Goal: Transaction & Acquisition: Purchase product/service

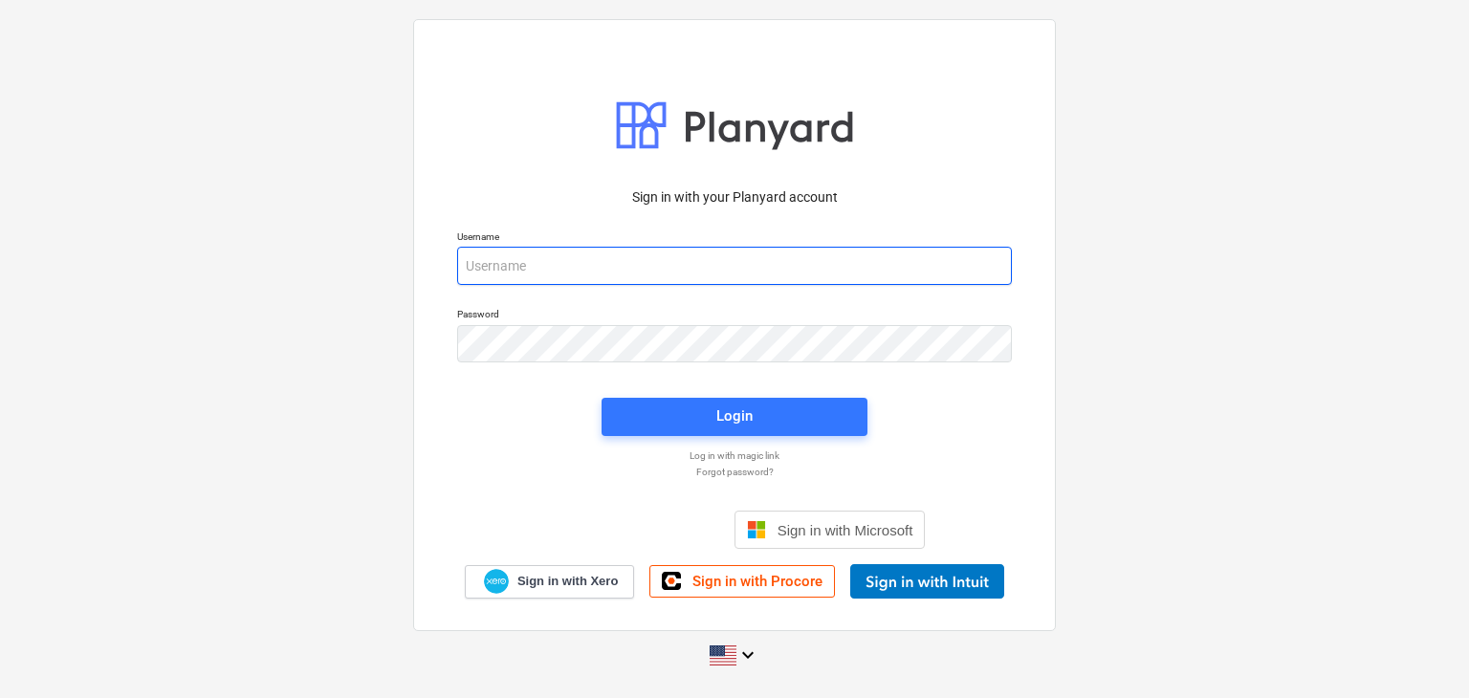
click at [476, 266] on input "email" at bounding box center [734, 266] width 555 height 38
paste input "[EMAIL_ADDRESS][DOMAIN_NAME]"
type input "[EMAIL_ADDRESS][DOMAIN_NAME]"
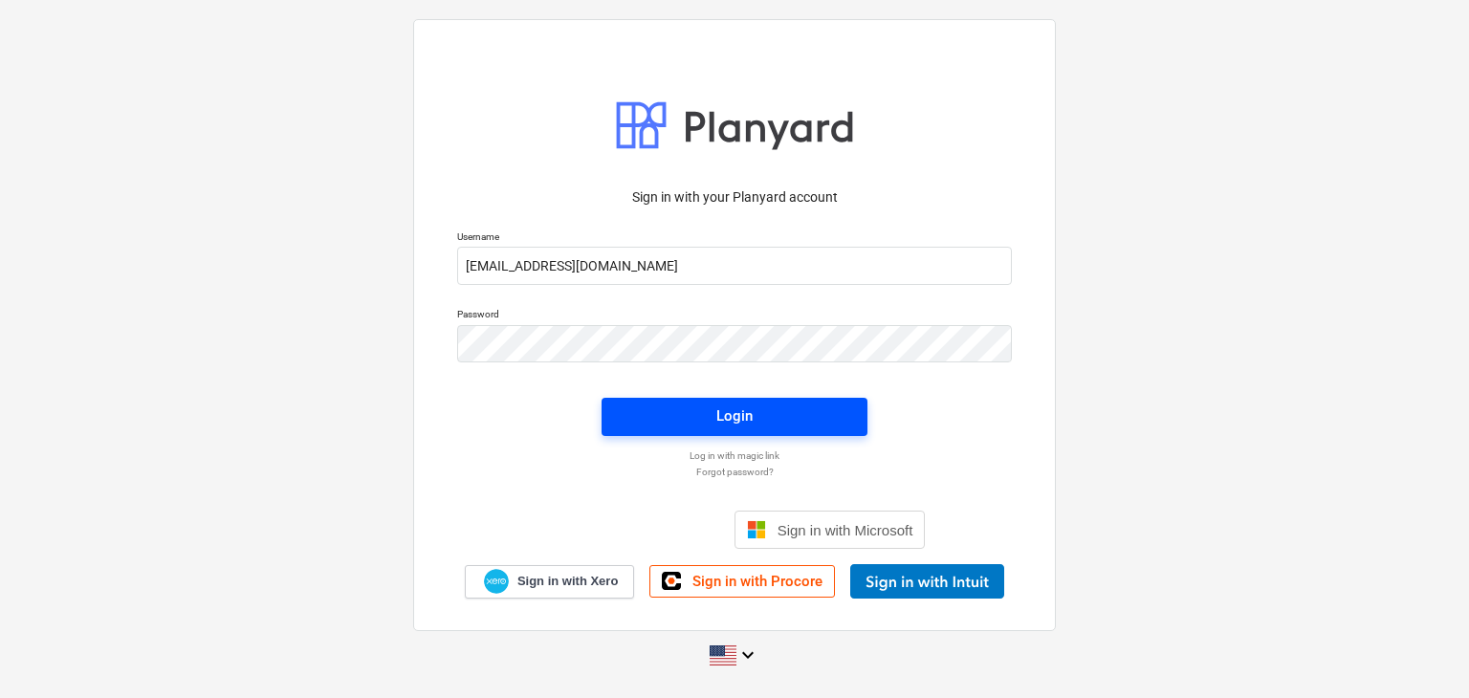
click at [769, 410] on span "Login" at bounding box center [735, 416] width 220 height 25
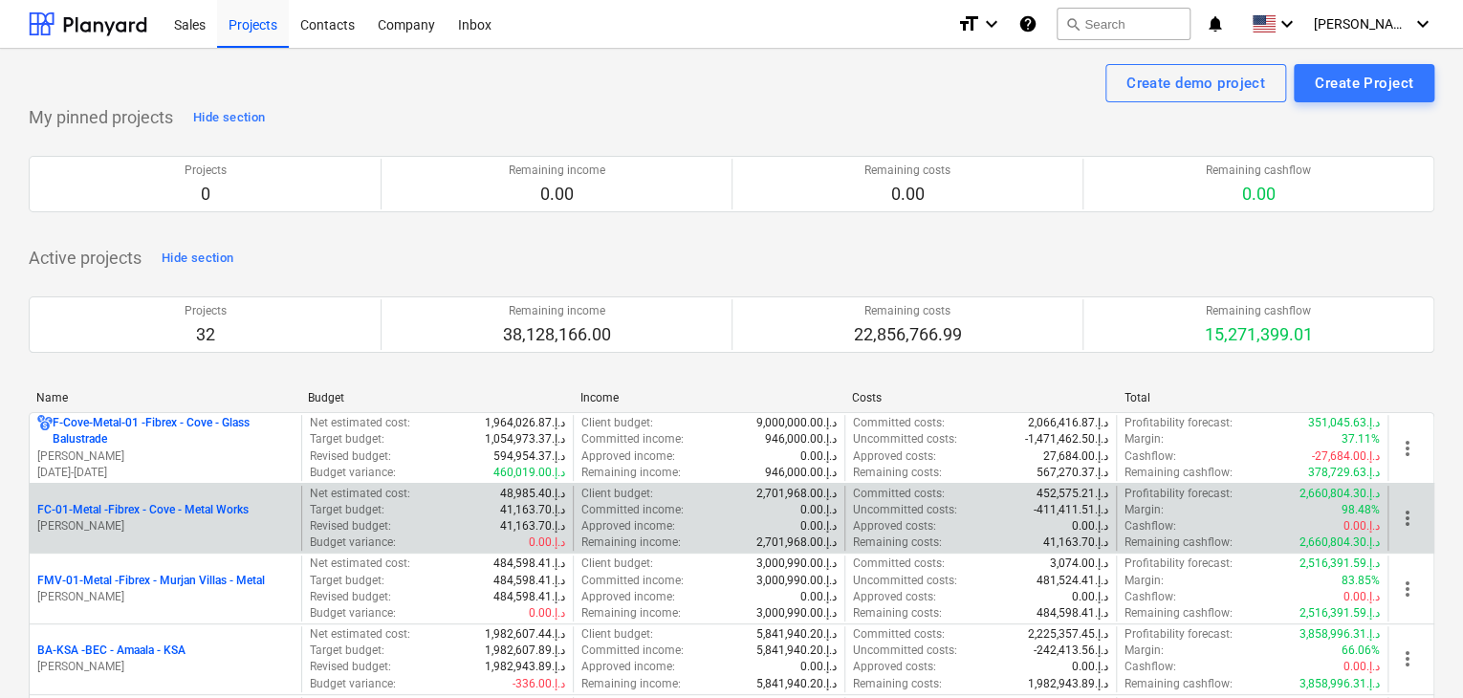
click at [153, 528] on p "[PERSON_NAME]" at bounding box center [165, 526] width 256 height 16
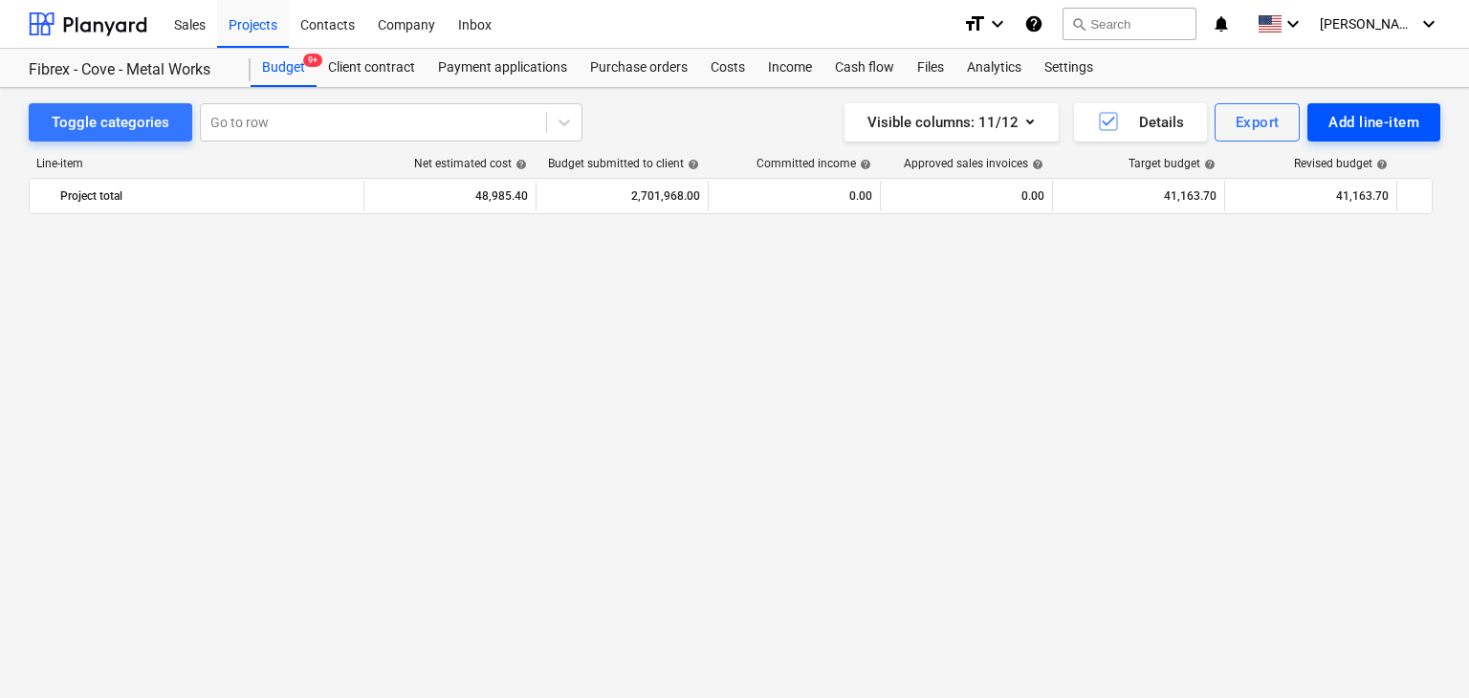
click at [1365, 131] on div "Add line-item" at bounding box center [1374, 122] width 91 height 25
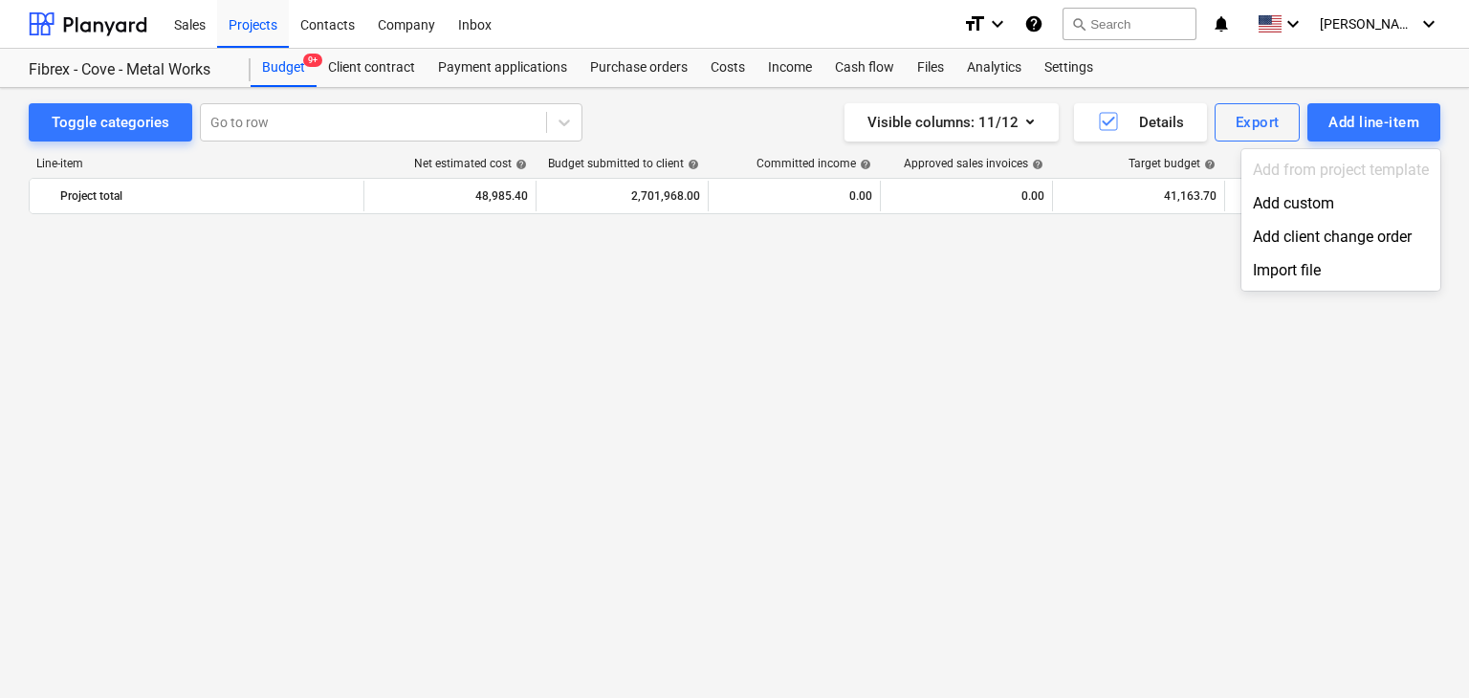
scroll to position [24878, 0]
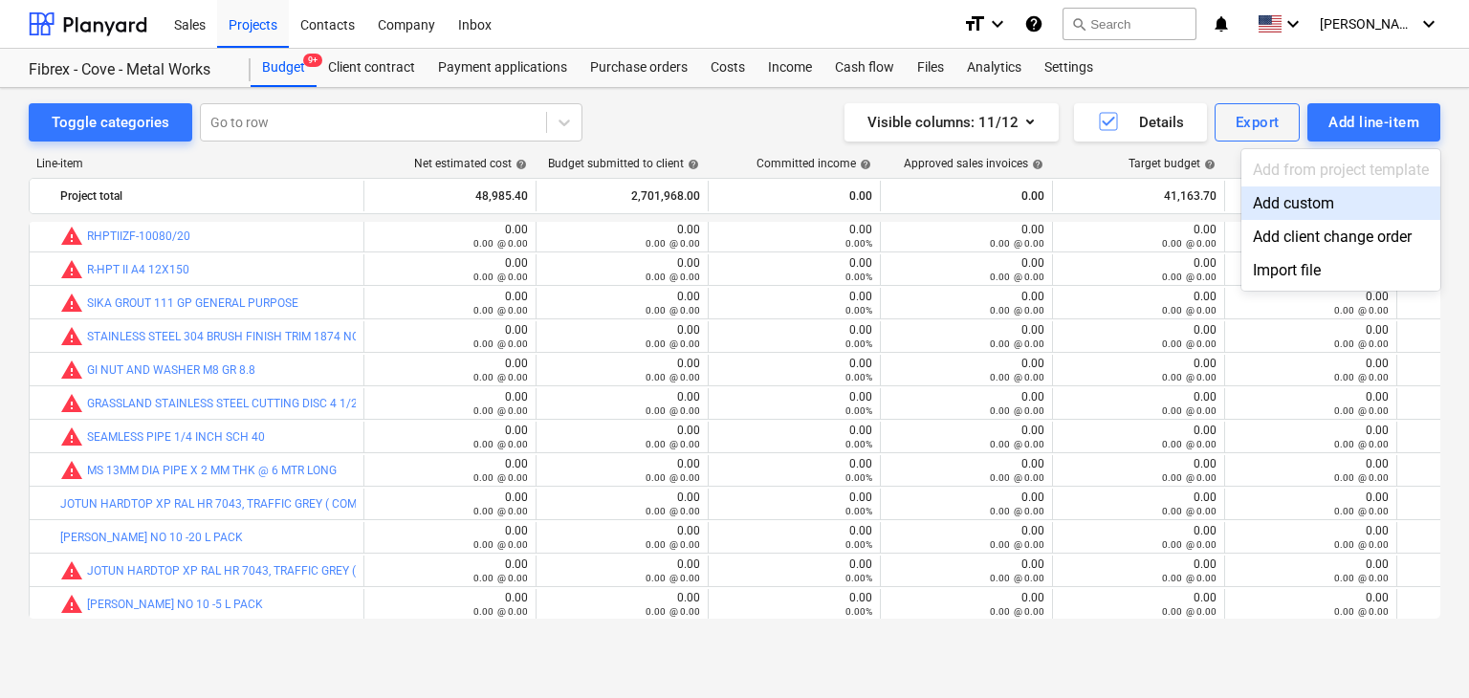
click at [1292, 211] on div "Add custom" at bounding box center [1341, 203] width 199 height 33
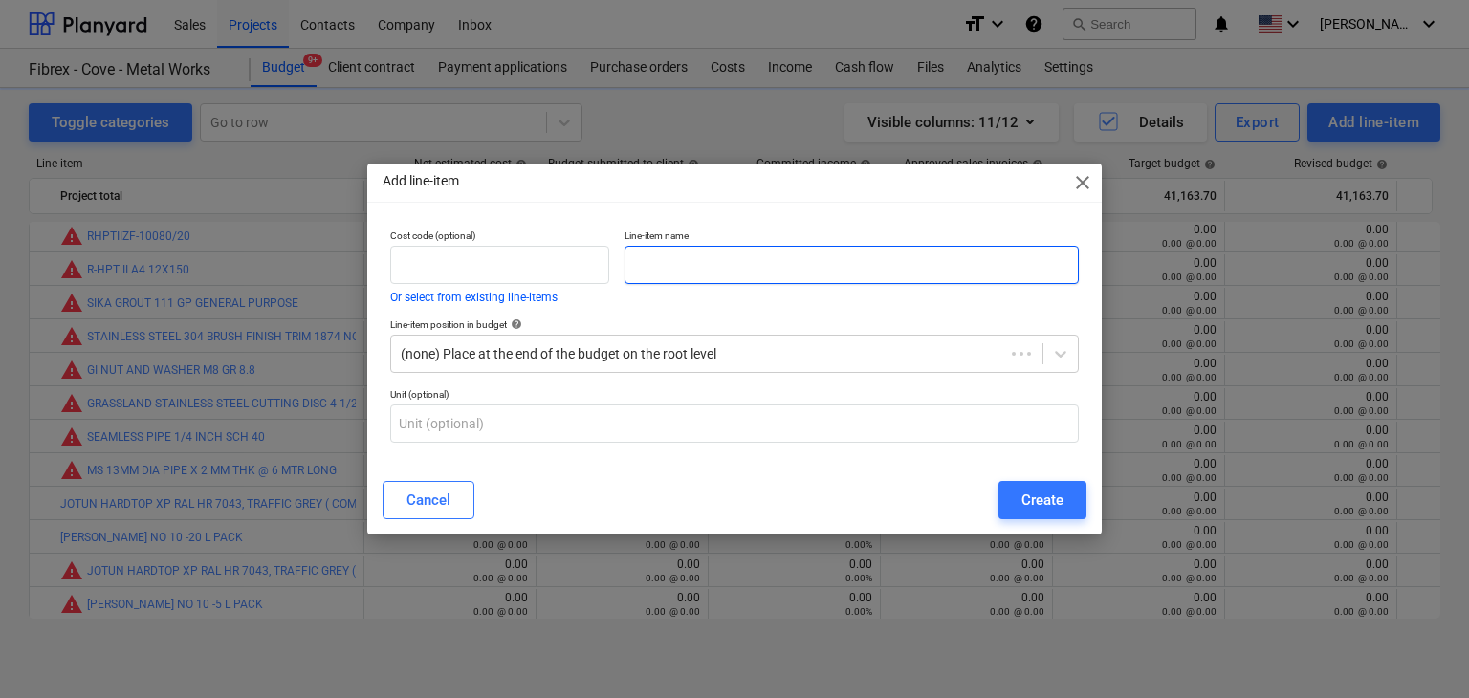
click at [712, 272] on input "text" at bounding box center [852, 265] width 454 height 38
paste input "NP PROSEAL 100 GREY EPOXY PRIMER FOR MILD STEEL 20 LTR/DRUM"
type input "NP PROSEAL 100 GREY EPOXY PRIMER FOR MILD STEEL 20 LTR/DRUM"
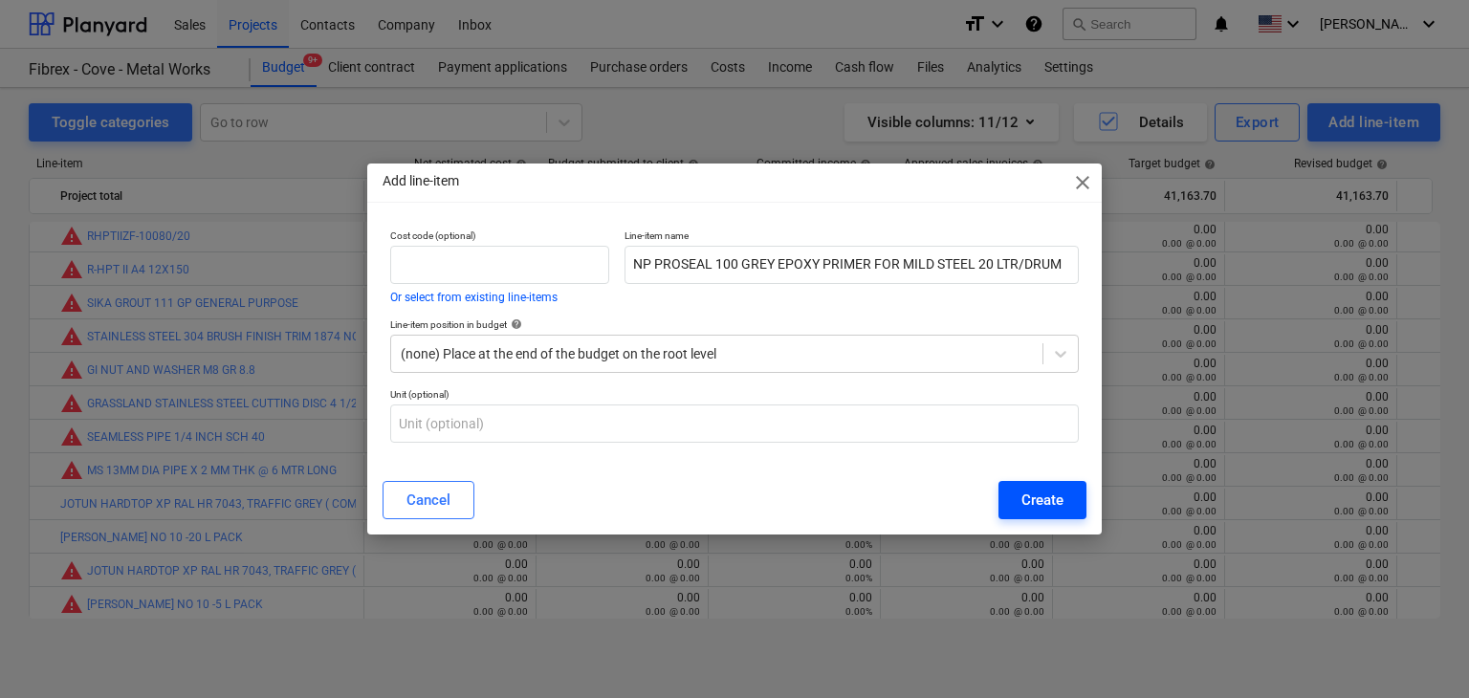
drag, startPoint x: 1049, startPoint y: 477, endPoint x: 1021, endPoint y: 516, distance: 47.8
click at [1045, 481] on div "Cancel Create" at bounding box center [734, 500] width 727 height 54
click at [1016, 477] on div "Cancel Create" at bounding box center [734, 500] width 727 height 54
click at [1021, 516] on button "Create" at bounding box center [1043, 500] width 88 height 38
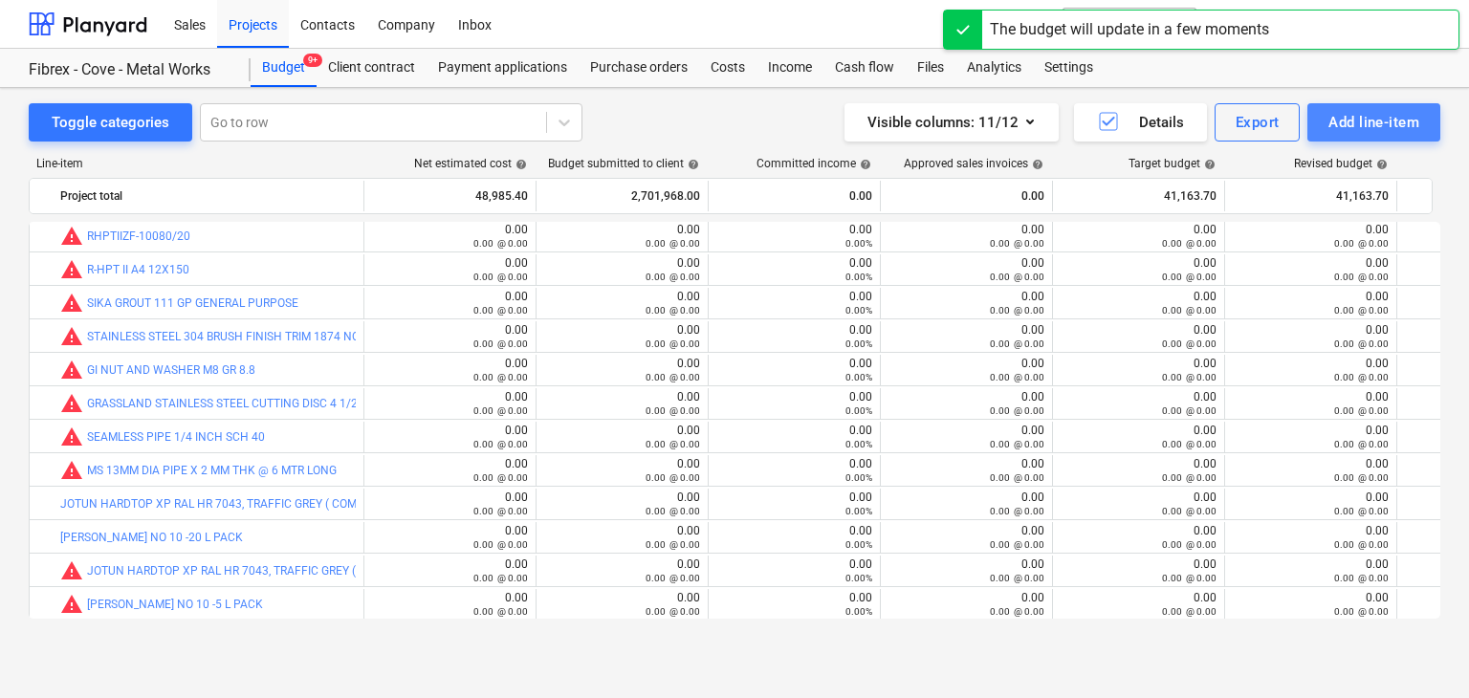
click at [1343, 115] on div "Add line-item" at bounding box center [1374, 122] width 91 height 25
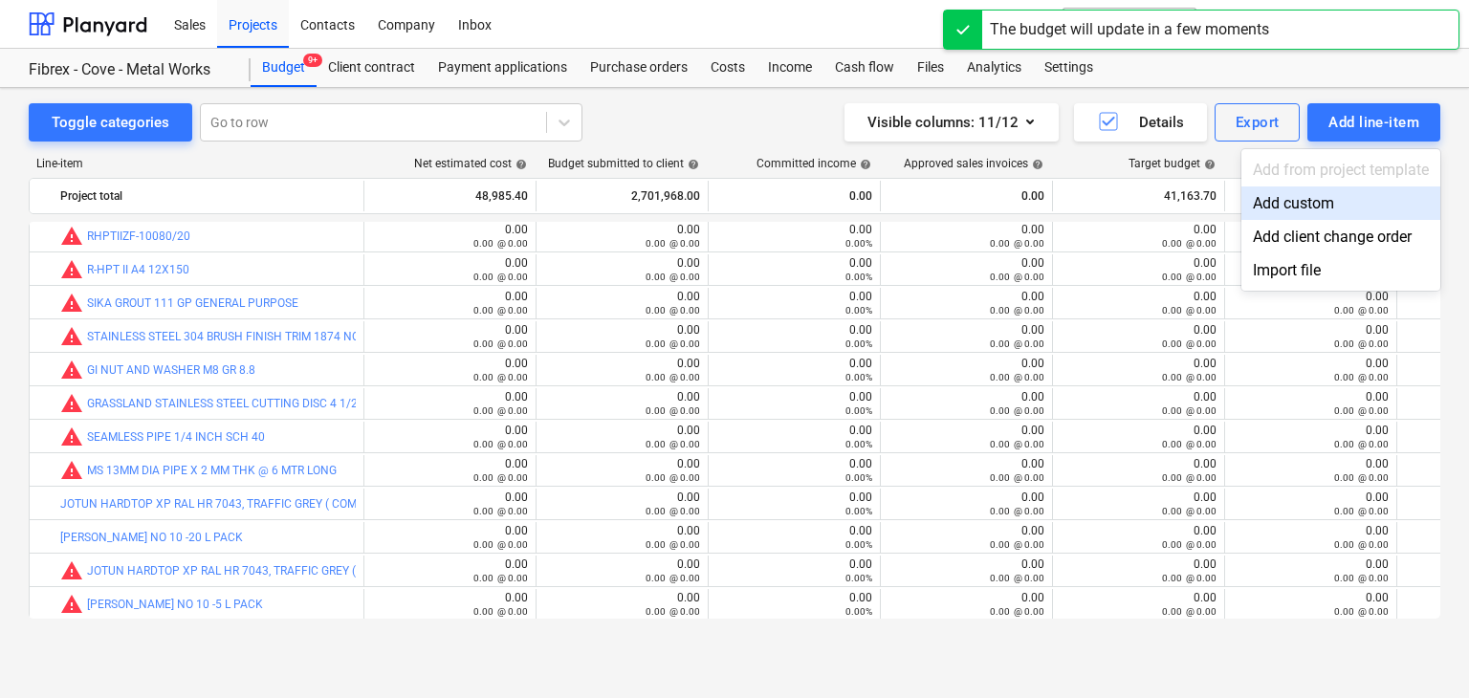
click at [1275, 211] on div "Add custom" at bounding box center [1341, 203] width 199 height 33
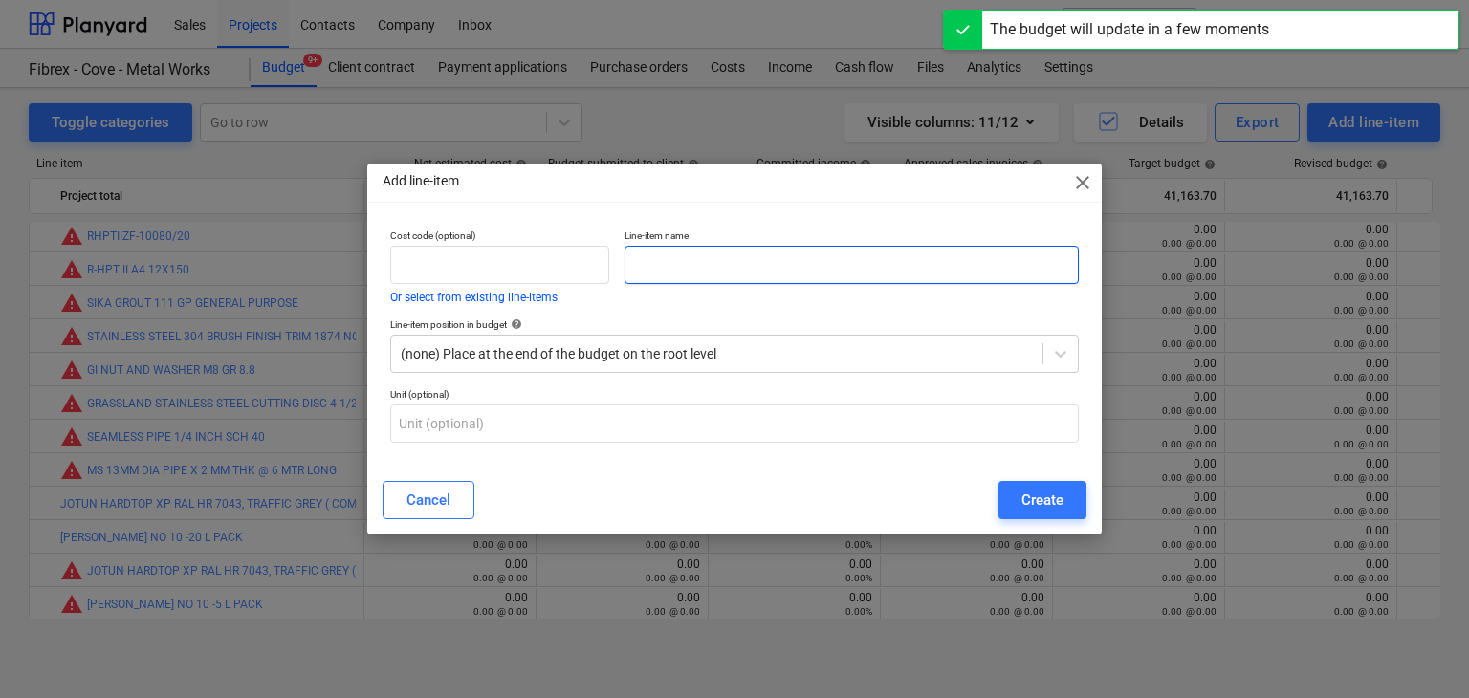
click at [719, 242] on p "Line-item name" at bounding box center [852, 238] width 454 height 16
click at [661, 267] on input "text" at bounding box center [852, 265] width 454 height 38
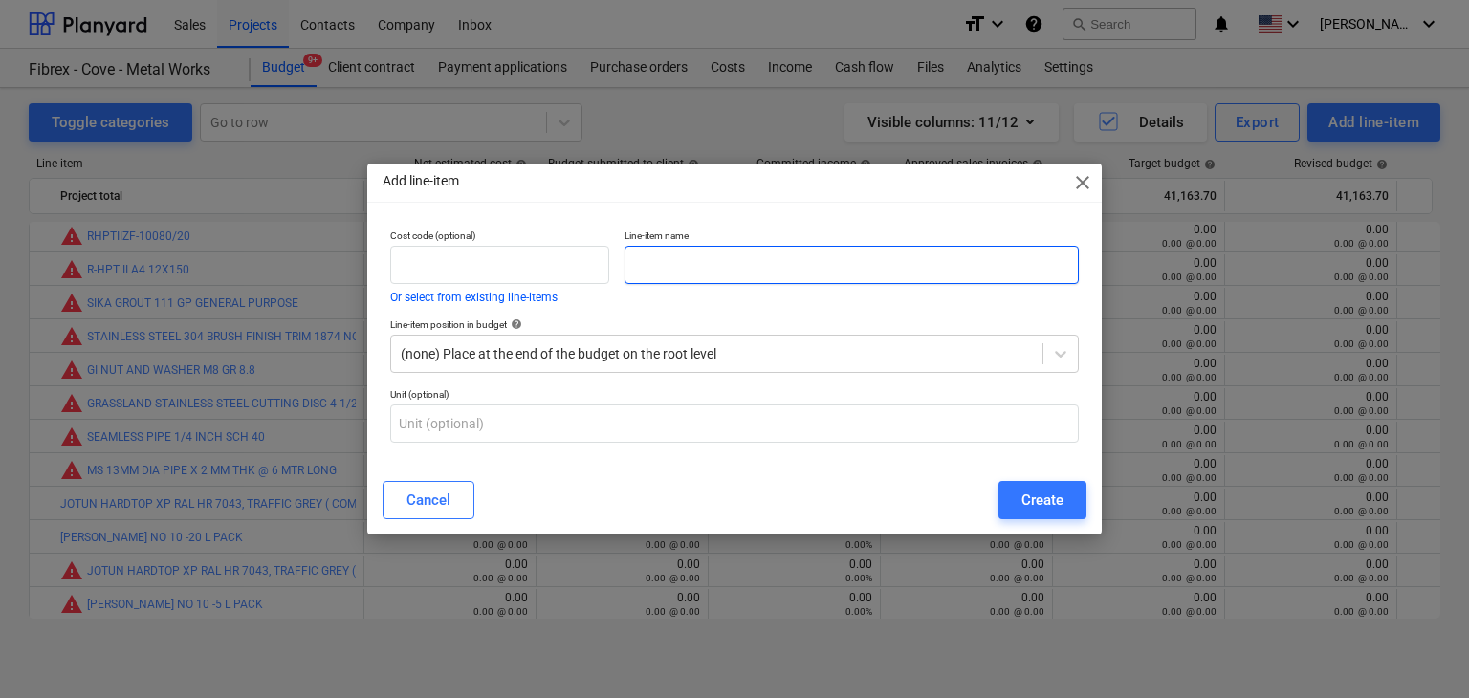
paste input "NATIONAL EPOXY THINNER 18LTR/DRUM"
type input "NATIONAL EPOXY THINNER 18LTR/DRUM"
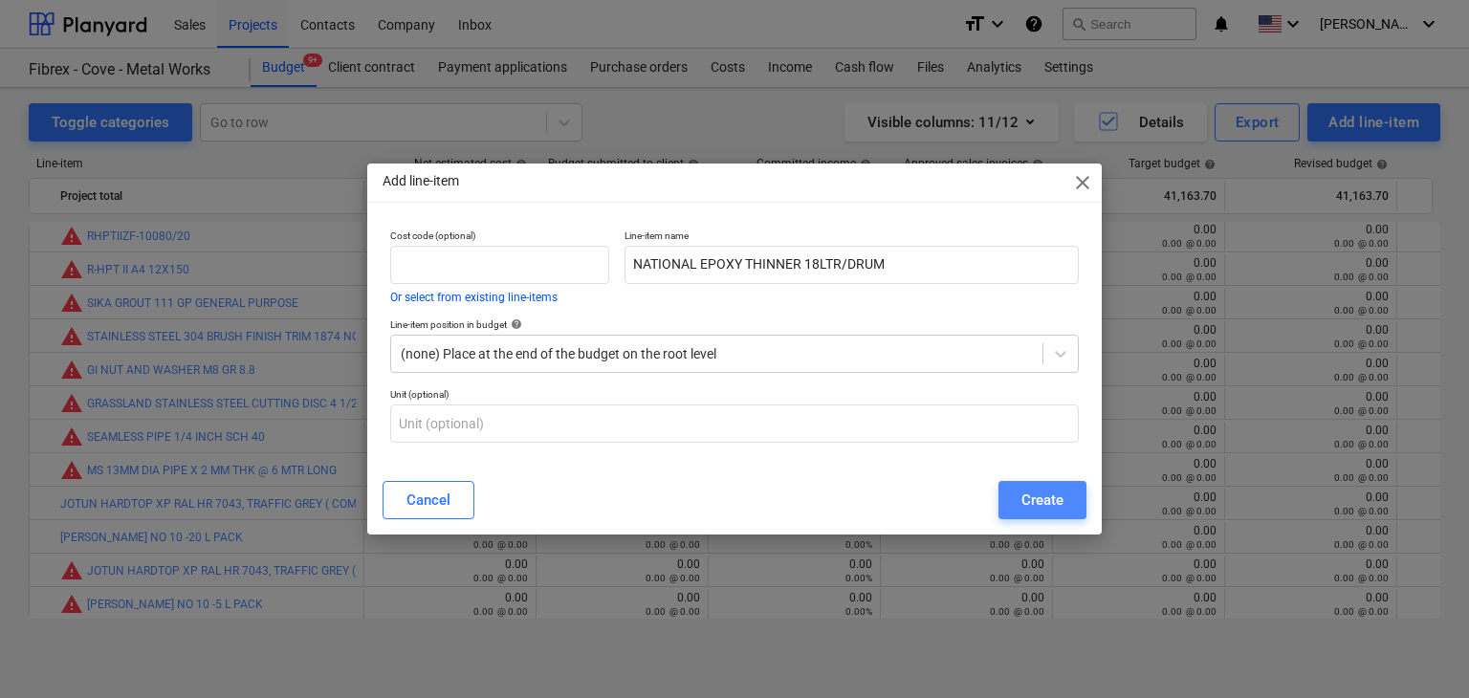
click at [1028, 495] on div "Create" at bounding box center [1043, 500] width 42 height 25
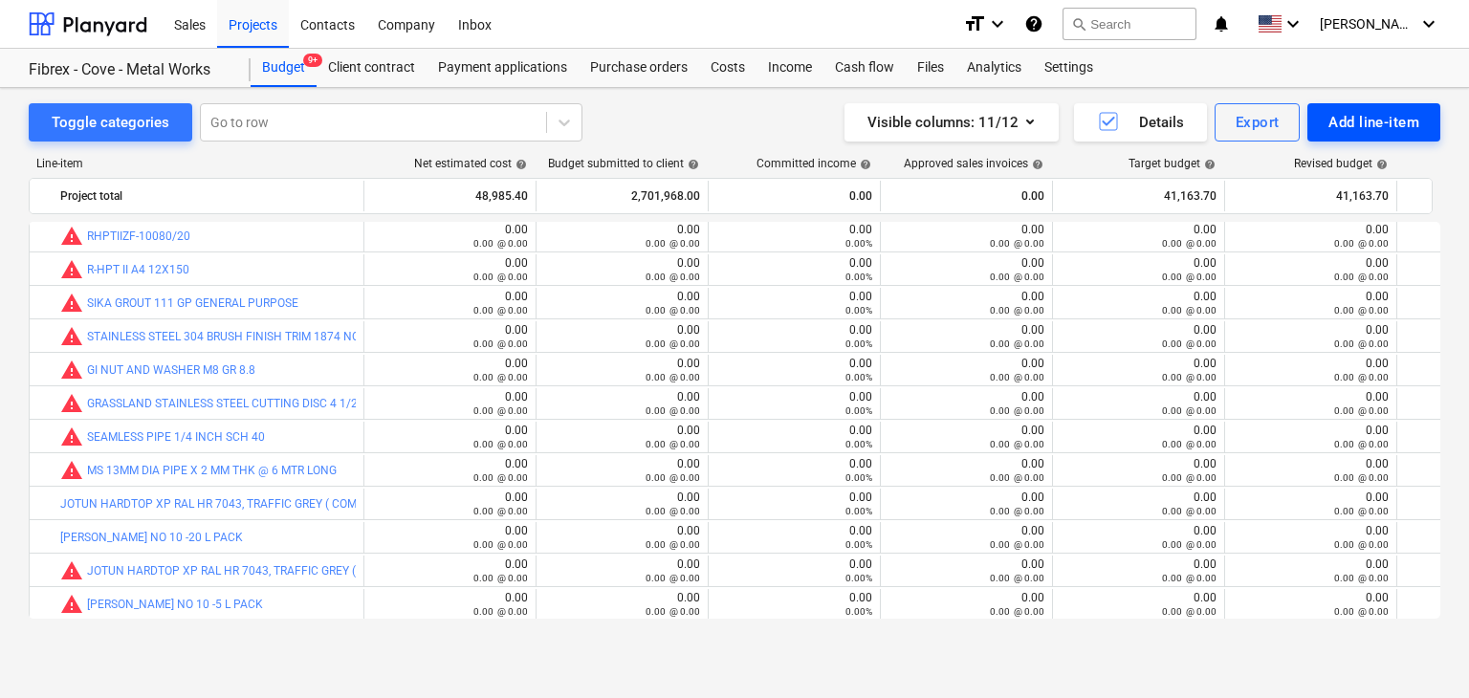
click at [1370, 130] on div "Add line-item" at bounding box center [1374, 122] width 91 height 25
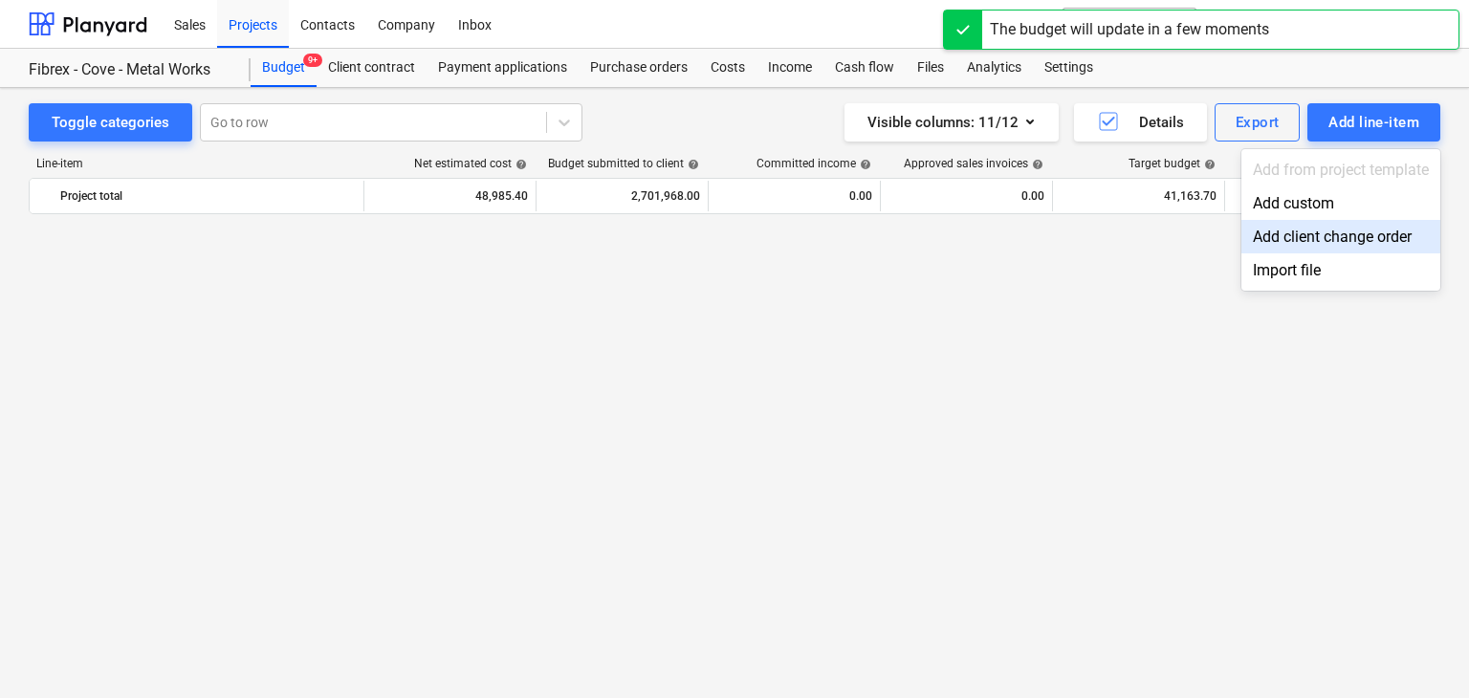
scroll to position [24878, 0]
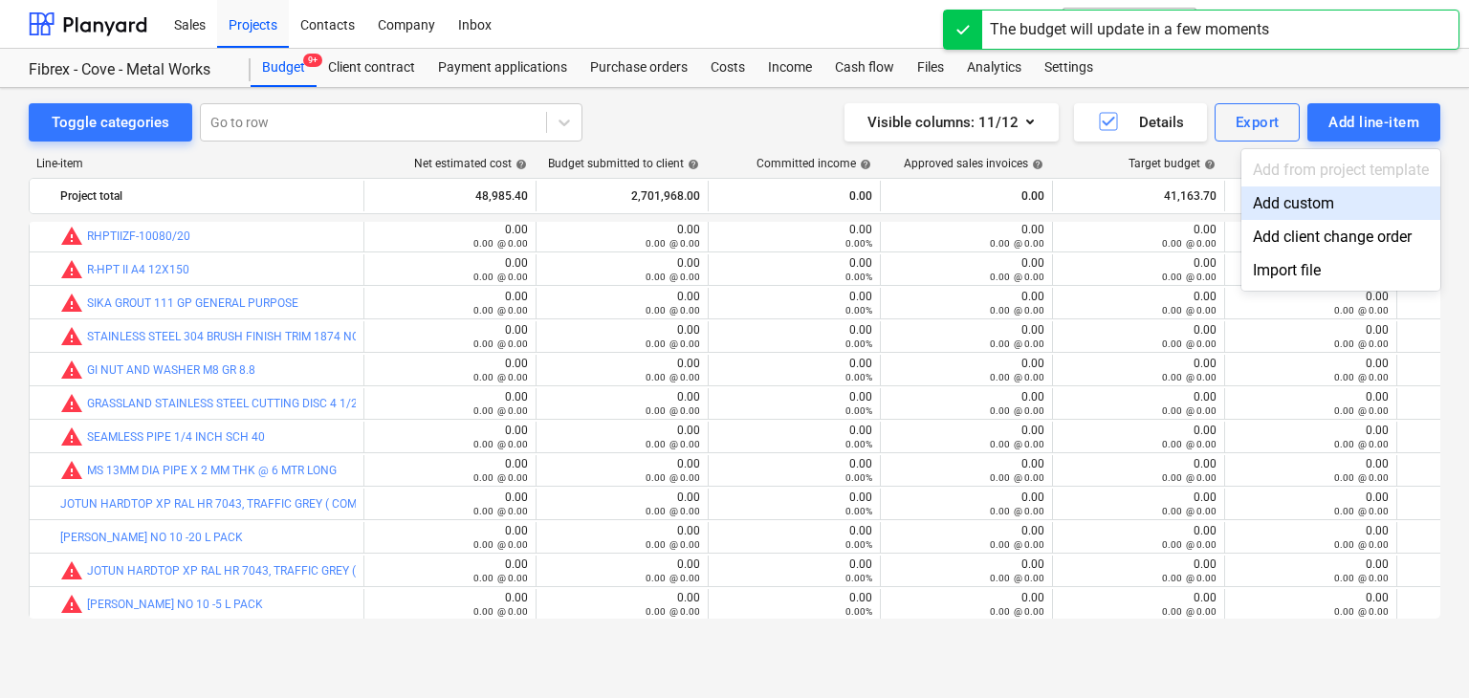
click at [1310, 207] on div "Add custom" at bounding box center [1341, 203] width 199 height 33
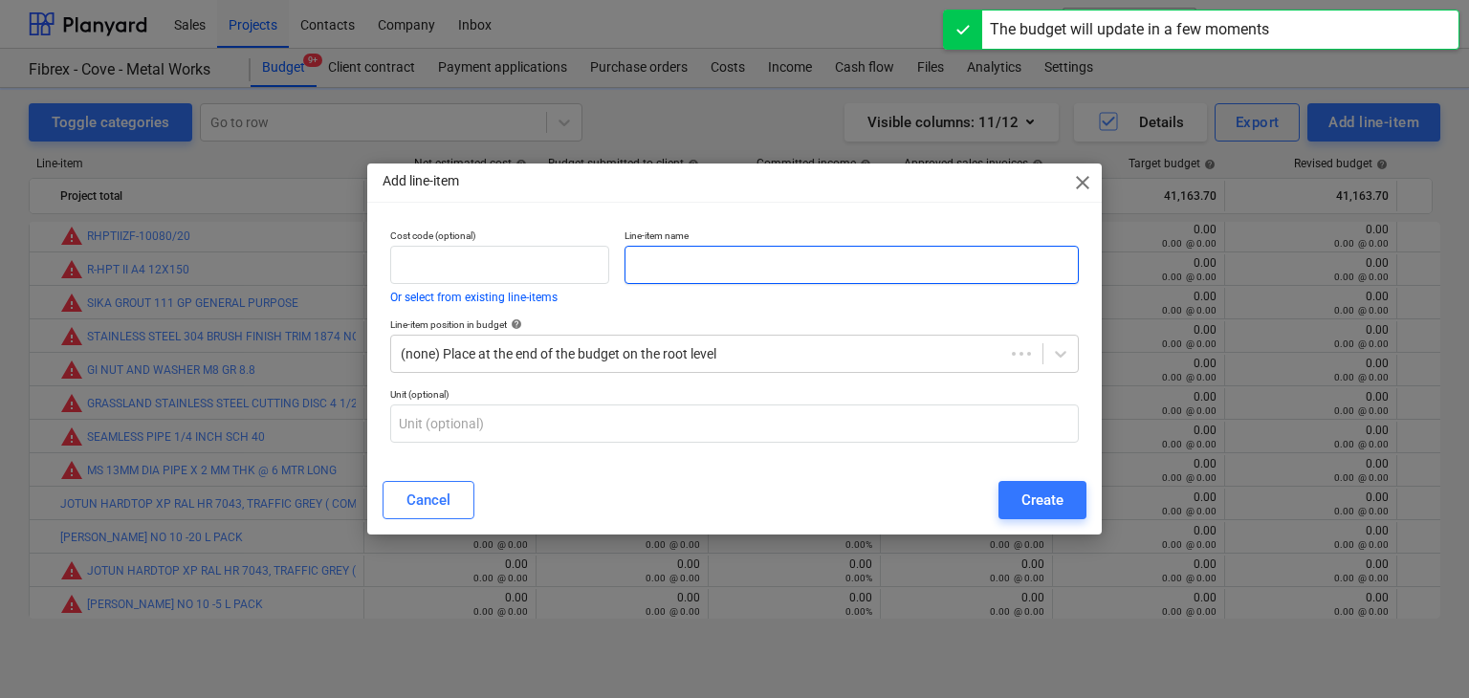
click at [723, 264] on input "text" at bounding box center [852, 265] width 454 height 38
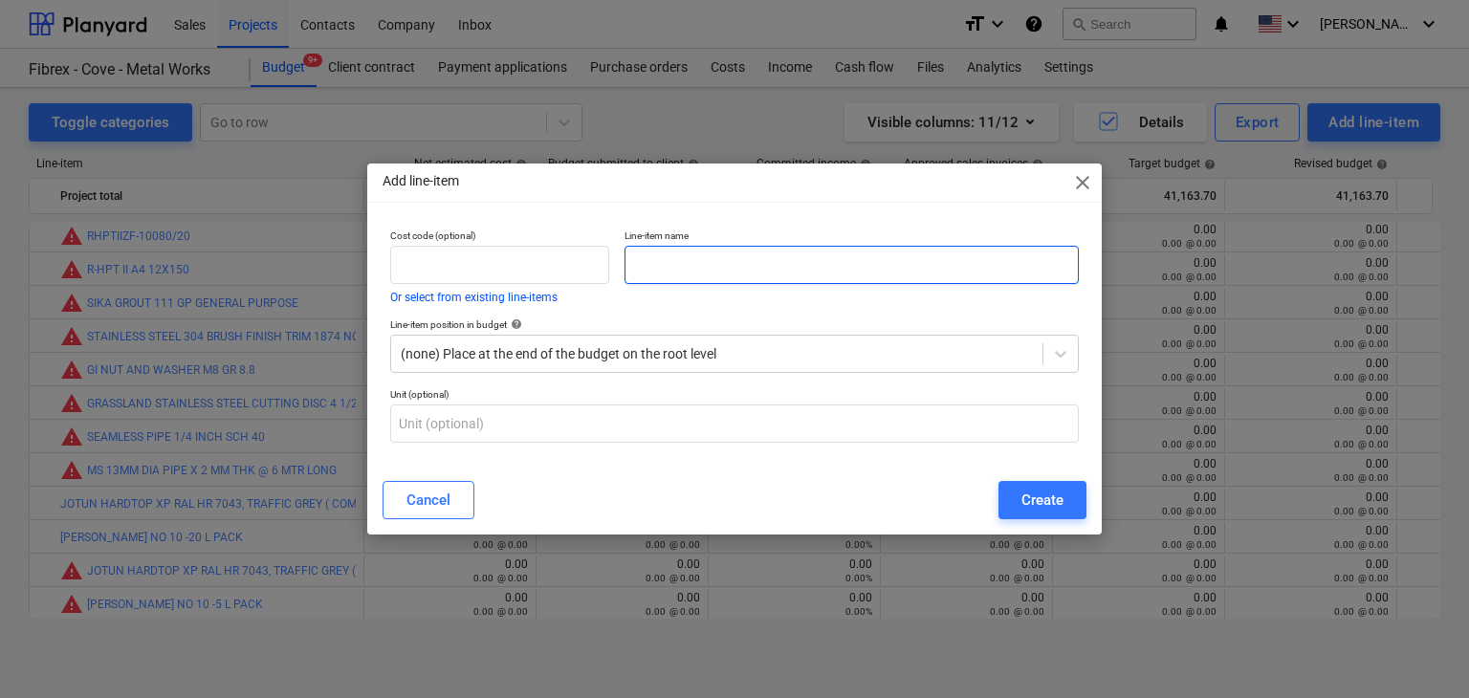
paste input "NATIONAL POLYESTER PUTTY LIGHT WEIGHT 3.5KG/GLN"
type input "NATIONAL POLYESTER PUTTY LIGHT WEIGHT 3.5KG/GLN"
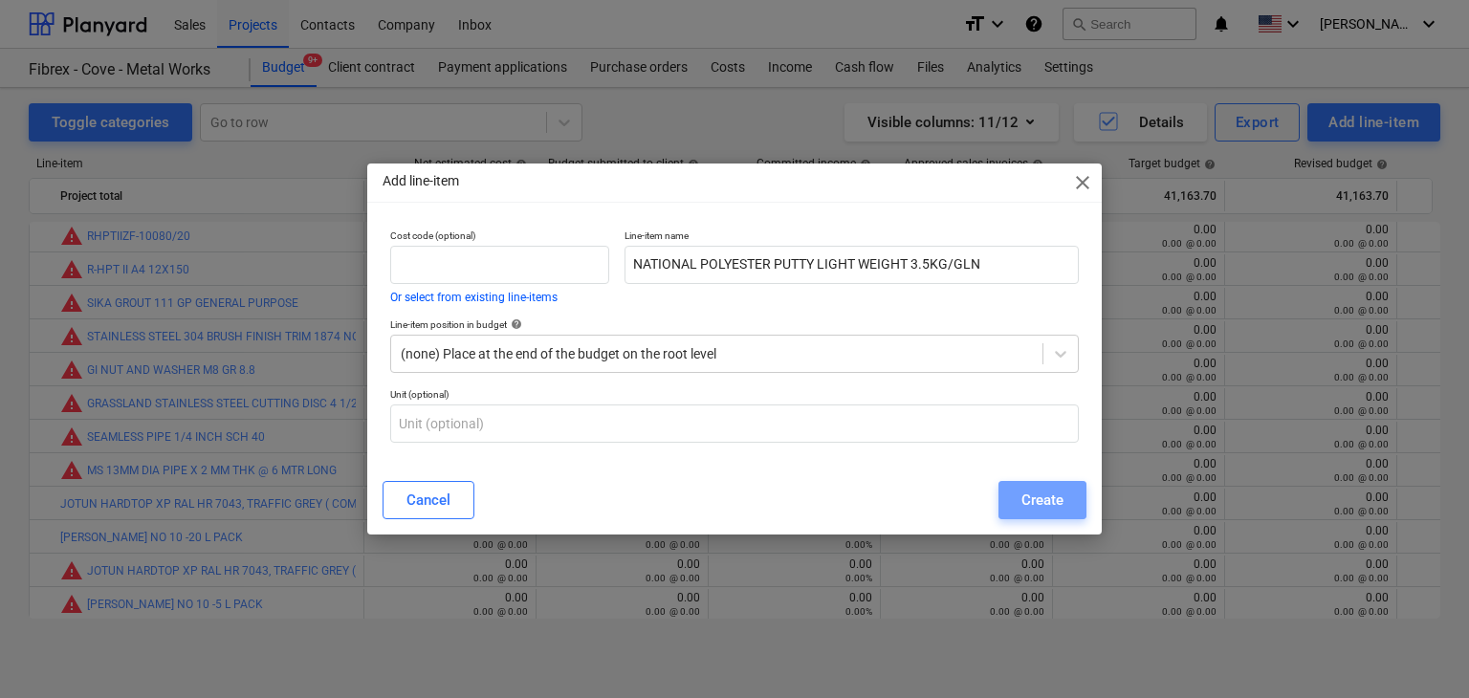
click at [1048, 496] on div "Create" at bounding box center [1043, 500] width 42 height 25
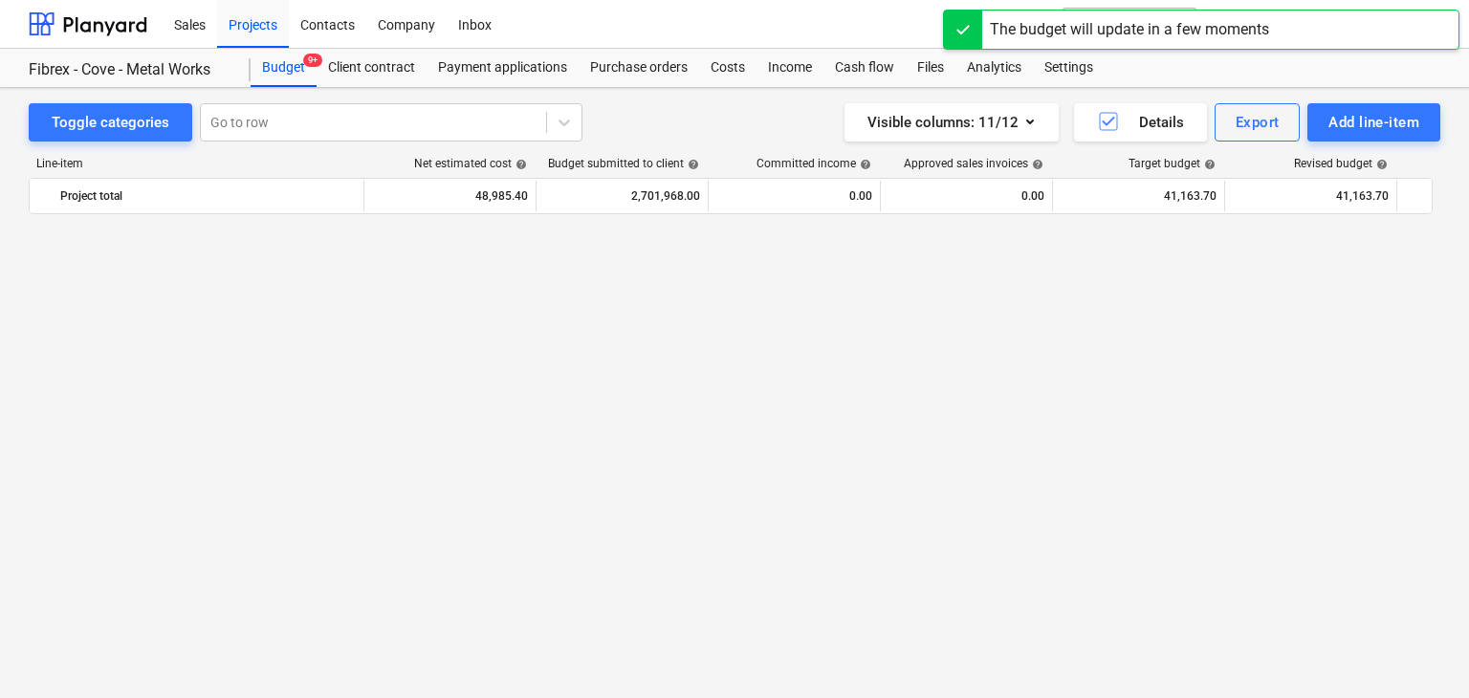
scroll to position [24878, 0]
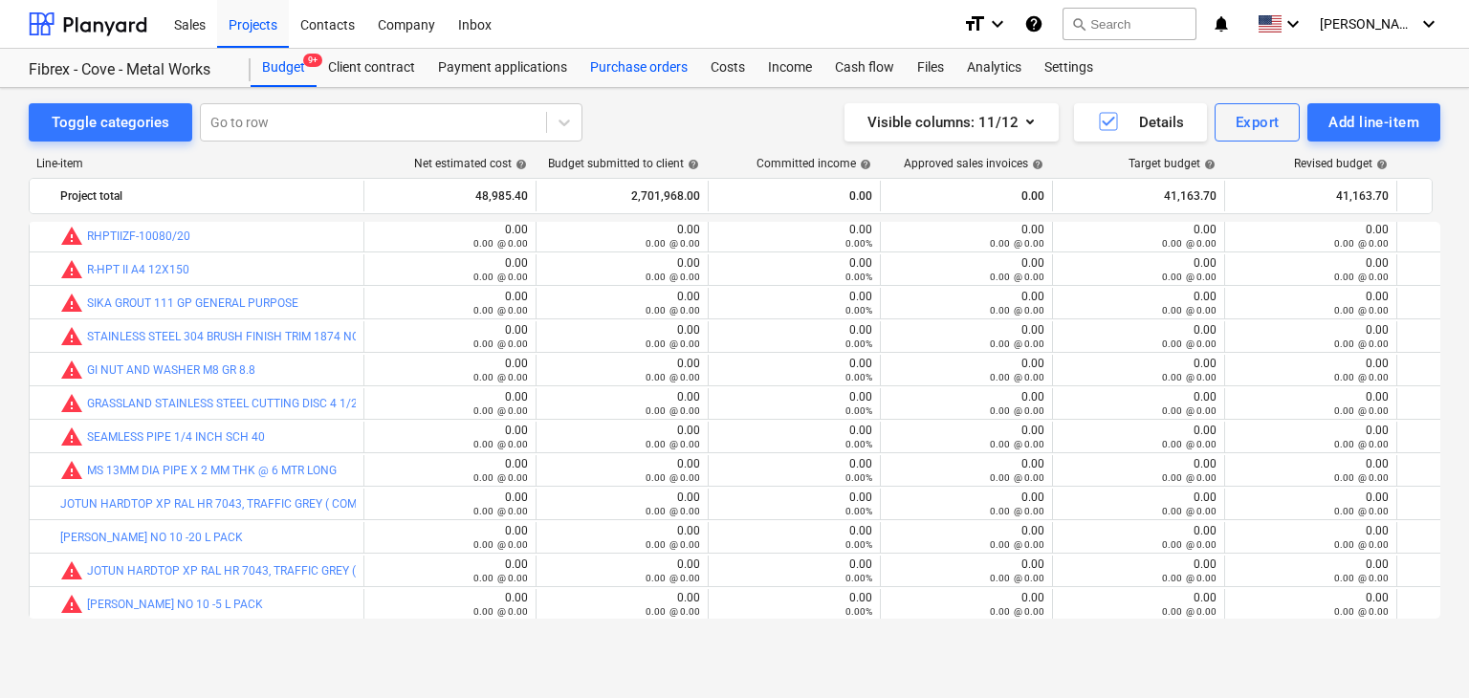
click at [656, 75] on div "Purchase orders" at bounding box center [639, 68] width 121 height 38
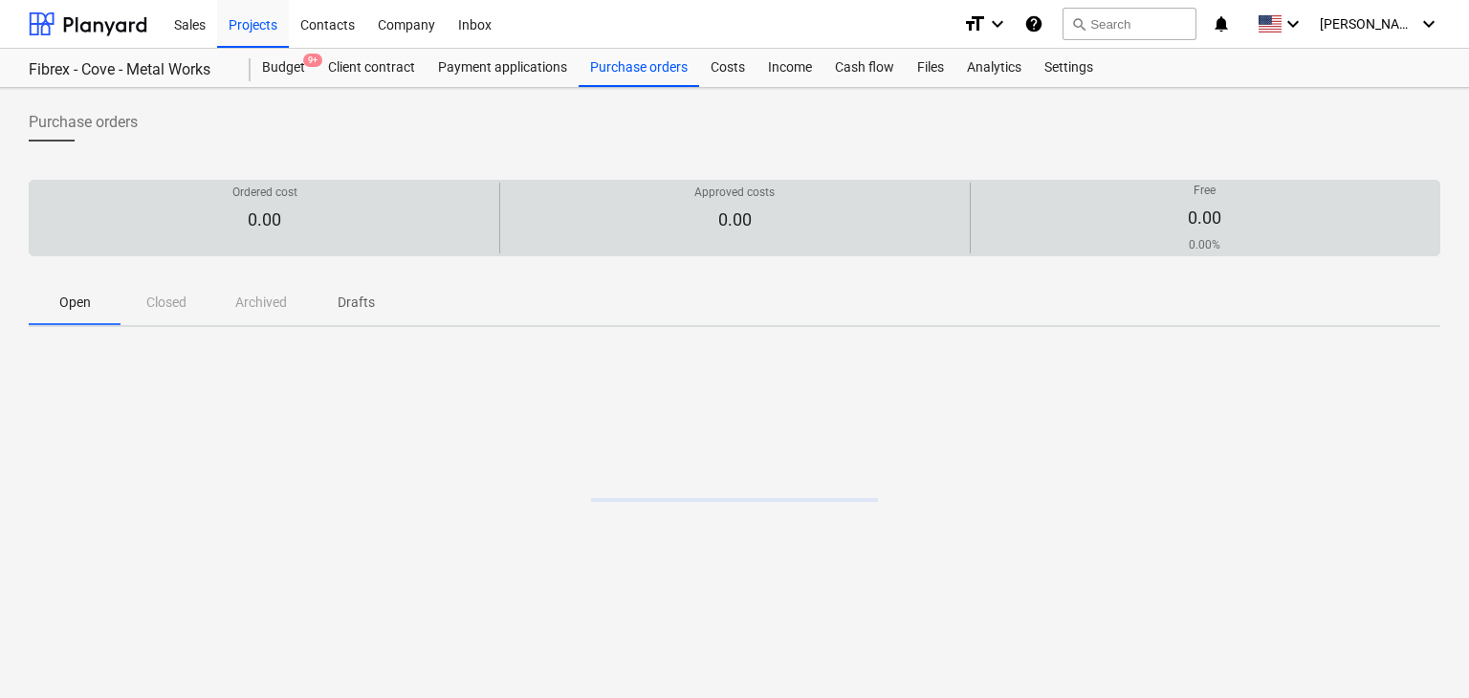
click at [927, 219] on div "Approved costs 0.00" at bounding box center [734, 219] width 453 height 68
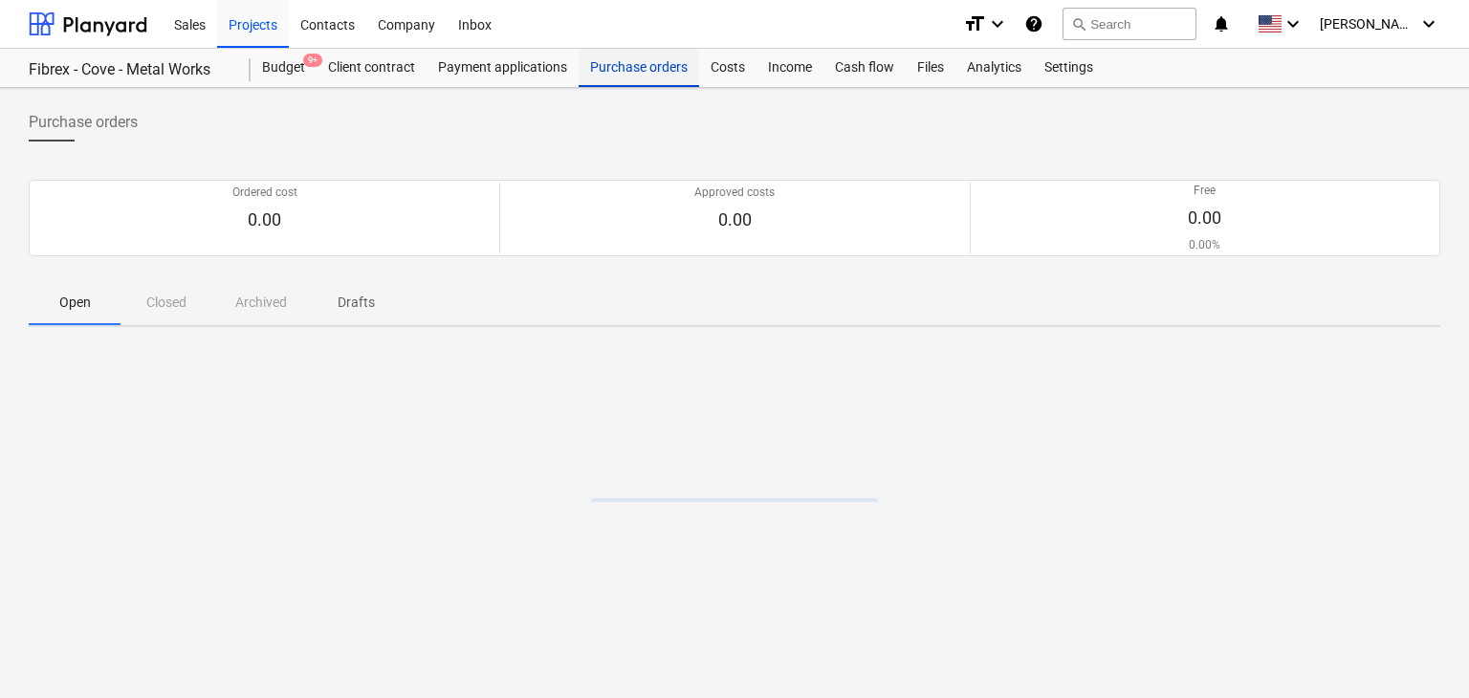
click at [605, 80] on div "Purchase orders" at bounding box center [639, 68] width 121 height 38
click at [623, 76] on div "Purchase orders" at bounding box center [639, 68] width 121 height 38
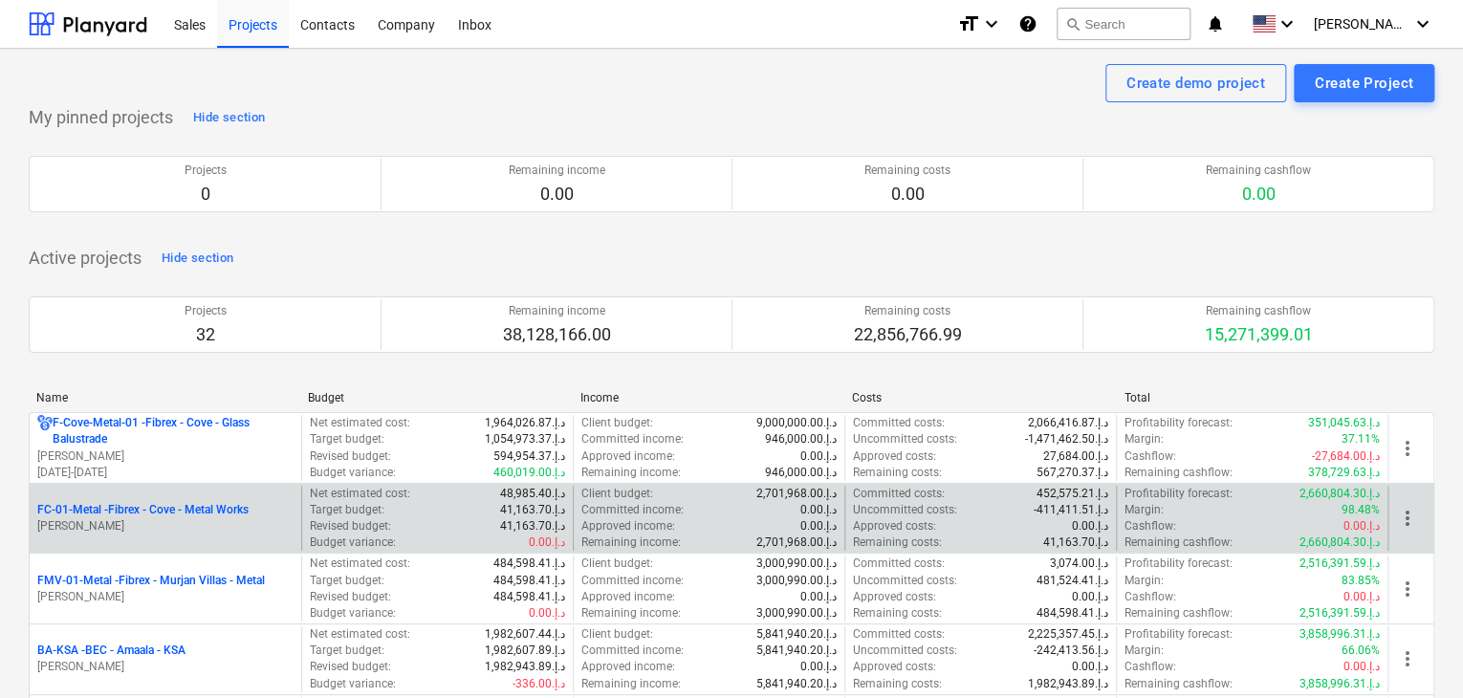
click at [155, 528] on p "[PERSON_NAME]" at bounding box center [165, 526] width 256 height 16
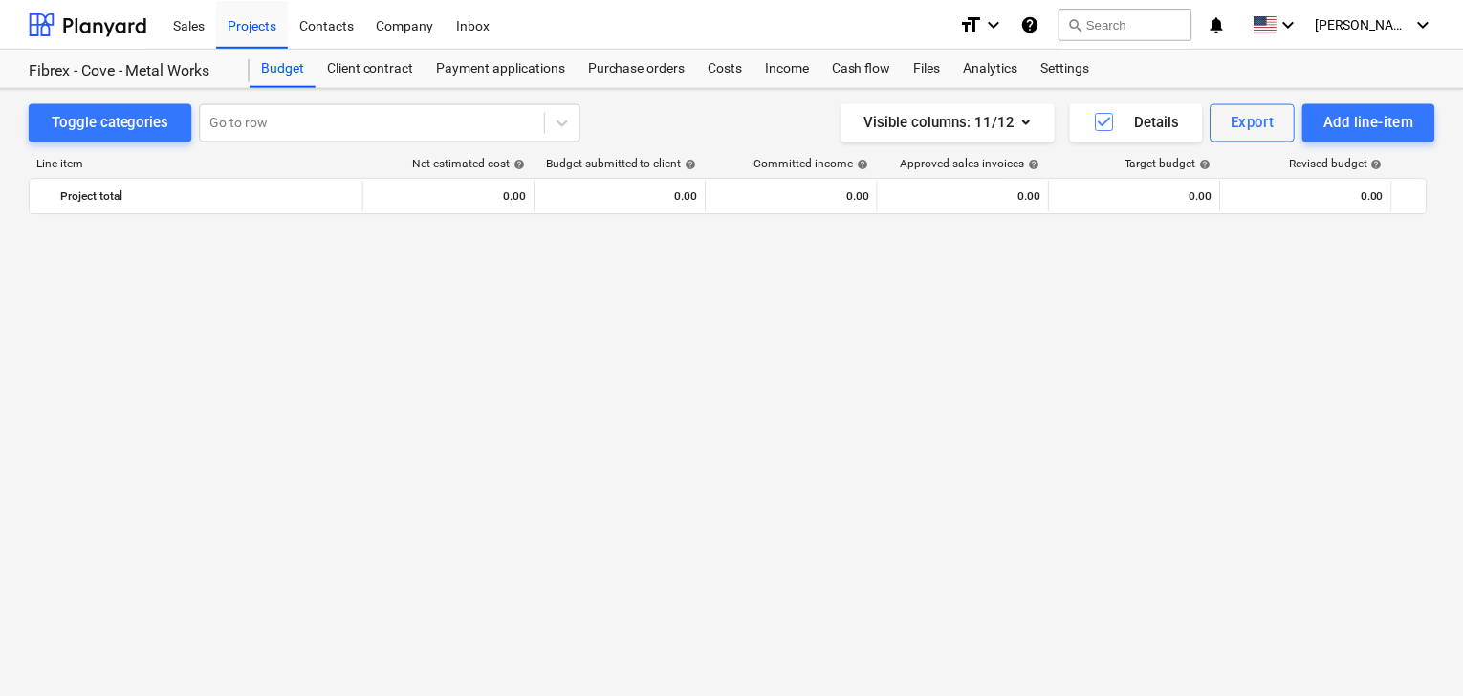
scroll to position [24878, 0]
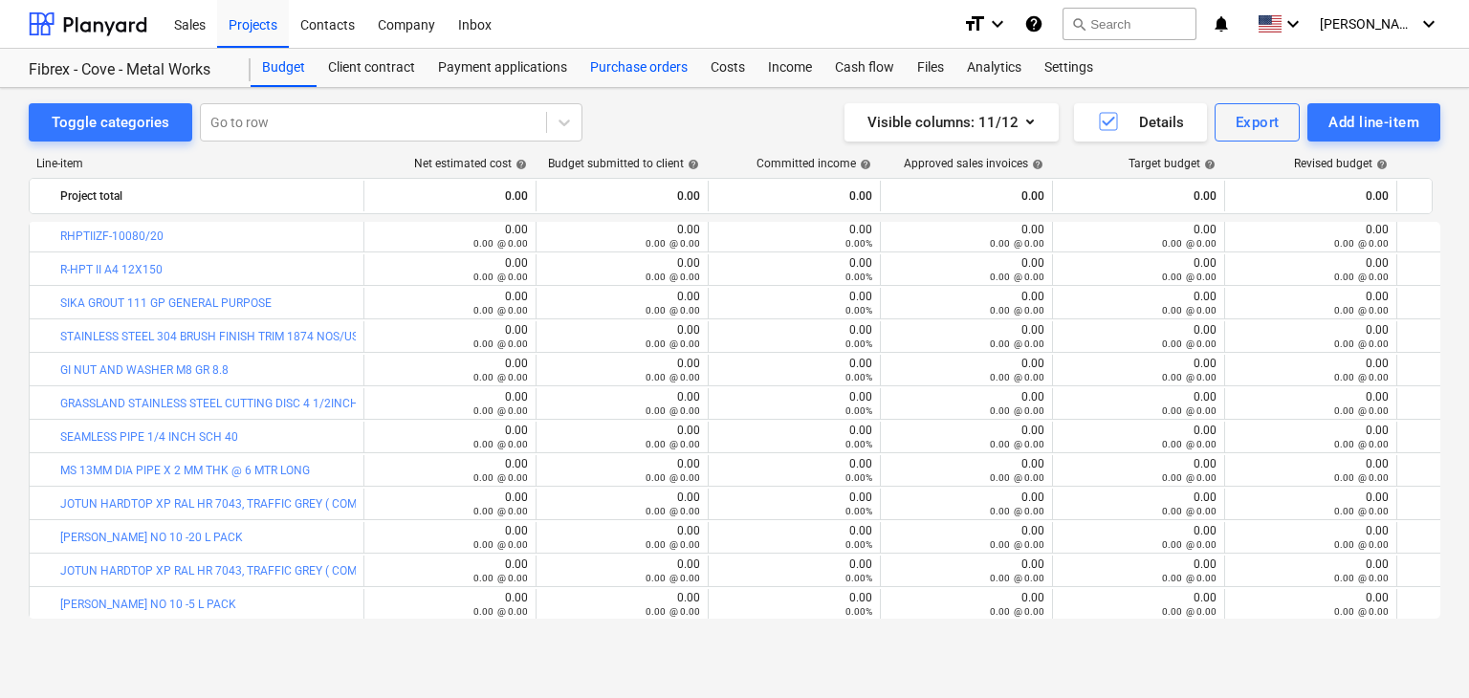
click at [631, 63] on div "Purchase orders" at bounding box center [639, 68] width 121 height 38
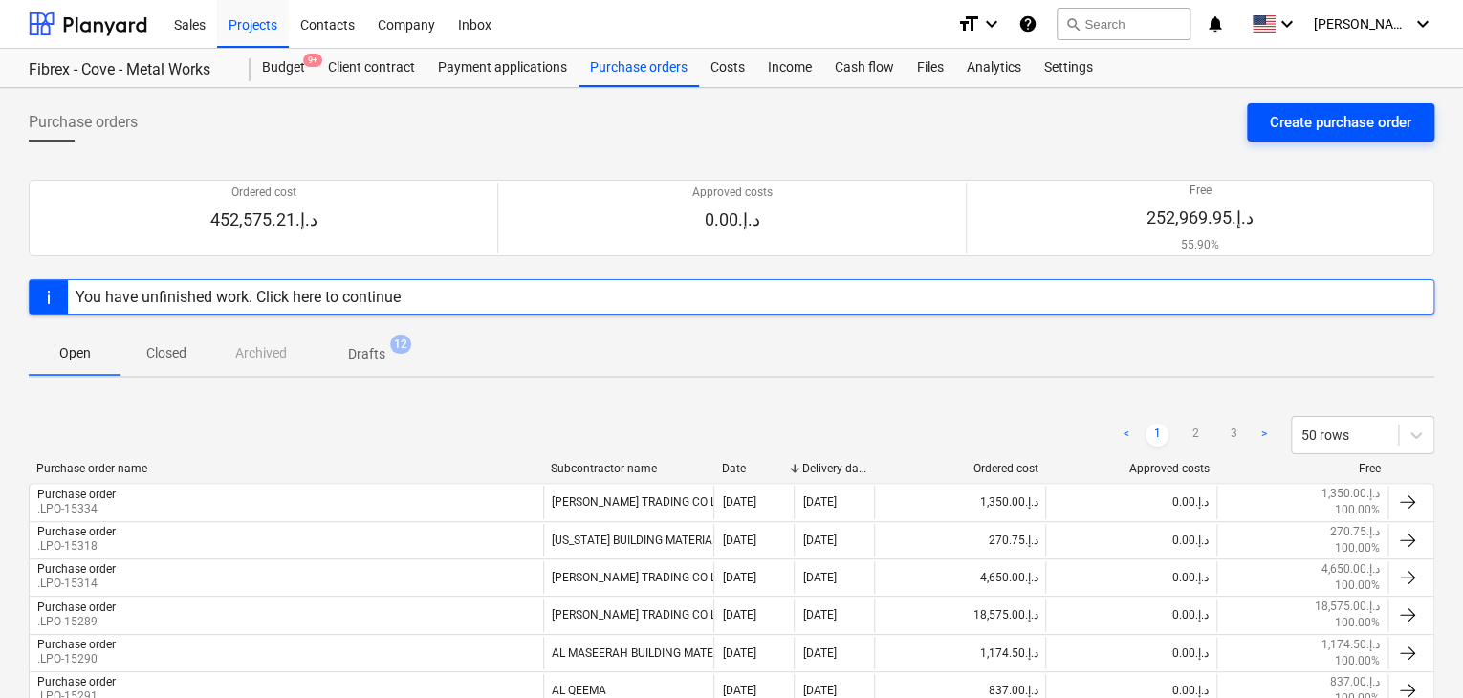
click at [1295, 124] on div "Create purchase order" at bounding box center [1341, 122] width 142 height 25
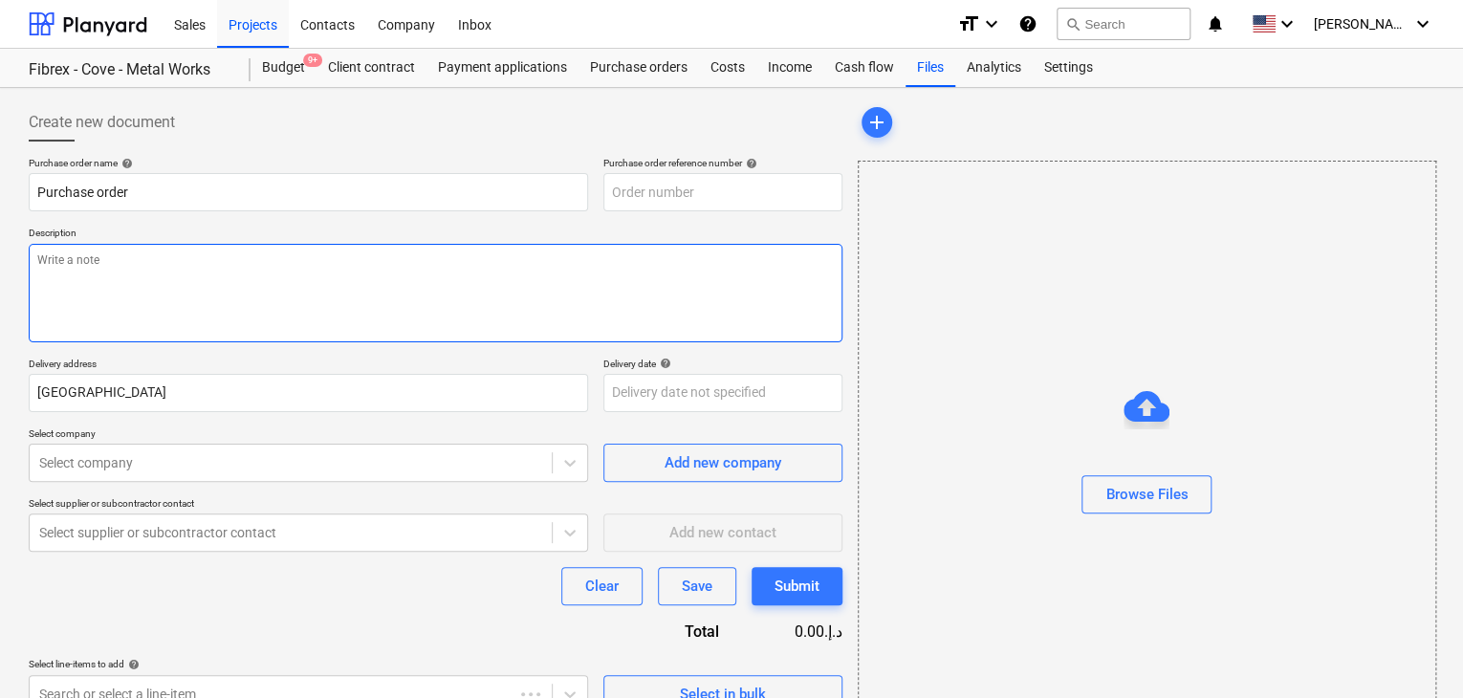
click at [668, 265] on textarea at bounding box center [436, 293] width 814 height 99
type textarea "x"
type input "FC-01-Metal-PO-264"
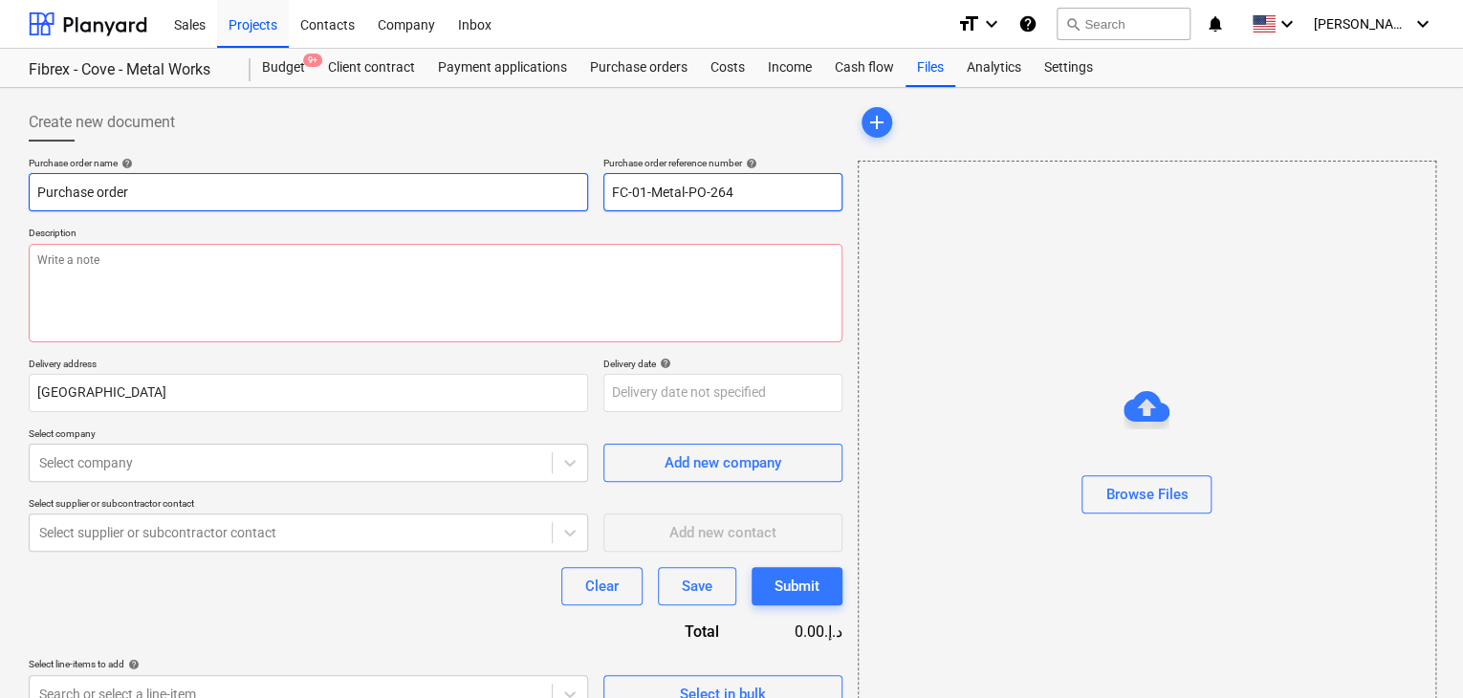
drag, startPoint x: 745, startPoint y: 197, endPoint x: 573, endPoint y: 185, distance: 172.6
click at [573, 185] on div "Purchase order name help Purchase order Purchase order reference number help FC…" at bounding box center [436, 184] width 814 height 55
type textarea "x"
type input "."
type textarea "x"
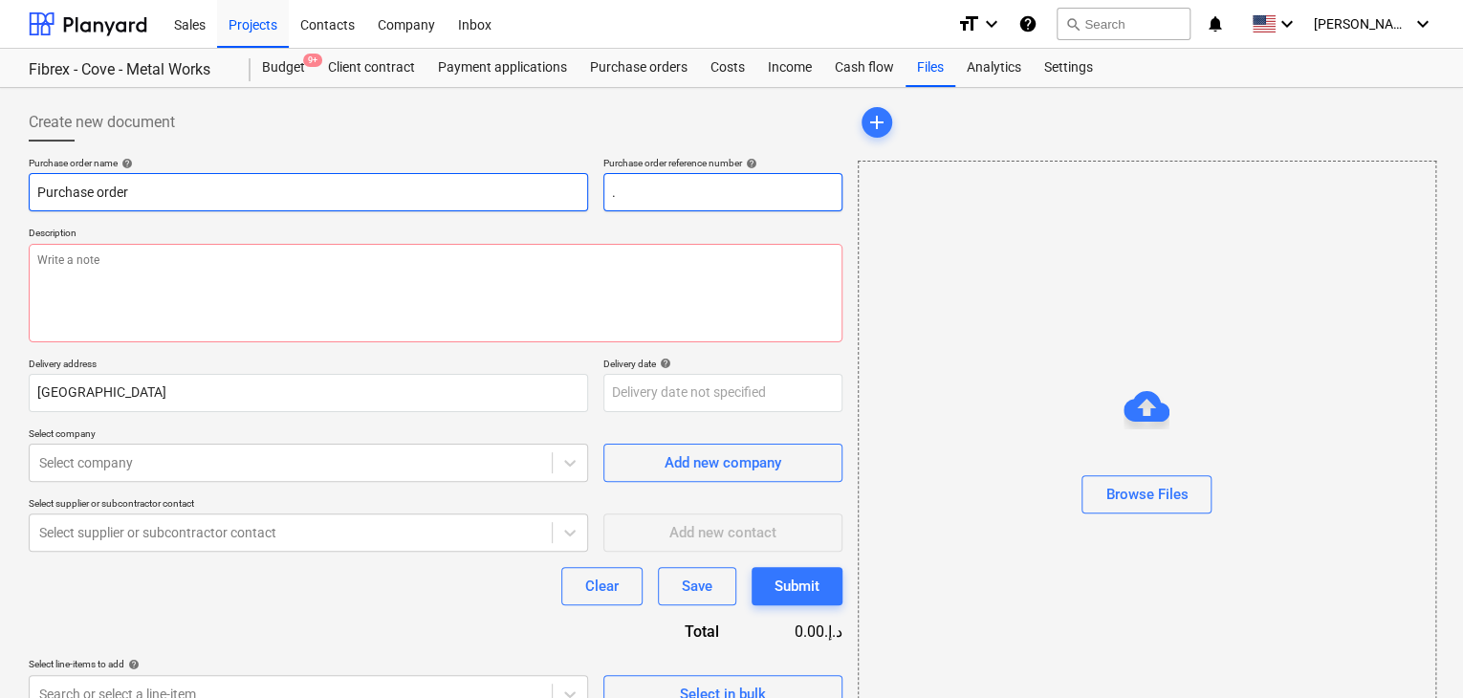
type input ".L"
type textarea "x"
type input ".LP"
type textarea "x"
type input ".LPO"
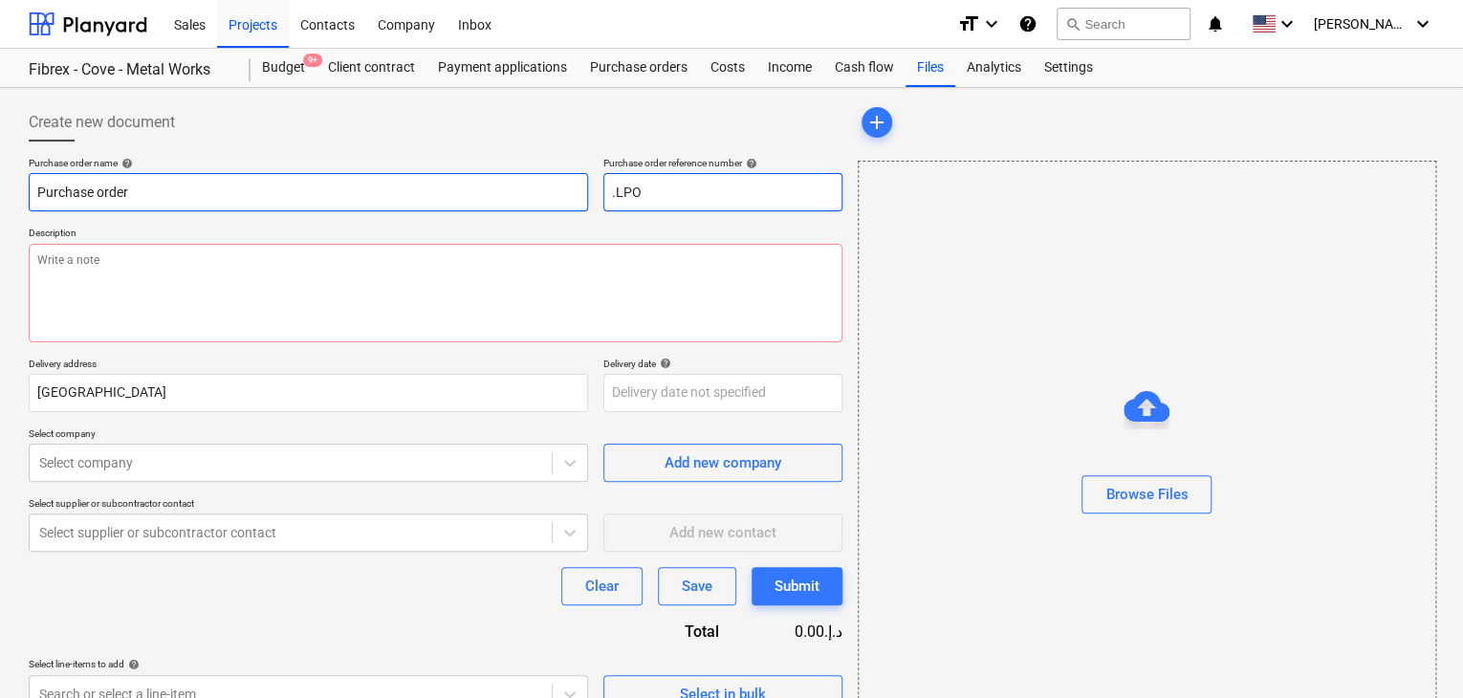
type textarea "x"
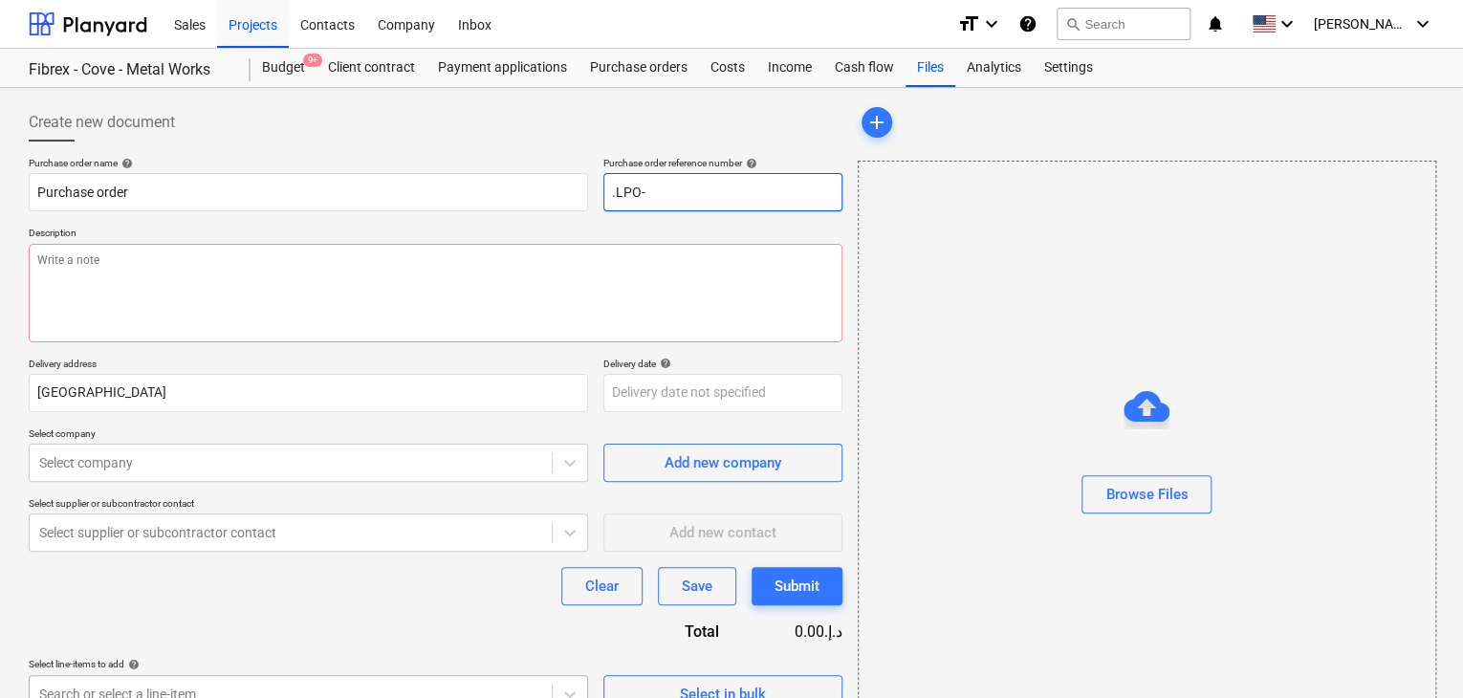
type input ".LPO-"
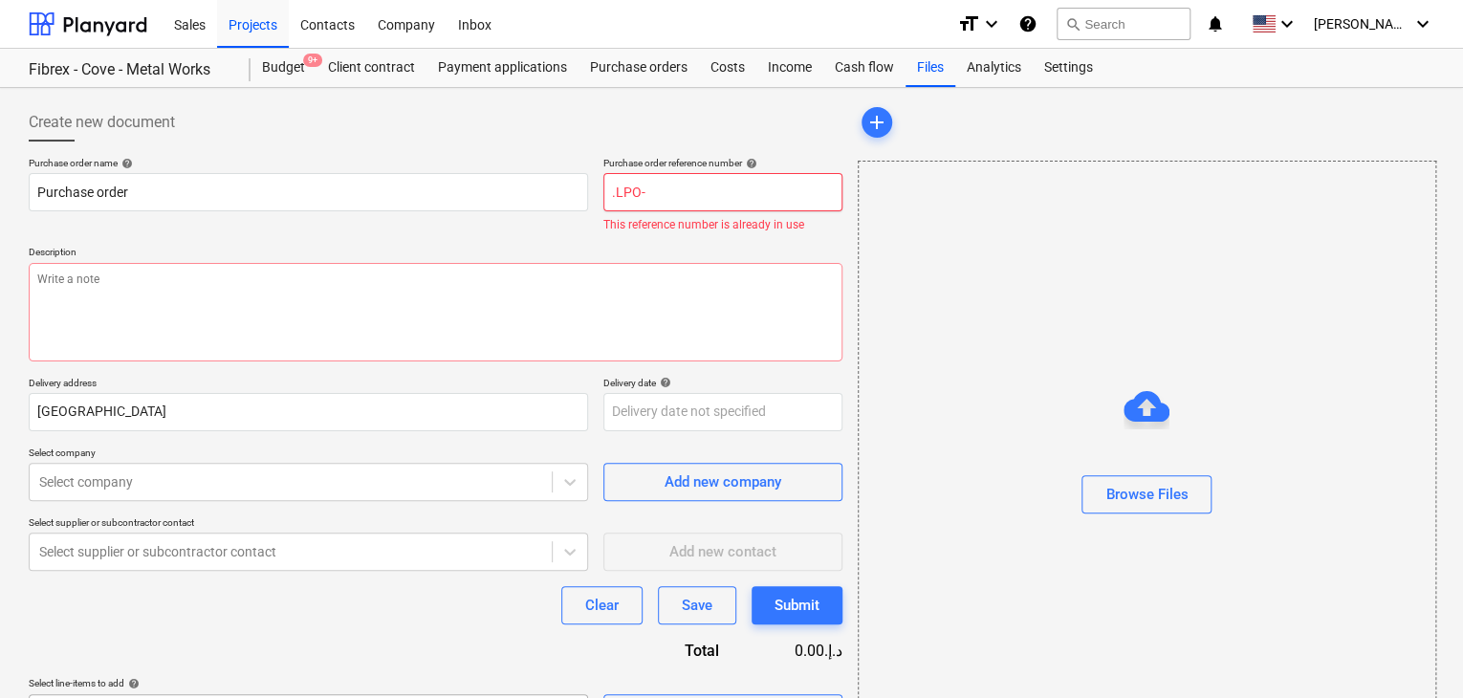
type textarea "x"
type input ".LPO-1"
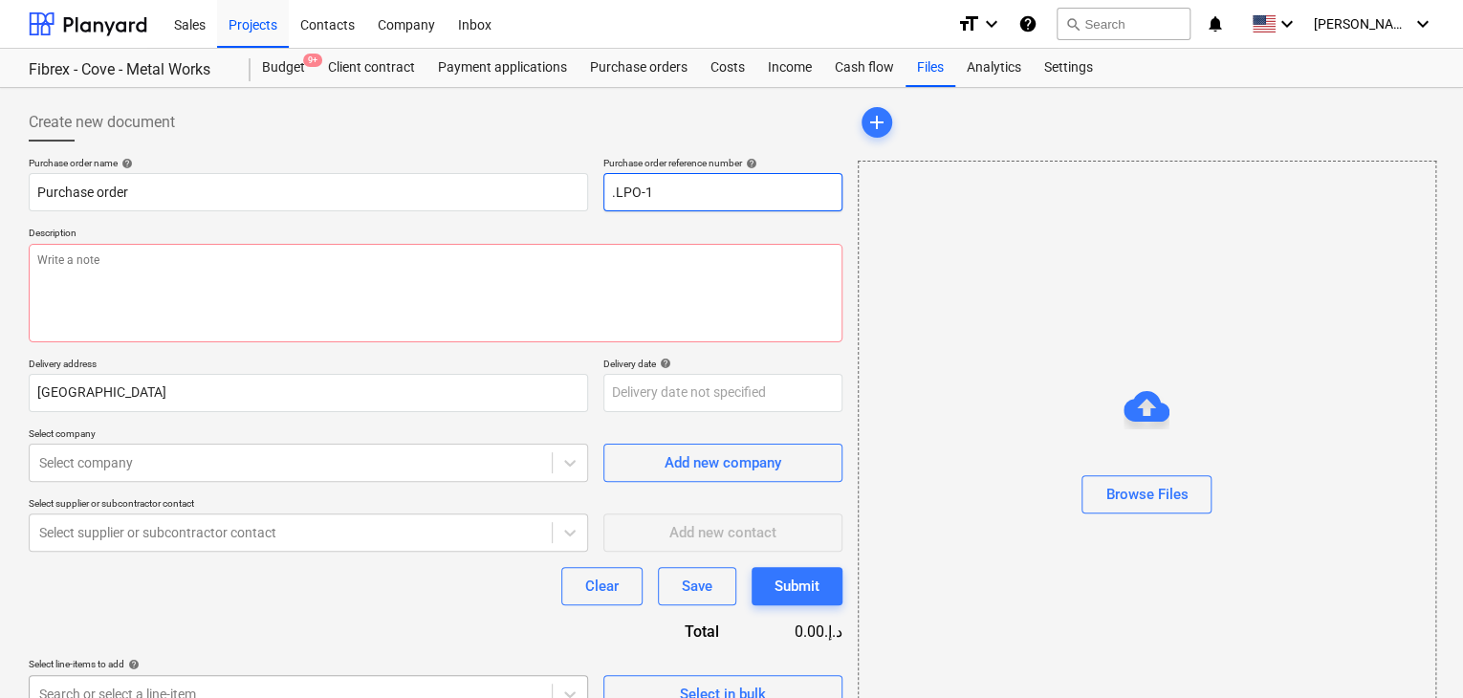
type textarea "x"
type input ".LPO-15"
type textarea "x"
type input ".LPO-153"
type textarea "x"
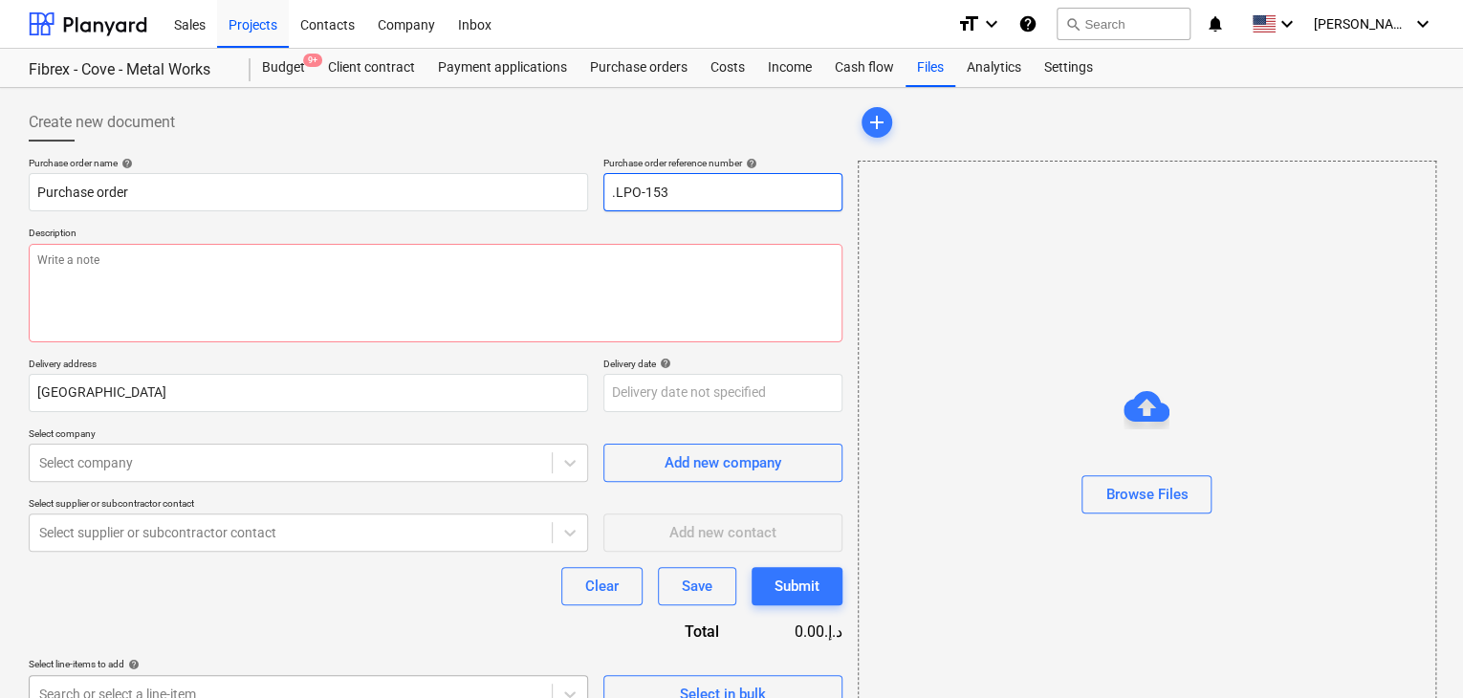
type input ".LPO-1534"
type textarea "x"
type input ".LPO-15341"
type textarea "x"
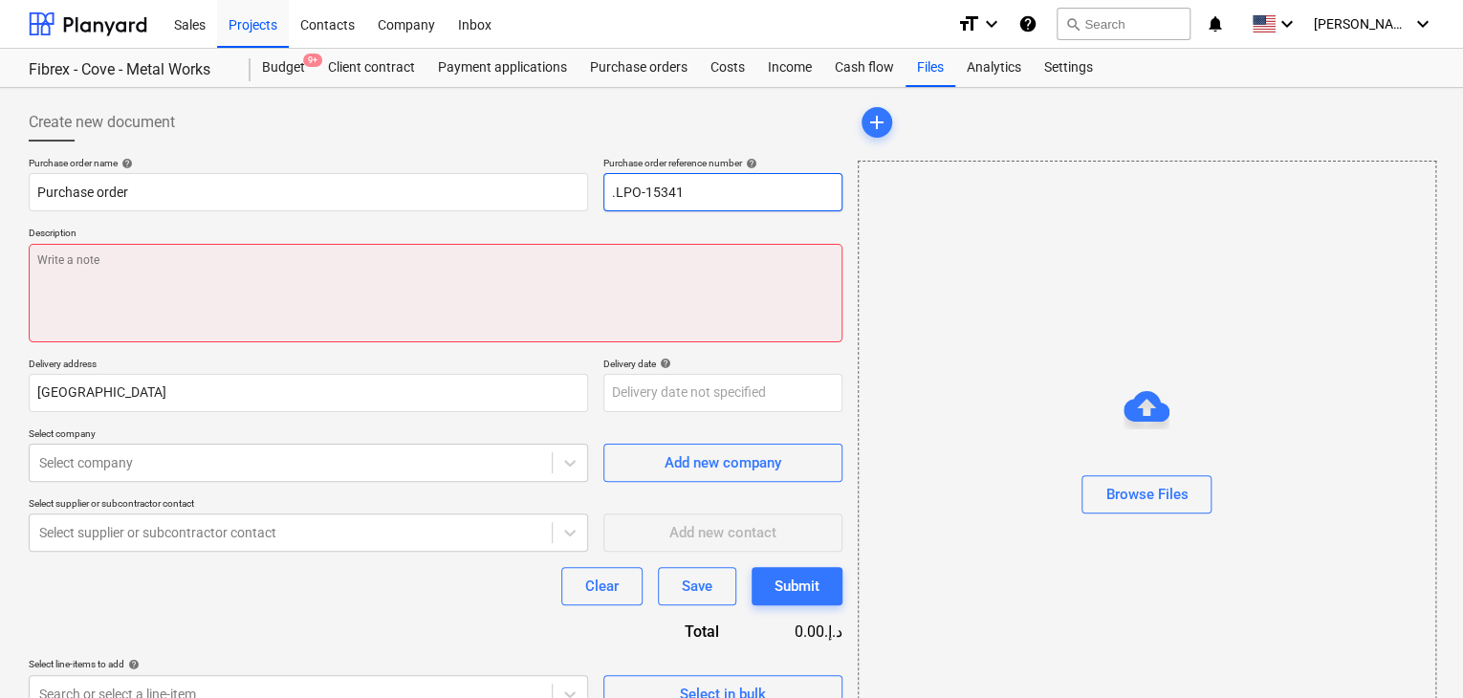
type input ".LPO-15341"
click at [286, 303] on textarea at bounding box center [436, 293] width 814 height 99
type textarea "x"
type textarea "2"
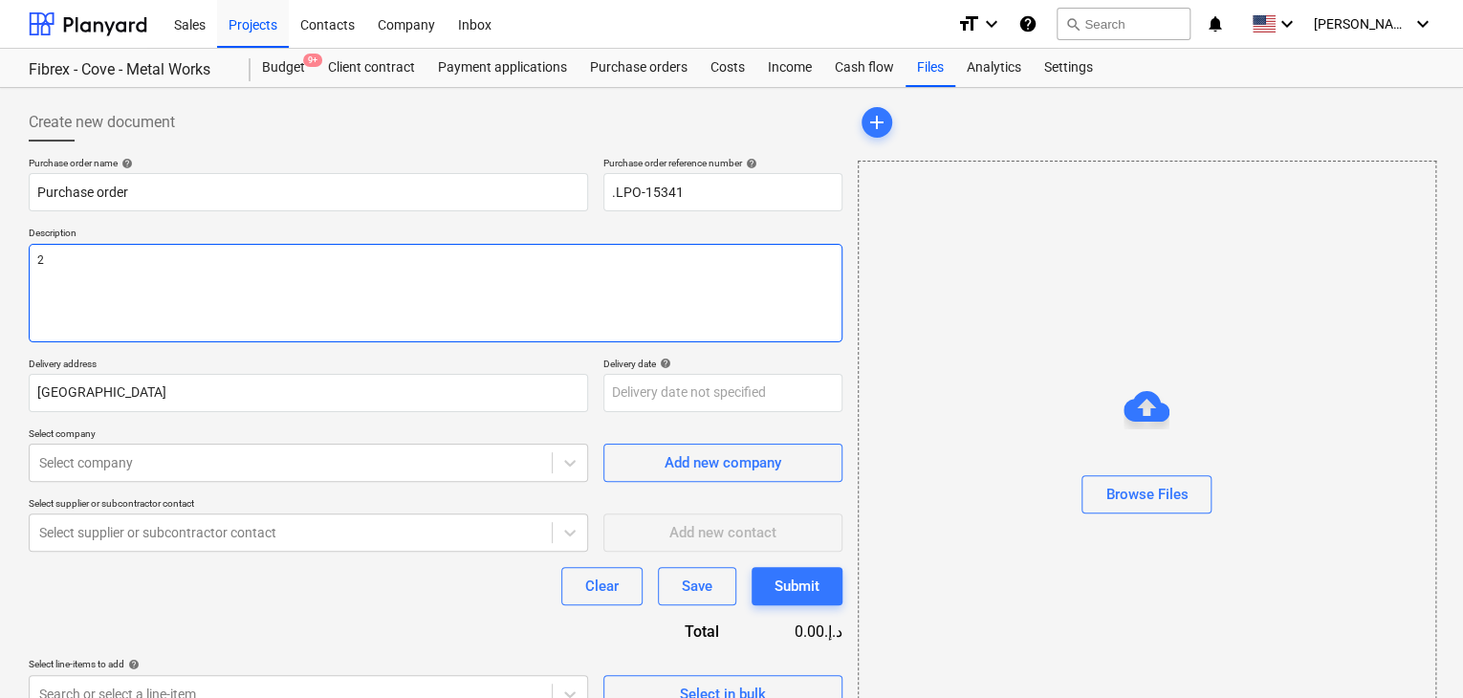
type textarea "x"
type textarea "20"
type textarea "x"
type textarea "20/"
type textarea "x"
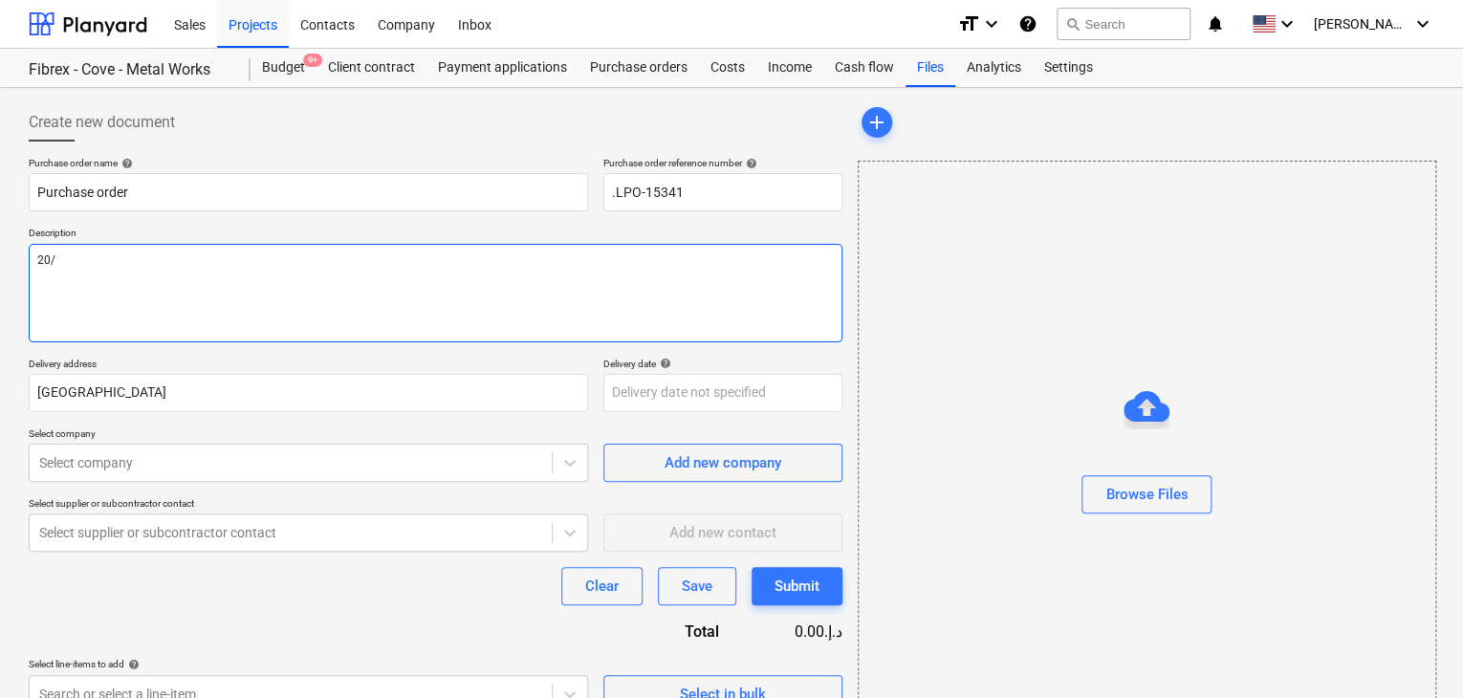
type textarea "20/A"
type textarea "x"
type textarea "20/AU"
type textarea "x"
type textarea "20/AUG"
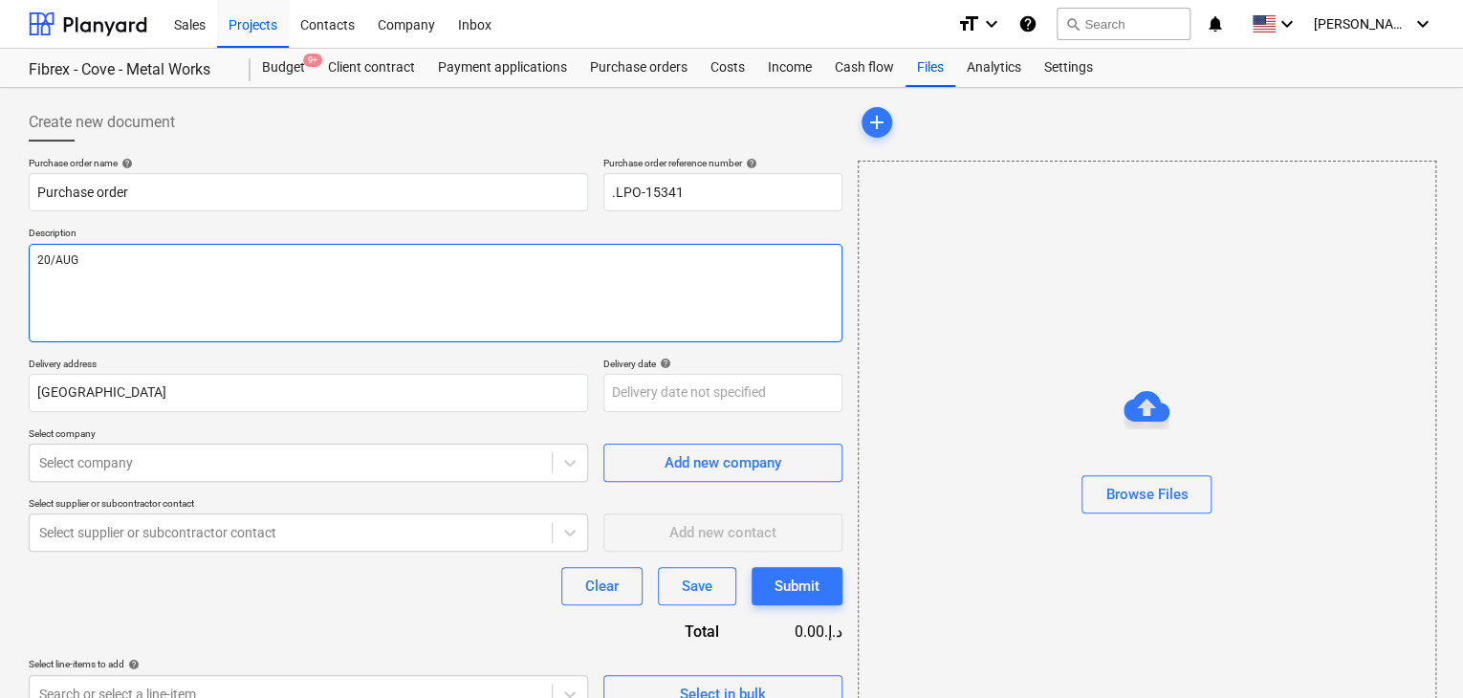
type textarea "x"
type textarea "20/AUG/"
type textarea "x"
type textarea "20/[DATE]"
type textarea "x"
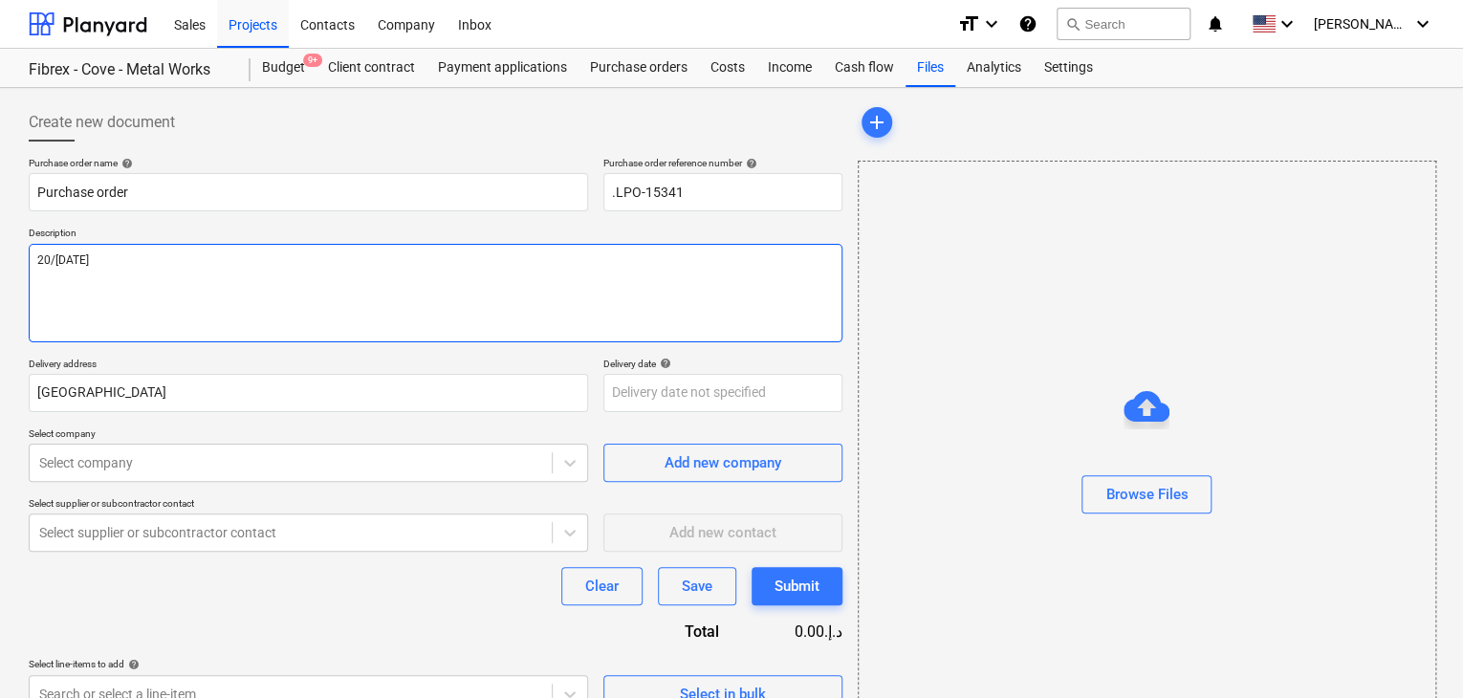
type textarea "[DATE]"
type textarea "x"
type textarea "[DATE]"
type textarea "x"
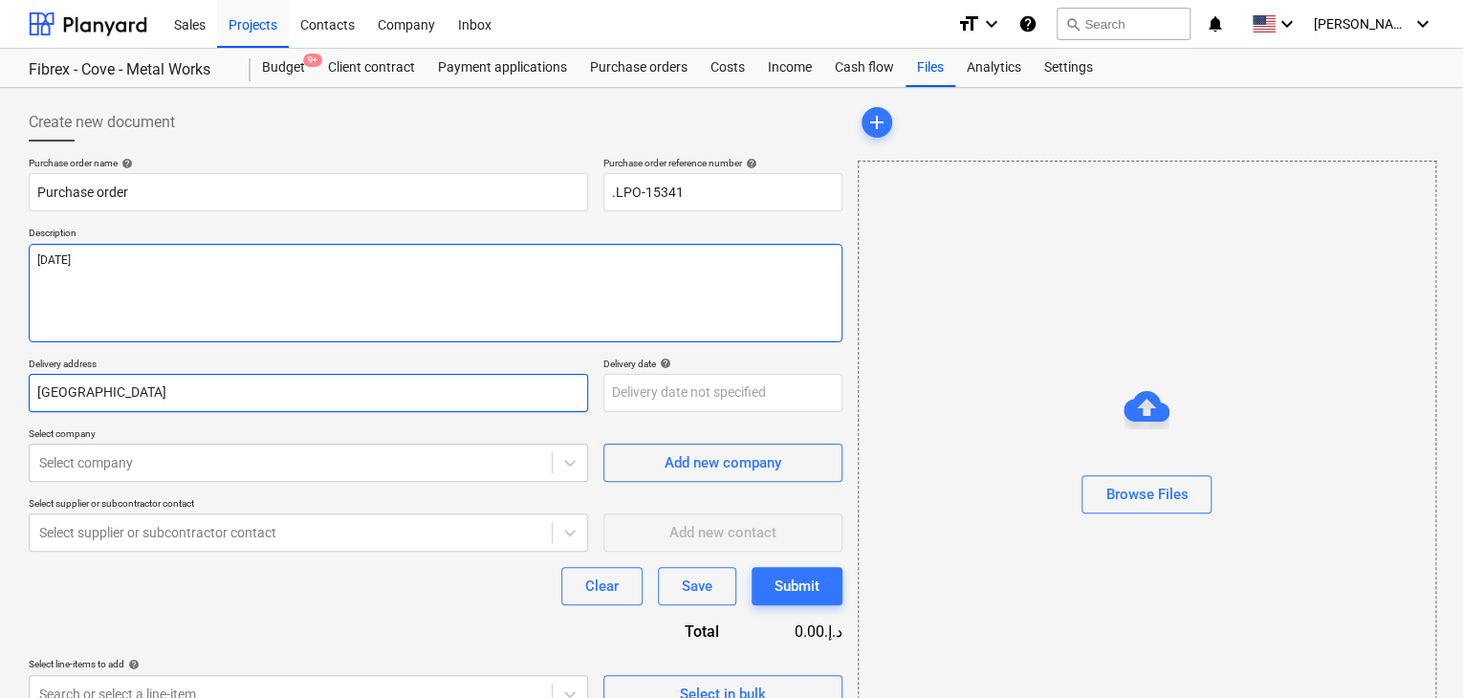
type textarea "[DATE]"
click at [91, 391] on input "[GEOGRAPHIC_DATA]" at bounding box center [309, 393] width 560 height 38
type textarea "x"
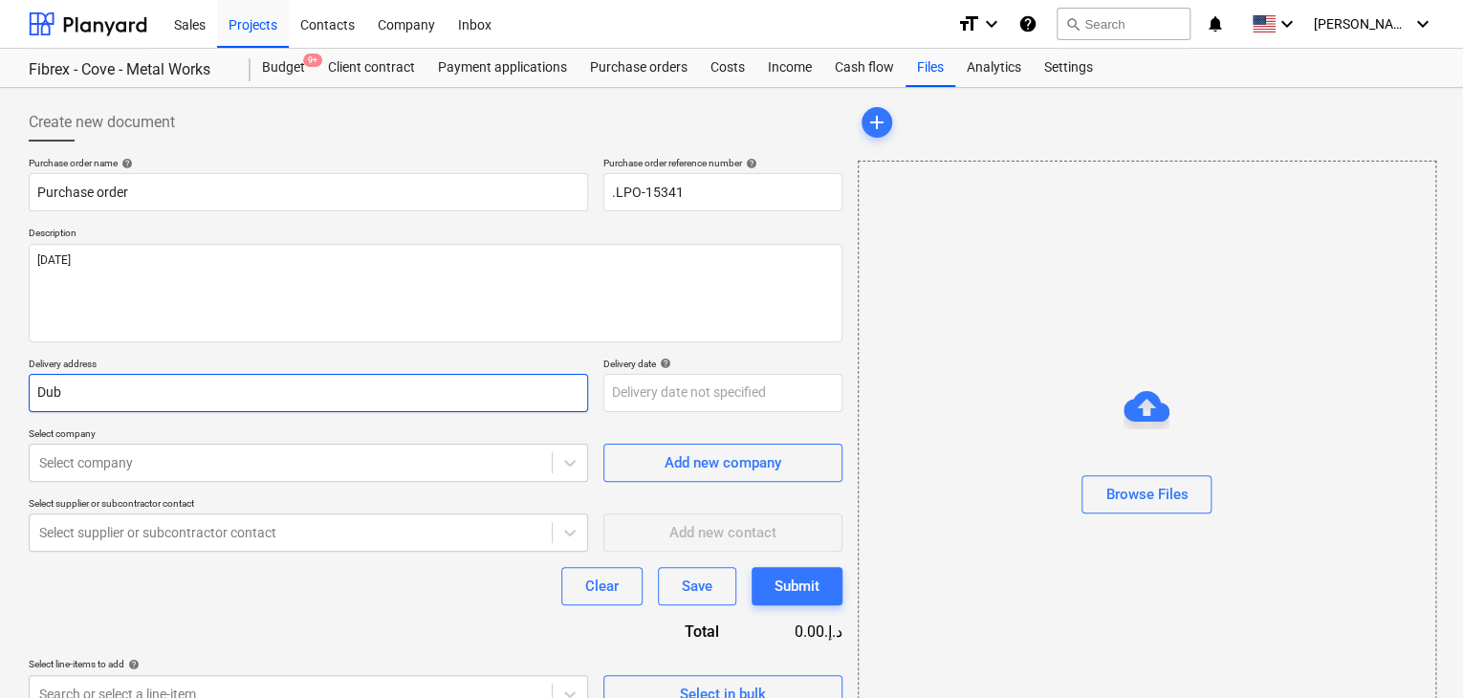
type input "Du"
type textarea "x"
type input "D"
type textarea "x"
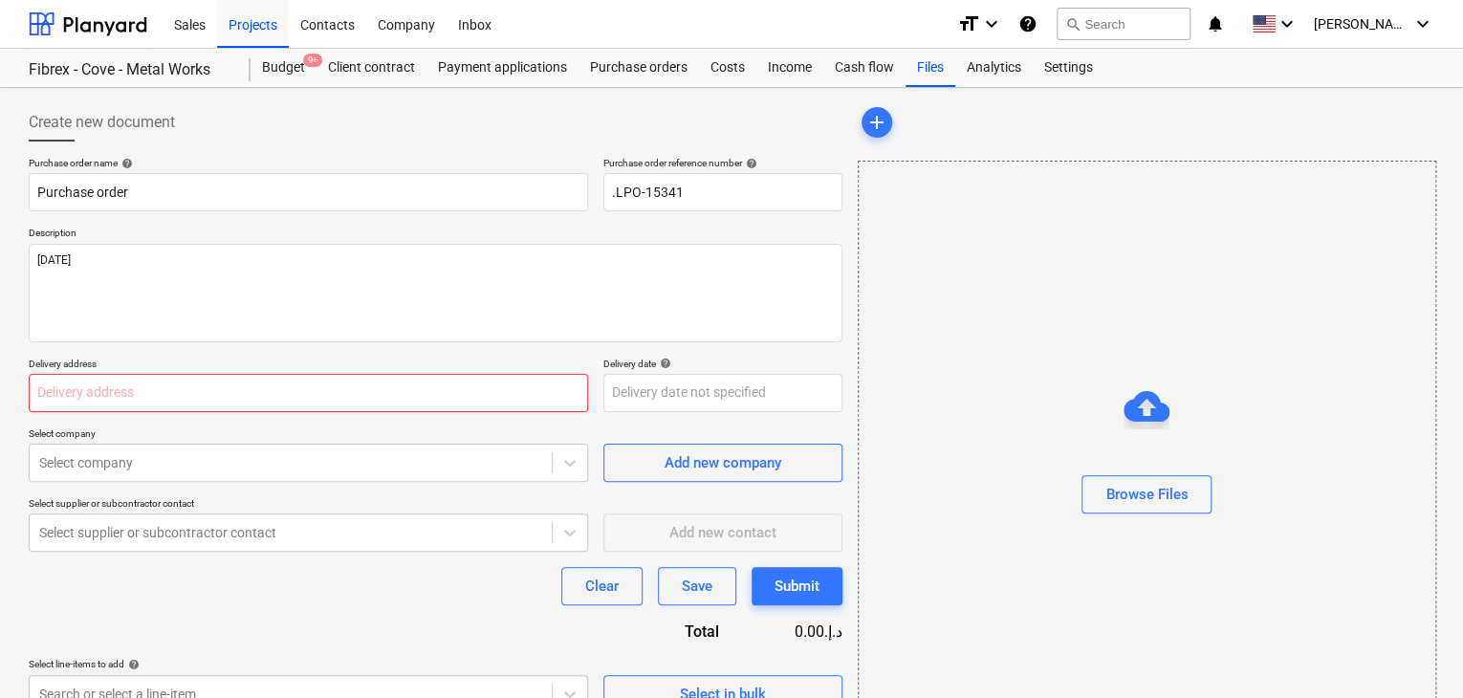
type textarea "x"
type input "L"
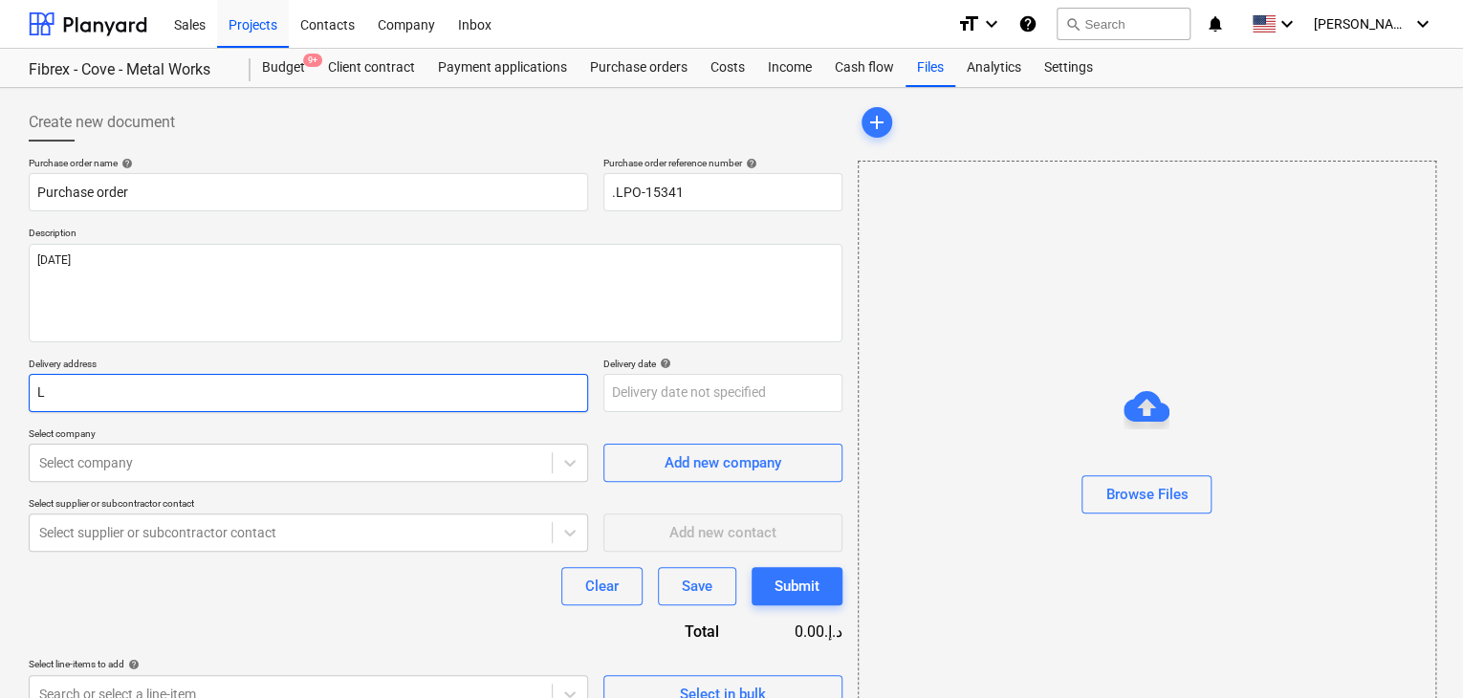
type textarea "x"
type input "LU"
type textarea "x"
type input "LUC"
type textarea "x"
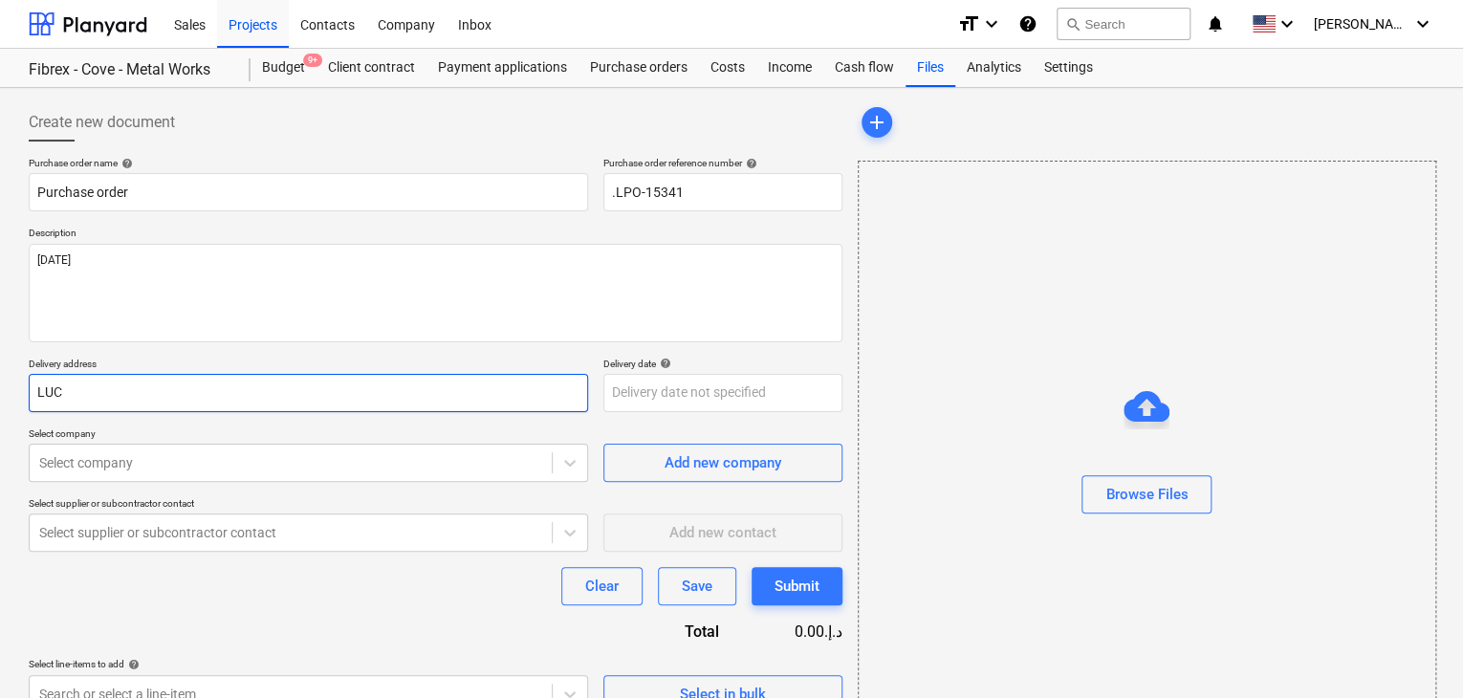
type input "LUCK"
type textarea "x"
type input "LUCKY"
type textarea "x"
type input "LUCKY"
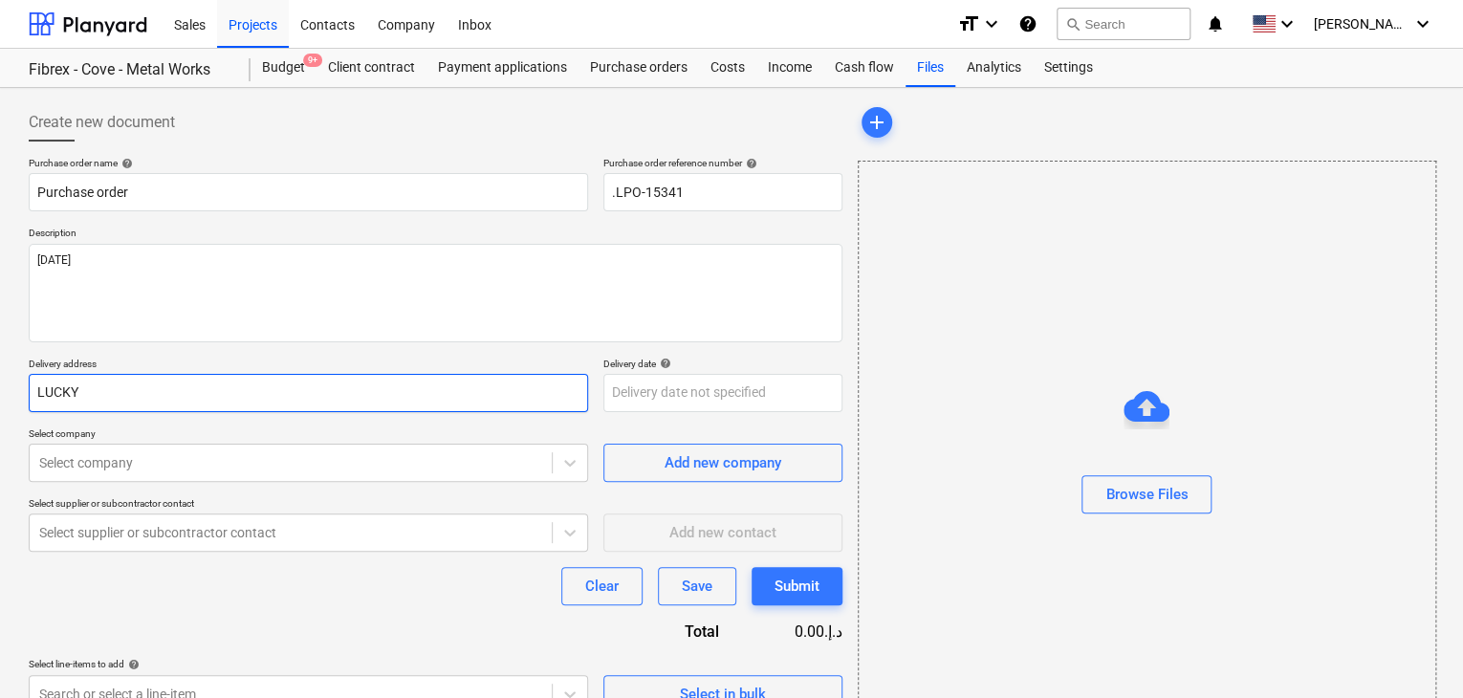
type textarea "x"
type input "LUCKY E"
type textarea "x"
type input "LUCKY EN"
type textarea "x"
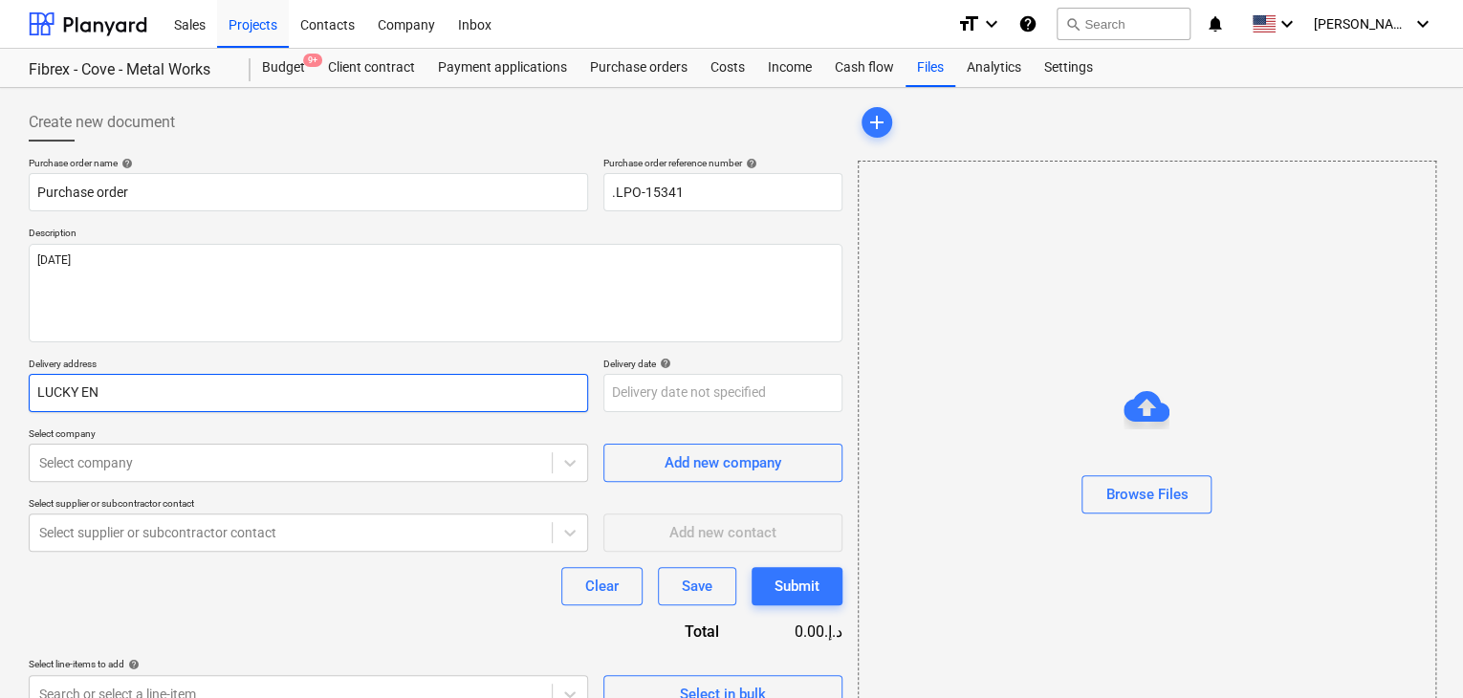
type input "LUCKY ENG"
type textarea "x"
type input "LUCKY ENGI"
type textarea "x"
type input "LUCKY ENGIN"
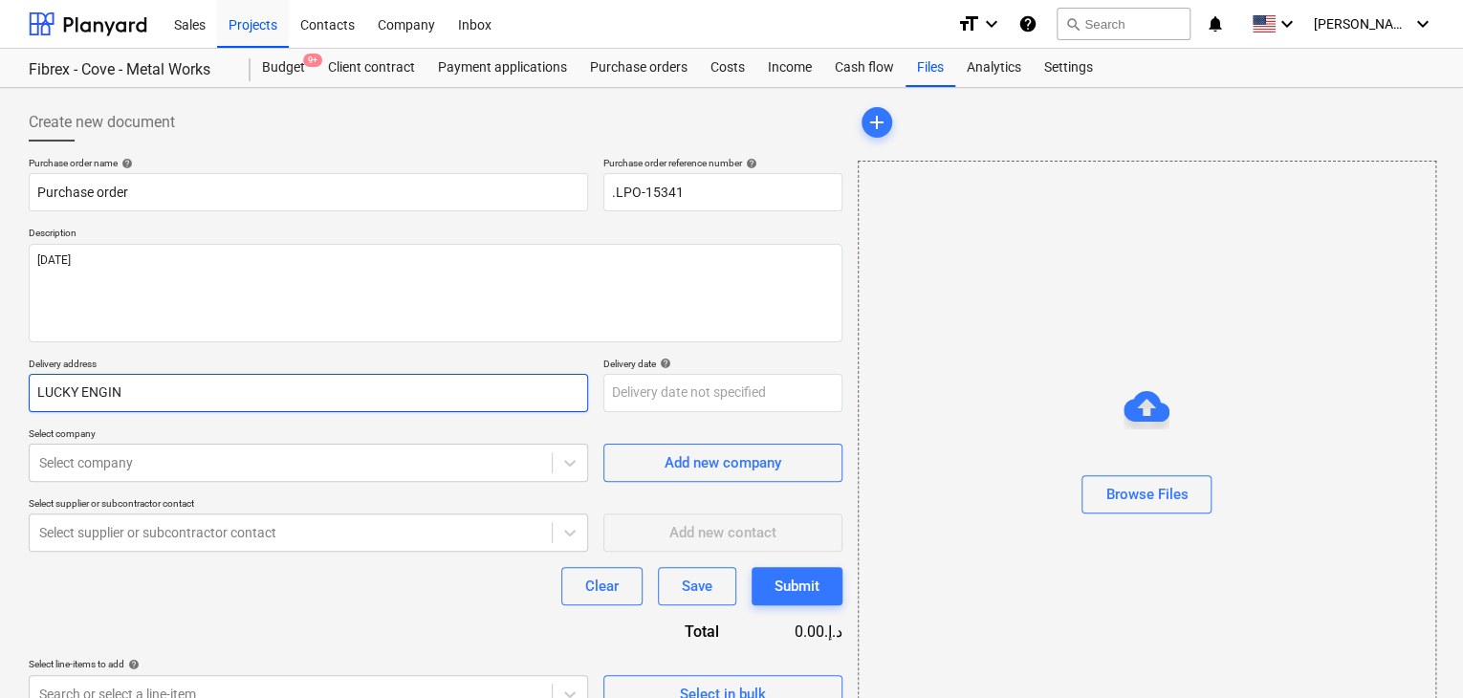
type textarea "x"
type input "LUCKY ENGINE"
type textarea "x"
type input "LUCKY ENGINEE"
type textarea "x"
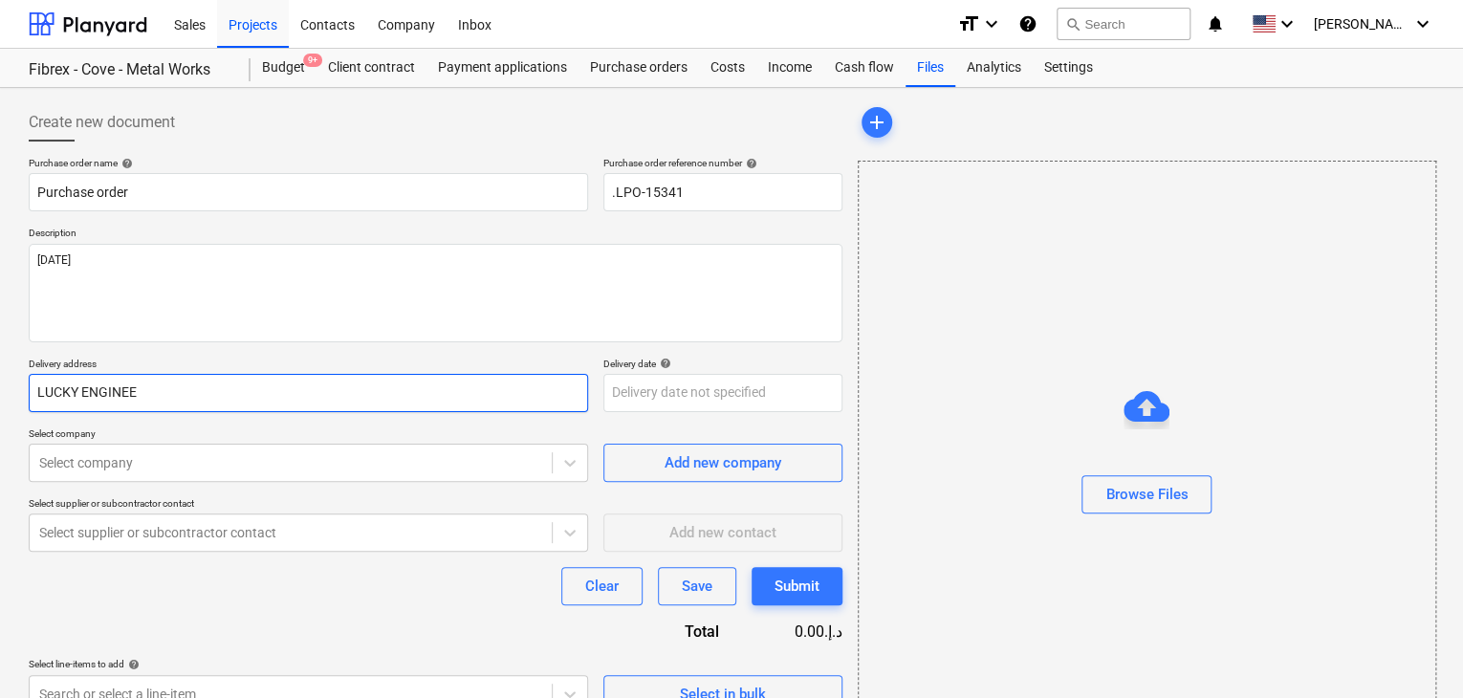
type input "LUCKY ENGINEER"
type textarea "x"
type input "LUCKY ENGINEERI"
type textarea "x"
type input "LUCKY ENGINEERIN"
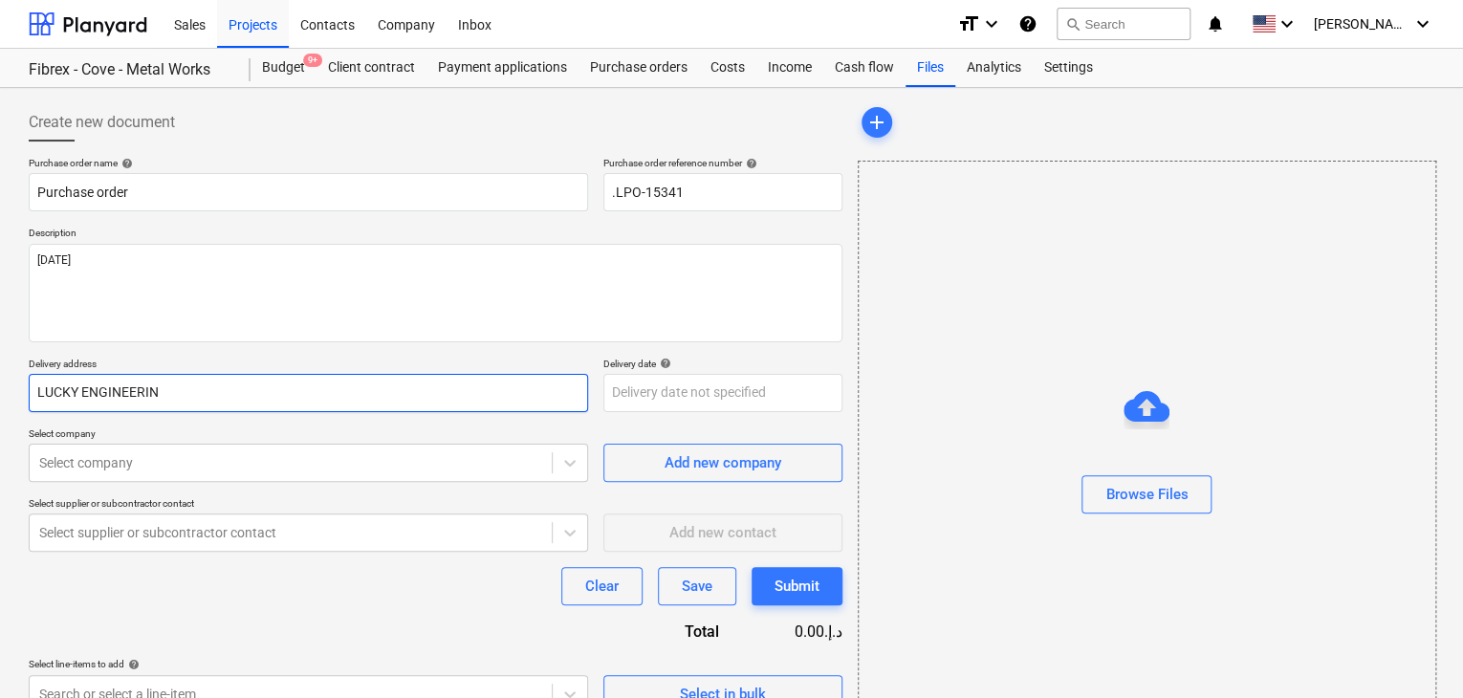
type textarea "x"
type input "LUCKY ENGINEERING"
type textarea "x"
type input "LUCKY ENGINEERING"
type textarea "x"
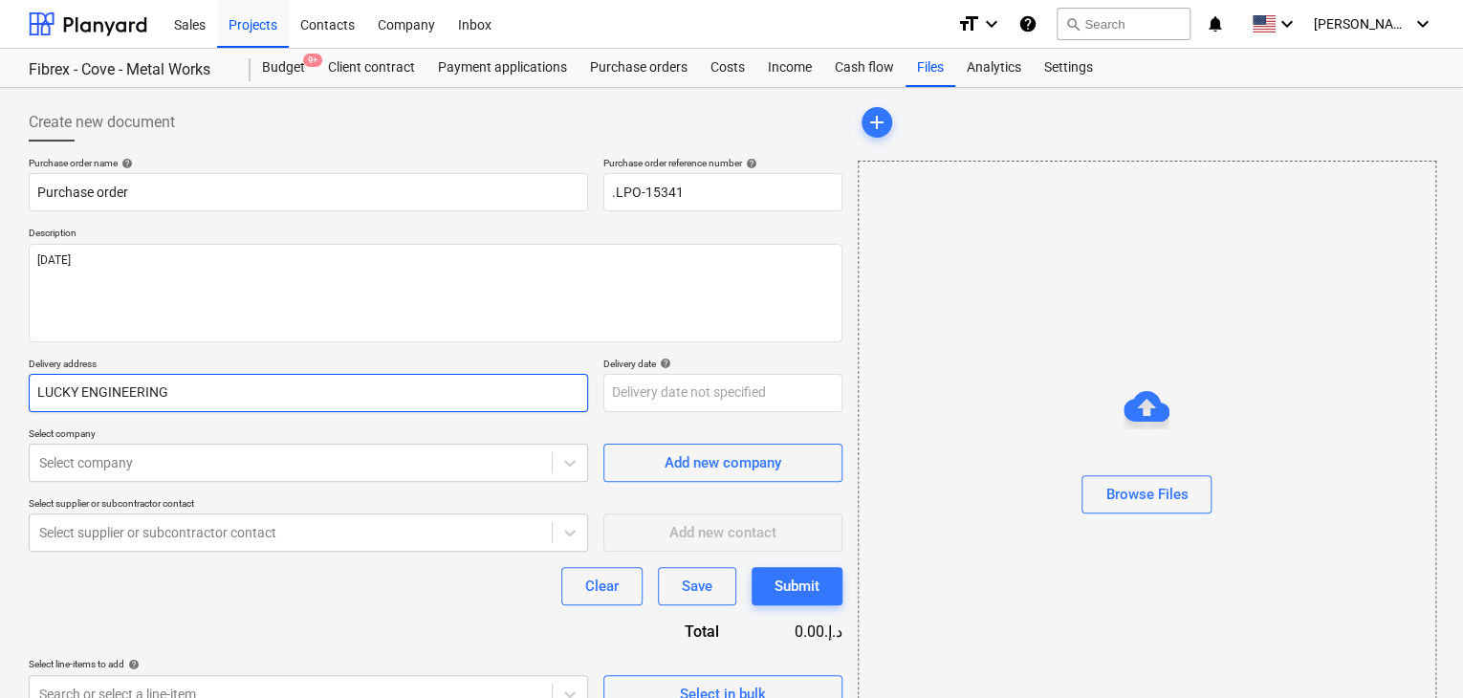
type input "LUCKY ENGINEERING S"
type textarea "x"
type input "LUCKY ENGINEERING SE"
type textarea "x"
type input "LUCKY ENGINEERING SER"
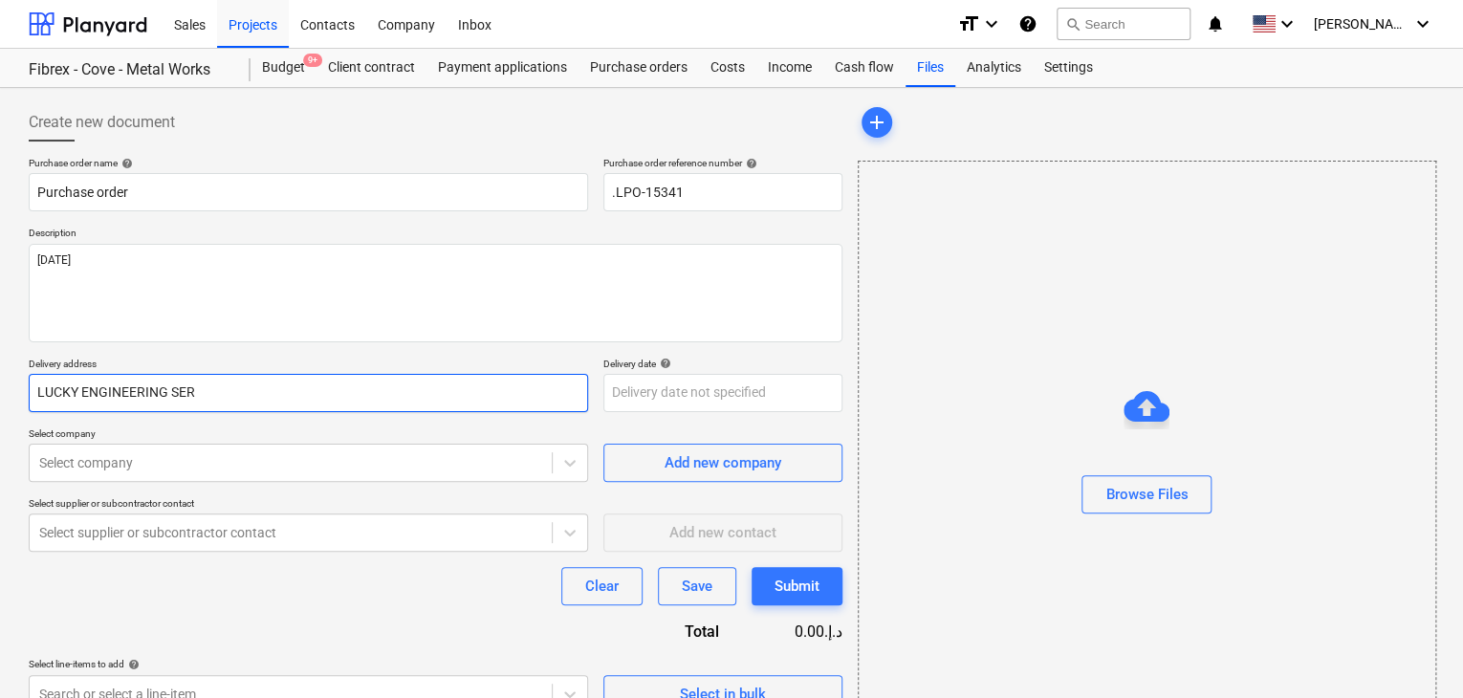
type textarea "x"
type input "LUCKY ENGINEERING SERV"
type textarea "x"
type input "LUCKY ENGINEERING SERVI"
type textarea "x"
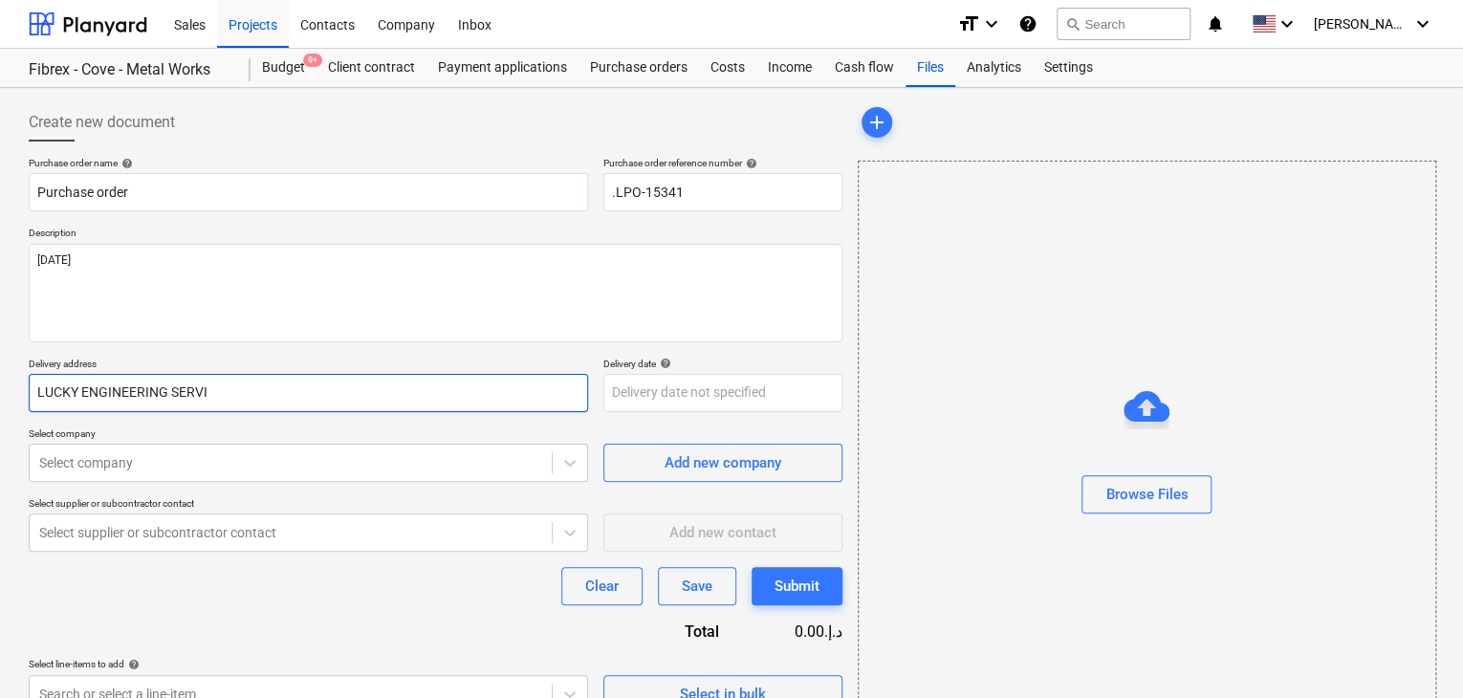
type input "LUCKY ENGINEERING SERVIC"
type textarea "x"
type input "LUCKY ENGINEERING SERVICE"
type textarea "x"
type input "LUCKY ENGINEERING SERVICES"
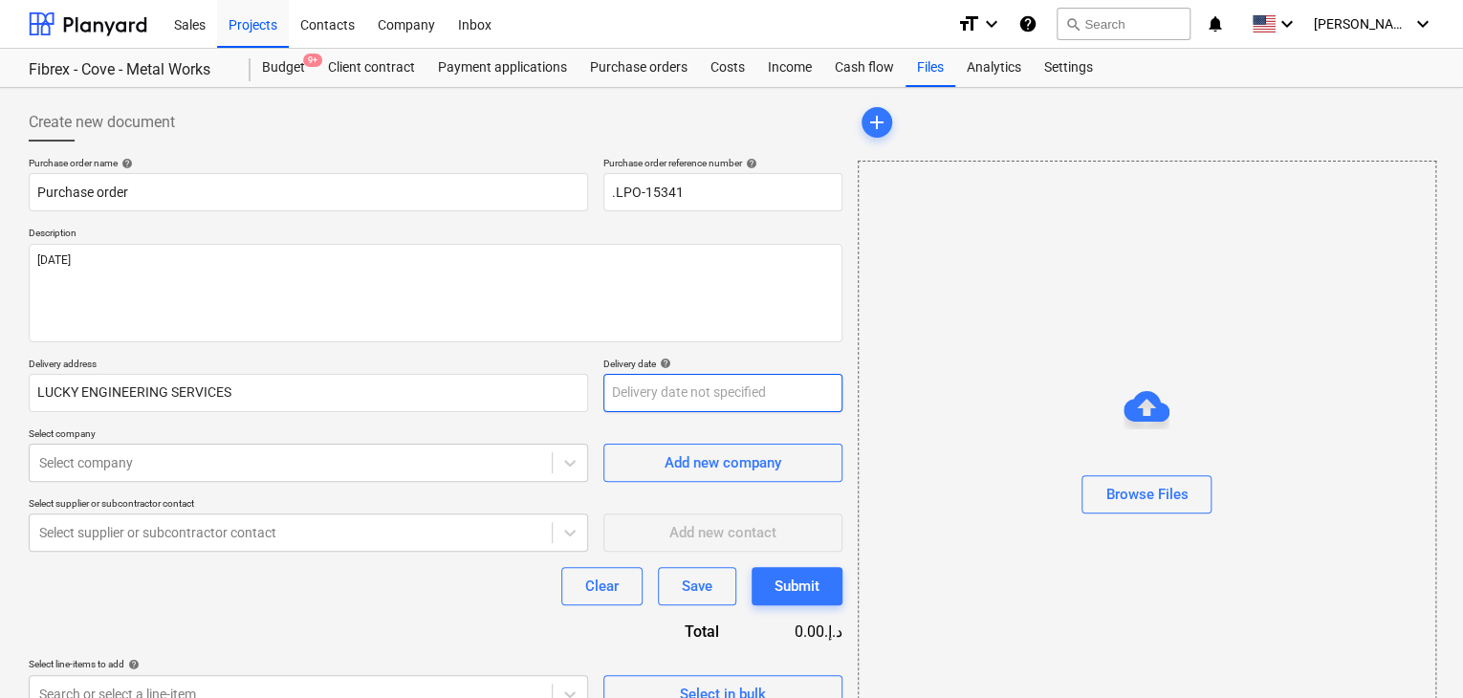
click at [625, 380] on body "Sales Projects Contacts Company Inbox format_size keyboard_arrow_down help sear…" at bounding box center [731, 349] width 1463 height 698
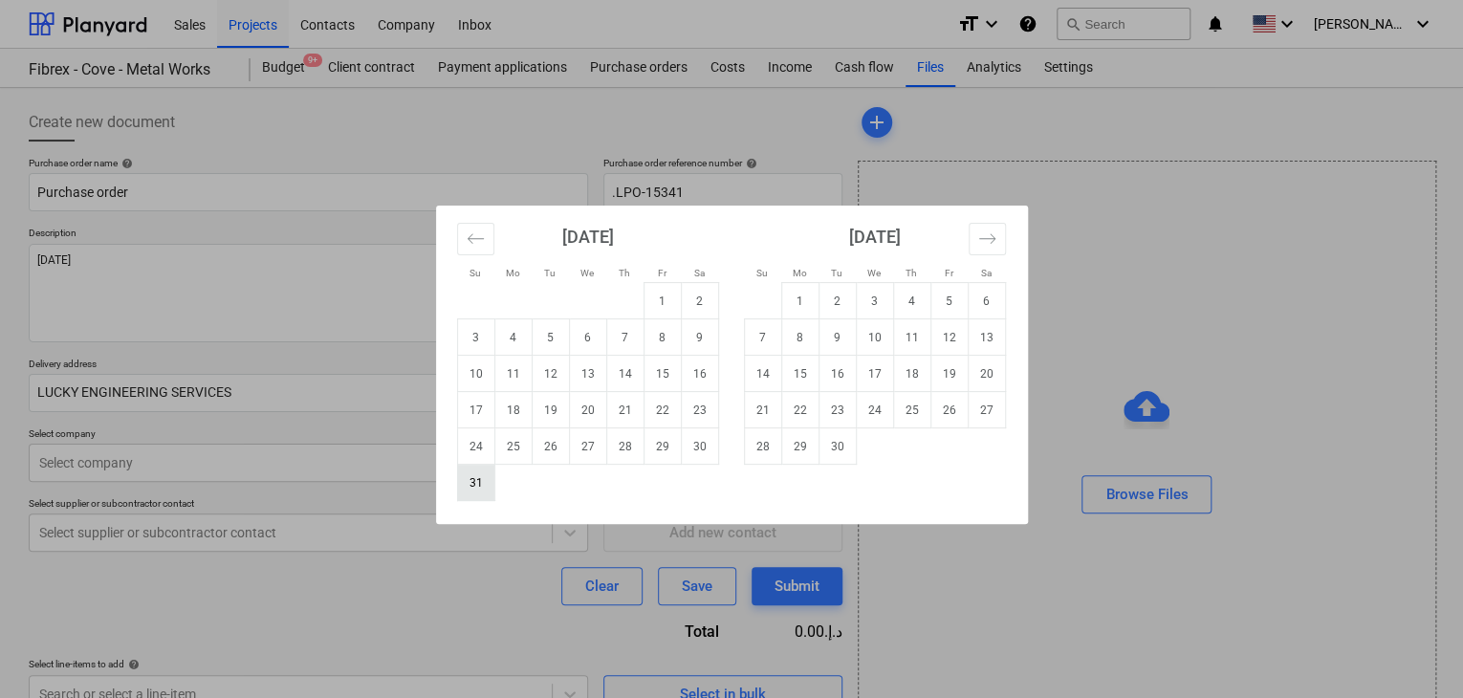
click at [476, 475] on td "31" at bounding box center [475, 483] width 37 height 36
type textarea "x"
type input "[DATE]"
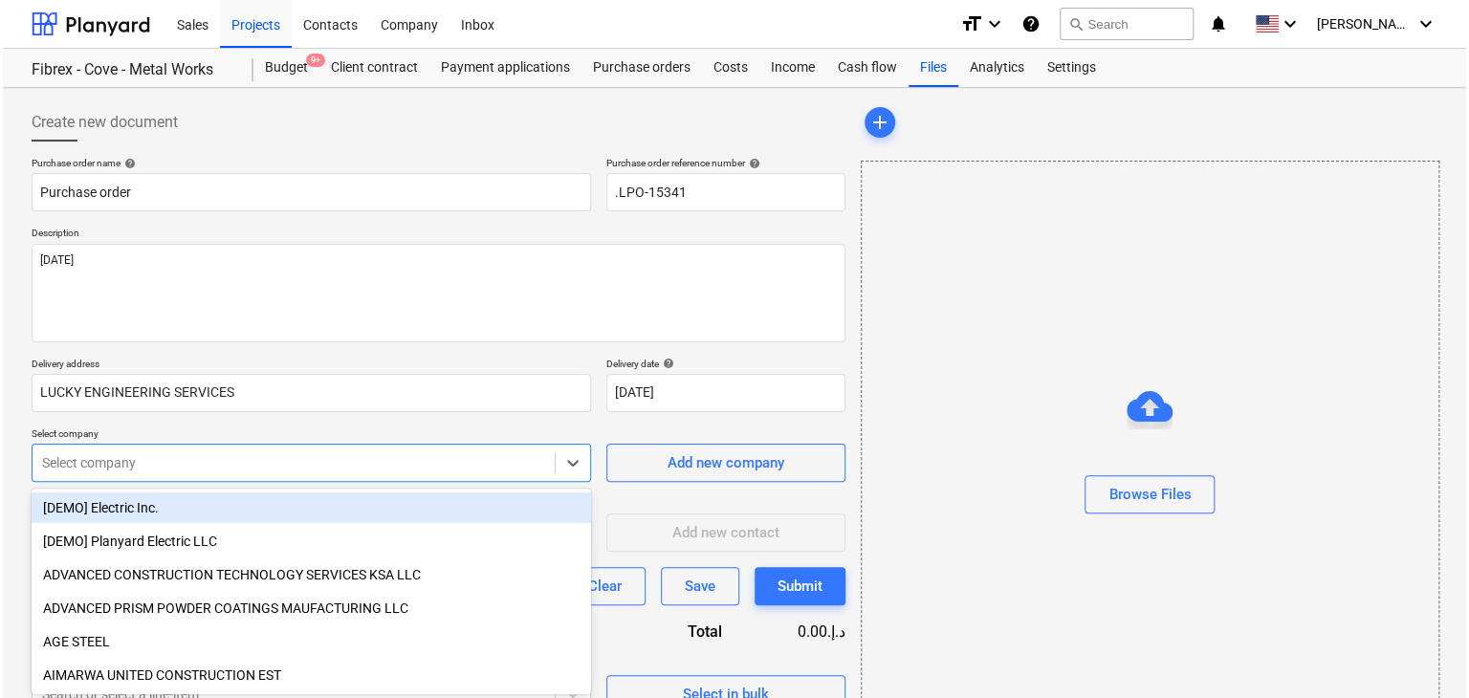
scroll to position [68, 0]
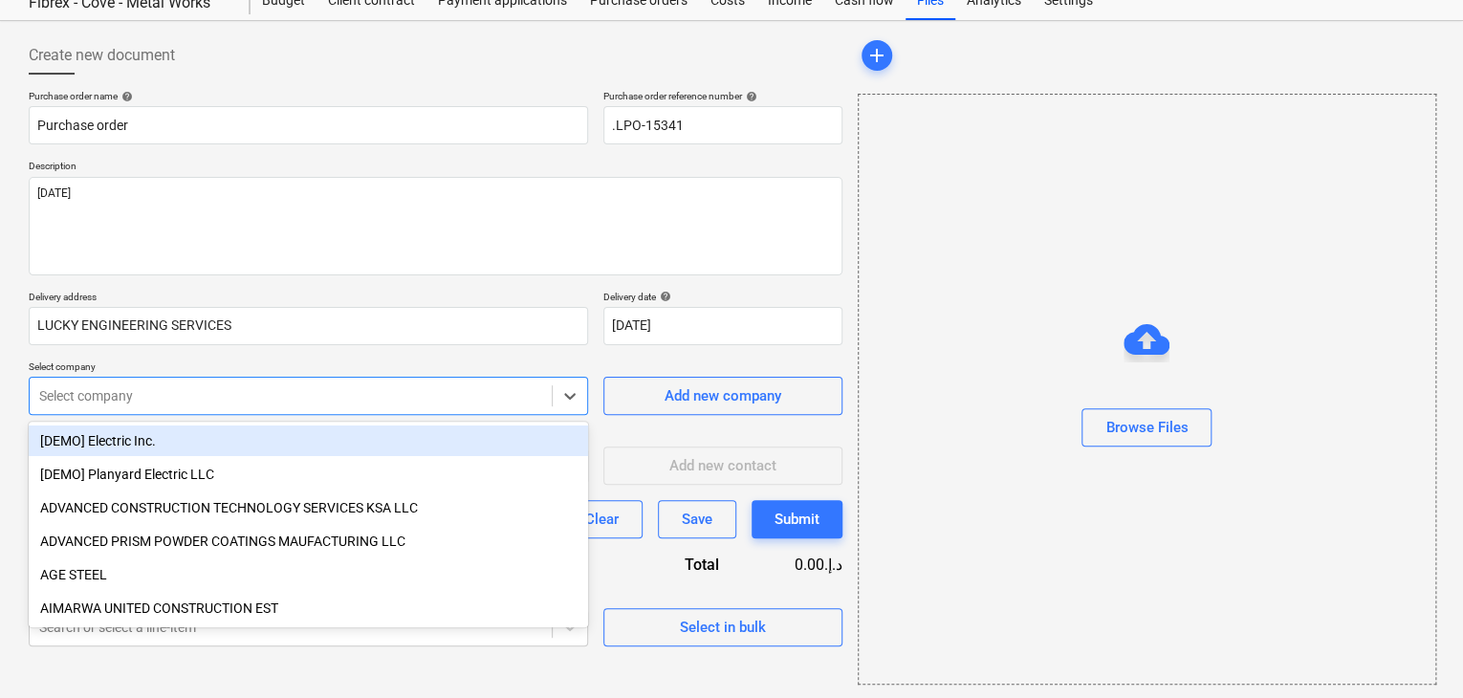
click at [302, 465] on body "Sales Projects Contacts Company Inbox format_size keyboard_arrow_down help sear…" at bounding box center [731, 282] width 1463 height 698
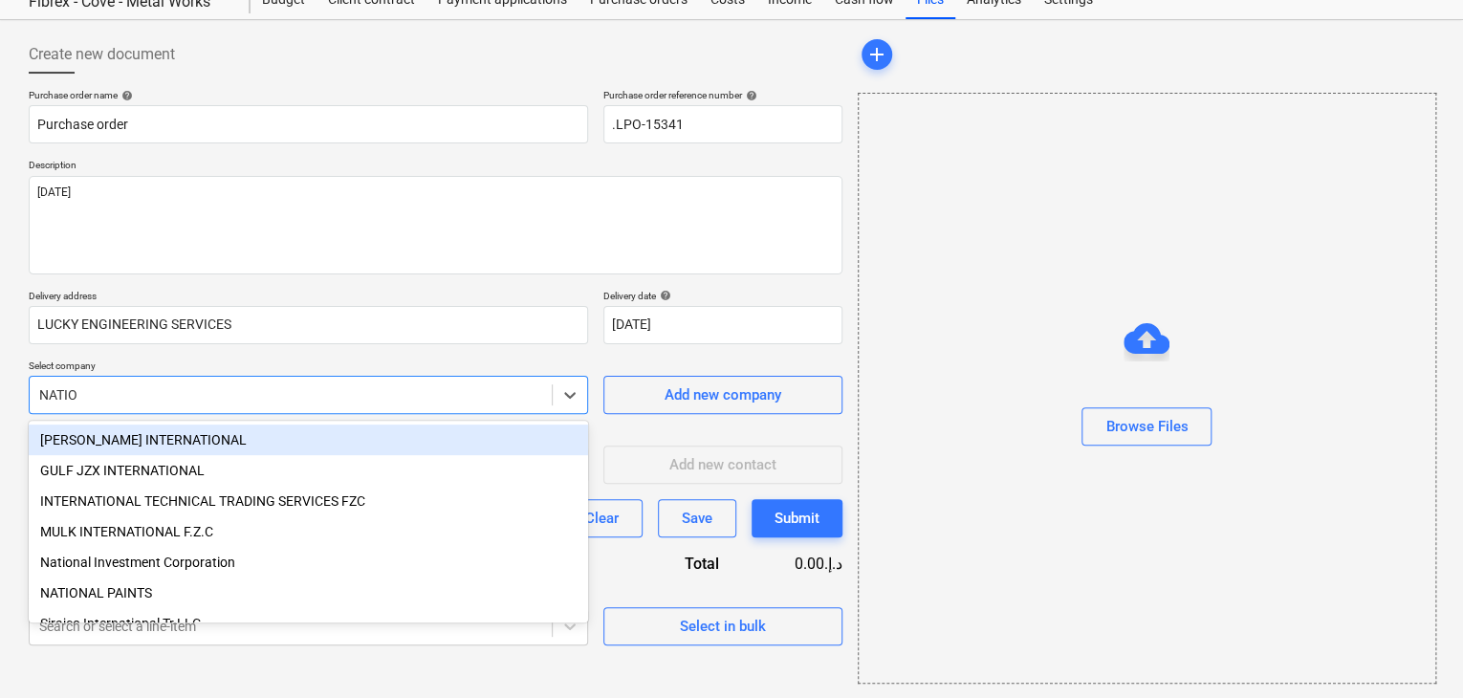
type input "NATION"
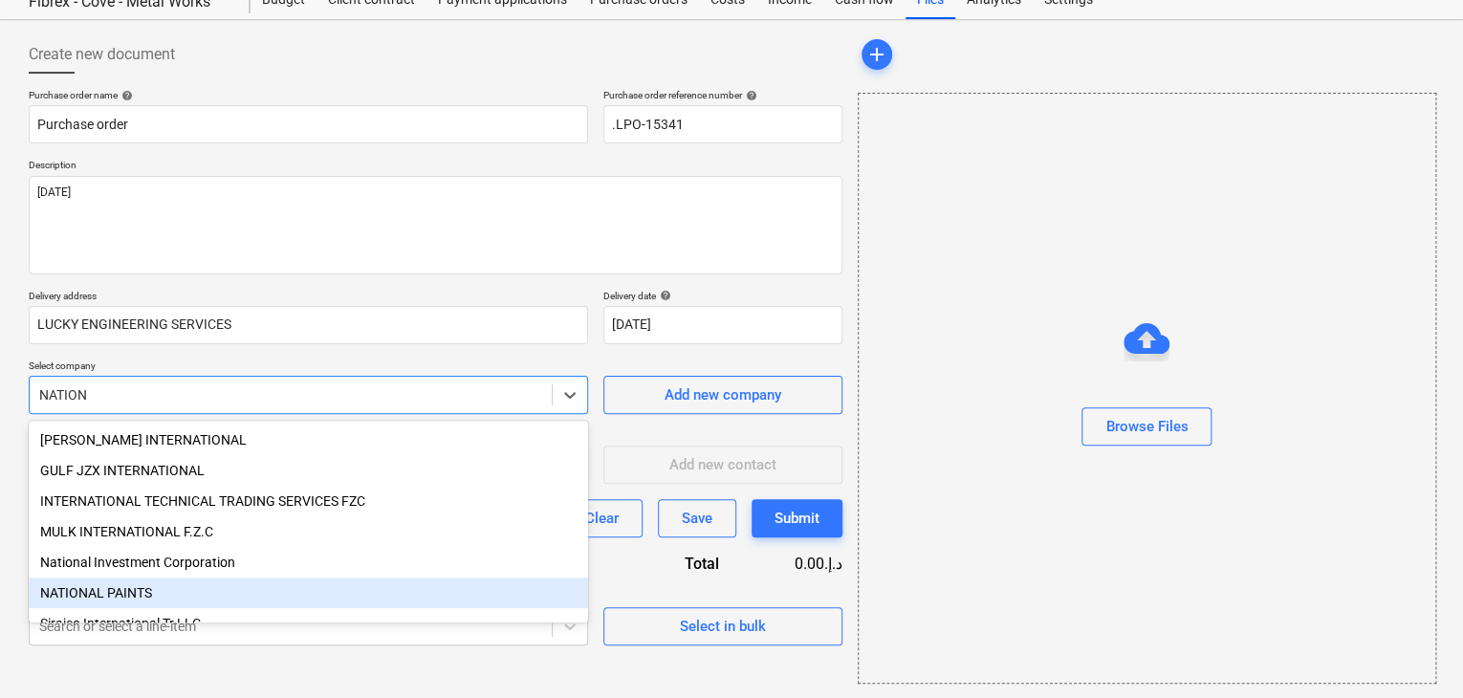
click at [219, 595] on div "NATIONAL PAINTS" at bounding box center [309, 593] width 560 height 31
type textarea "x"
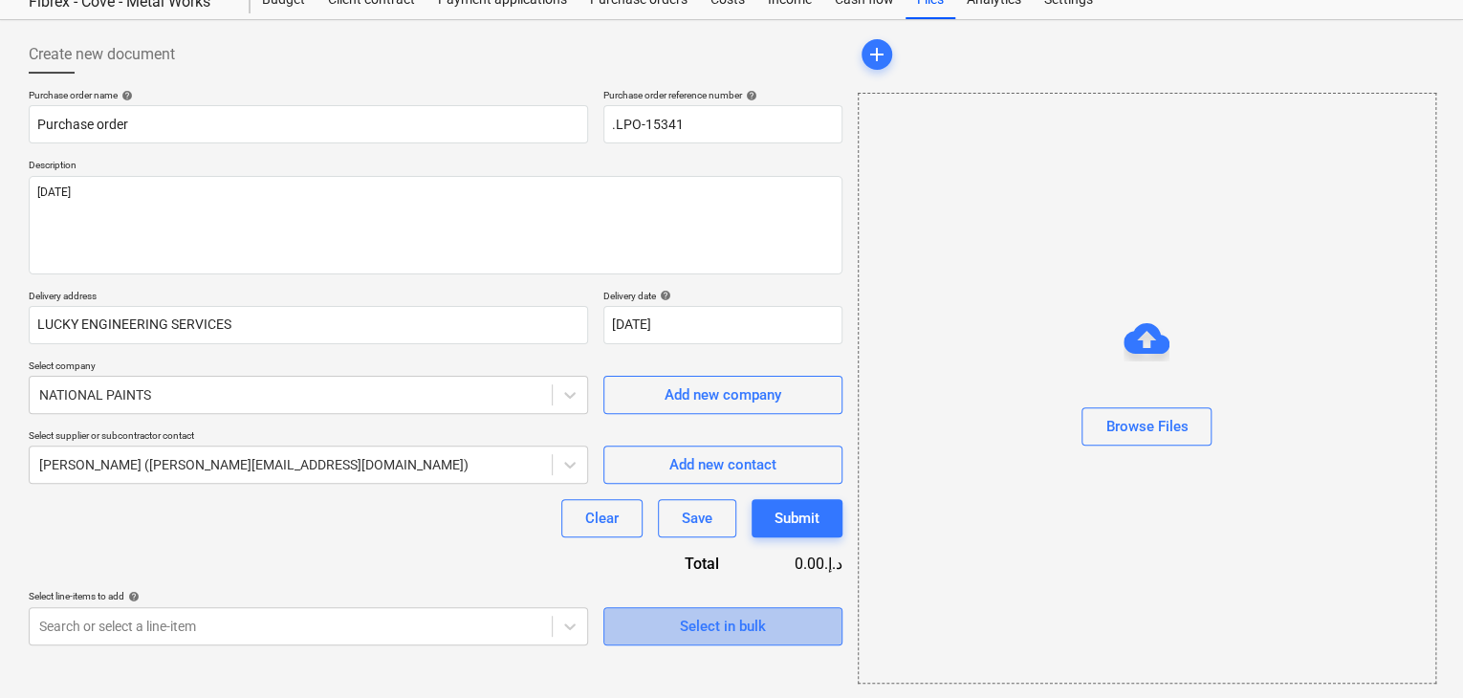
click at [639, 623] on span "Select in bulk" at bounding box center [722, 626] width 191 height 25
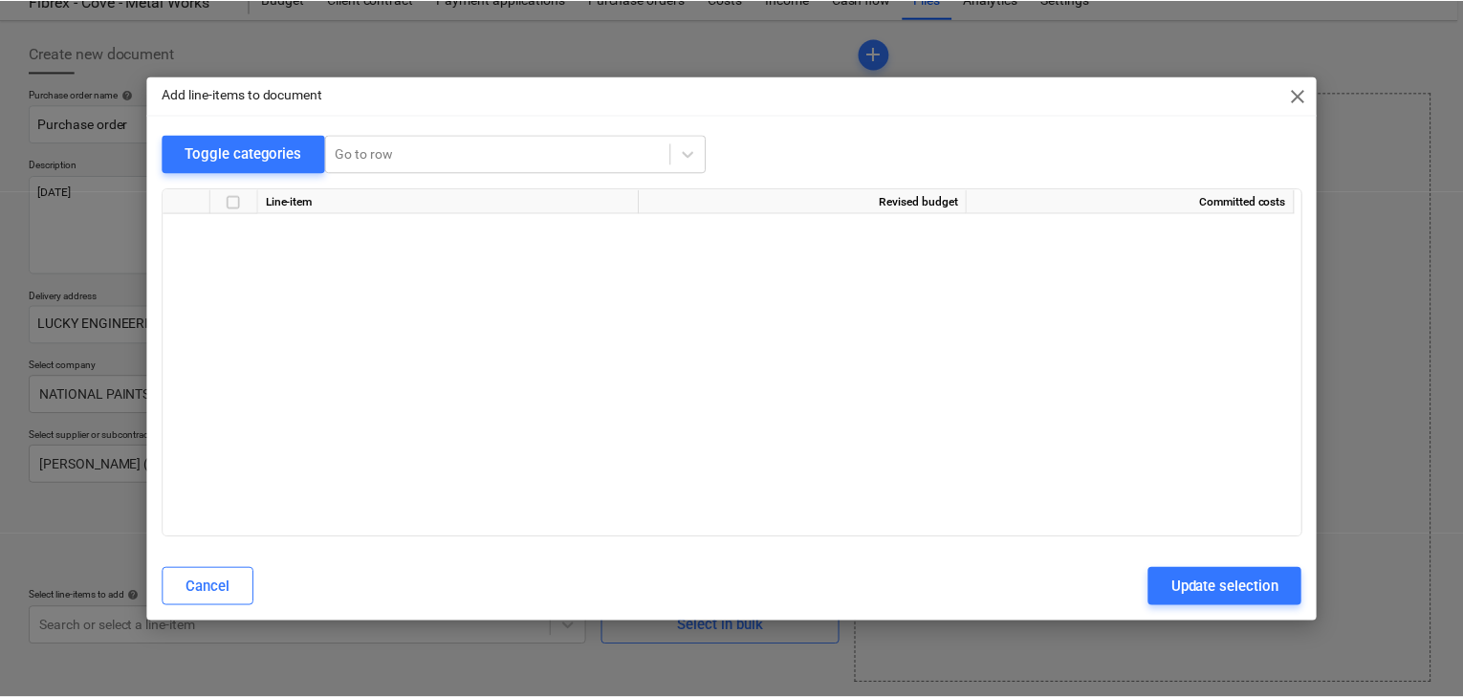
scroll to position [20623, 0]
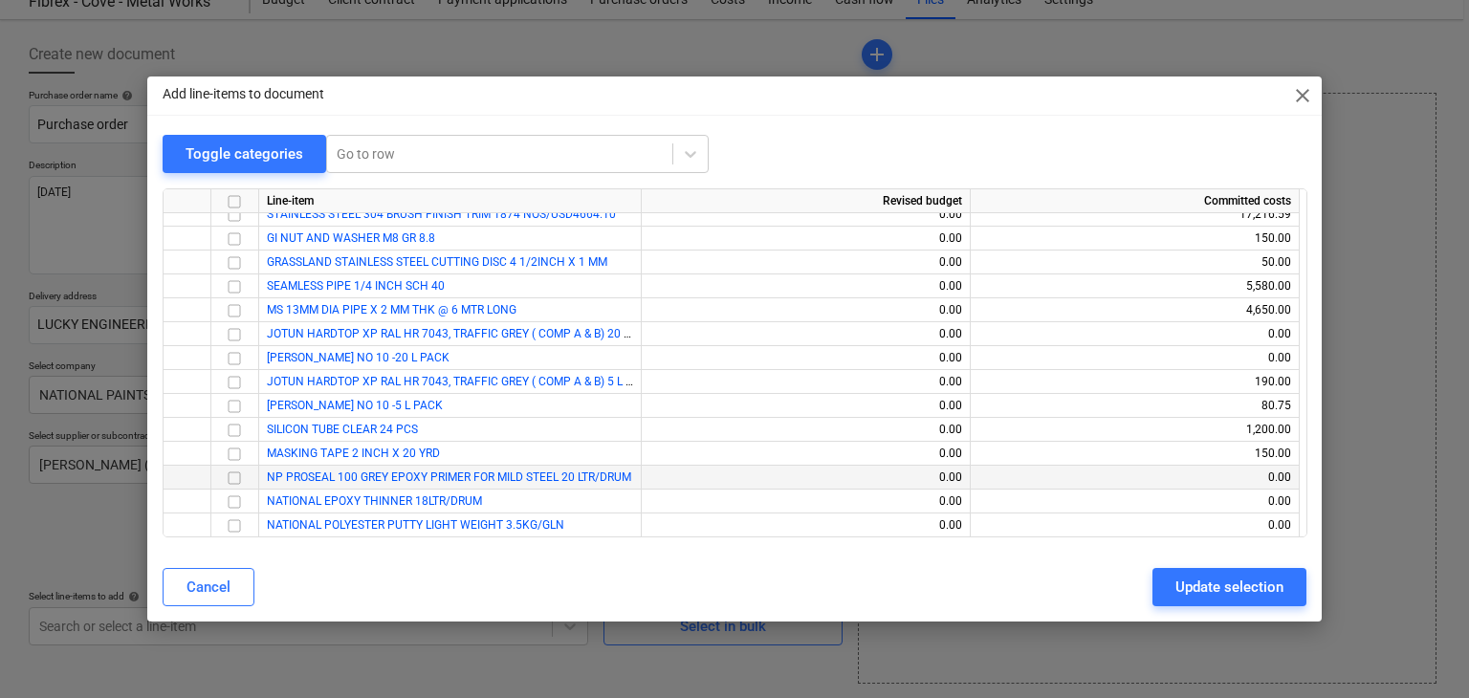
click at [230, 473] on input "checkbox" at bounding box center [234, 478] width 23 height 23
click at [235, 502] on input "checkbox" at bounding box center [234, 502] width 23 height 23
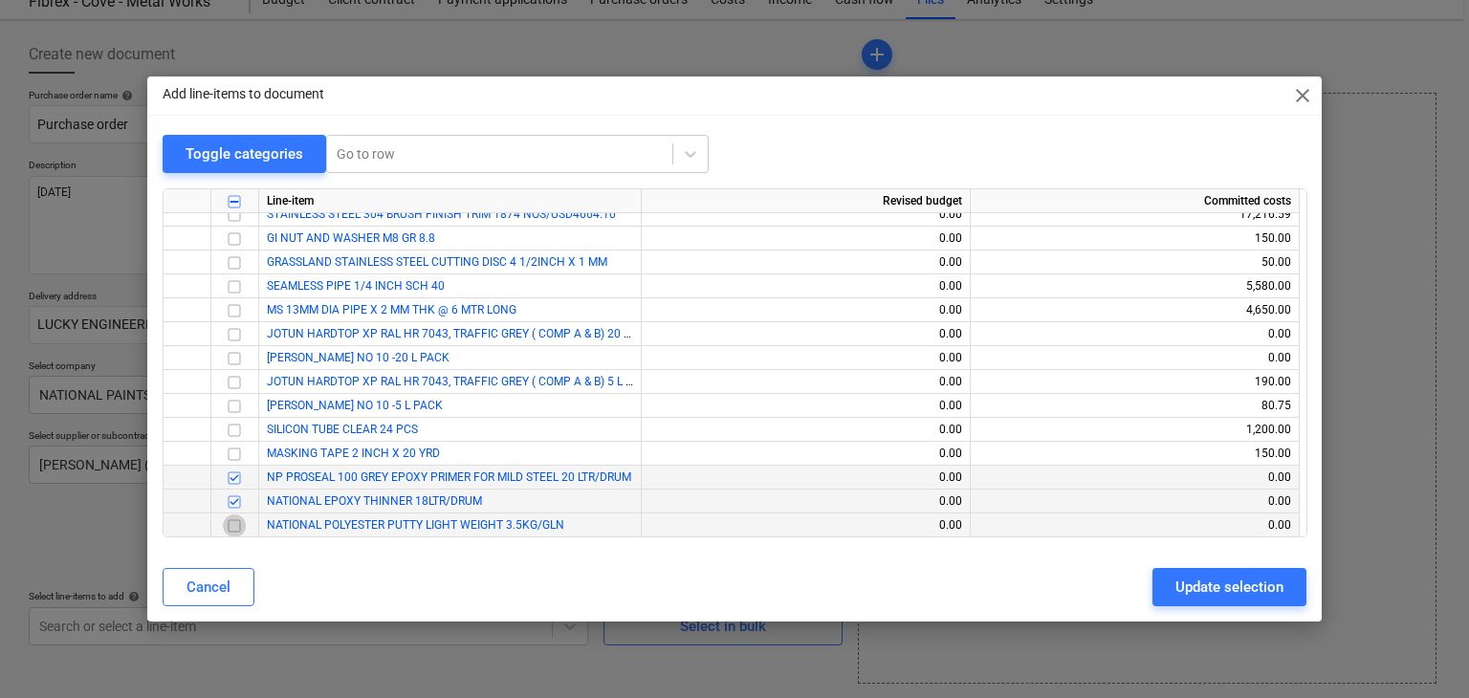
click at [231, 523] on input "checkbox" at bounding box center [234, 526] width 23 height 23
click at [1182, 587] on div "Update selection" at bounding box center [1230, 587] width 108 height 25
type textarea "x"
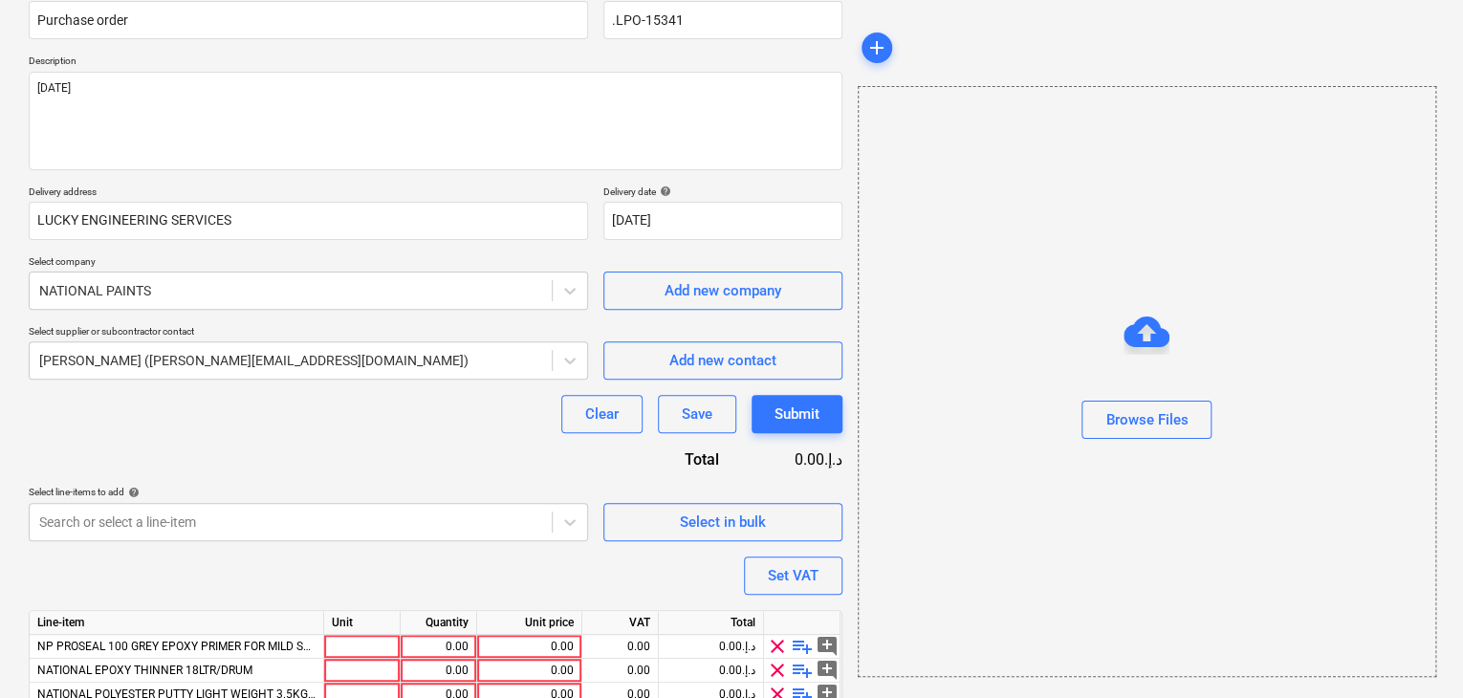
scroll to position [257, 0]
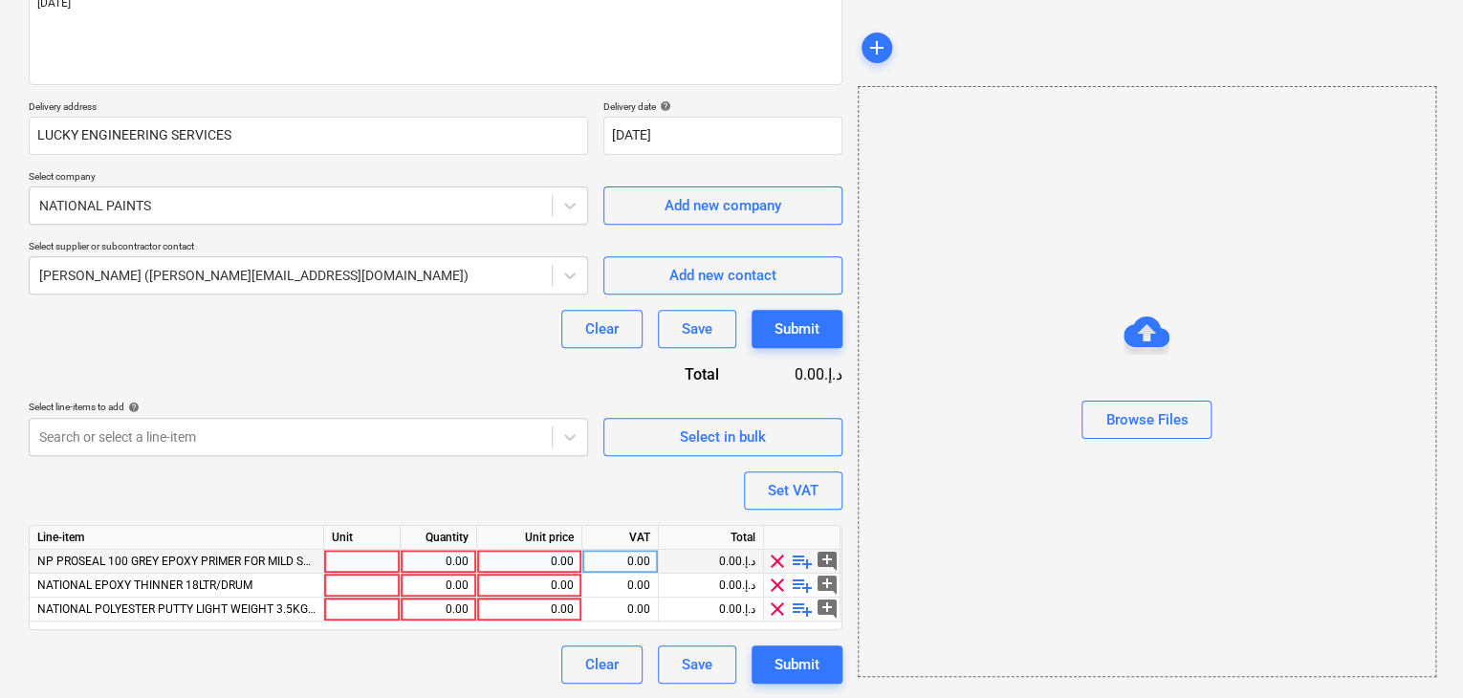
click at [374, 560] on div at bounding box center [362, 562] width 77 height 24
type input "DRUM"
type textarea "x"
click at [348, 588] on div at bounding box center [362, 586] width 77 height 24
type input "DRUM"
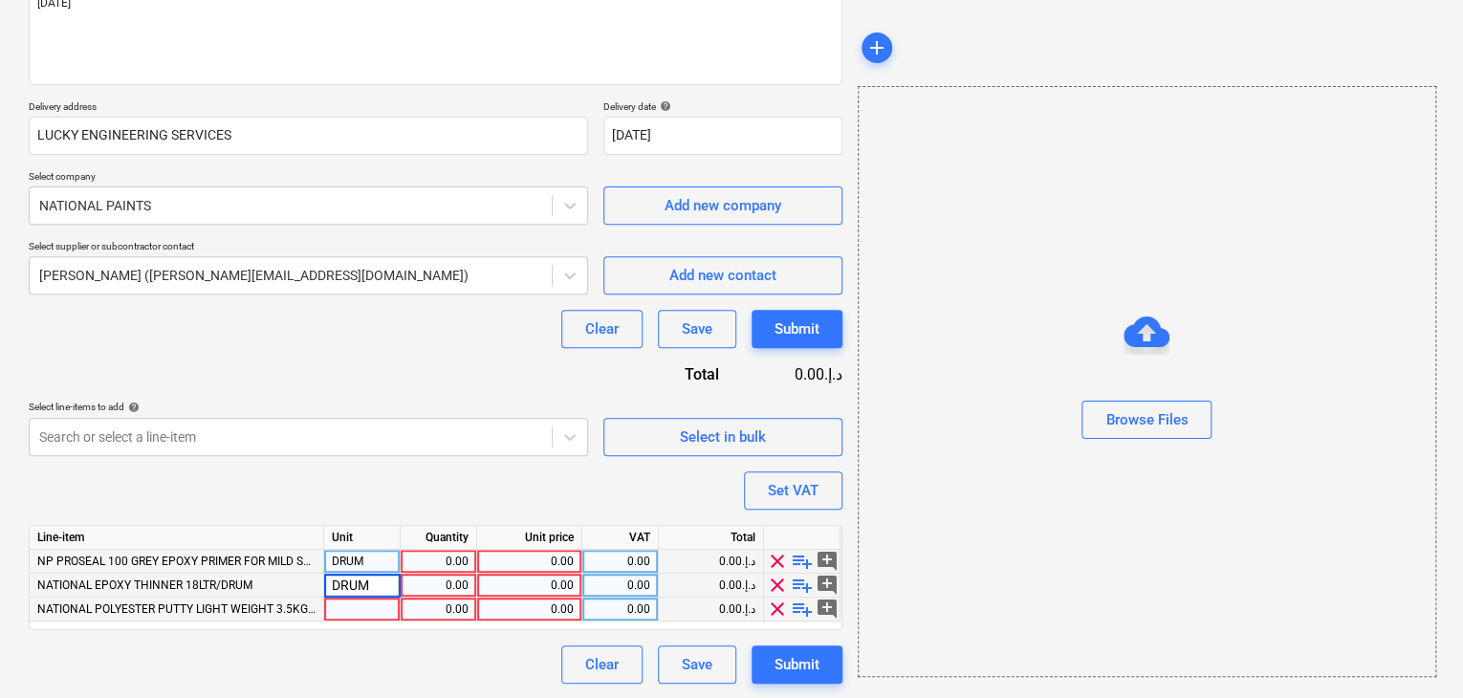
type textarea "x"
click at [342, 613] on div at bounding box center [362, 610] width 77 height 24
type input "GLN"
type textarea "x"
click at [431, 558] on div "0.00" at bounding box center [438, 562] width 60 height 24
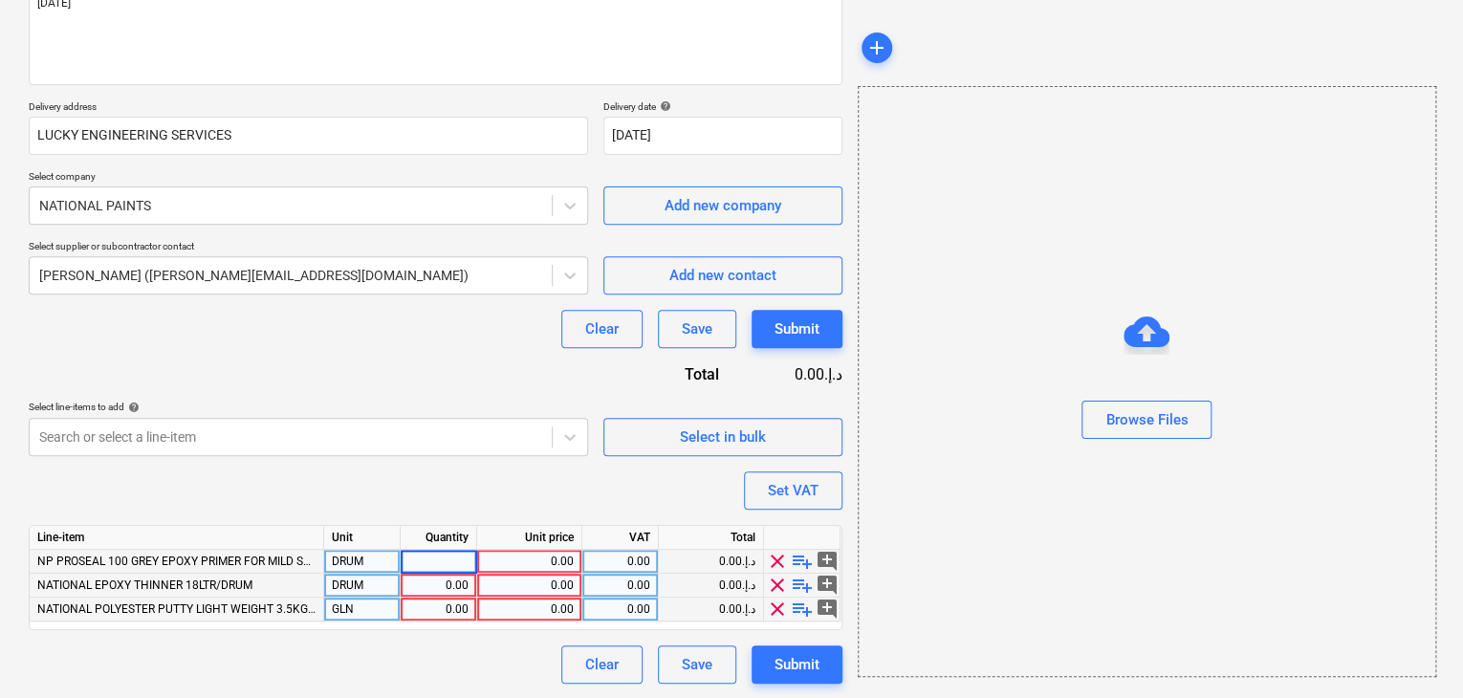
type input "5"
type textarea "x"
type input "25"
type textarea "x"
click at [523, 566] on div "0.00" at bounding box center [529, 562] width 89 height 24
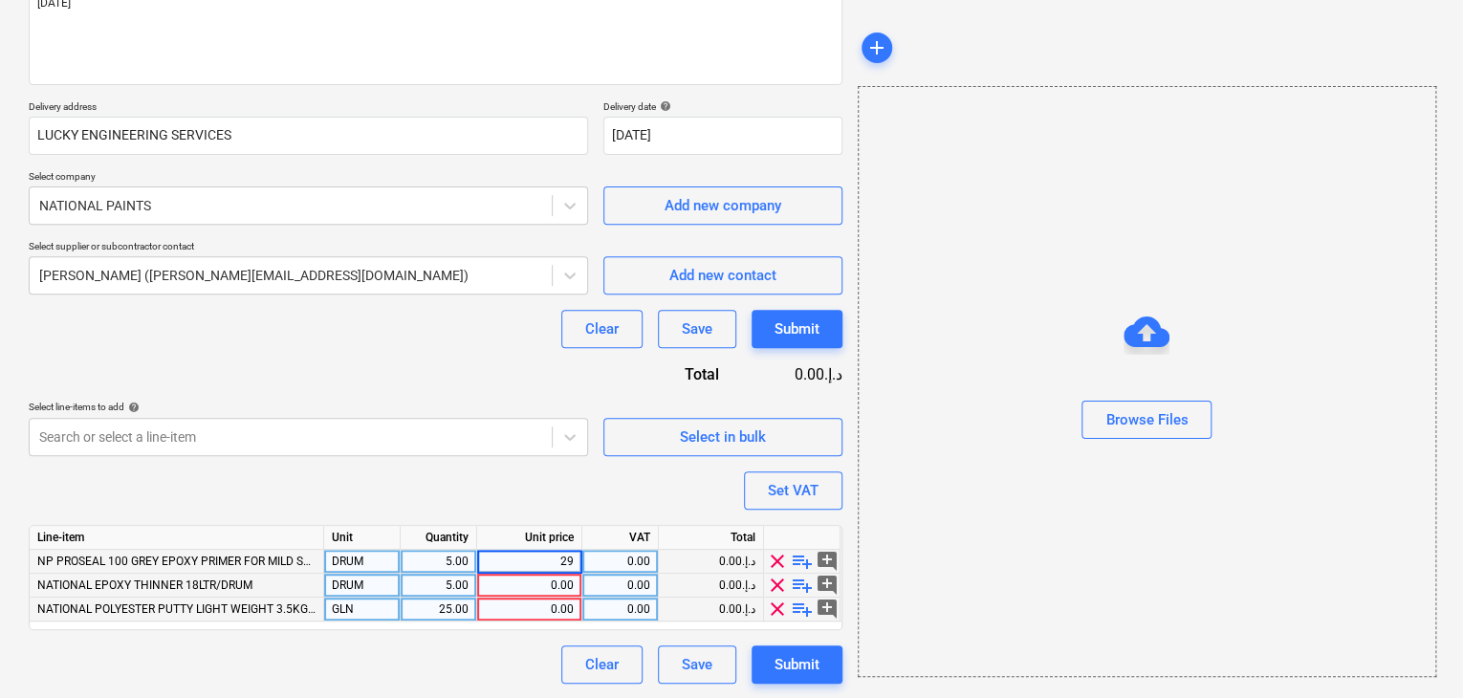
type input "290"
type textarea "x"
type input "133.63"
type textarea "x"
type input "26.56"
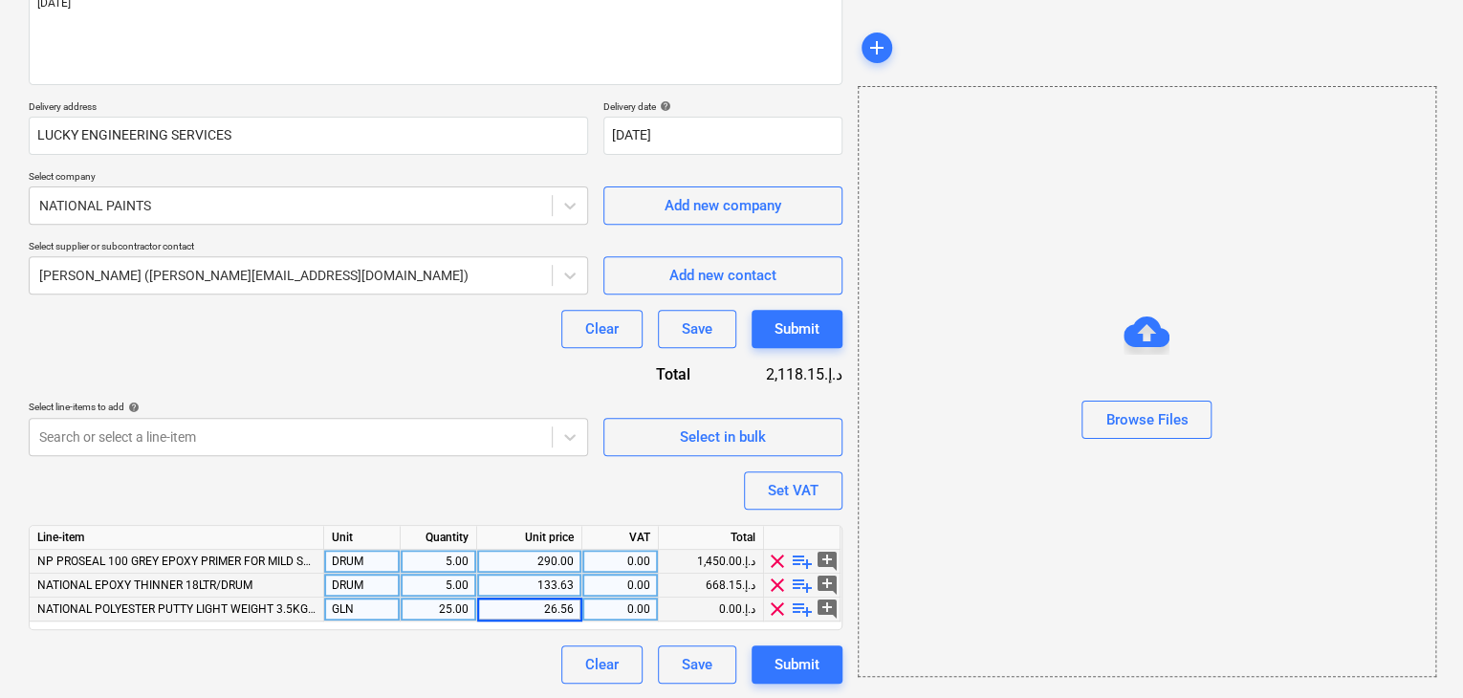
type textarea "x"
click at [945, 503] on div "Browse Files" at bounding box center [1147, 381] width 579 height 591
click at [785, 480] on div "Set VAT" at bounding box center [793, 490] width 51 height 25
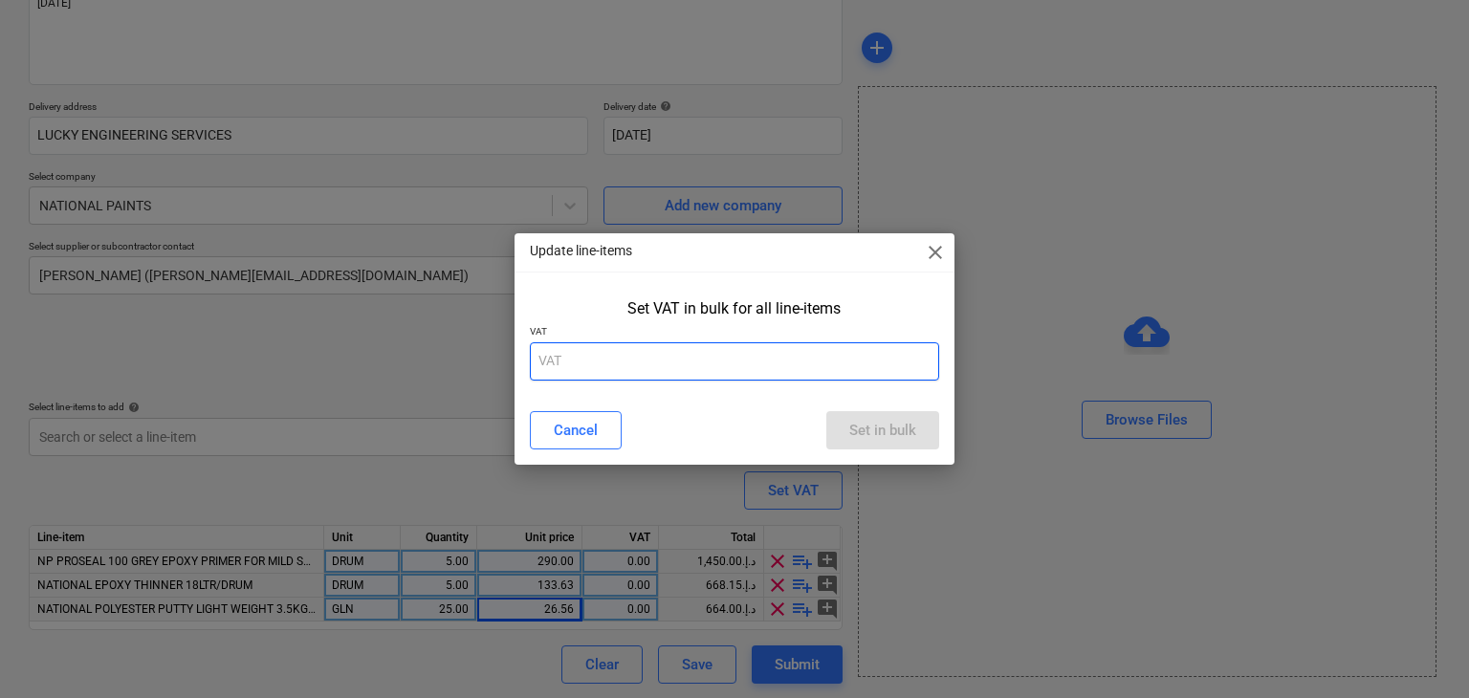
click at [630, 359] on input "text" at bounding box center [735, 361] width 410 height 38
type input "5"
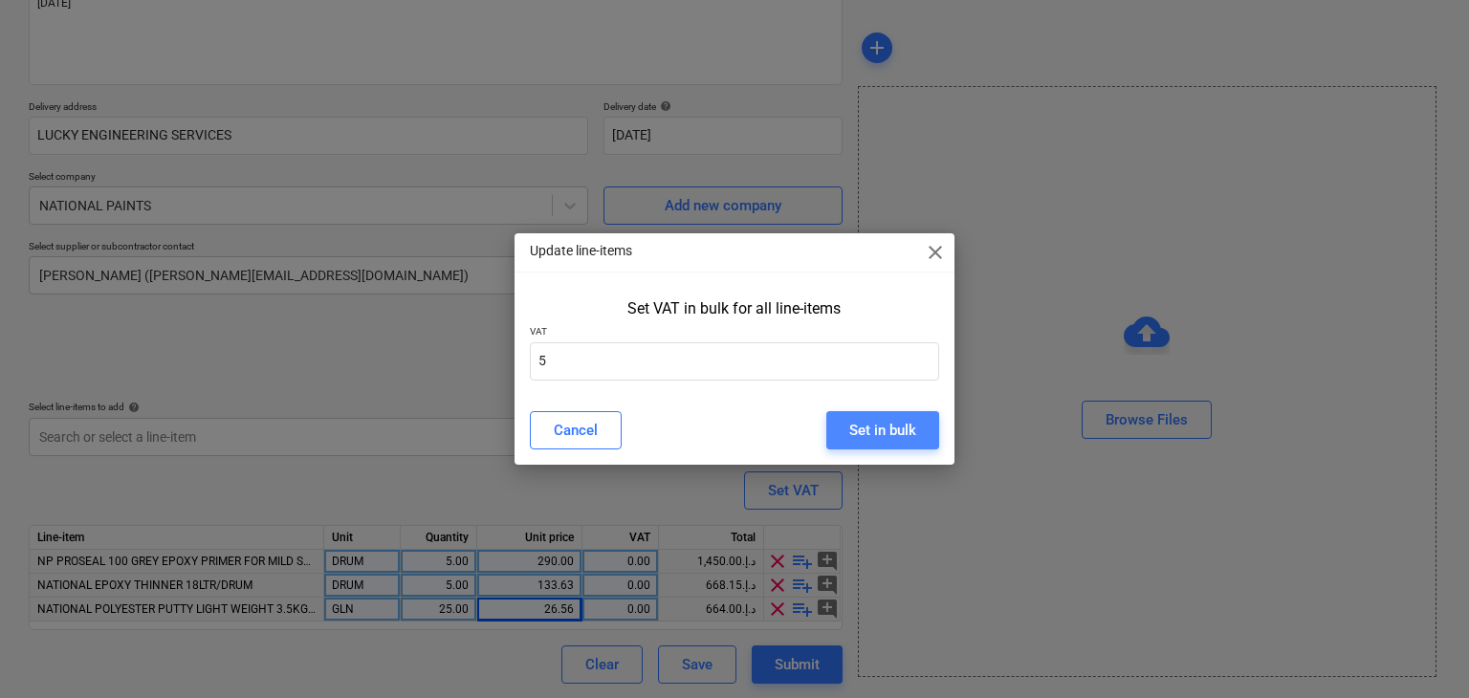
click at [897, 445] on button "Set in bulk" at bounding box center [882, 430] width 113 height 38
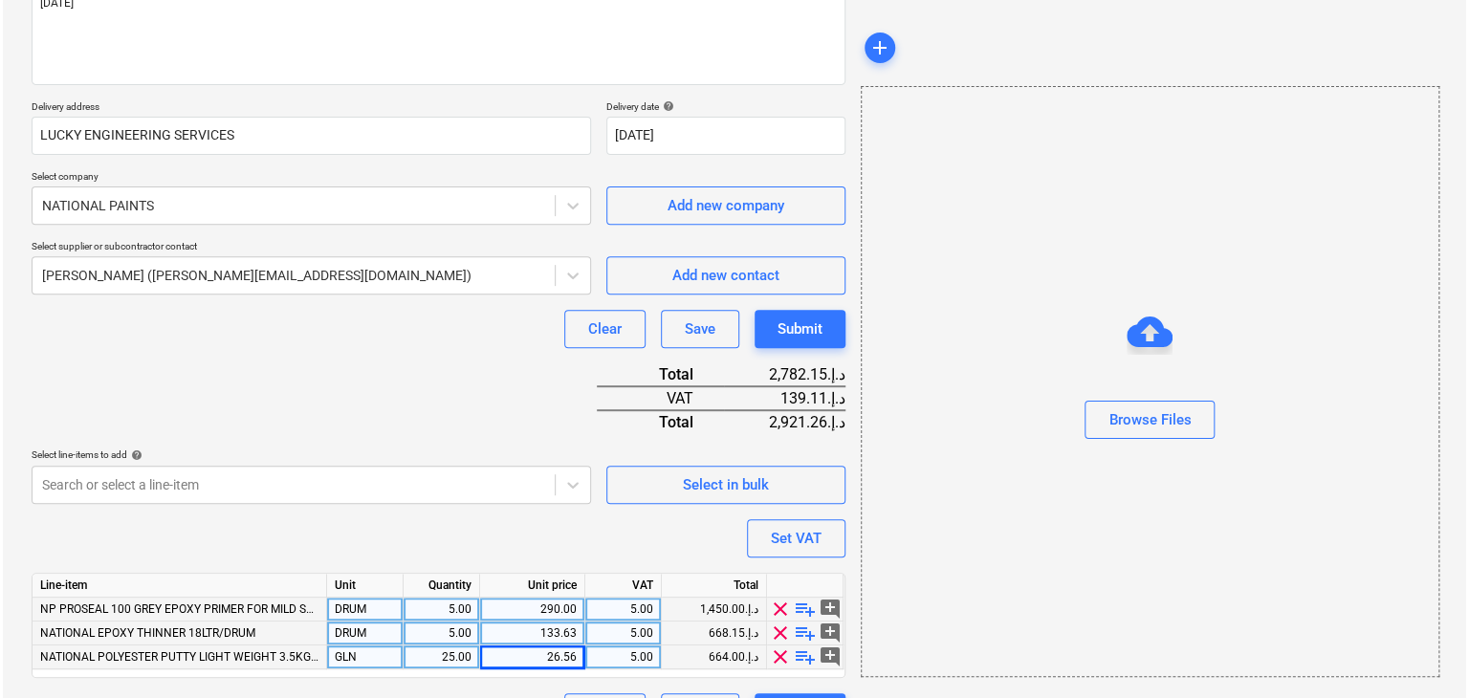
scroll to position [305, 0]
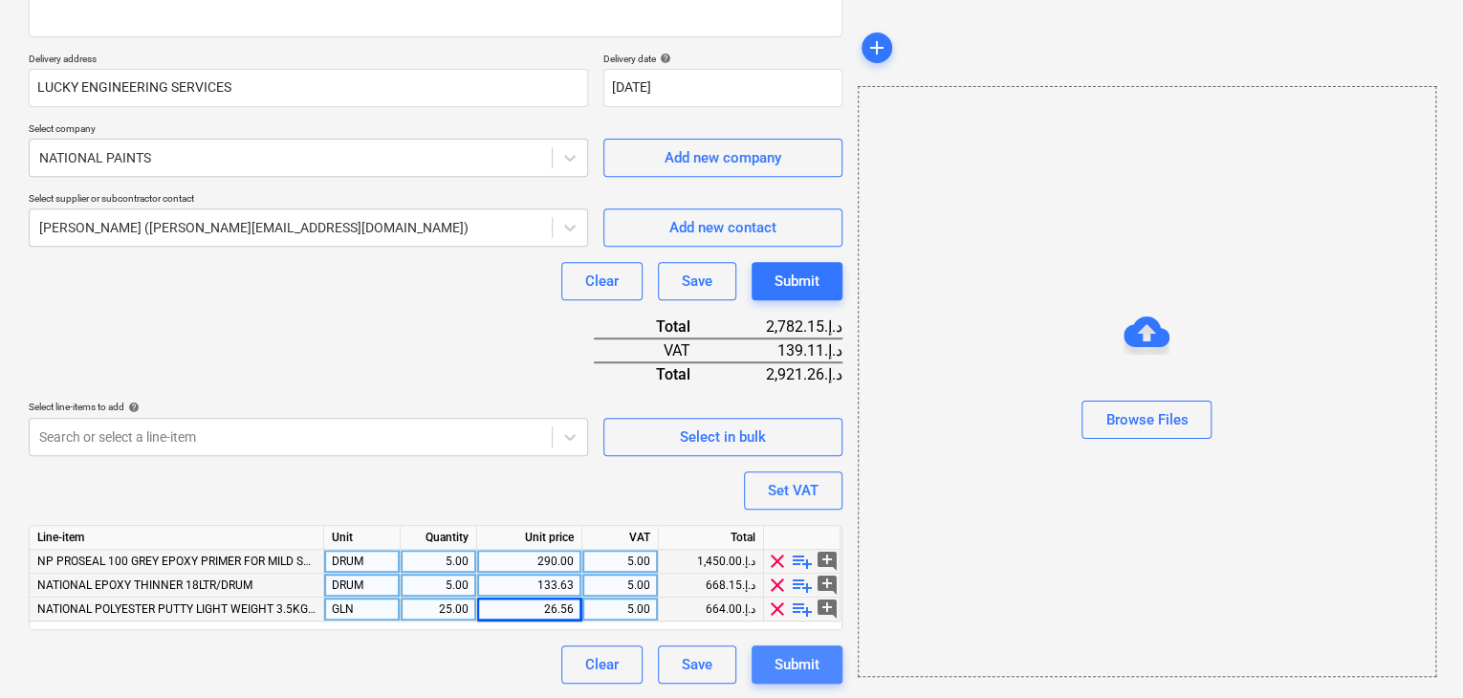
click at [789, 664] on div "Submit" at bounding box center [797, 664] width 45 height 25
type textarea "x"
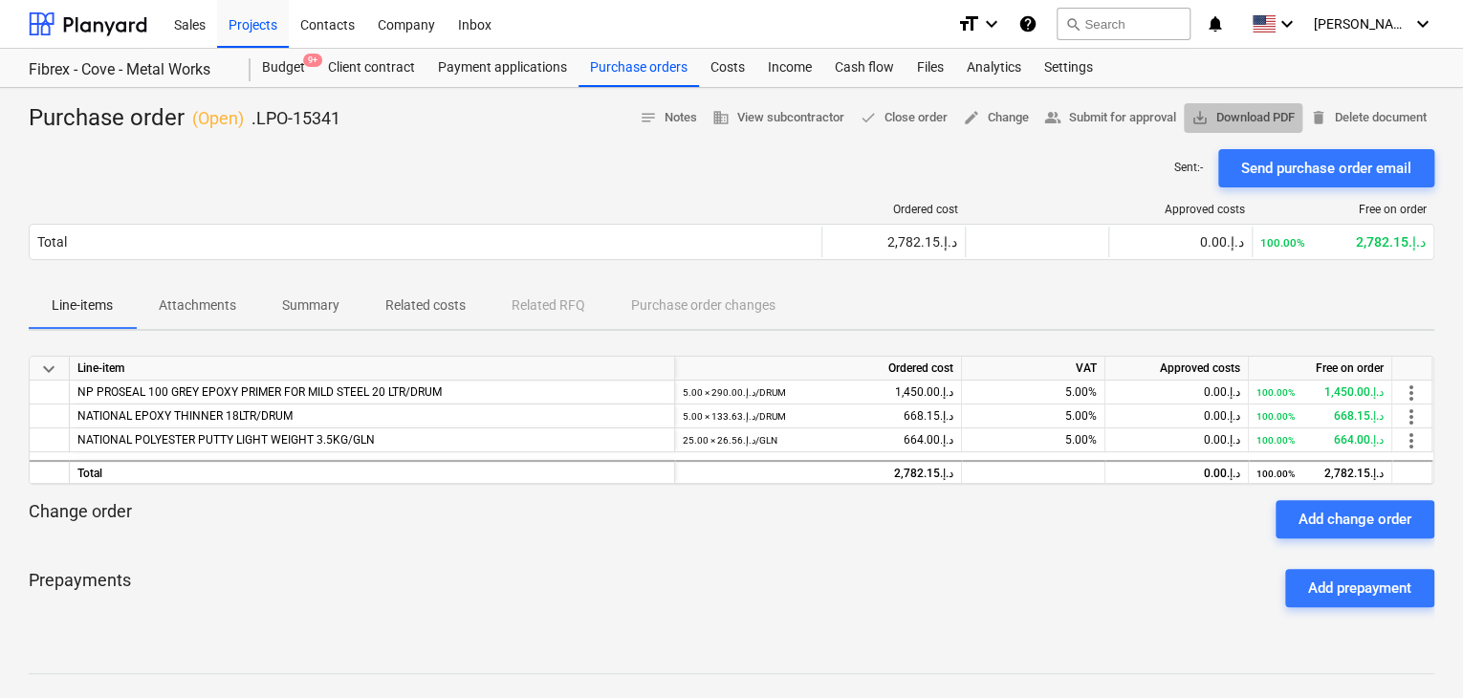
click at [1249, 121] on span "save_alt Download PDF" at bounding box center [1243, 118] width 103 height 22
click at [259, 12] on div "Projects" at bounding box center [253, 23] width 72 height 49
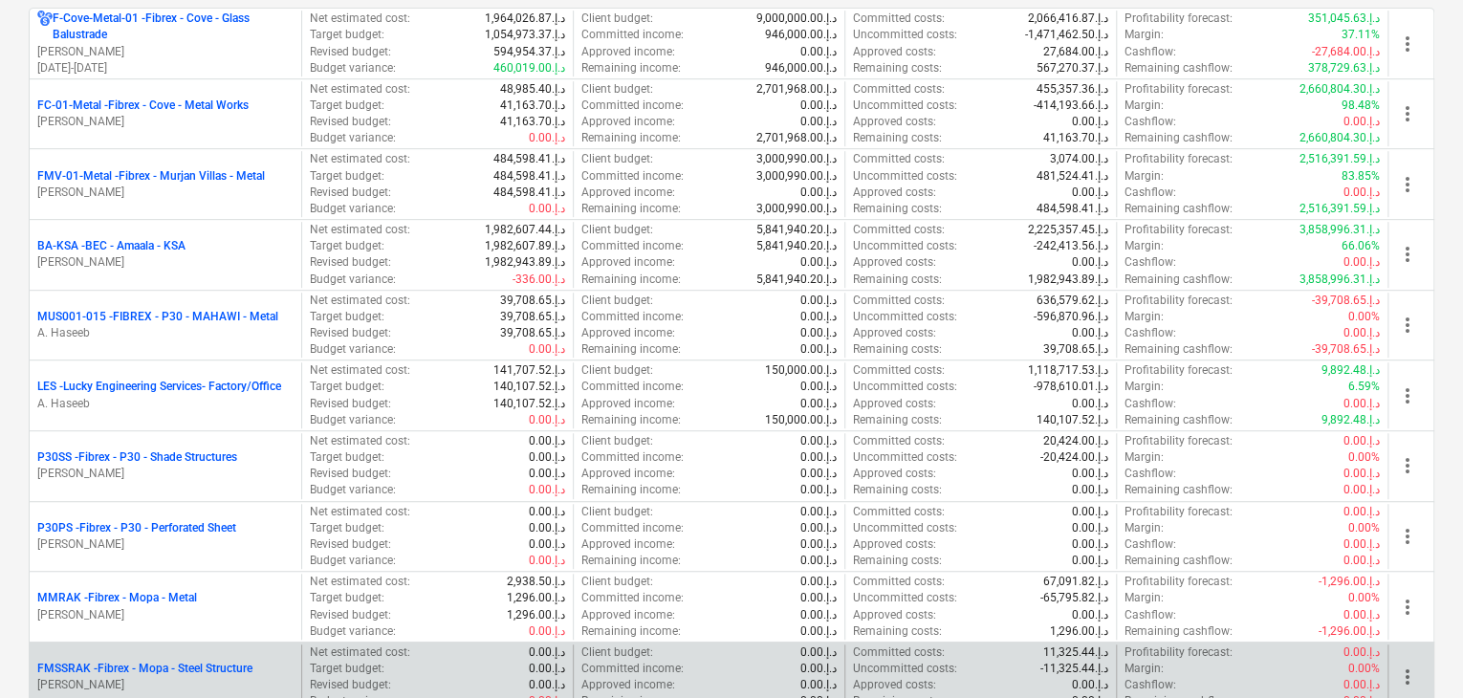
scroll to position [287, 0]
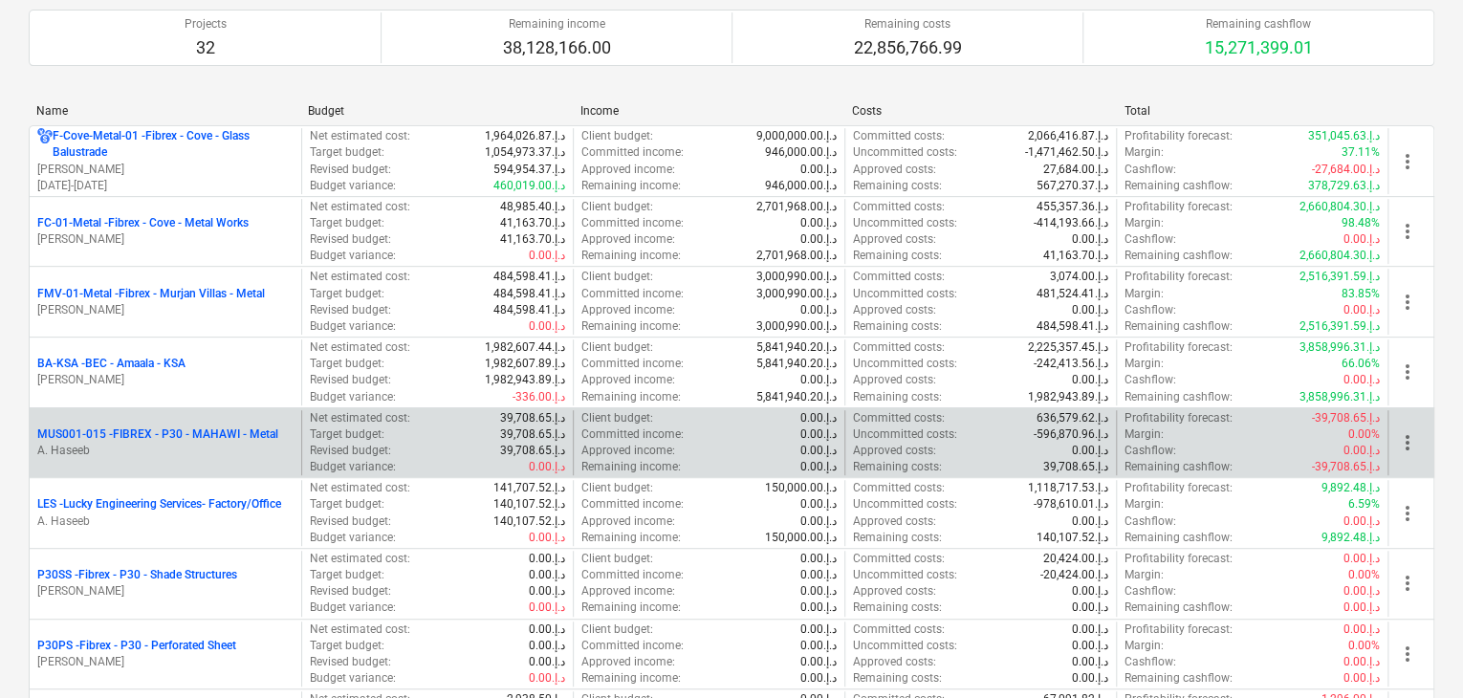
click at [187, 445] on p "A. Haseeb" at bounding box center [165, 451] width 256 height 16
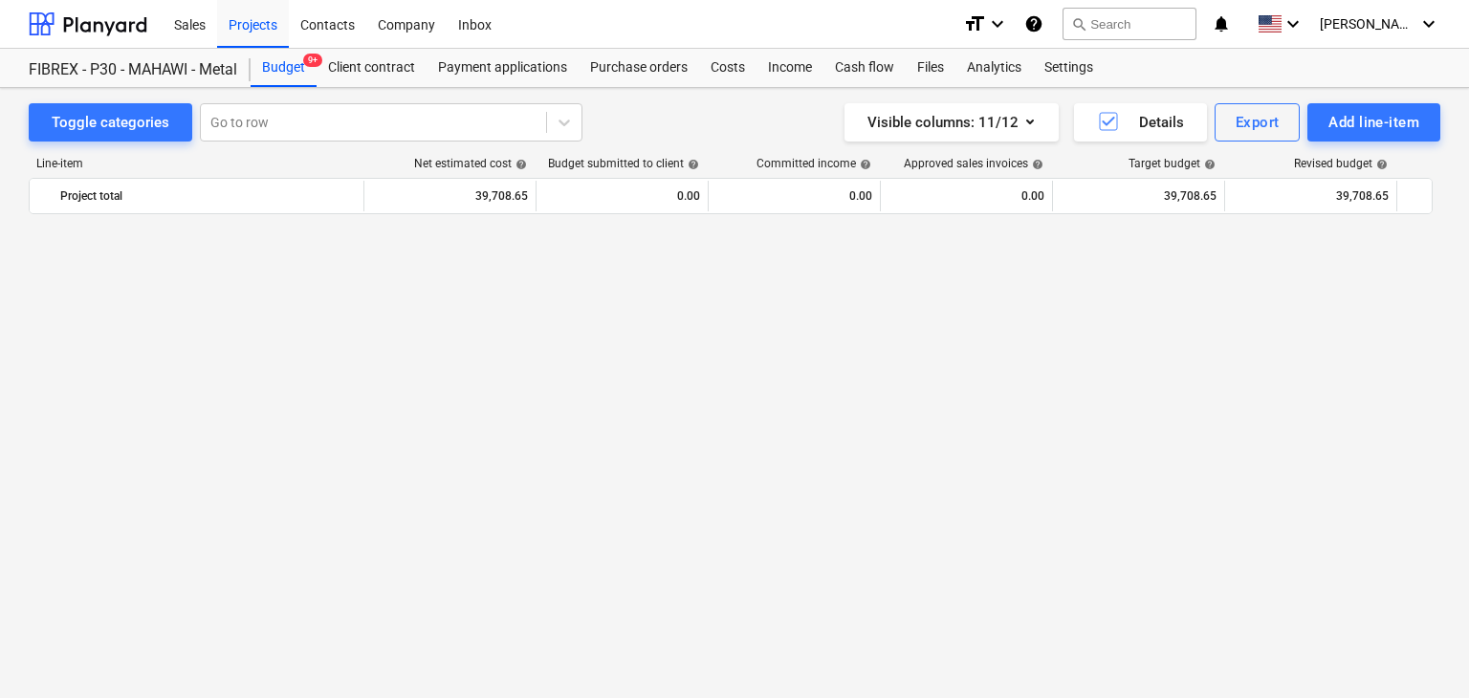
scroll to position [11252, 0]
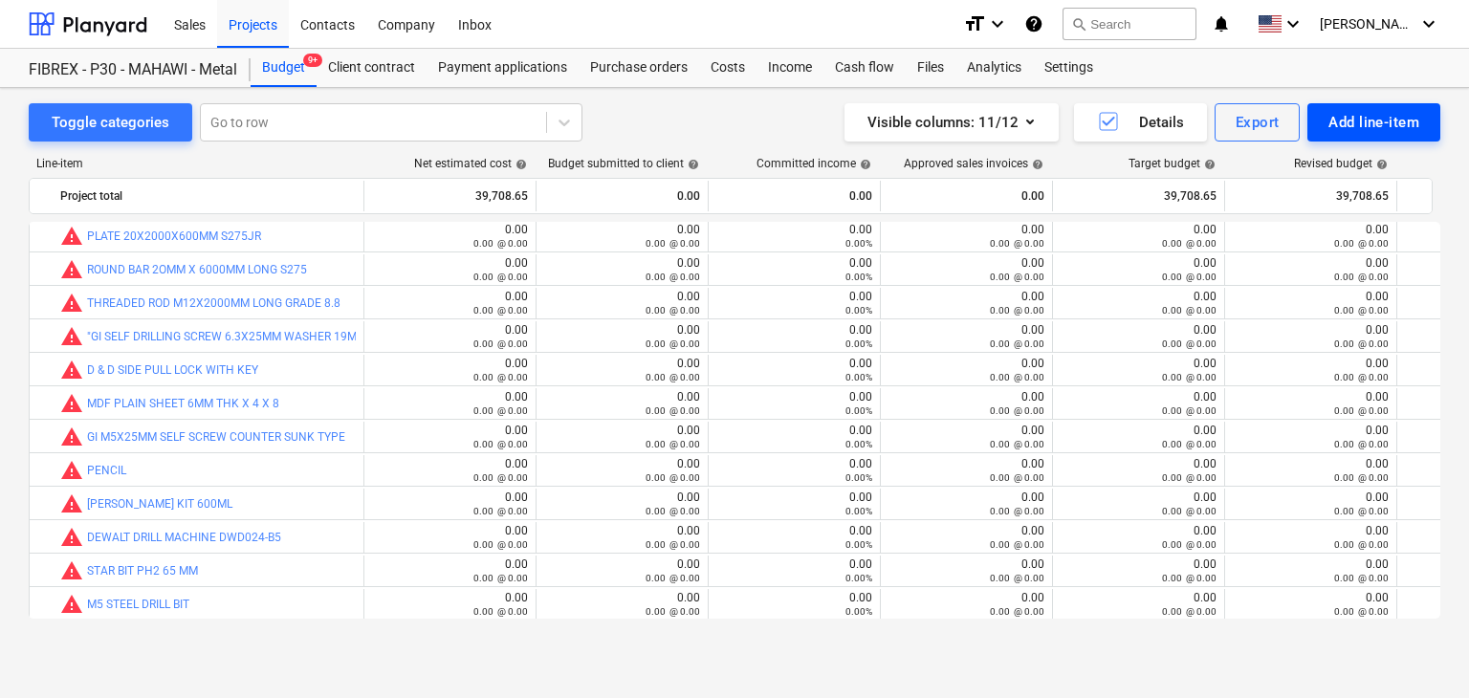
click at [1381, 122] on div "Add line-item" at bounding box center [1374, 122] width 91 height 25
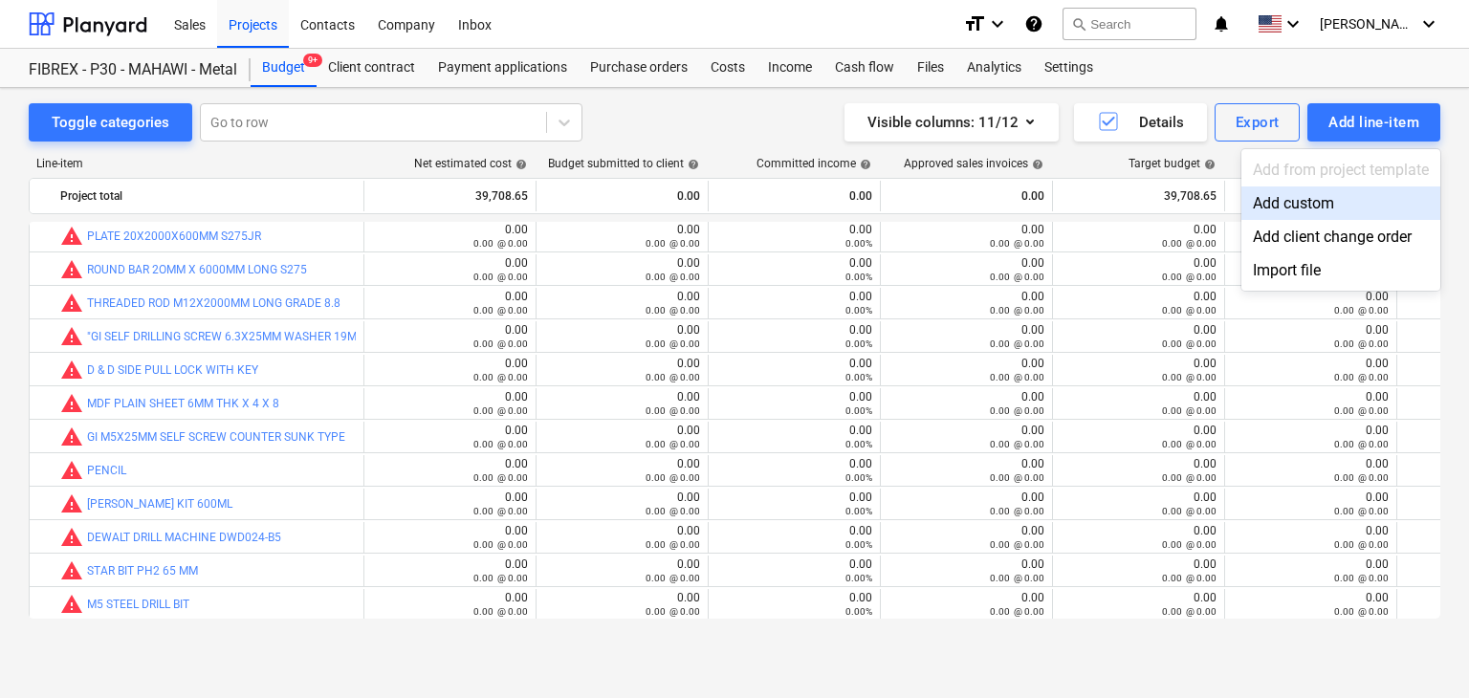
click at [1261, 206] on div "Add custom" at bounding box center [1341, 203] width 199 height 33
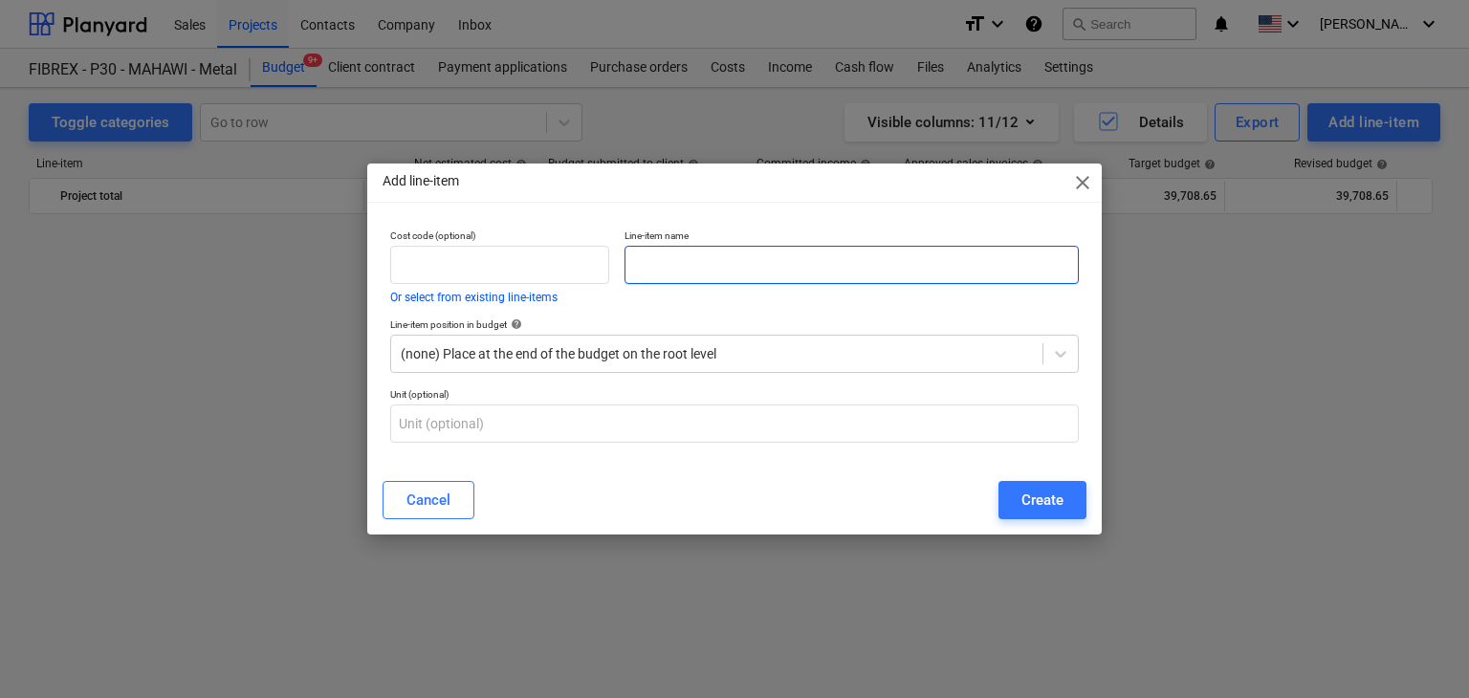
click at [686, 262] on input "text" at bounding box center [852, 265] width 454 height 38
paste input "NP PROSEAL 100 GREY EPOXY PRIMER FOR MILD STEEL 20 LTR/DRUM"
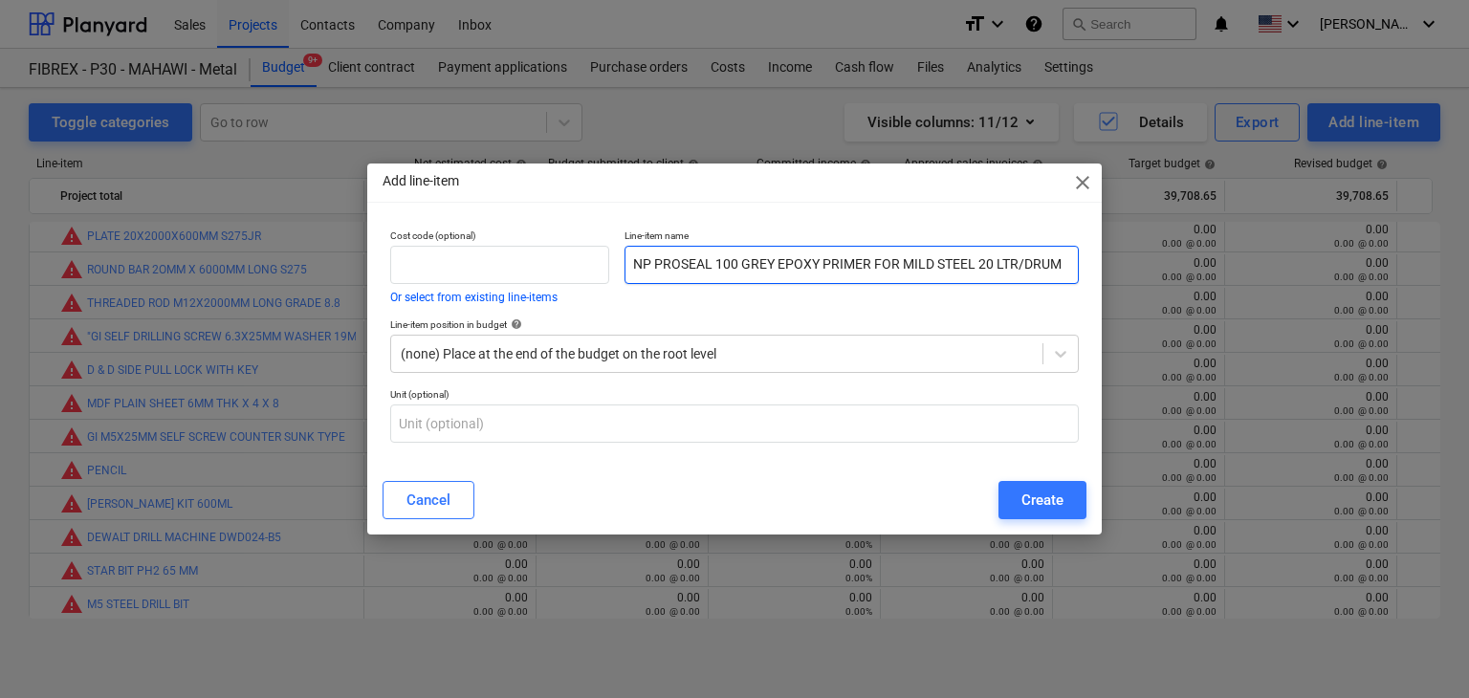
scroll to position [0, 7]
type input "NP PROSEAL 100 GREY EPOXY PRIMER FOR MILD STEEL 20 LTR/DRUM"
click at [1072, 504] on button "Create" at bounding box center [1043, 500] width 88 height 38
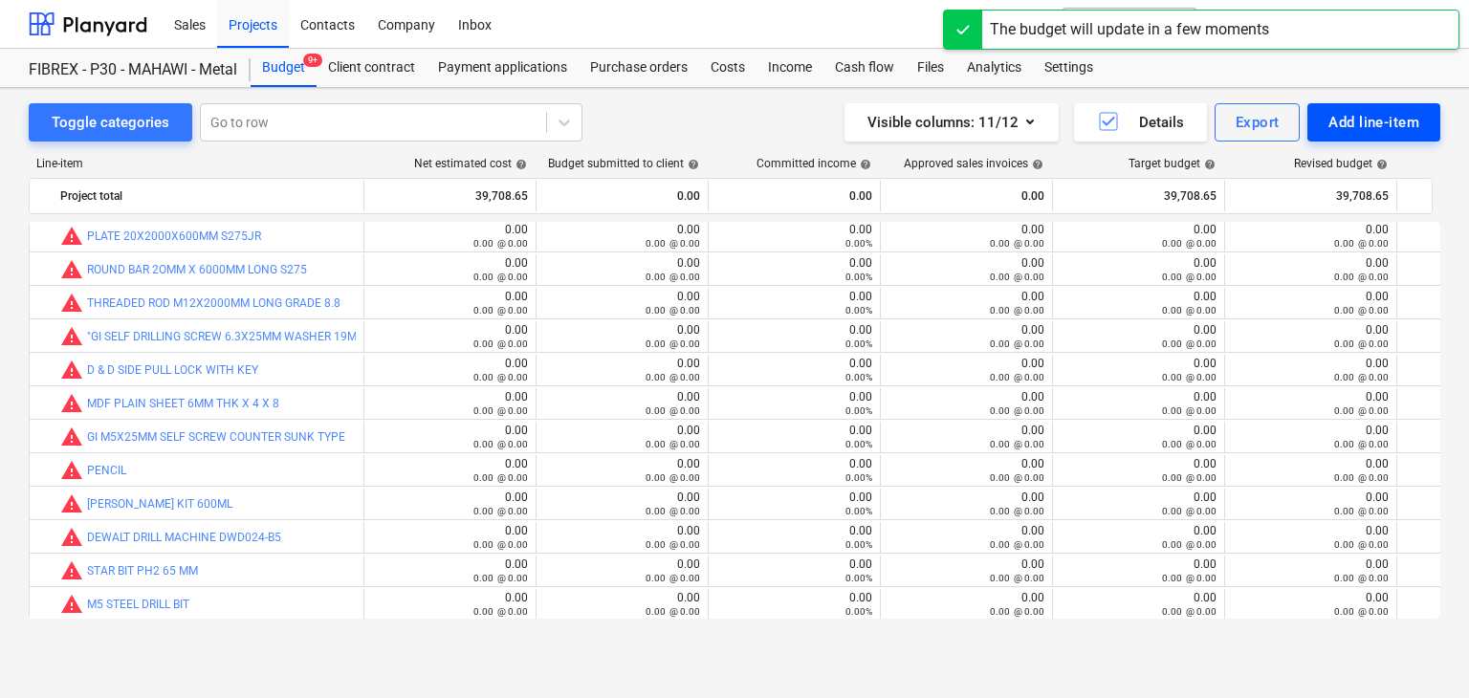
click at [1365, 115] on div "Add line-item" at bounding box center [1374, 122] width 91 height 25
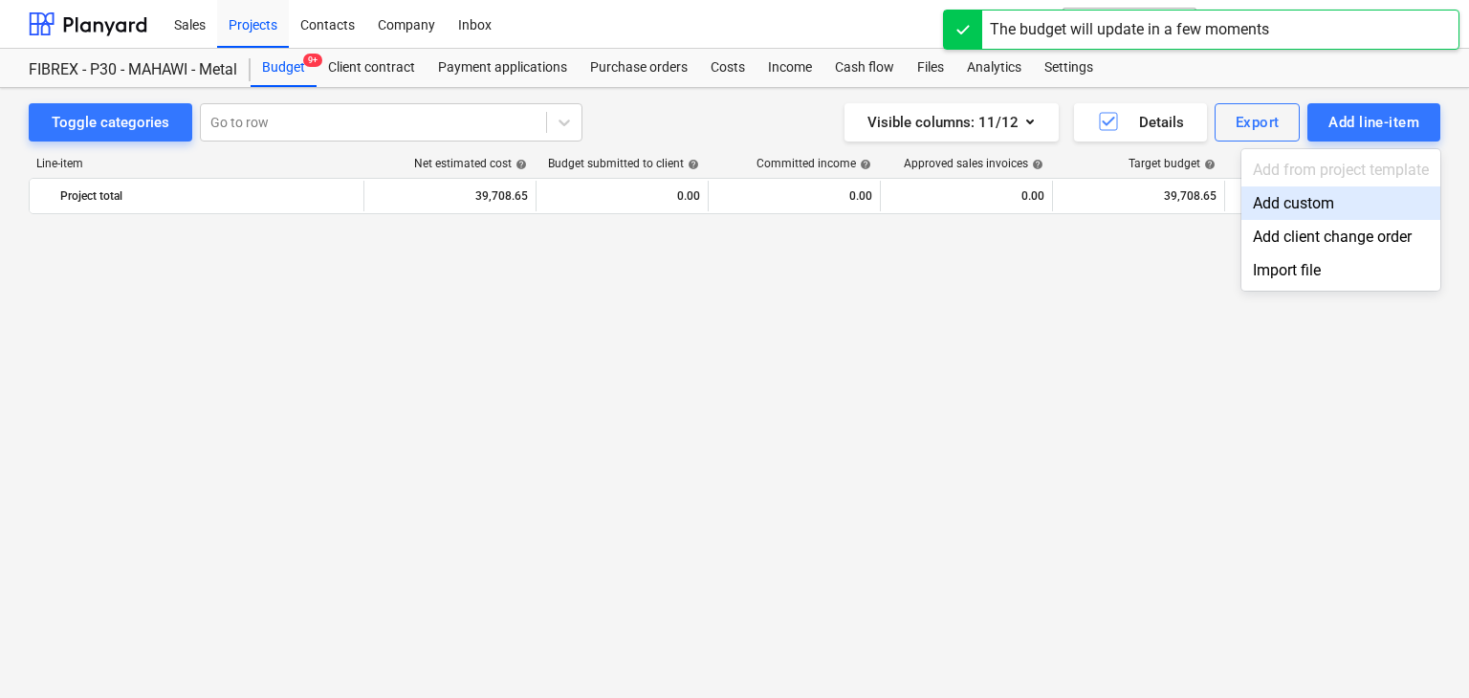
scroll to position [11252, 0]
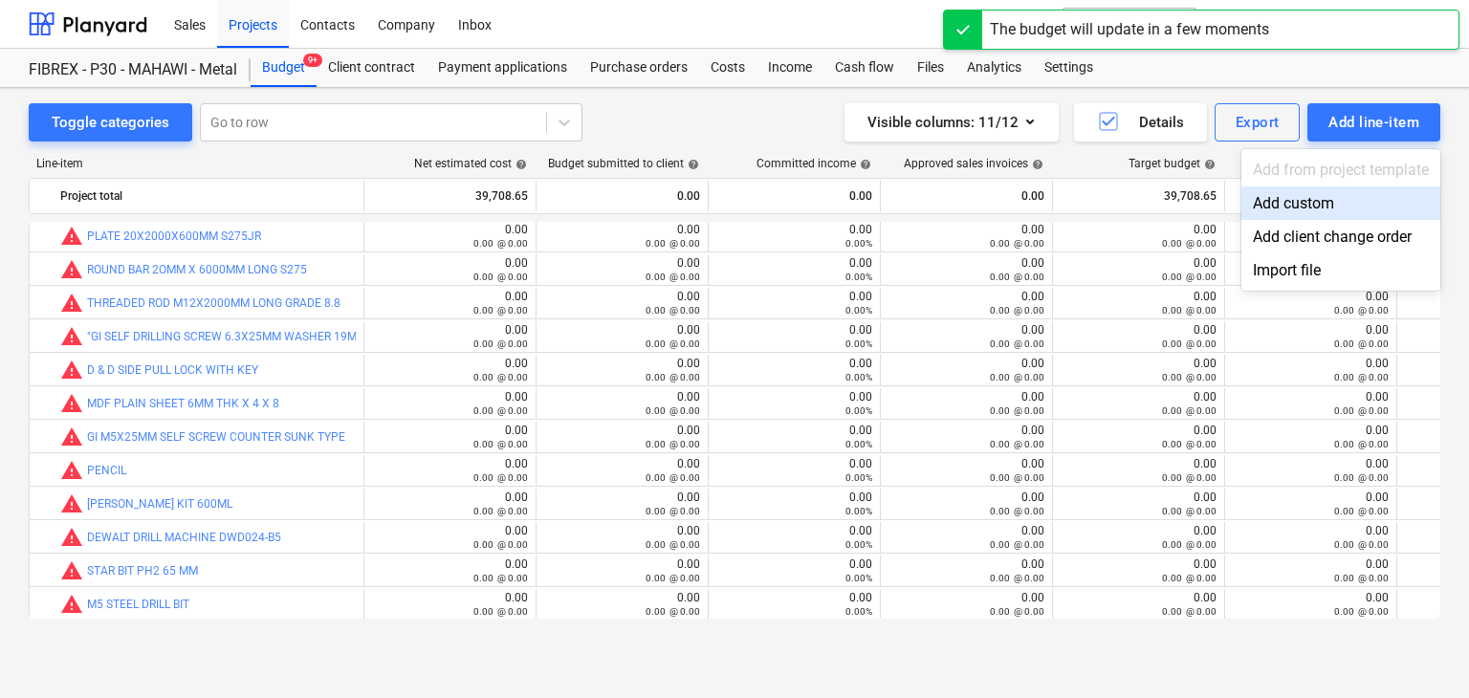
click at [1285, 207] on div "Add custom" at bounding box center [1341, 203] width 199 height 33
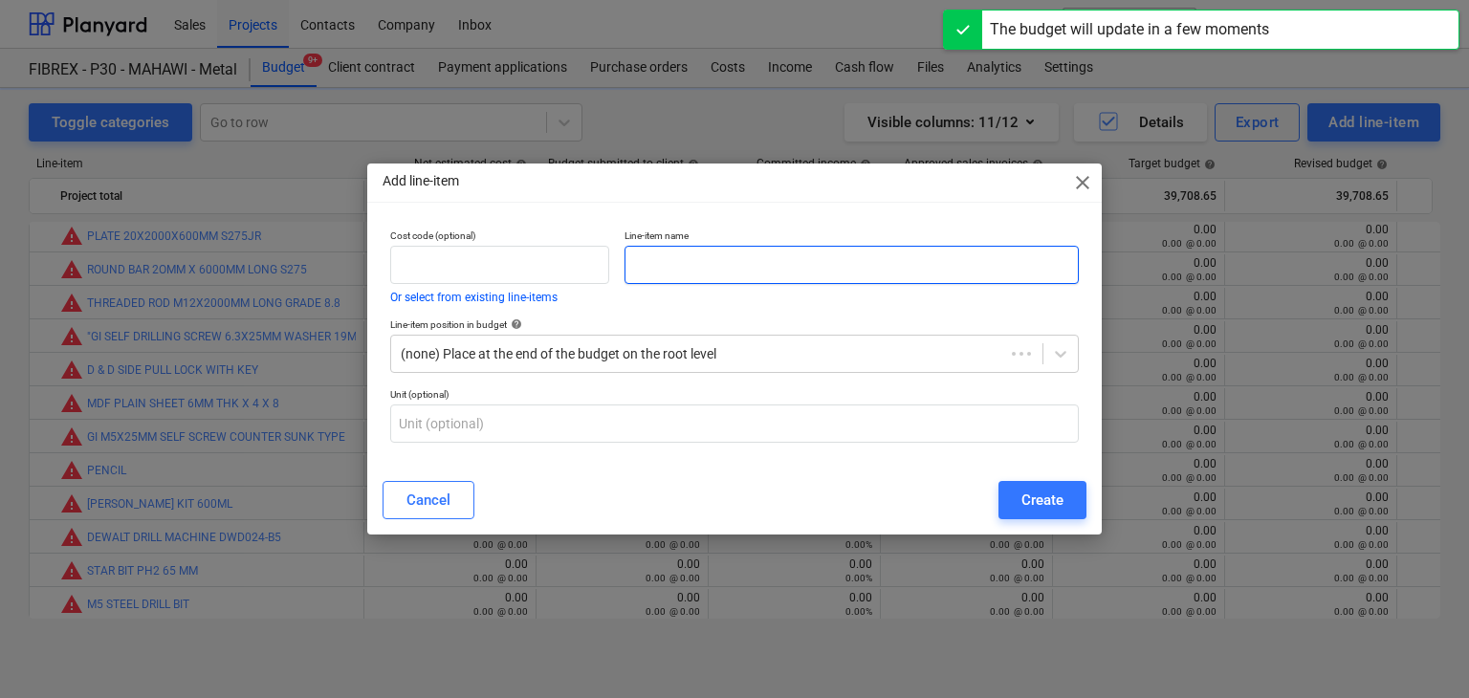
click at [720, 265] on input "text" at bounding box center [852, 265] width 454 height 38
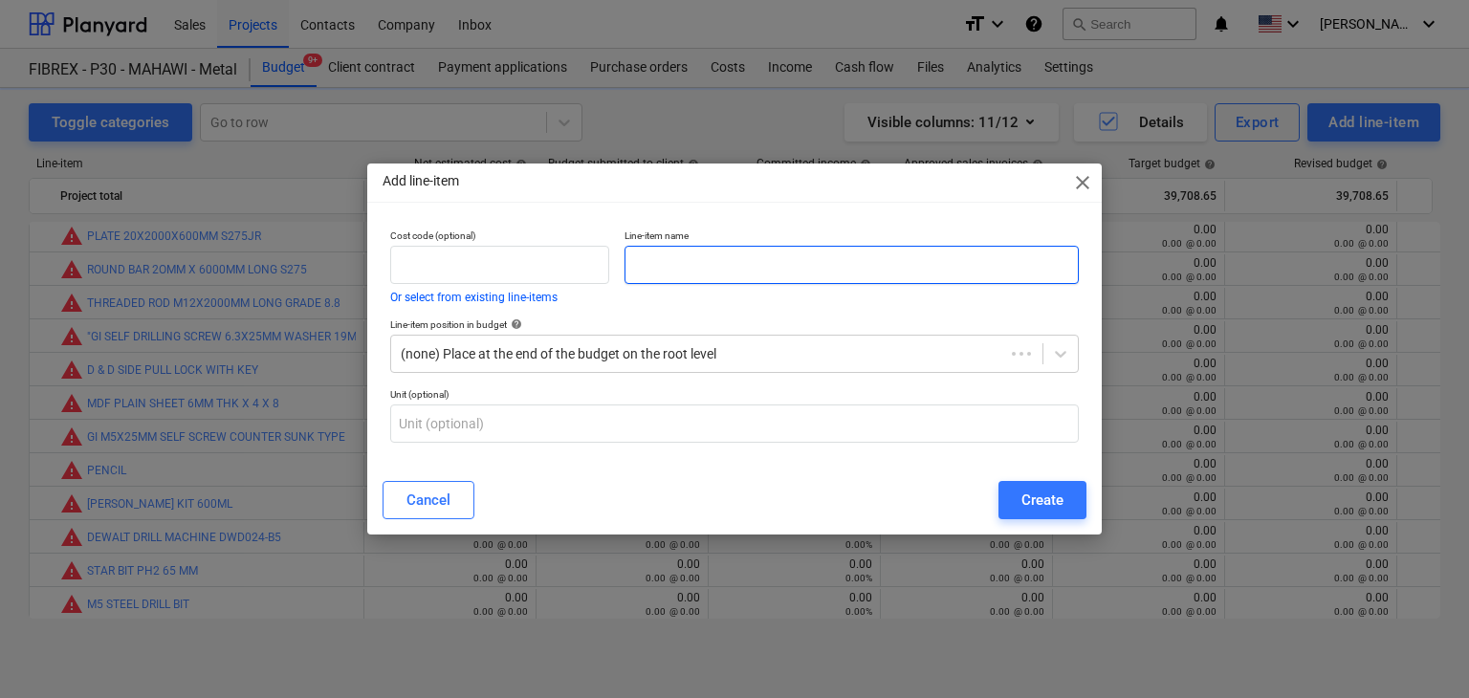
paste input "NATIONAL EPOXY THINNER 18LTR/DRUM"
type input "NATIONAL EPOXY THINNER 18LTR/DRUM"
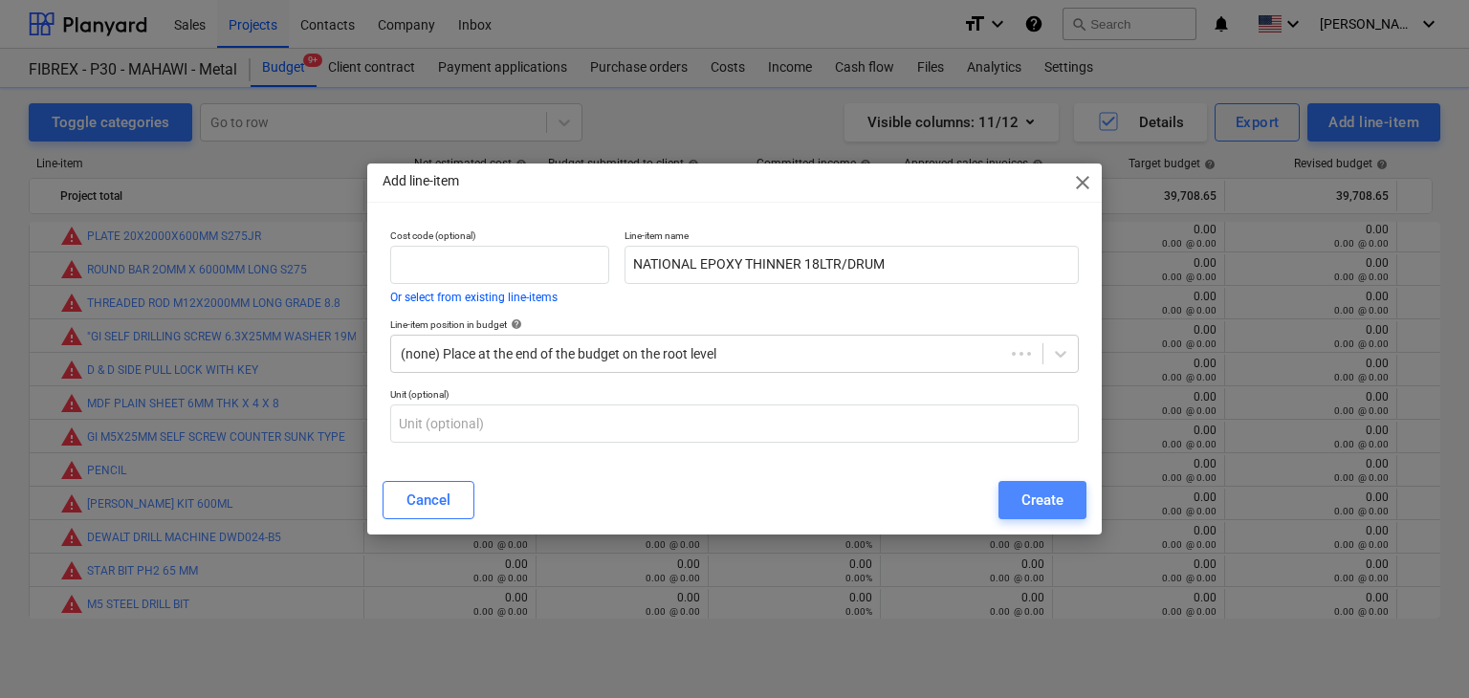
click at [1023, 504] on div "Create" at bounding box center [1043, 500] width 42 height 25
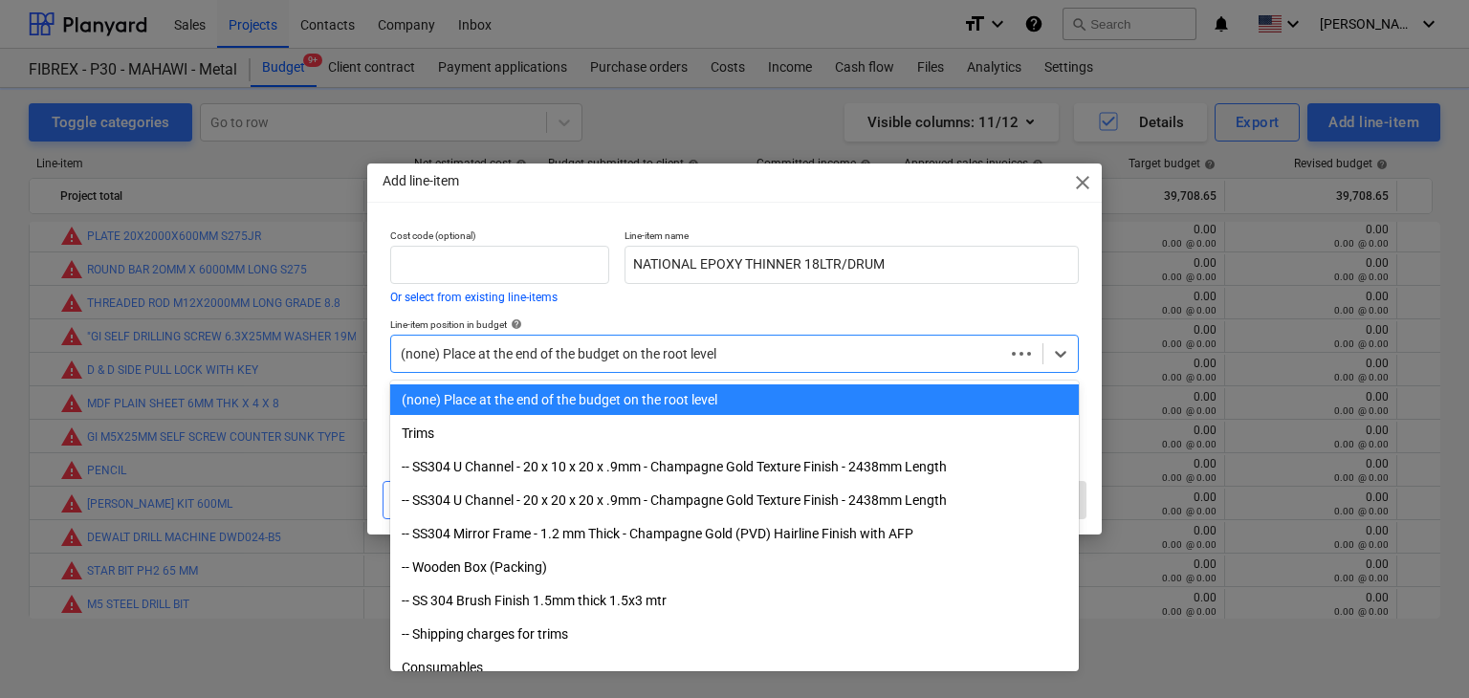
click at [876, 344] on div at bounding box center [698, 353] width 594 height 19
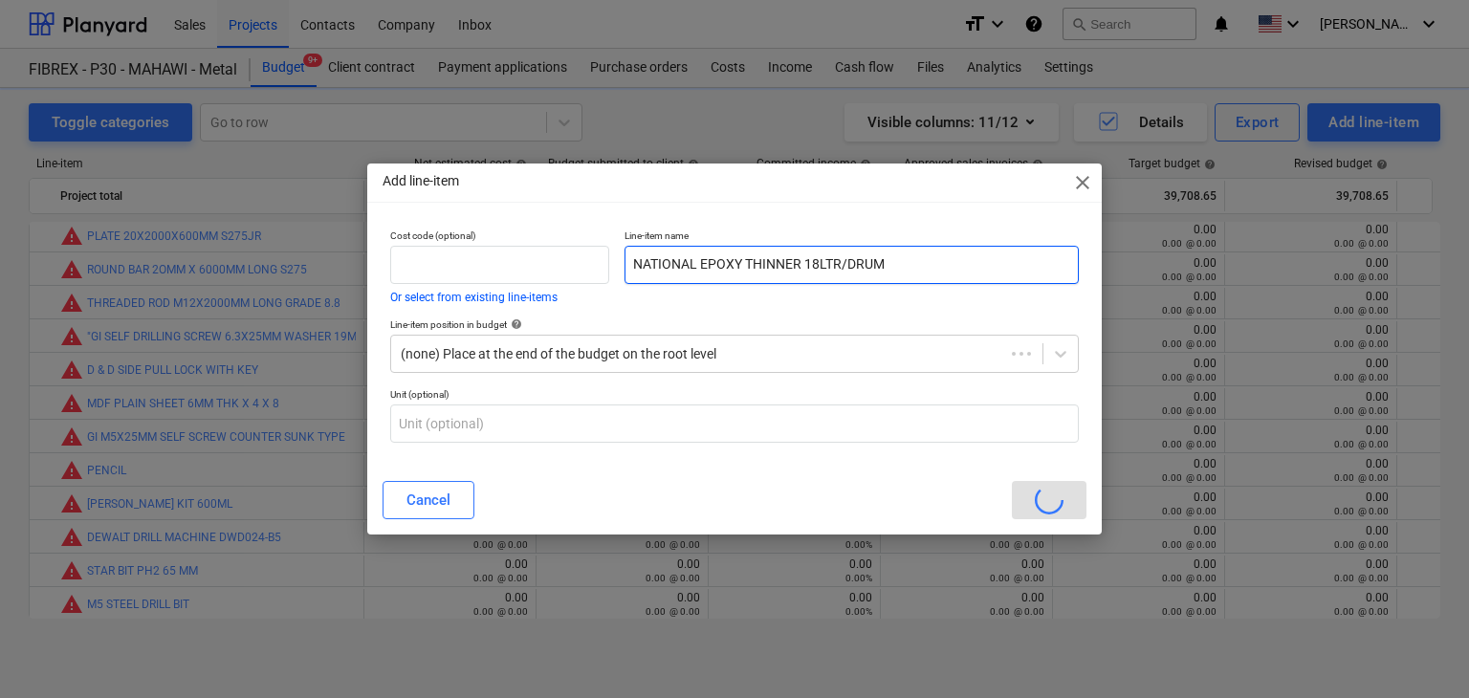
click at [1008, 246] on input "NATIONAL EPOXY THINNER 18LTR/DRUM" at bounding box center [852, 265] width 454 height 38
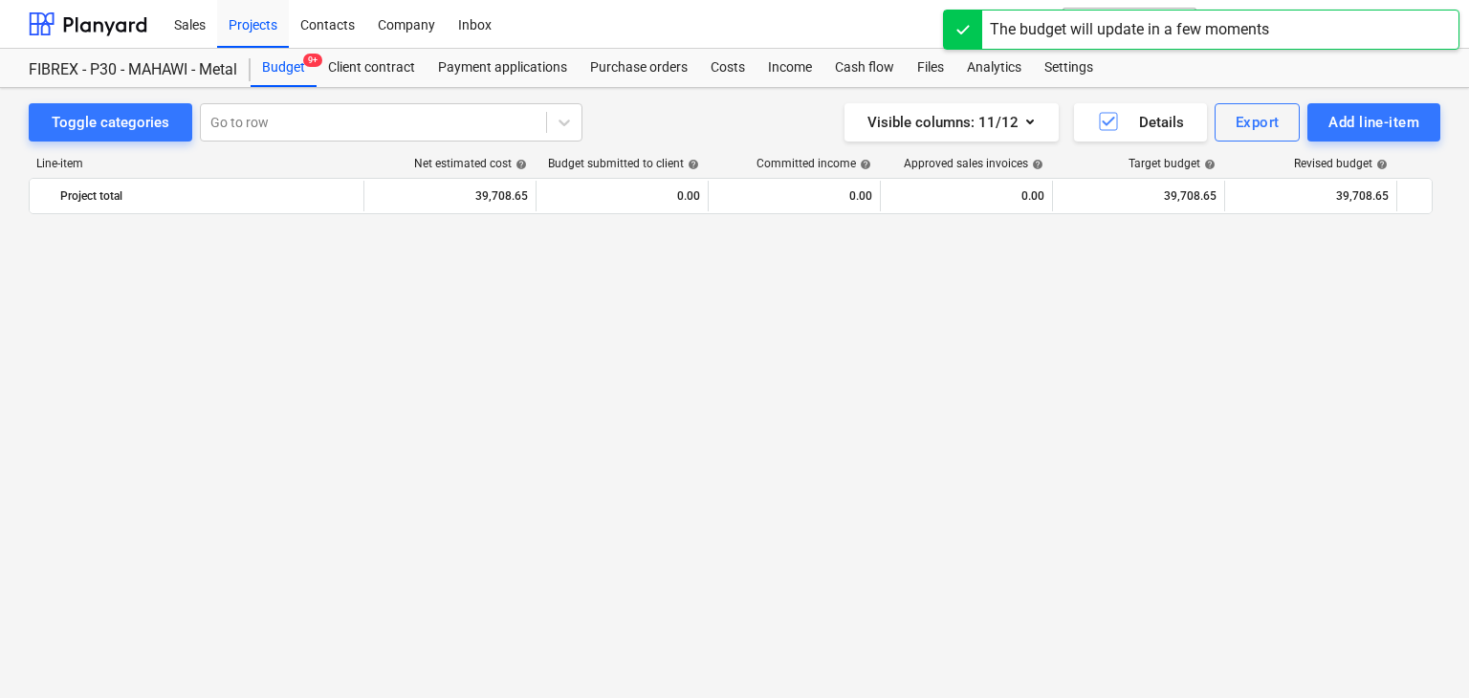
scroll to position [11252, 0]
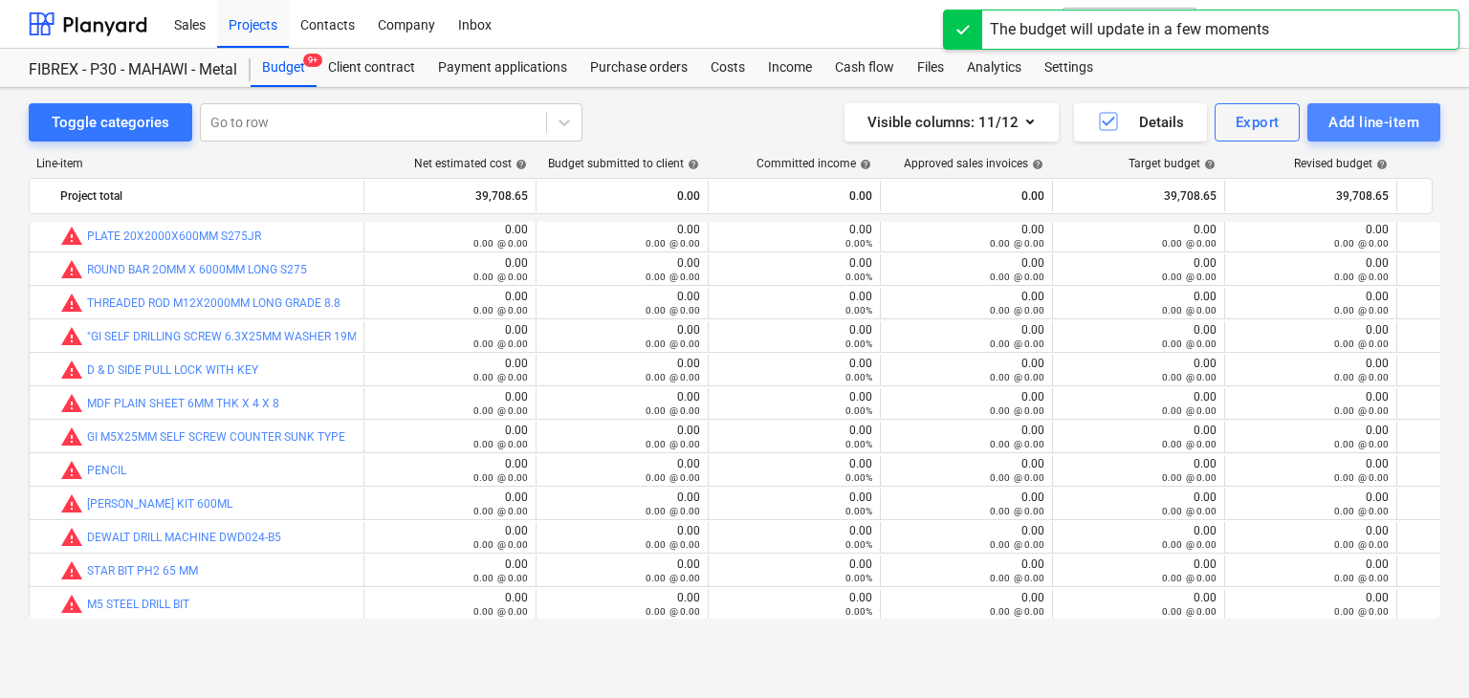
click at [1407, 125] on div "Add line-item" at bounding box center [1374, 122] width 91 height 25
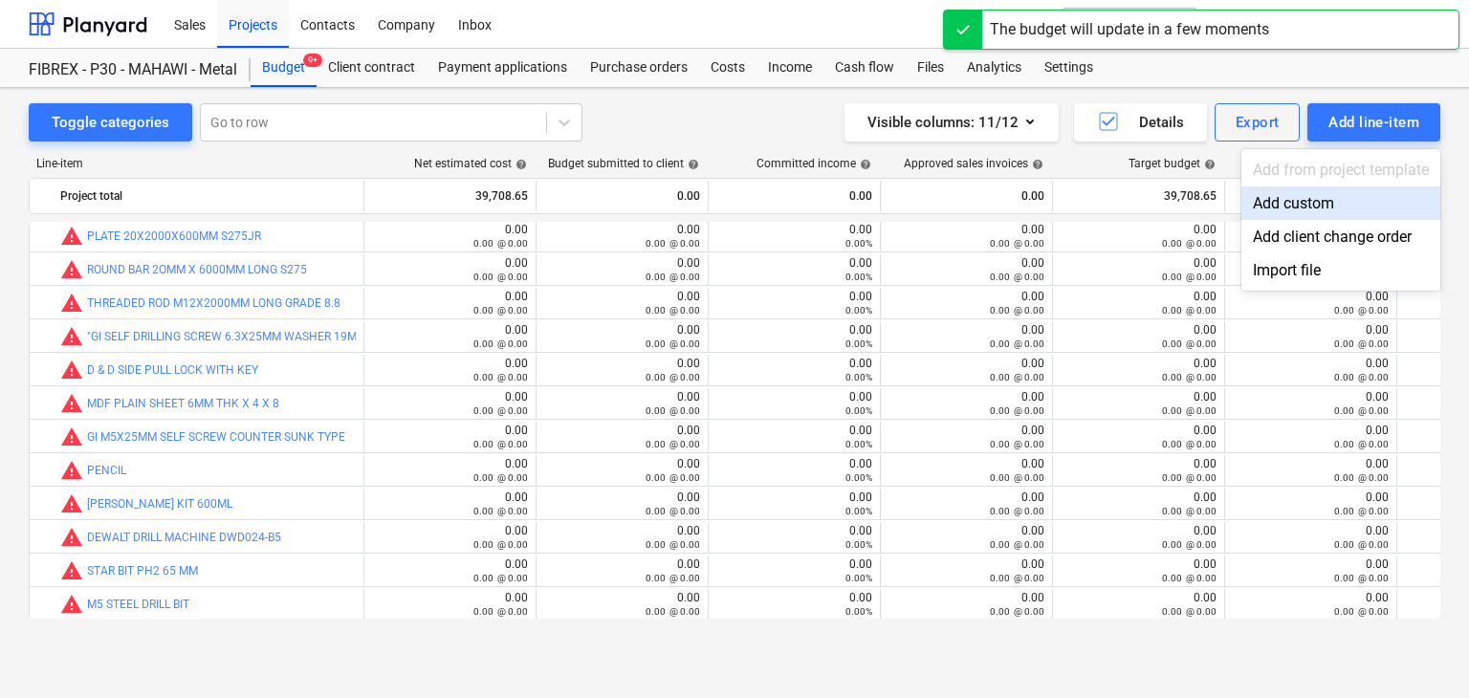
click at [1293, 211] on div "Add custom" at bounding box center [1341, 203] width 199 height 33
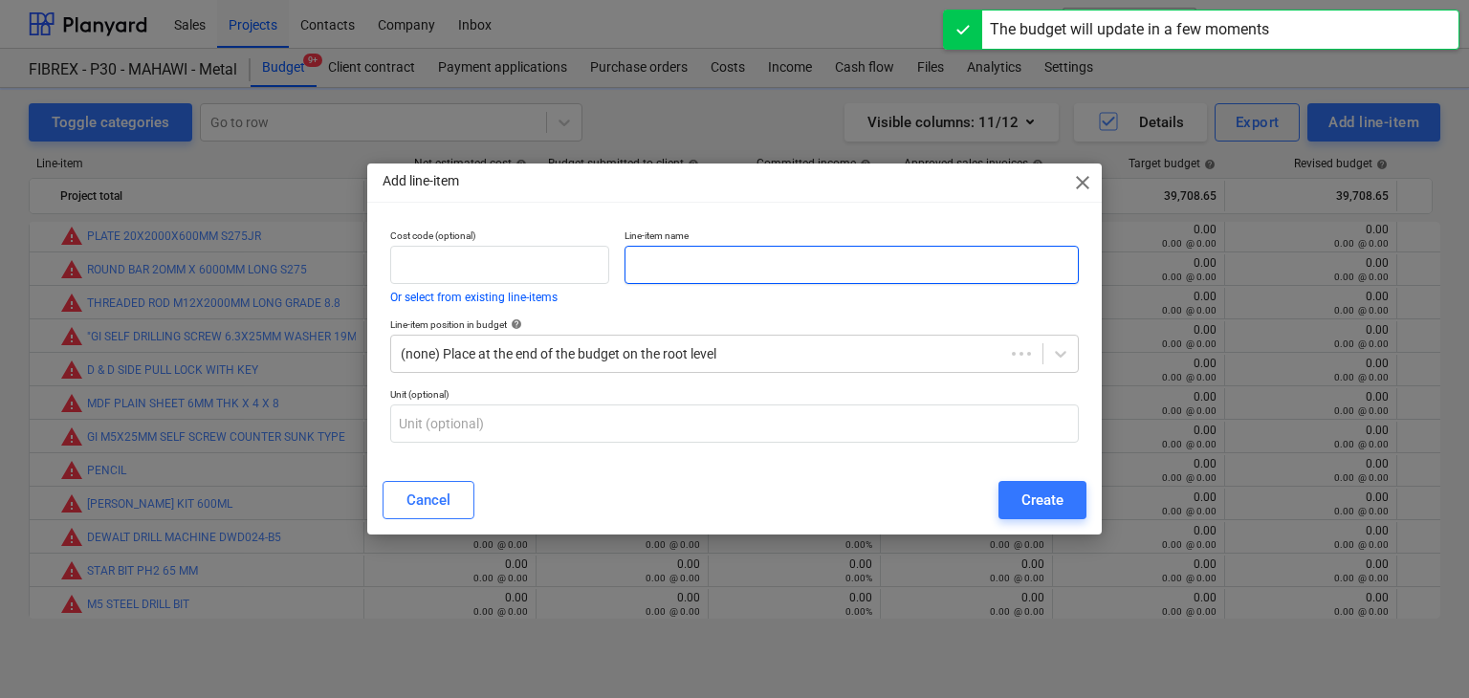
click at [750, 280] on input "text" at bounding box center [852, 265] width 454 height 38
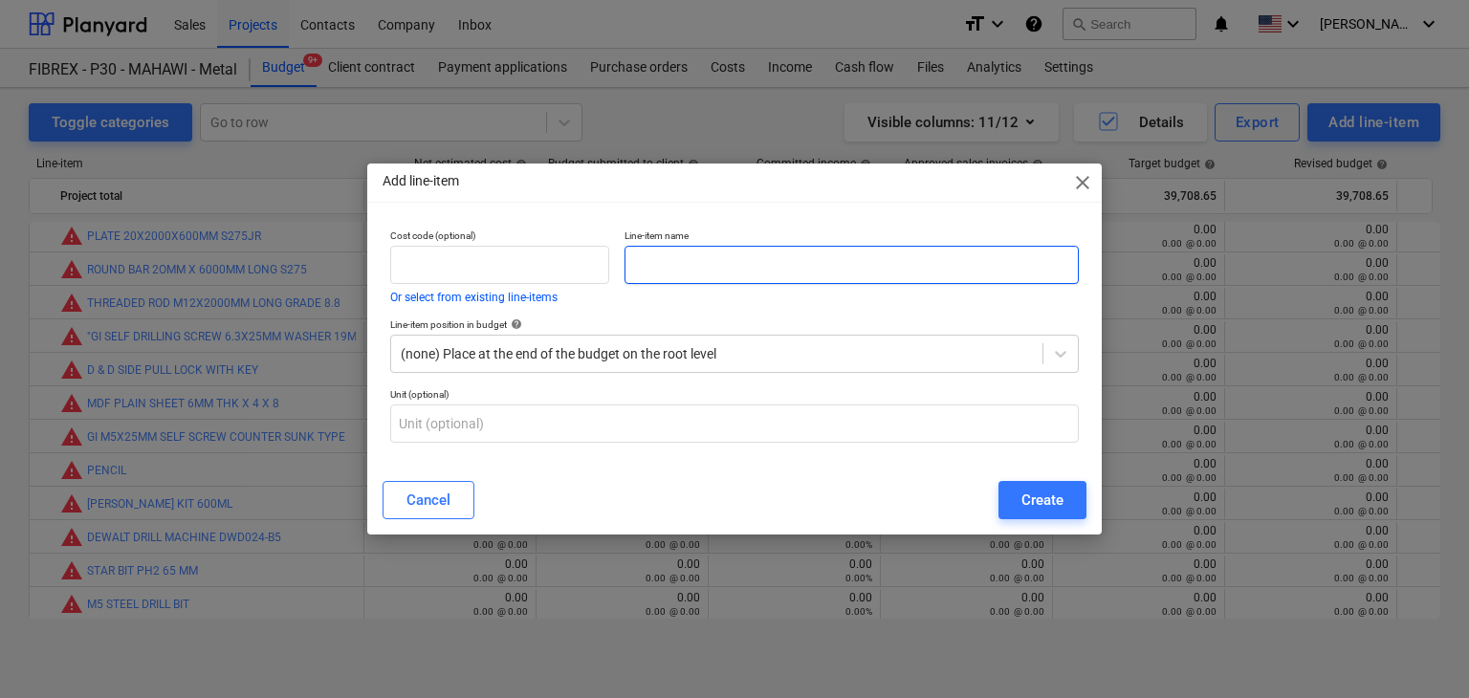
paste input "NATIONAL POLYESTER PUTTY LIGHT WEIGHT 3.5KG/GLN"
type input "NATIONAL POLYESTER PUTTY LIGHT WEIGHT 3.5KG/GLN"
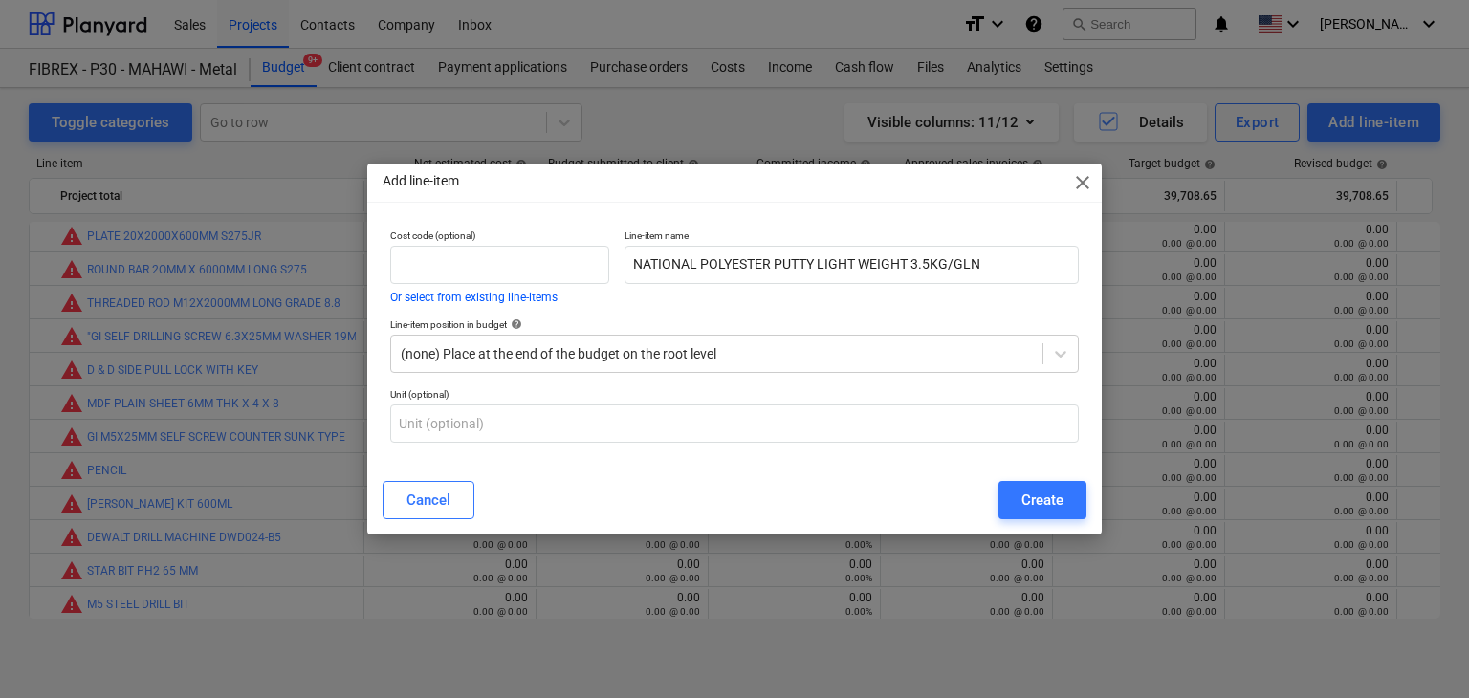
click at [1021, 474] on div "Cancel Create" at bounding box center [734, 500] width 727 height 54
click at [1031, 502] on div "Create" at bounding box center [1043, 500] width 42 height 25
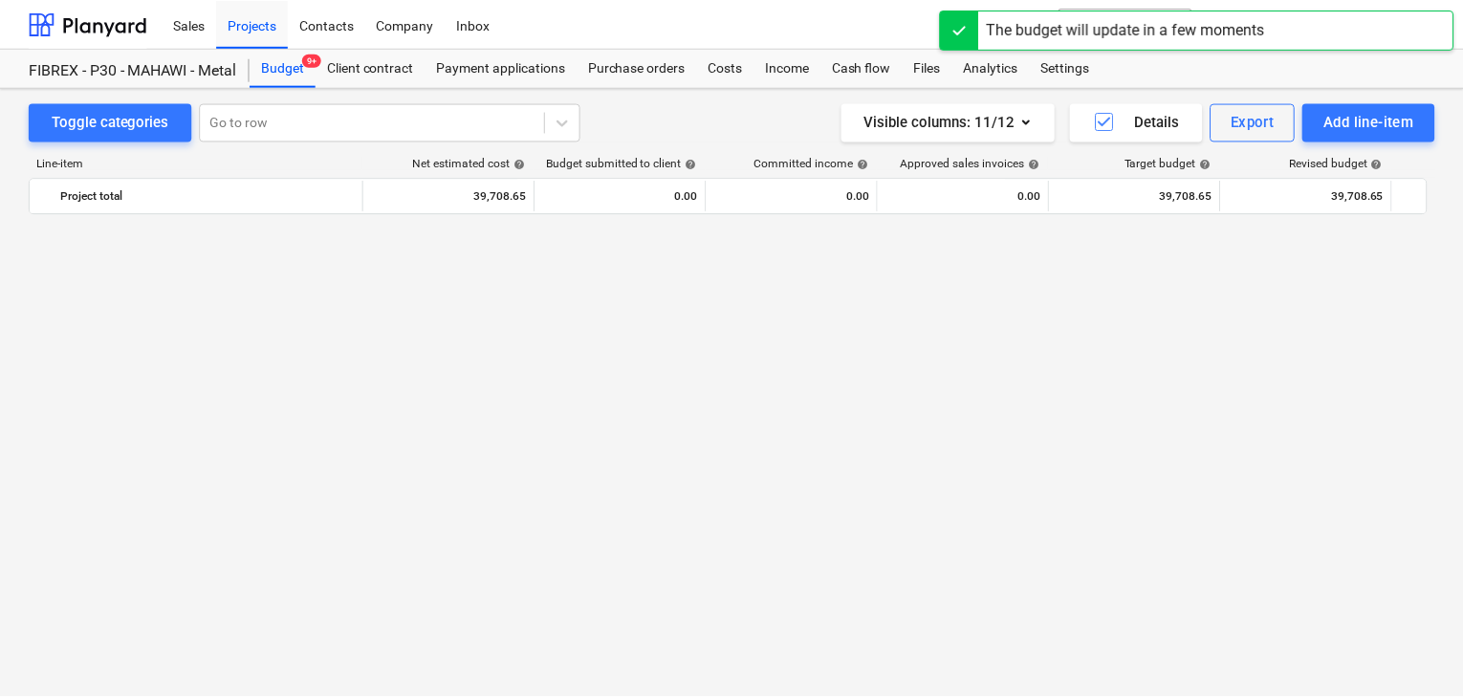
scroll to position [11252, 0]
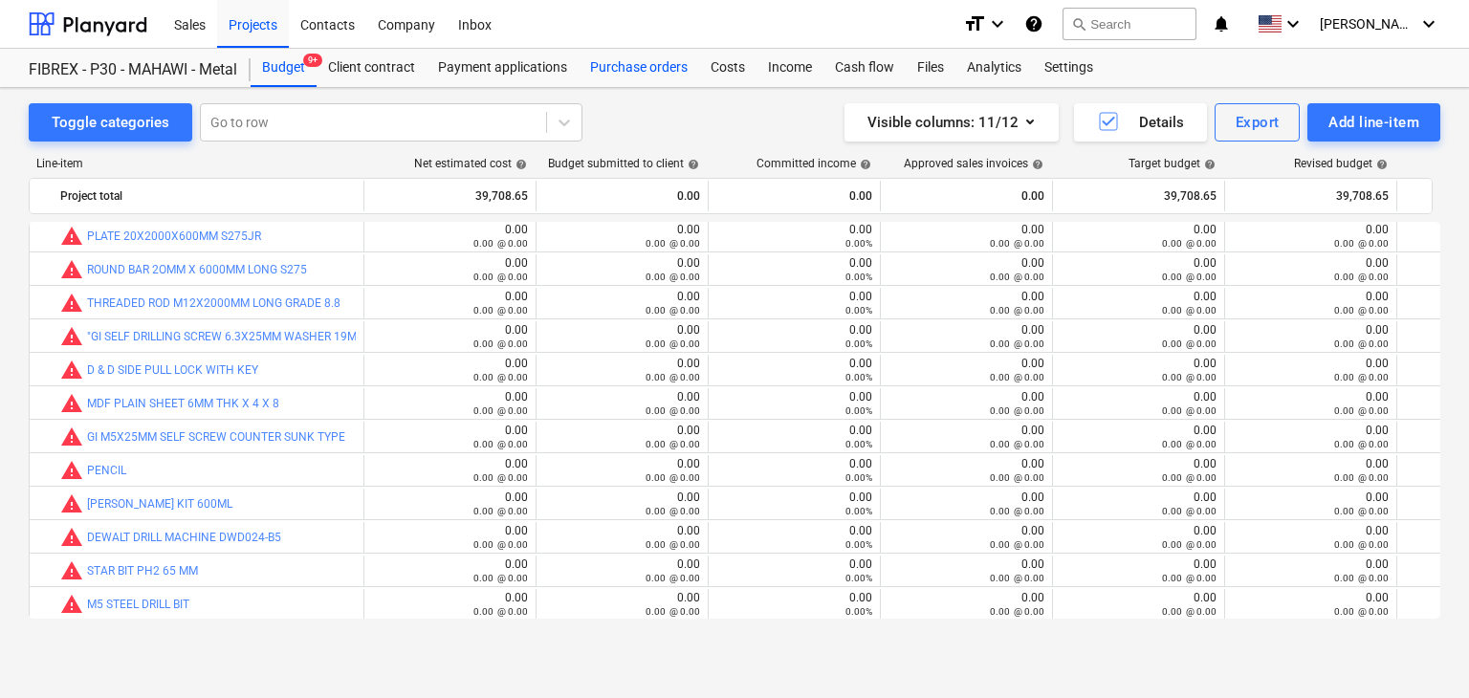
click at [629, 78] on div "Purchase orders" at bounding box center [639, 68] width 121 height 38
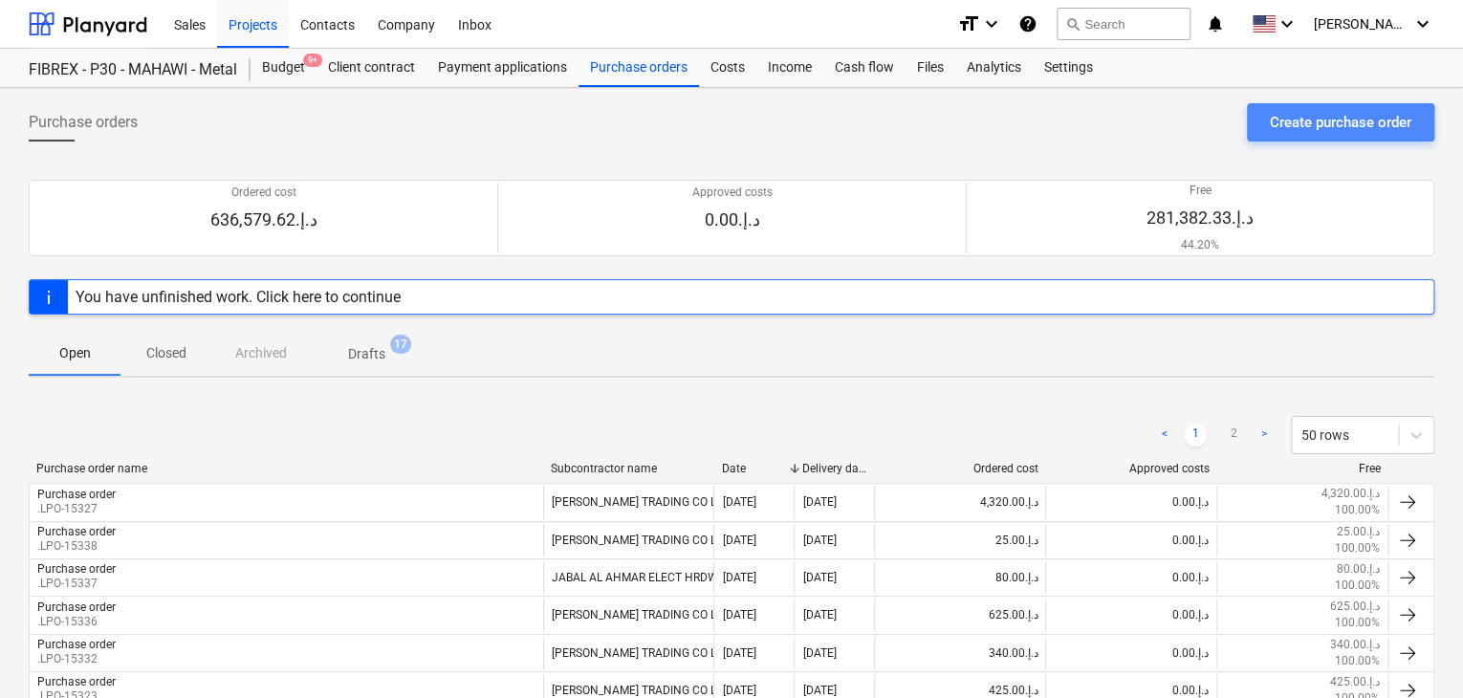
click at [1300, 114] on div "Create purchase order" at bounding box center [1341, 122] width 142 height 25
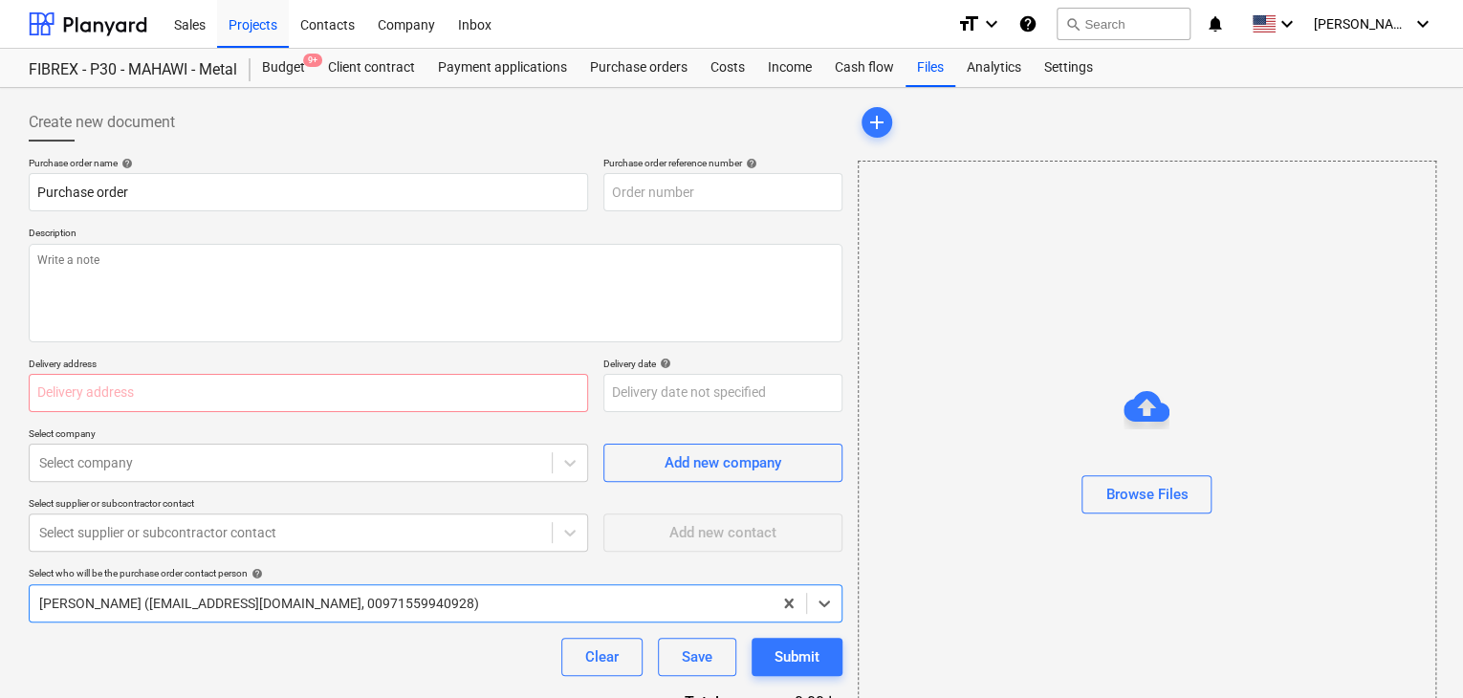
click at [645, 219] on div "Purchase order name help Purchase order Purchase order reference number help De…" at bounding box center [436, 470] width 814 height 627
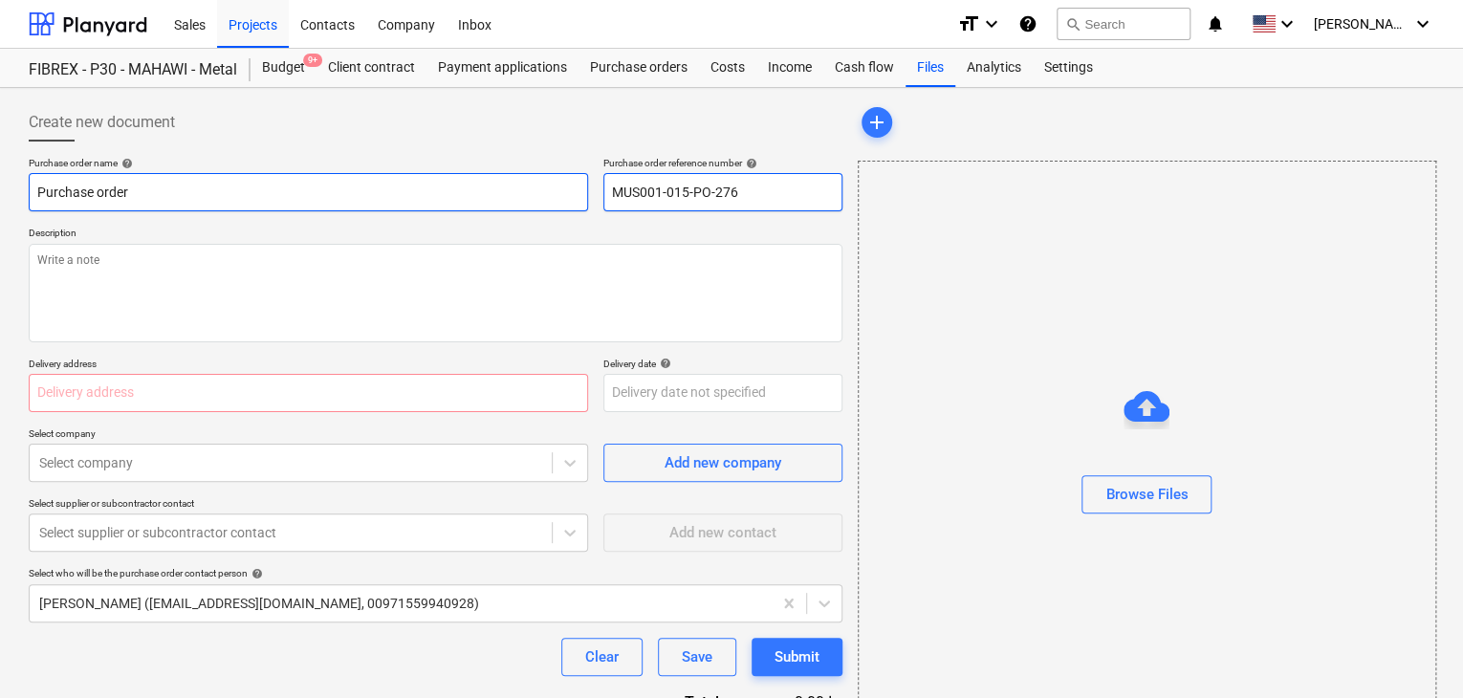
drag, startPoint x: 766, startPoint y: 192, endPoint x: 582, endPoint y: 203, distance: 184.9
click at [582, 203] on div "Purchase order name help Purchase order Purchase order reference number help MU…" at bounding box center [436, 184] width 814 height 55
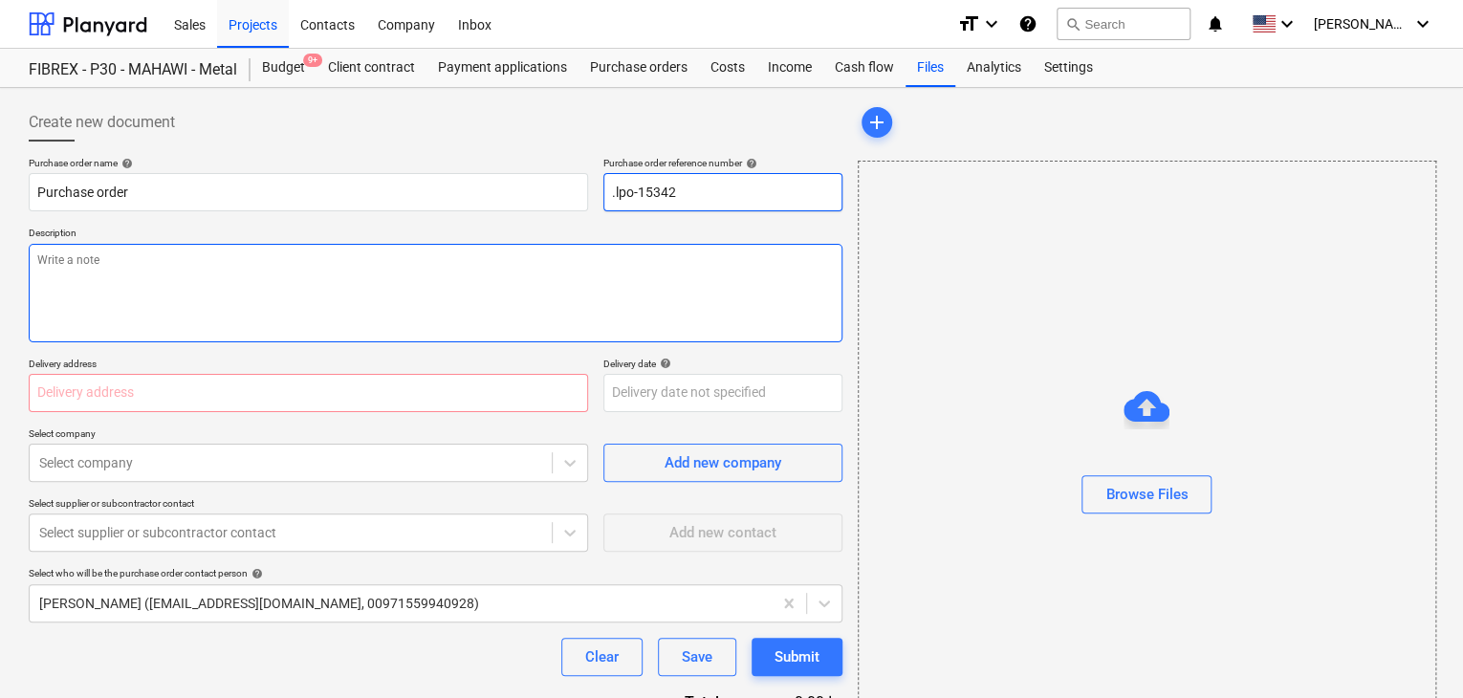
type input ".lpo-15342"
click at [517, 288] on textarea at bounding box center [436, 293] width 814 height 99
type textarea "[DATE]"
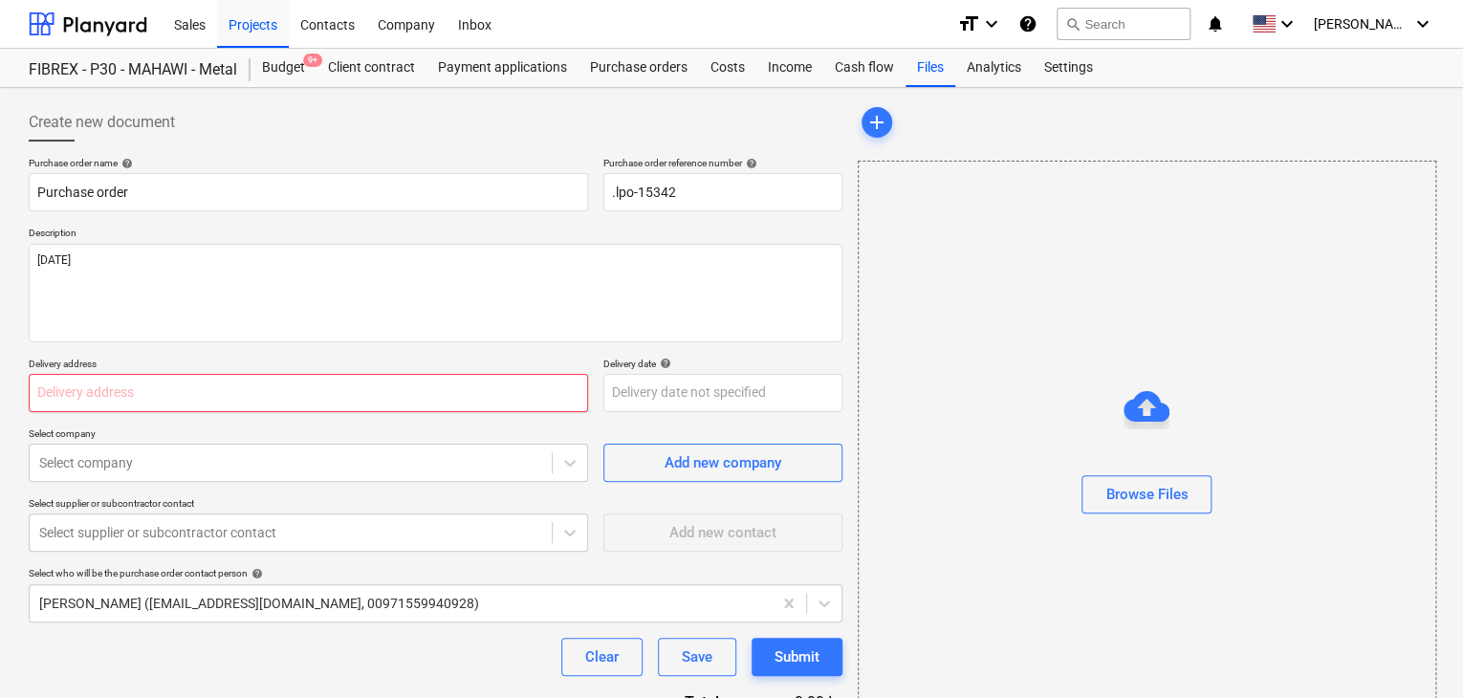
click at [422, 405] on input "text" at bounding box center [309, 393] width 560 height 38
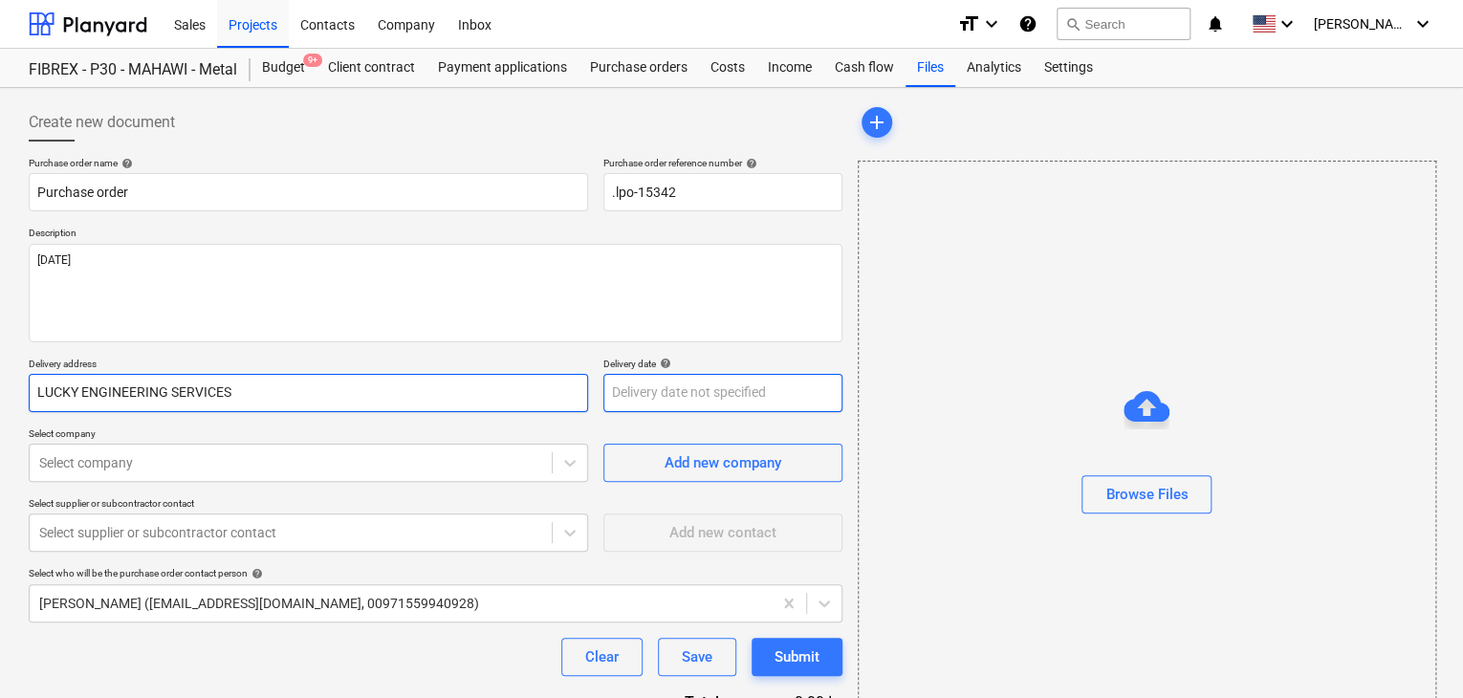
type input "LUCKY ENGINEERING SERVICES"
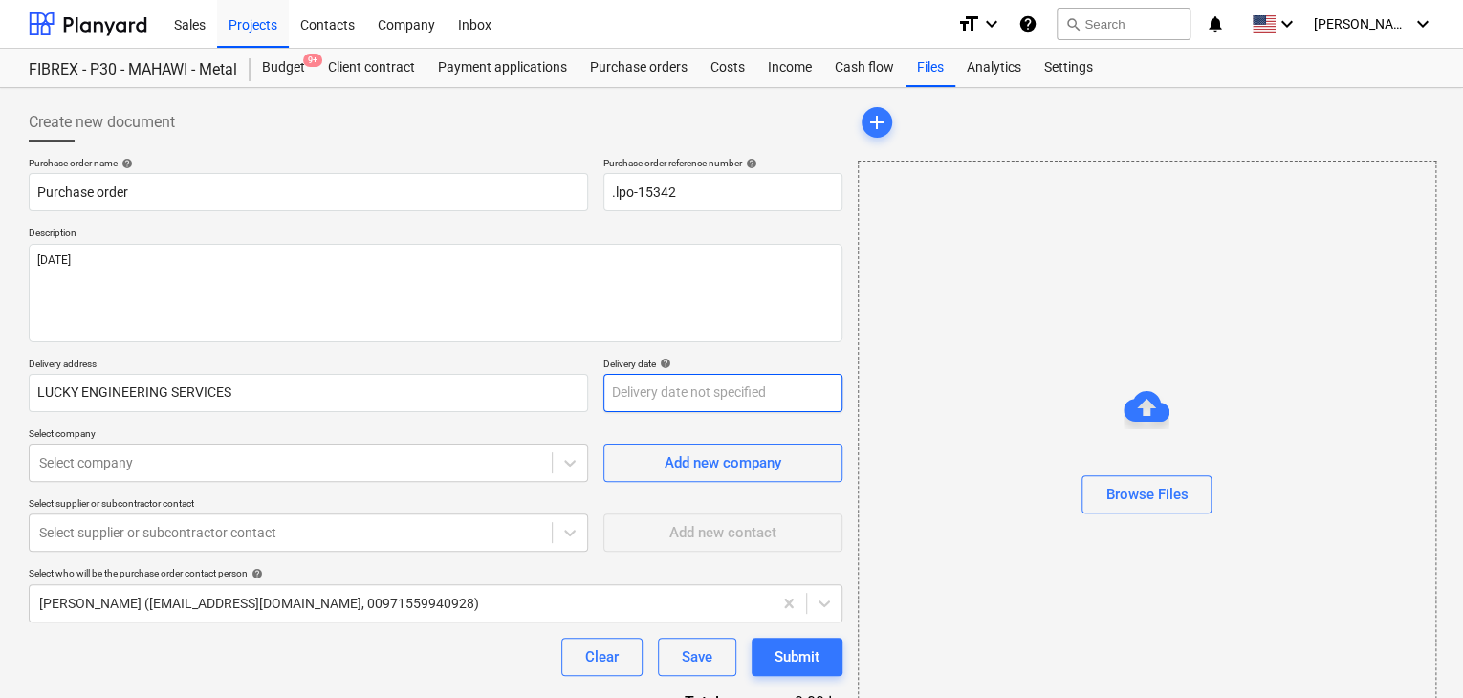
click at [699, 400] on body "Sales Projects Contacts Company Inbox format_size keyboard_arrow_down help sear…" at bounding box center [731, 349] width 1463 height 698
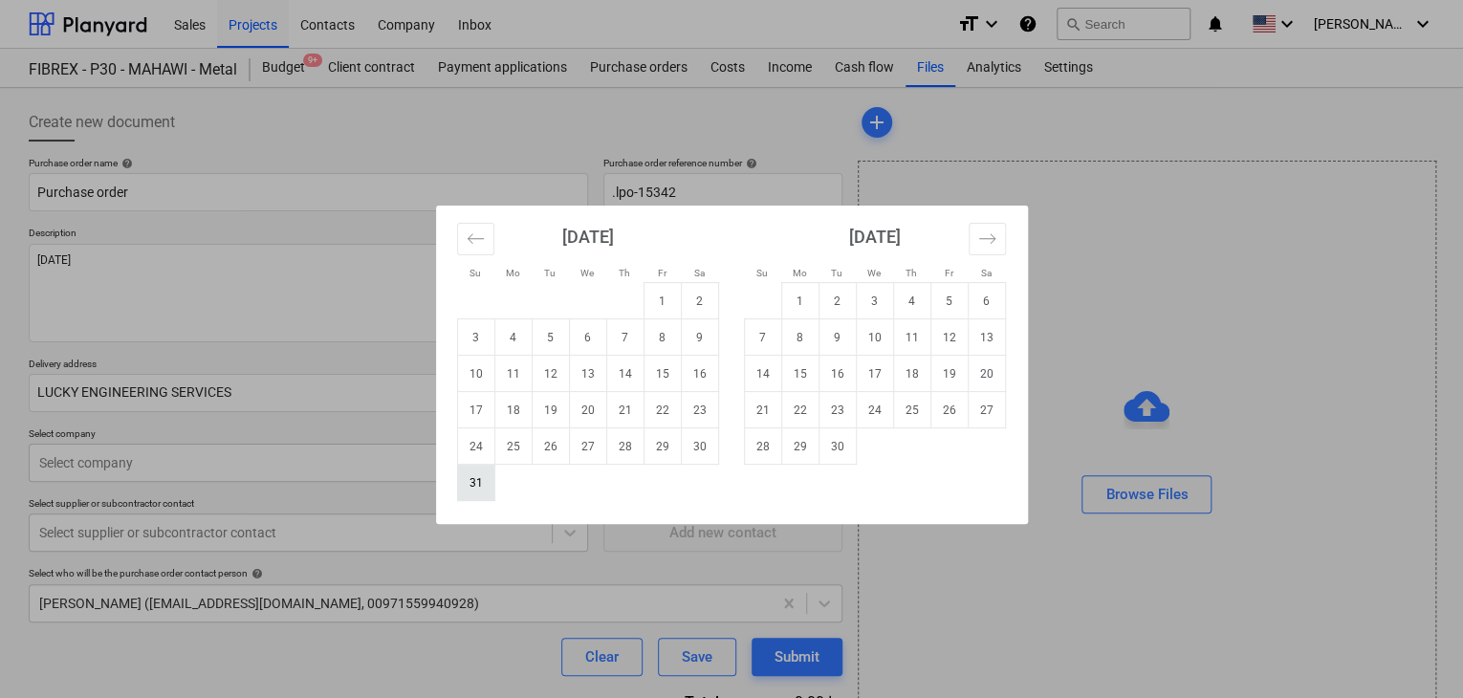
click at [486, 486] on td "31" at bounding box center [475, 483] width 37 height 36
type input "[DATE]"
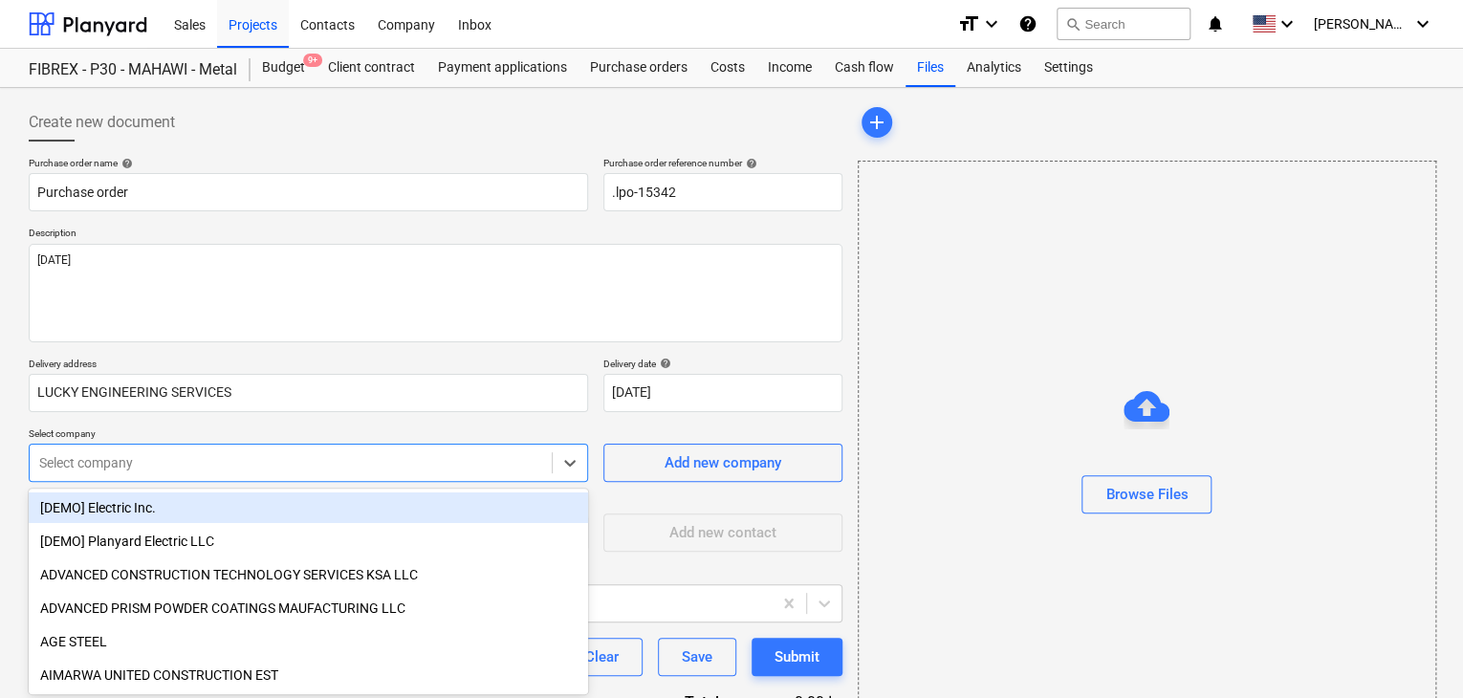
scroll to position [89, 0]
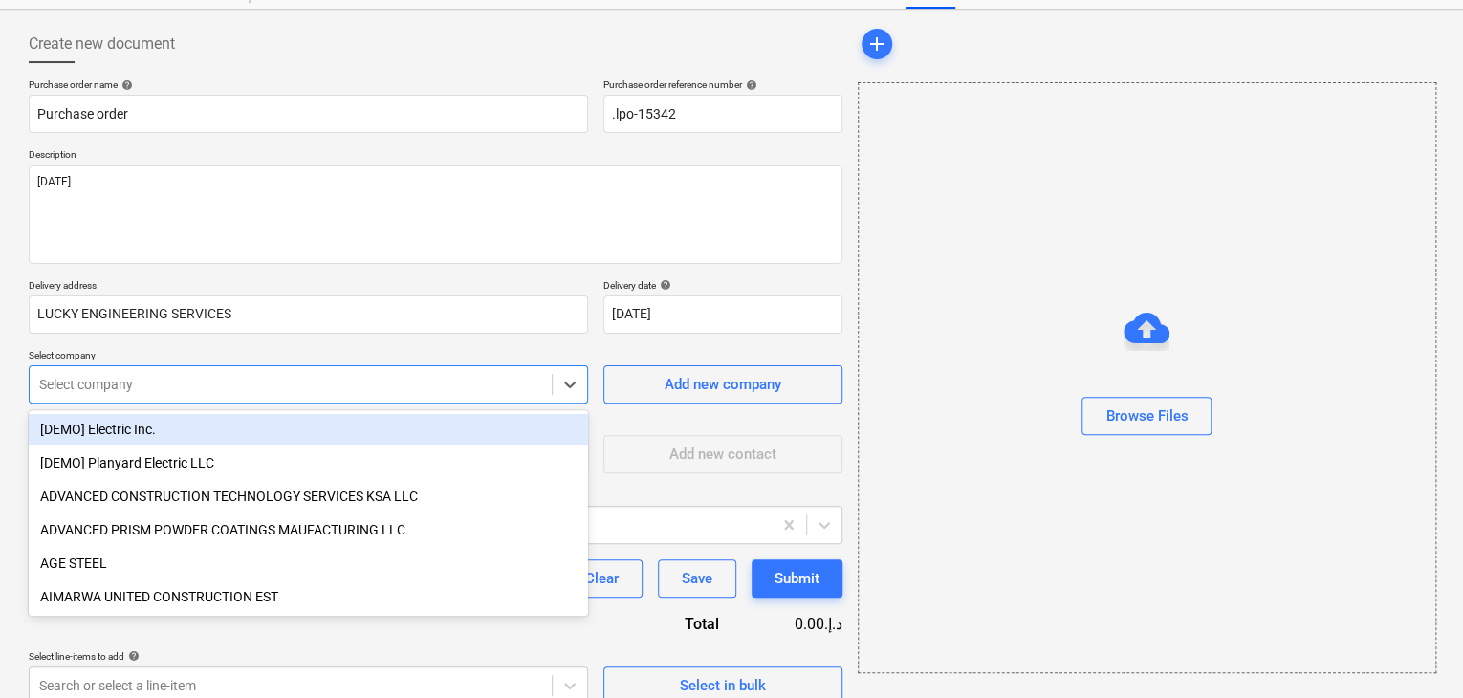
click at [356, 456] on body "Sales Projects Contacts Company Inbox format_size keyboard_arrow_down help sear…" at bounding box center [731, 271] width 1463 height 698
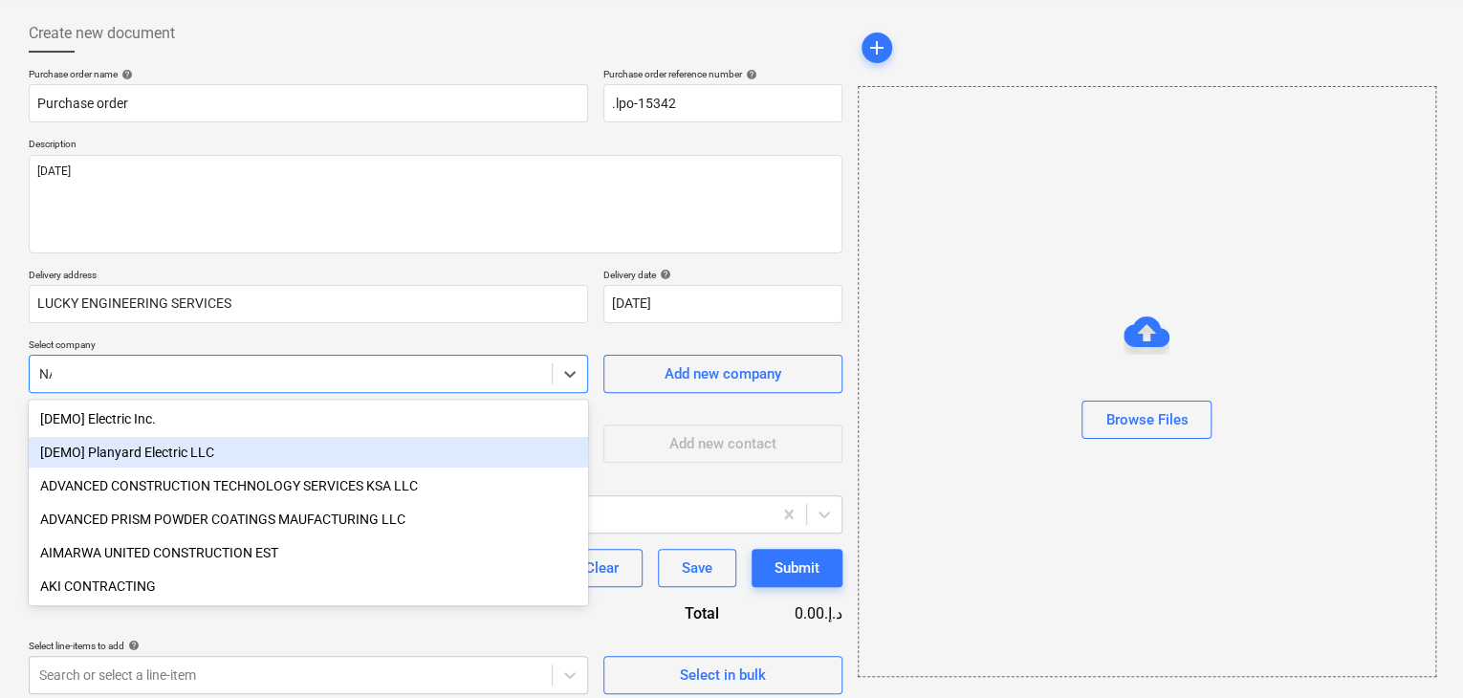
type input "NAT"
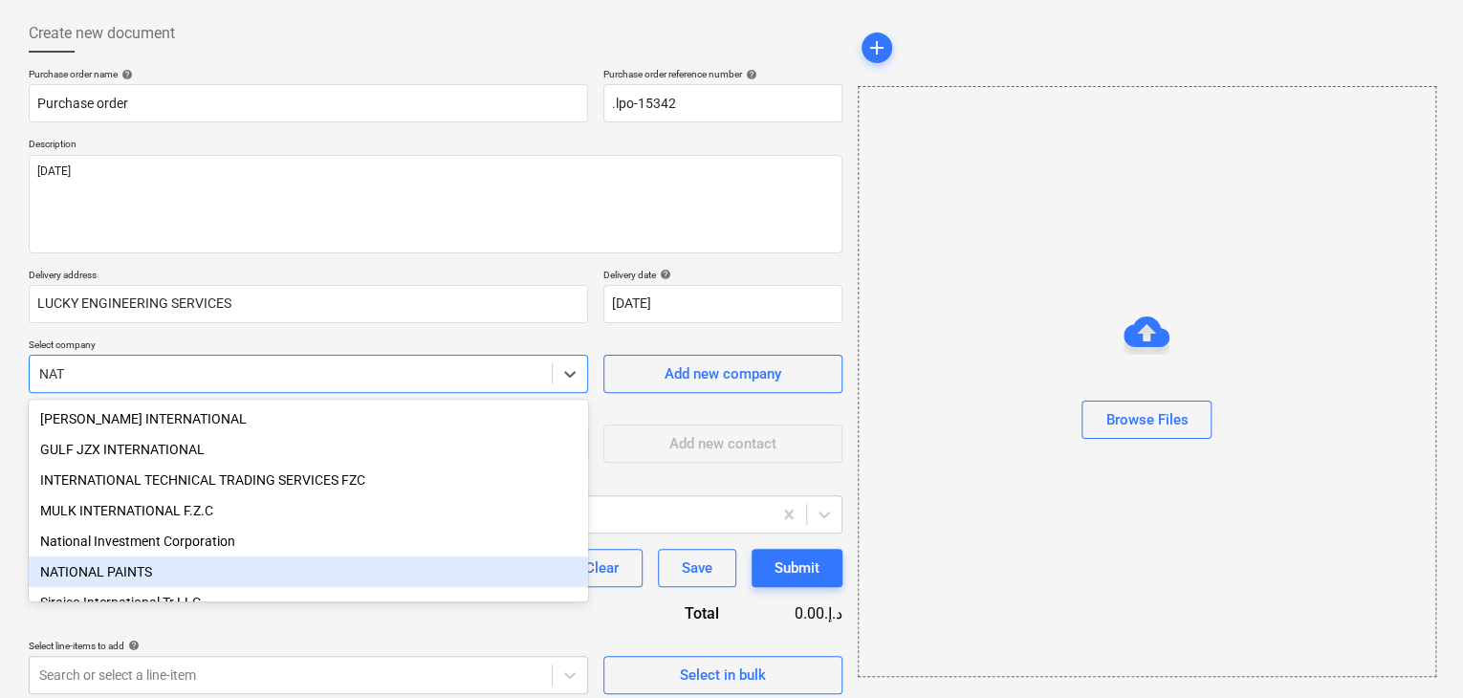
click at [175, 579] on div "NATIONAL PAINTS" at bounding box center [309, 572] width 560 height 31
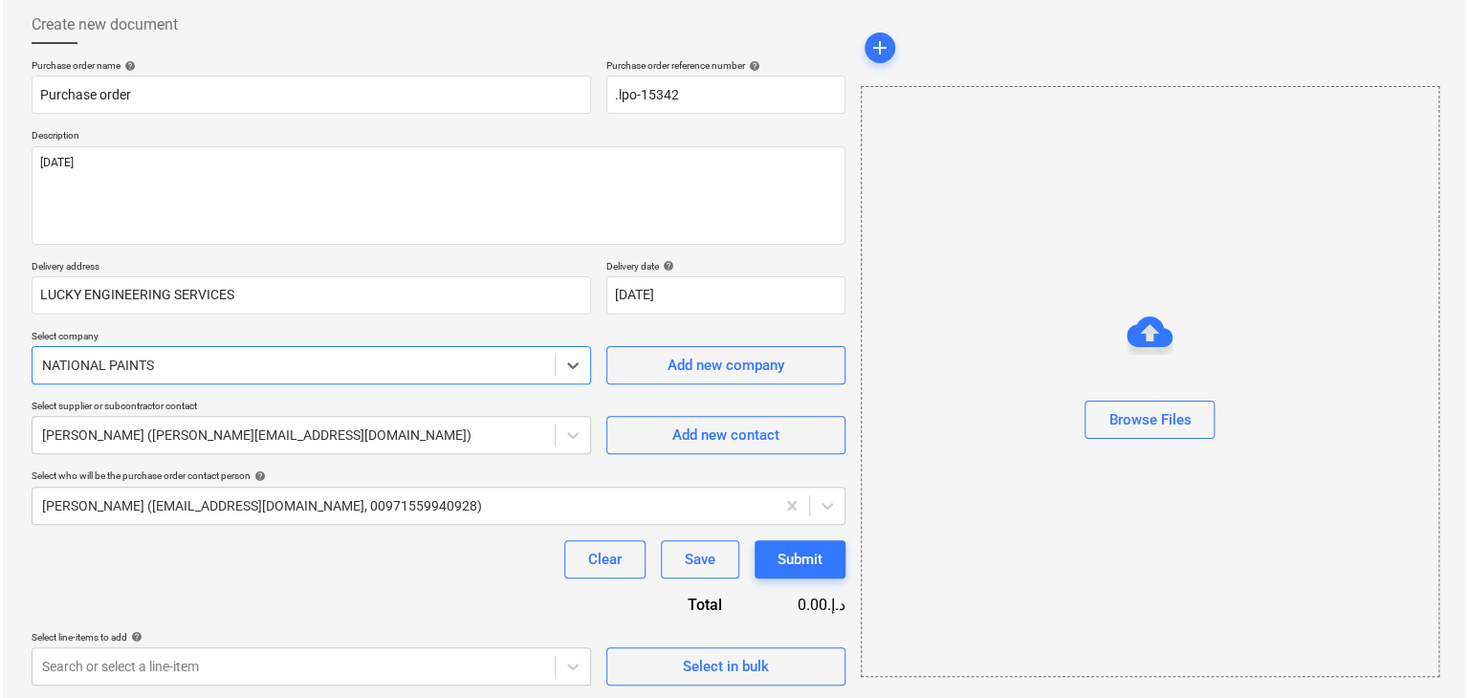
scroll to position [99, 0]
click at [666, 652] on span "Select in bulk" at bounding box center [722, 664] width 191 height 25
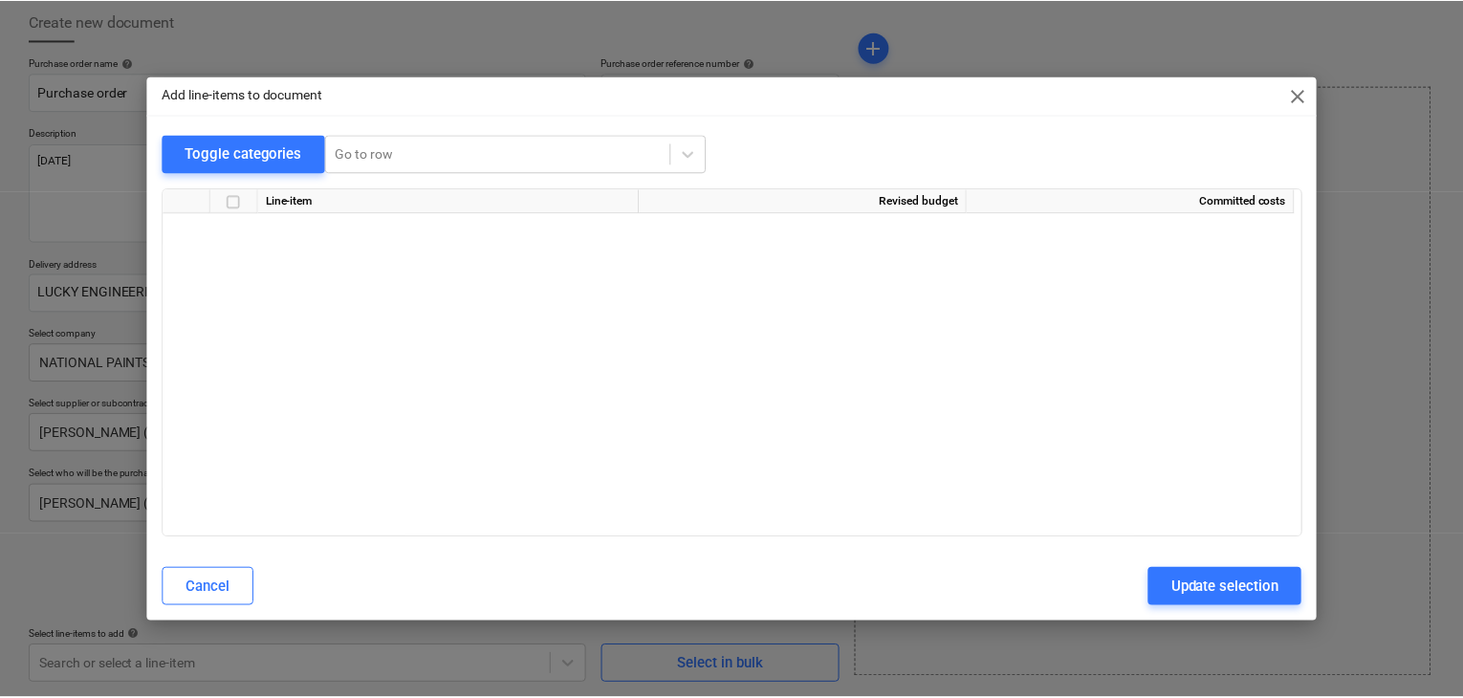
scroll to position [8189, 0]
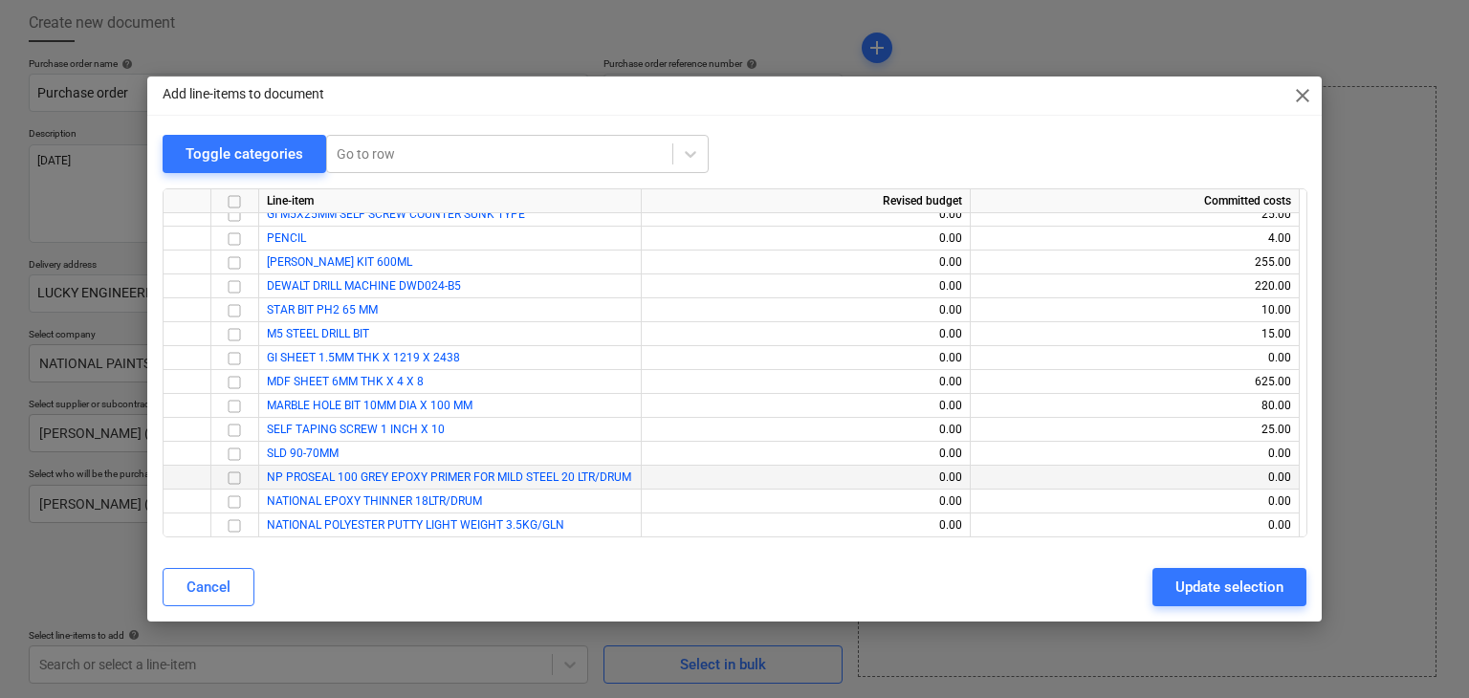
click at [230, 479] on input "checkbox" at bounding box center [234, 478] width 23 height 23
click at [233, 500] on input "checkbox" at bounding box center [234, 502] width 23 height 23
click at [234, 530] on input "checkbox" at bounding box center [234, 526] width 23 height 23
click at [1186, 588] on div "Update selection" at bounding box center [1230, 587] width 108 height 25
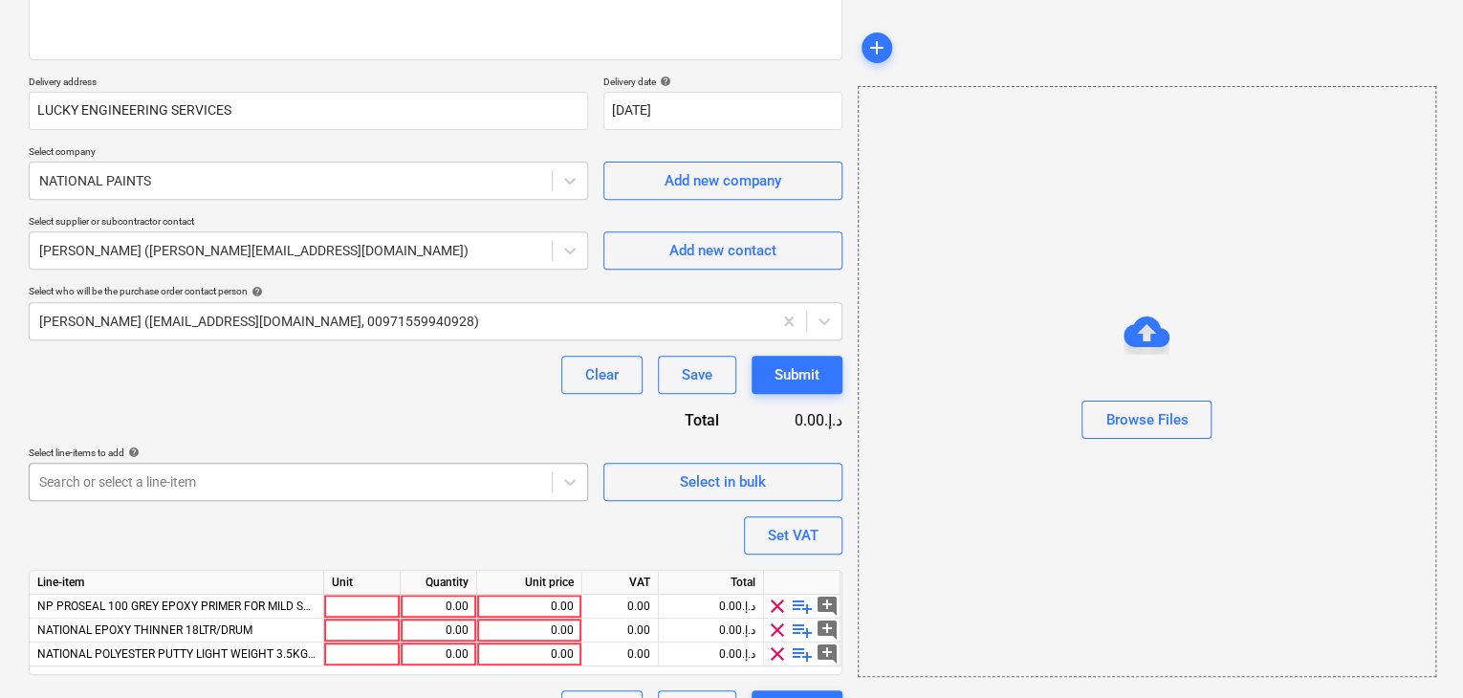
scroll to position [328, 0]
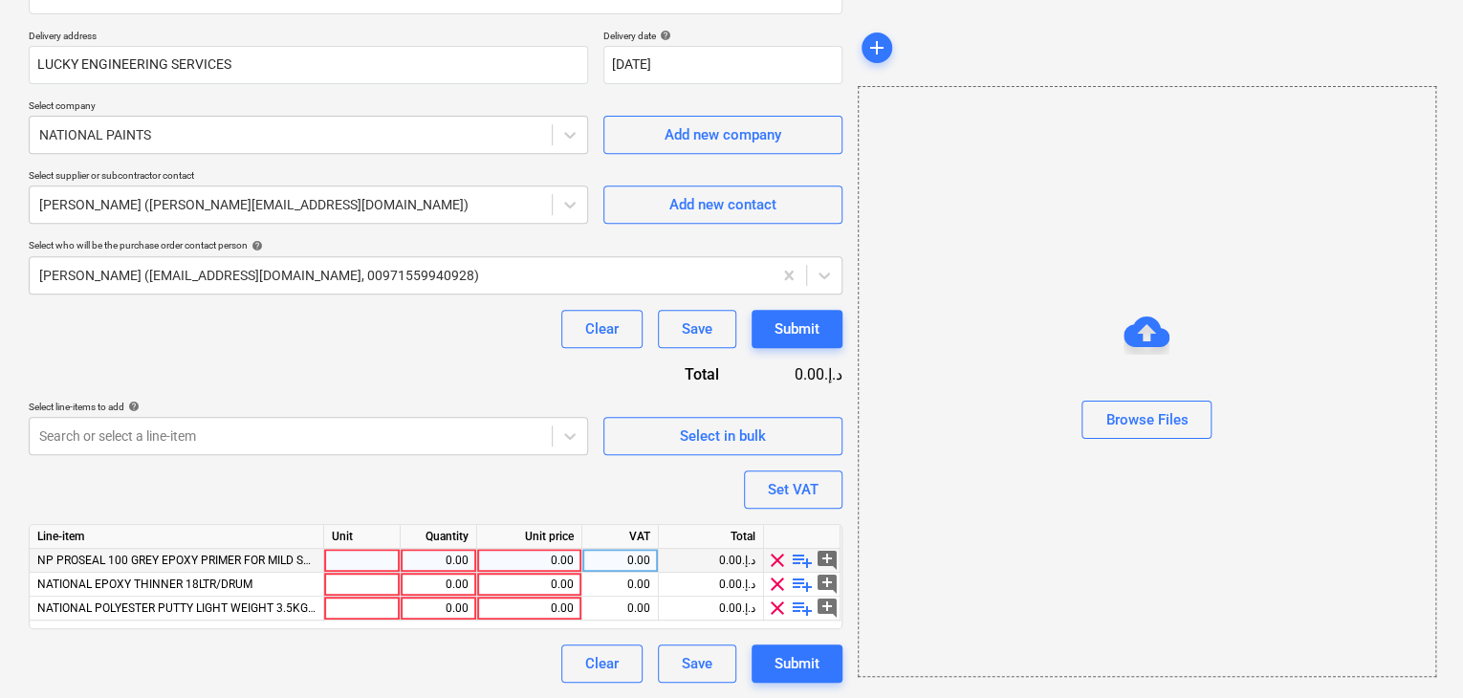
click at [335, 562] on div at bounding box center [362, 561] width 77 height 24
type input "DRUM"
click at [341, 583] on div at bounding box center [362, 585] width 77 height 24
type input "DRUM"
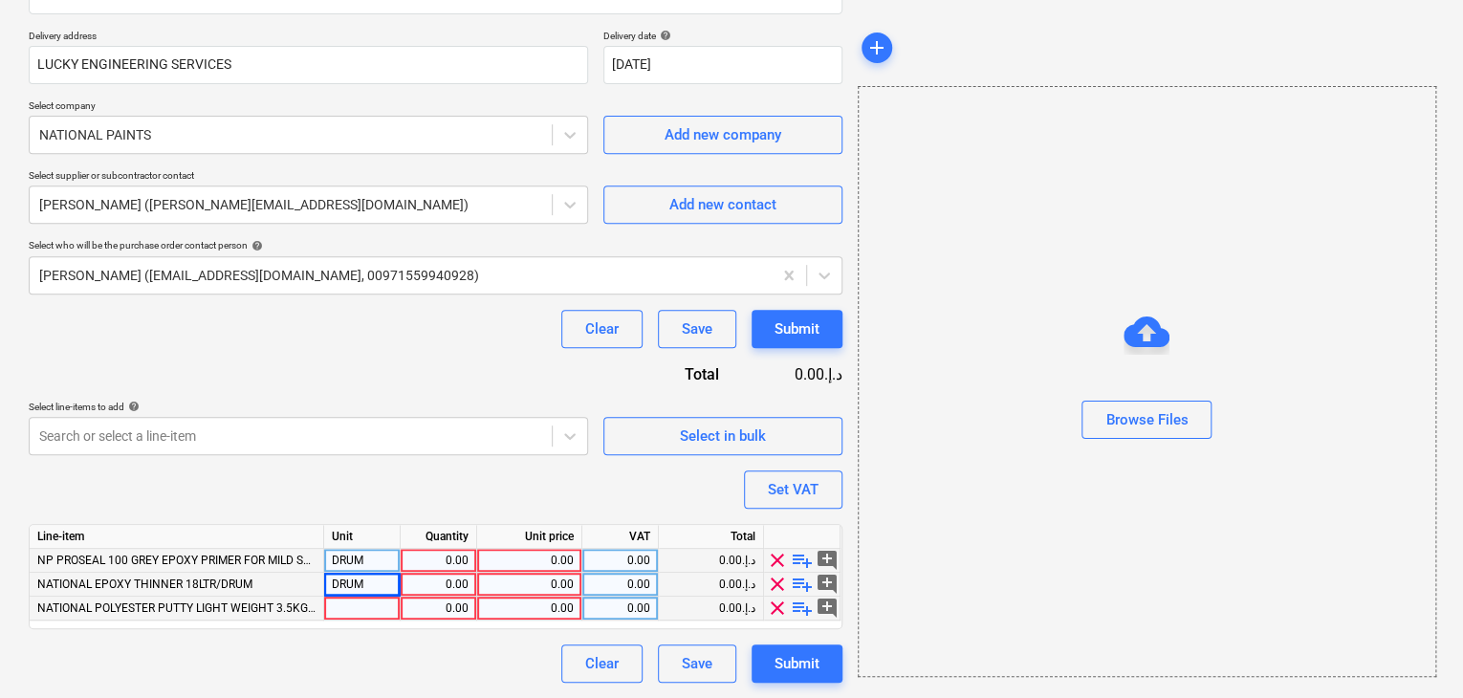
click at [337, 606] on div at bounding box center [362, 609] width 77 height 24
type input "GLN"
click at [440, 557] on div "0.00" at bounding box center [438, 561] width 60 height 24
type input "2"
click at [524, 556] on div "0.00" at bounding box center [529, 561] width 89 height 24
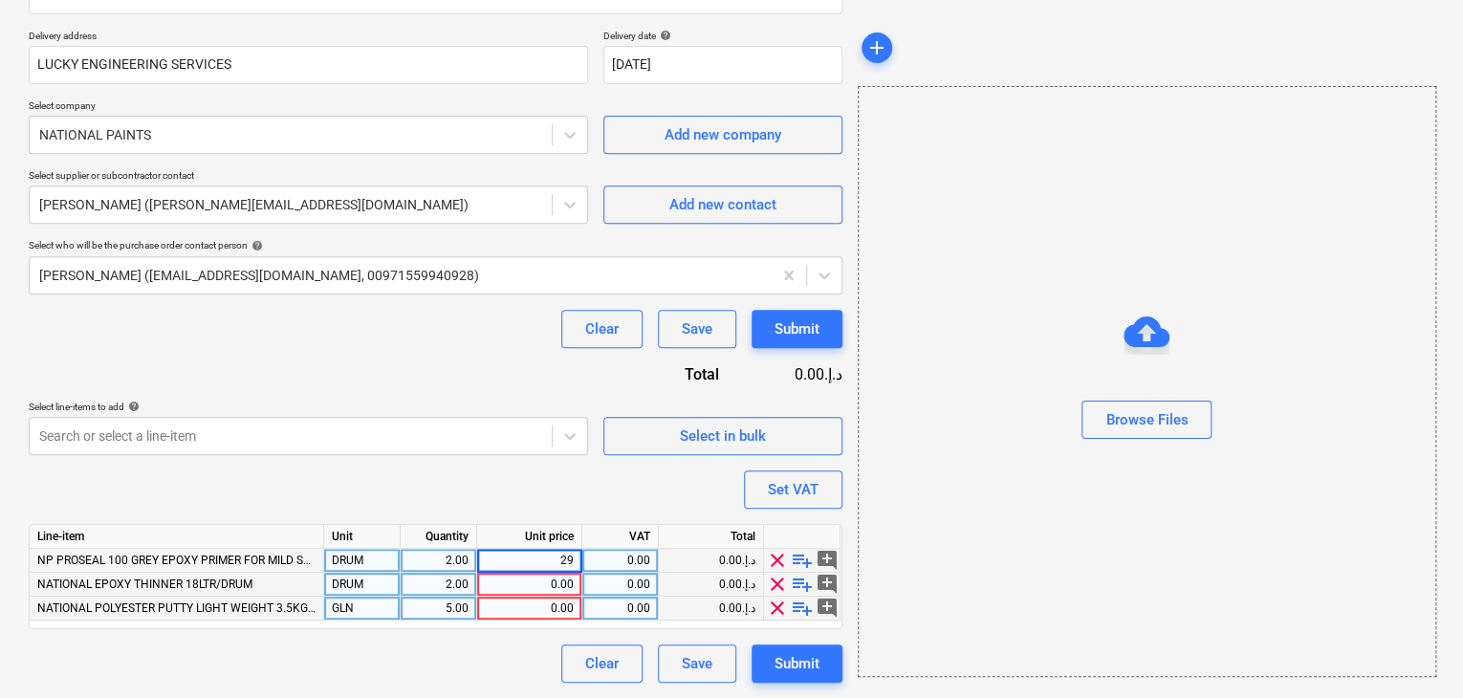
type input "290"
type input "133.63"
type input "26.56"
click at [1056, 518] on div "Browse Files" at bounding box center [1147, 381] width 579 height 591
click at [808, 480] on div "Set VAT" at bounding box center [793, 489] width 51 height 25
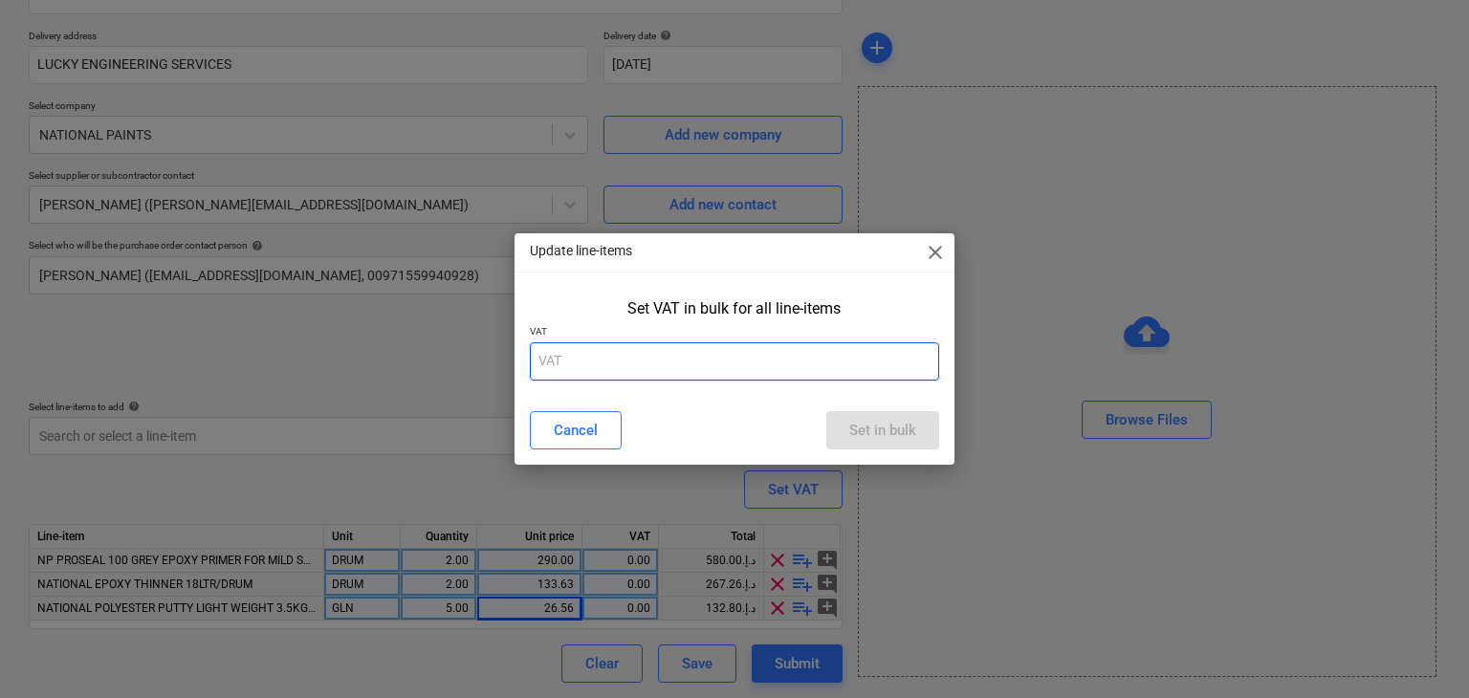
click at [607, 364] on input "text" at bounding box center [735, 361] width 410 height 38
type input "5"
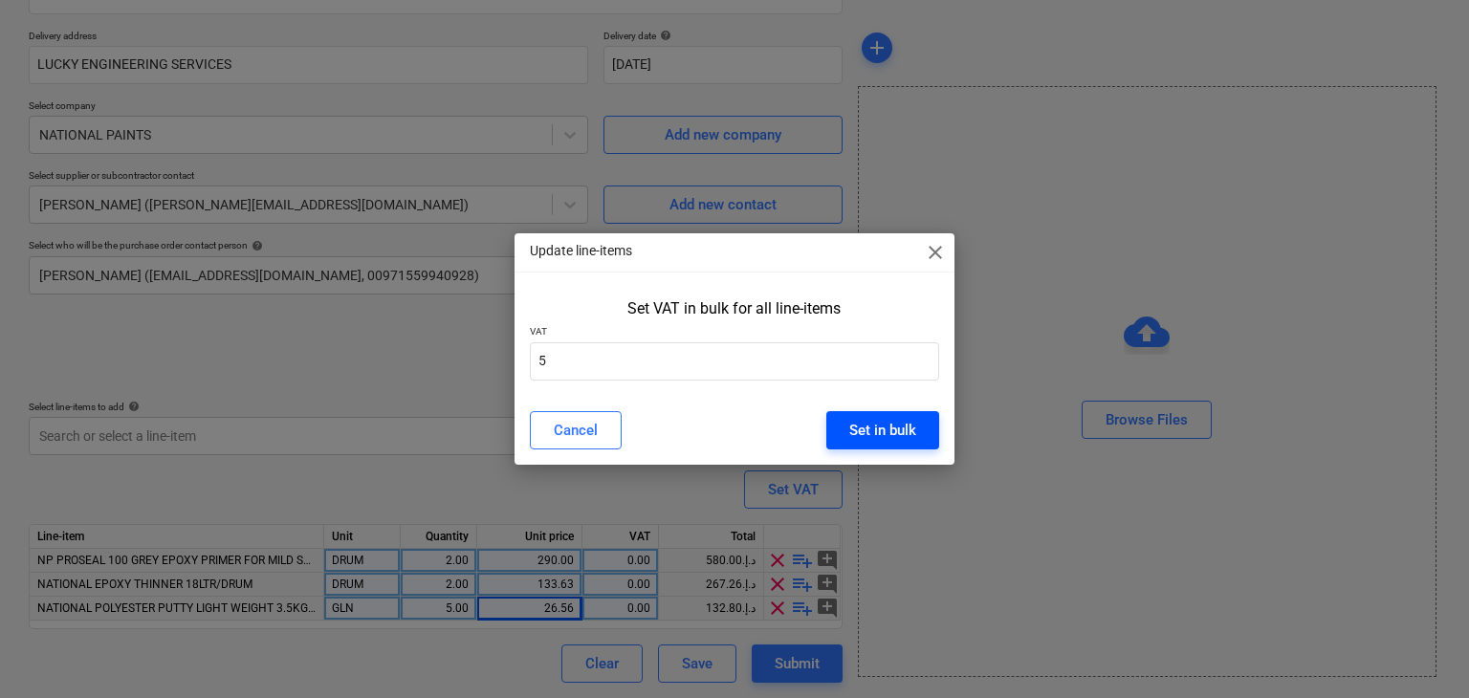
click at [855, 422] on div "Set in bulk" at bounding box center [882, 430] width 67 height 25
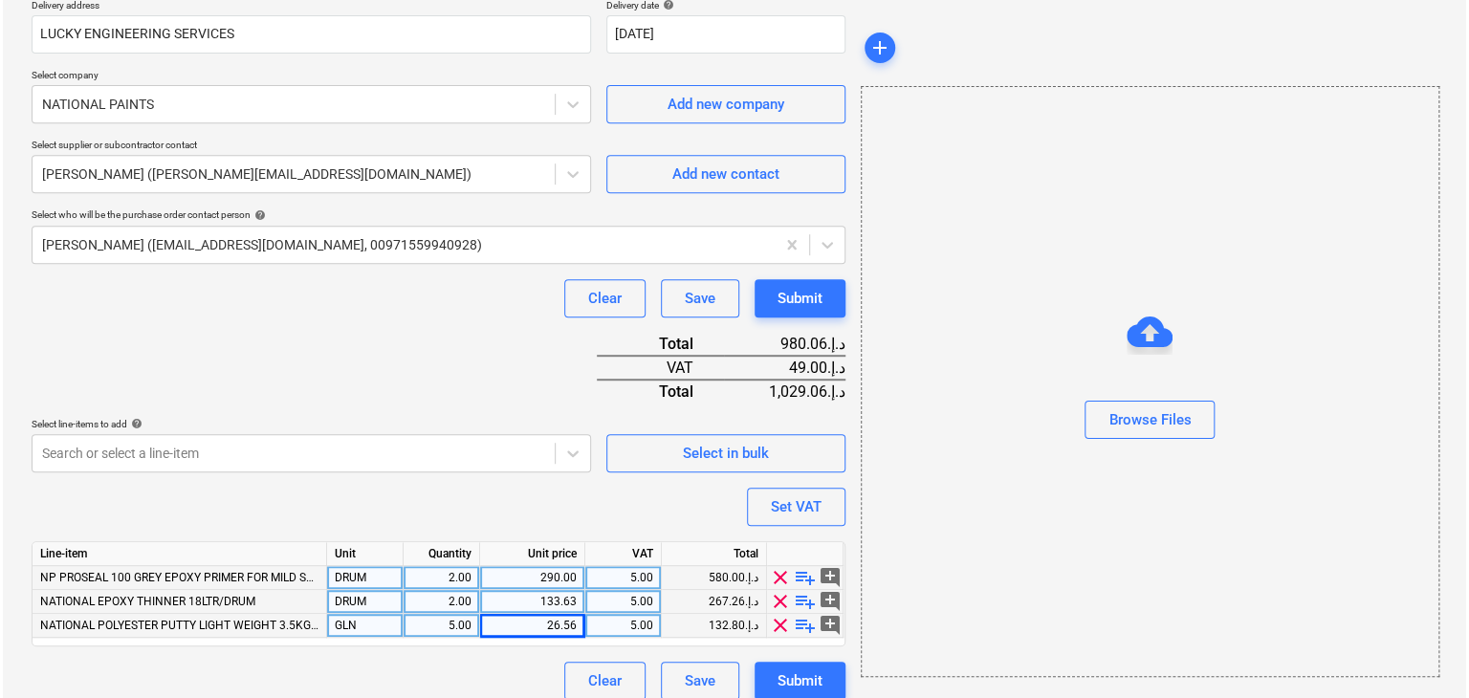
scroll to position [375, 0]
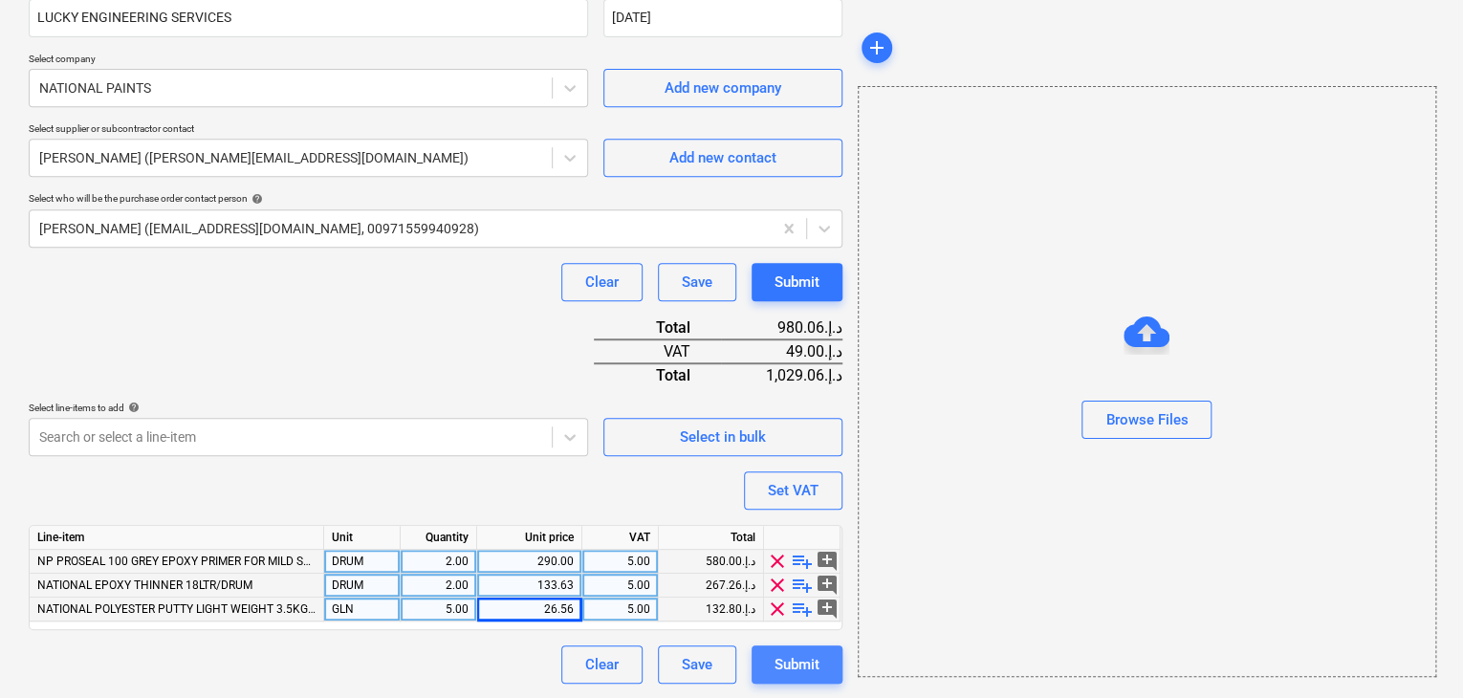
click at [781, 663] on div "Submit" at bounding box center [797, 664] width 45 height 25
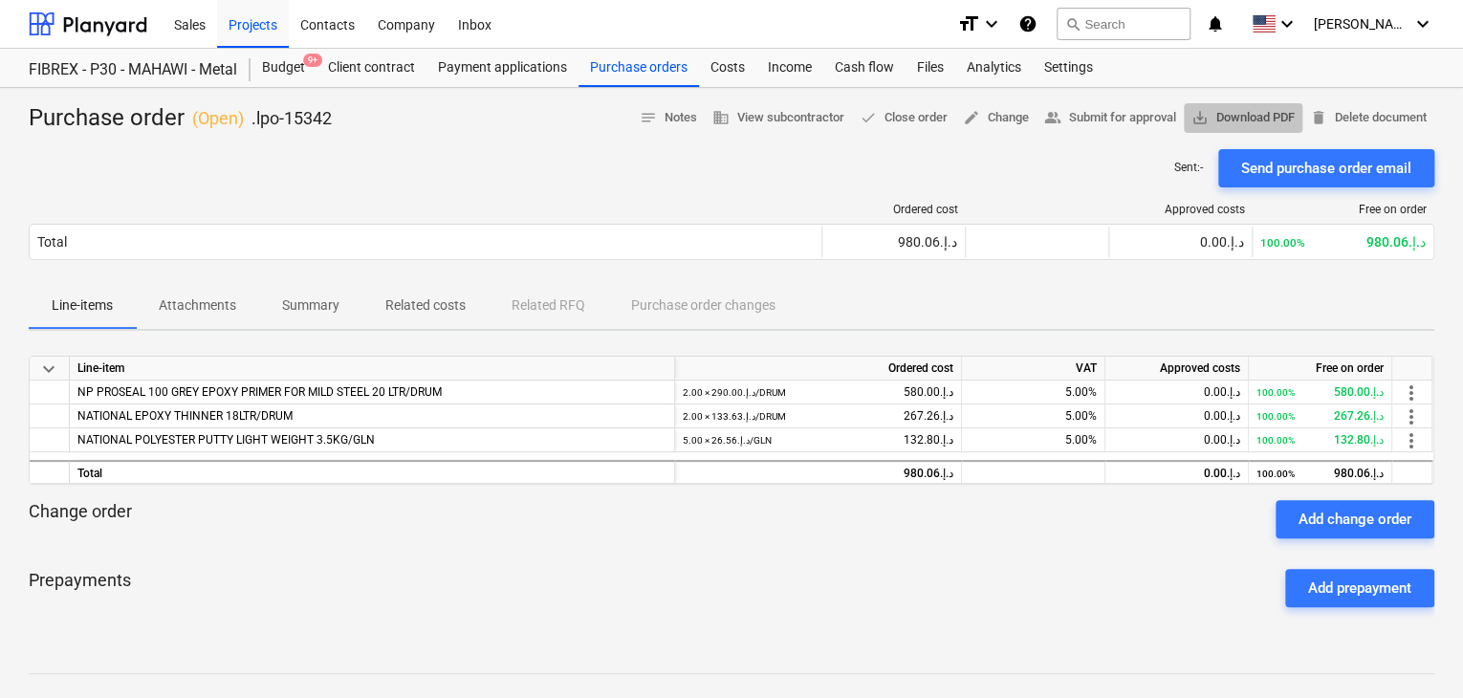
click at [1243, 120] on span "save_alt Download PDF" at bounding box center [1243, 118] width 103 height 22
click at [290, 85] on div "Budget 9+" at bounding box center [284, 68] width 66 height 38
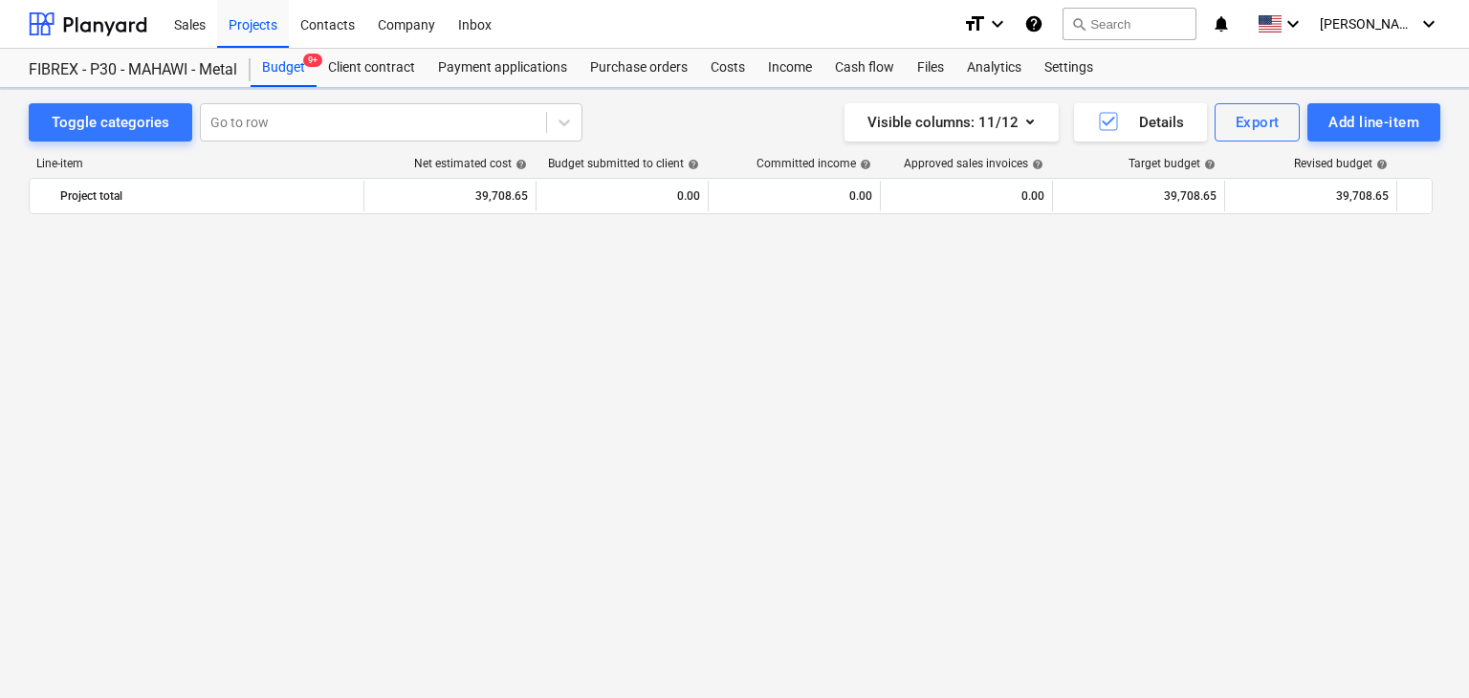
scroll to position [11252, 0]
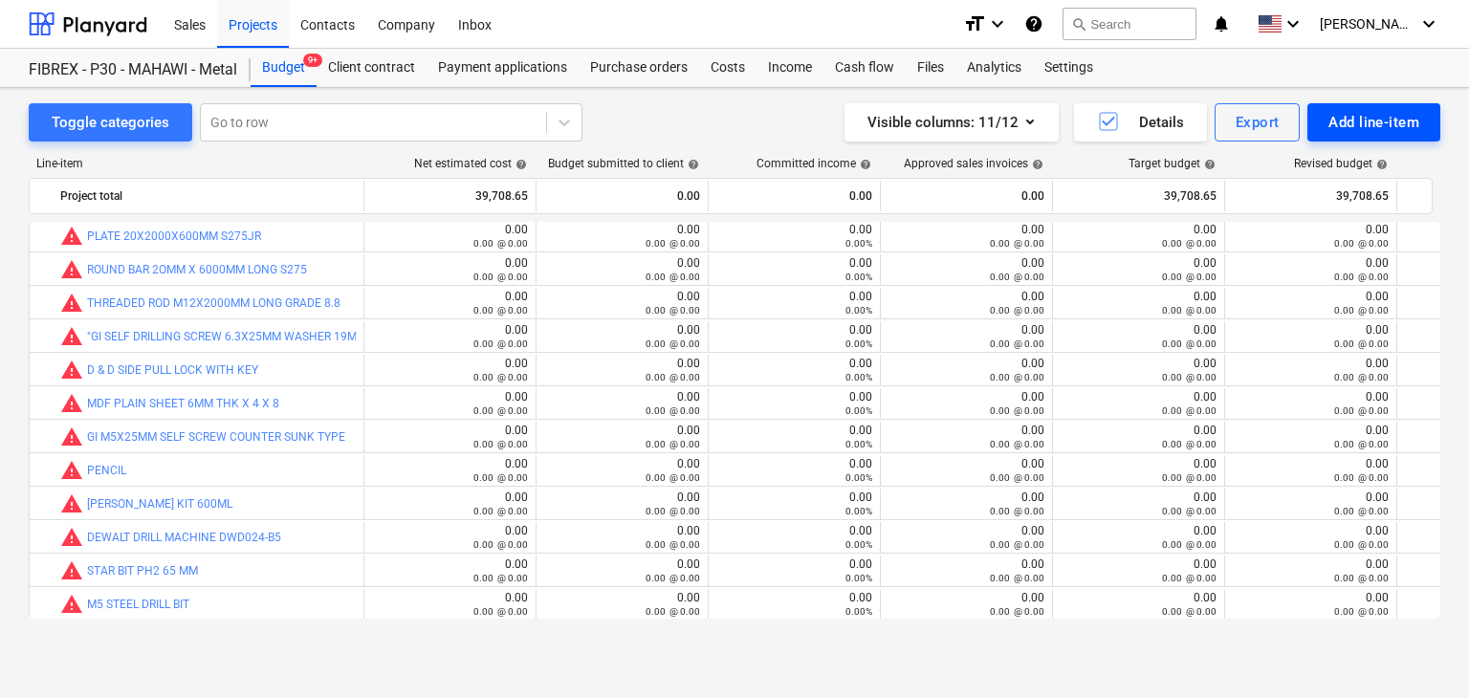
click at [1340, 124] on div "Add line-item" at bounding box center [1374, 122] width 91 height 25
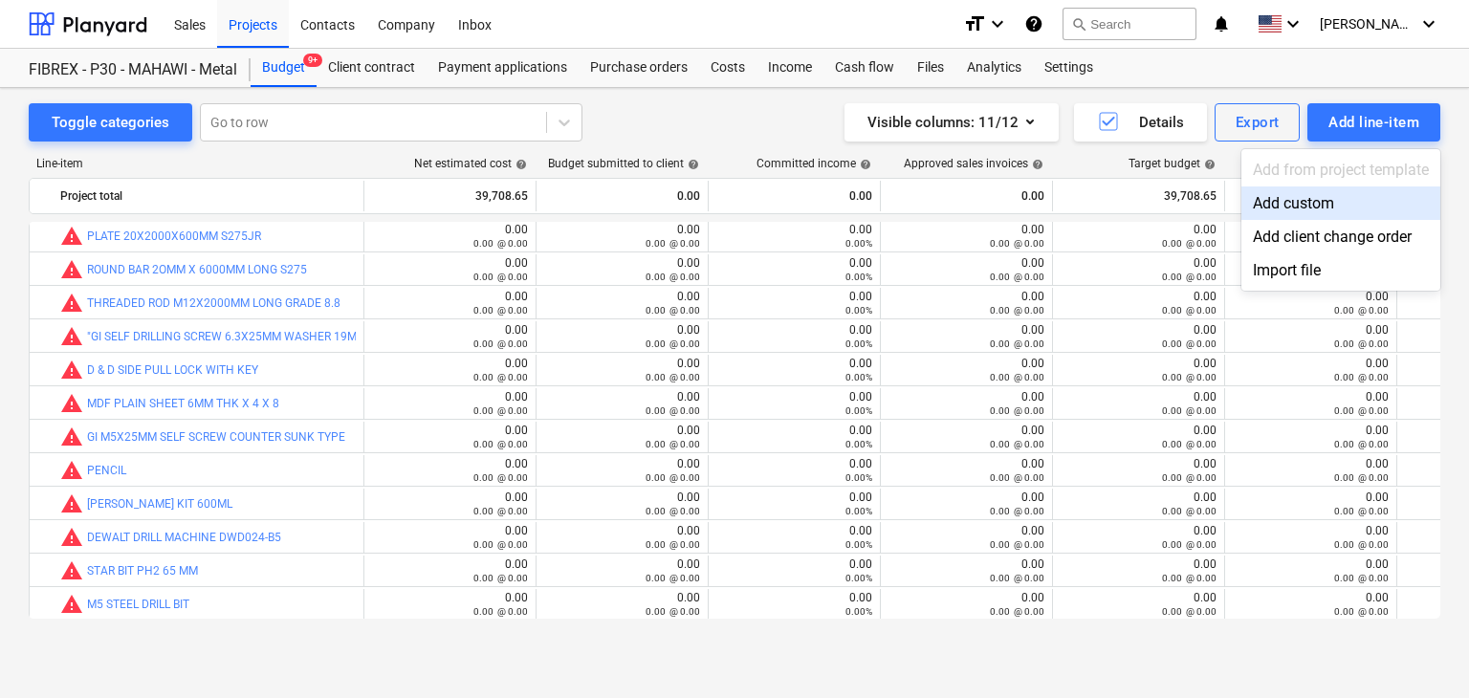
click at [1278, 200] on div "Add custom" at bounding box center [1341, 203] width 199 height 33
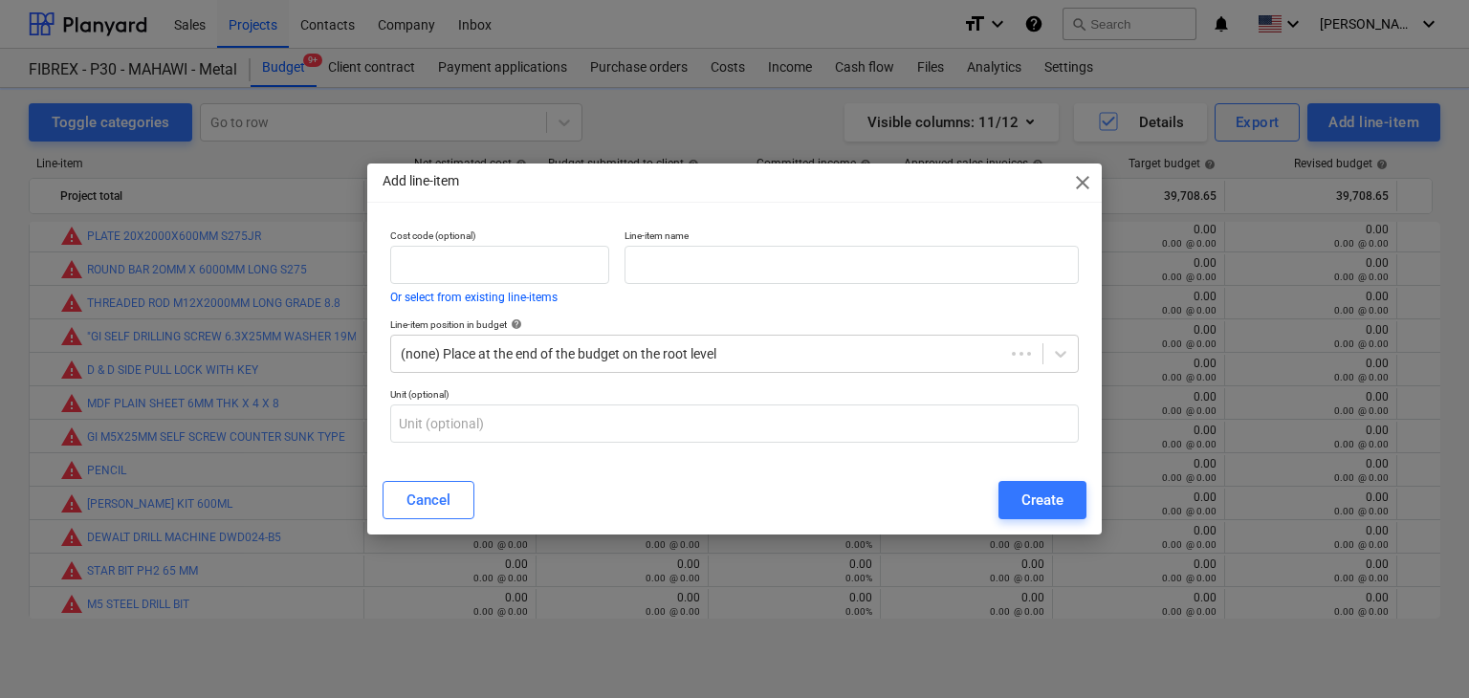
click at [749, 234] on p "Line-item name" at bounding box center [852, 238] width 454 height 16
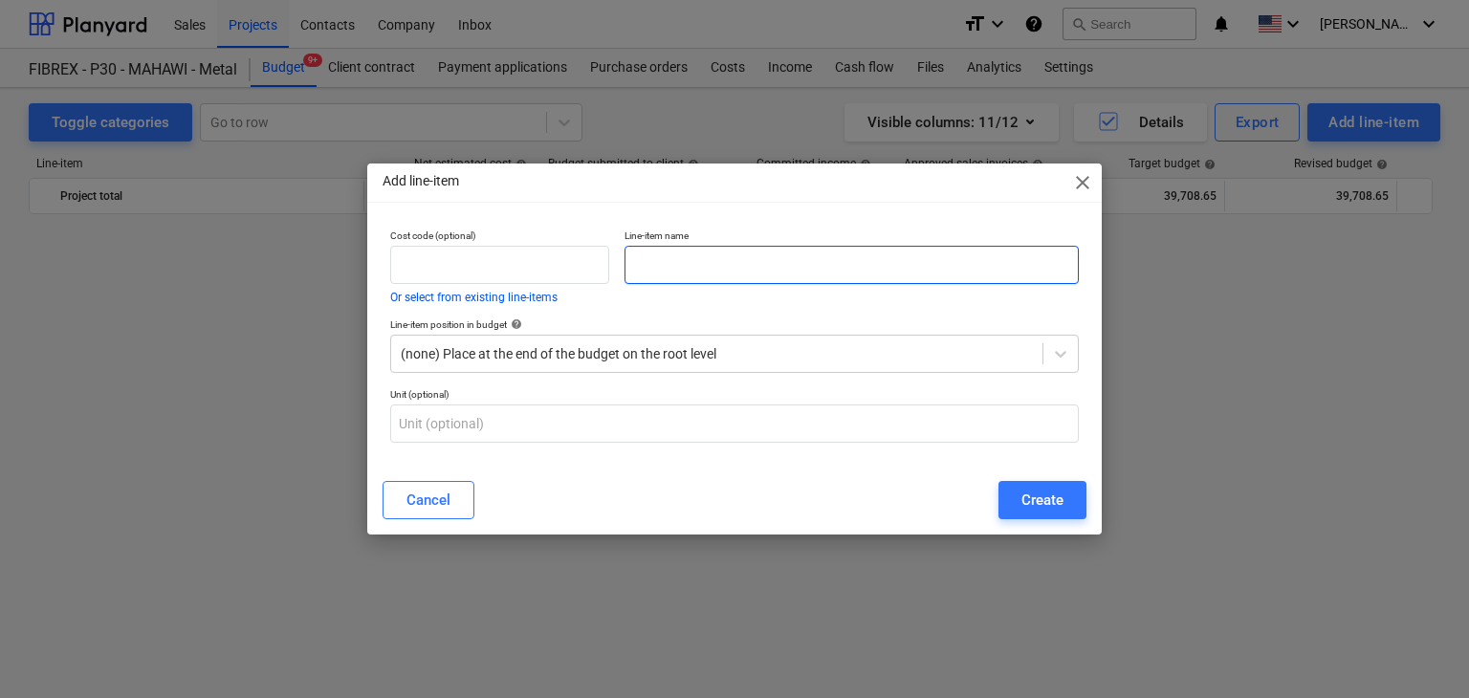
scroll to position [11252, 0]
click at [662, 256] on input "text" at bounding box center [852, 265] width 454 height 38
paste input "NATIONAL EPOXY GUARD TOPCOAT RAL 7043(18LTR/DRUM)"
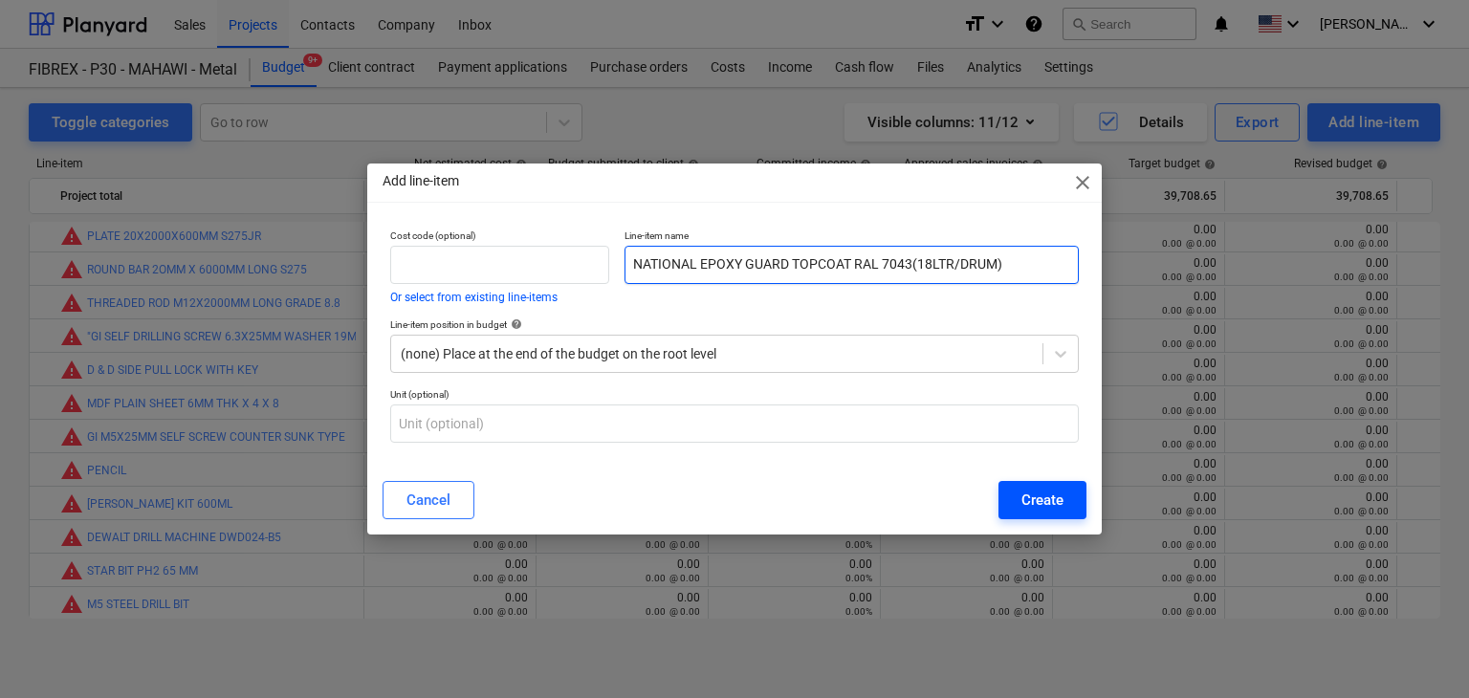
type input "NATIONAL EPOXY GUARD TOPCOAT RAL 7043(18LTR/DRUM)"
click at [1027, 497] on div "Create" at bounding box center [1043, 500] width 42 height 25
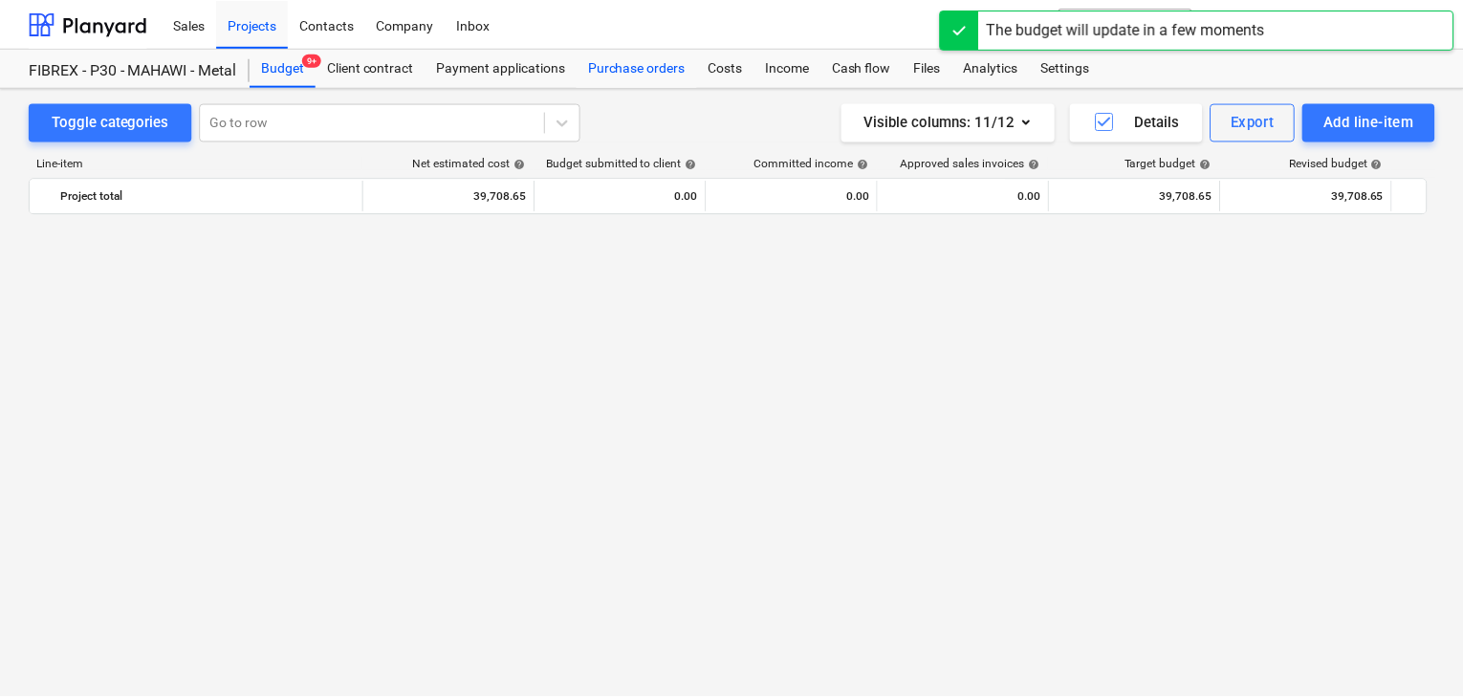
scroll to position [11252, 0]
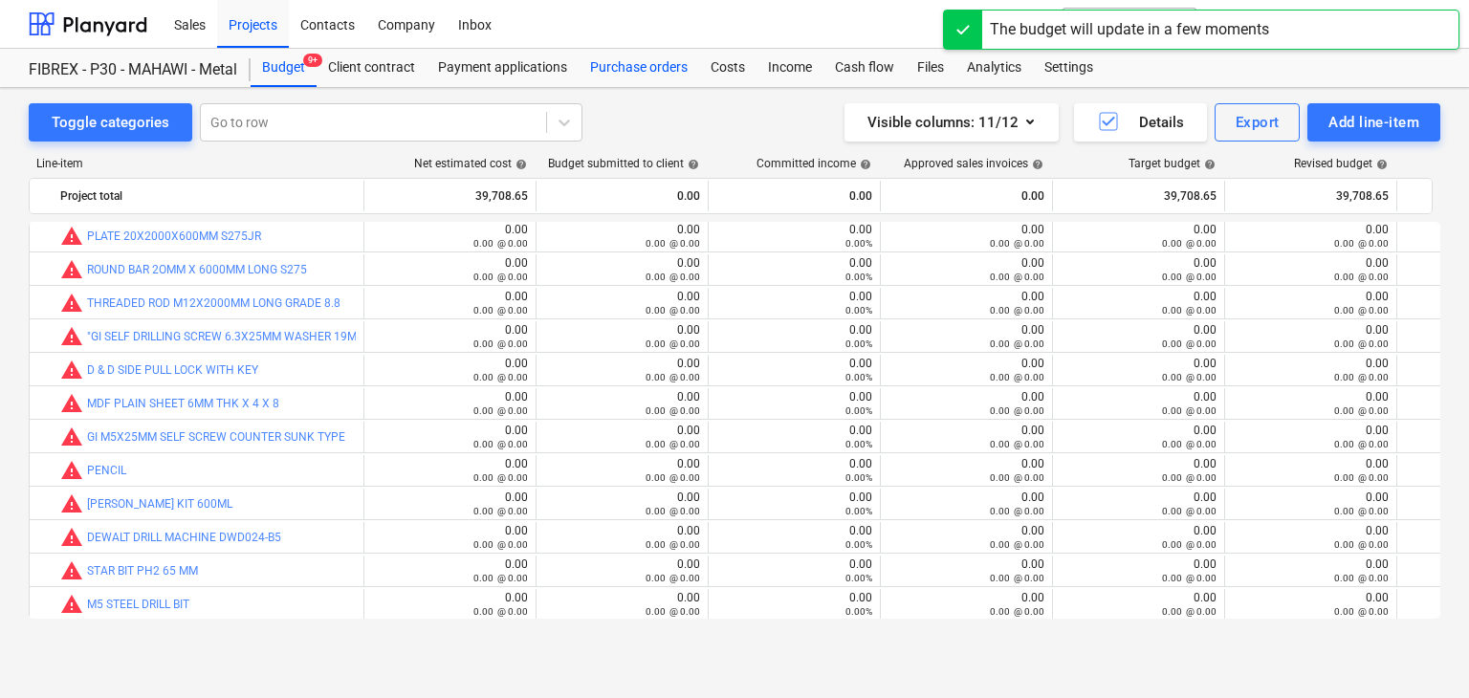
click at [647, 57] on div "Purchase orders" at bounding box center [639, 68] width 121 height 38
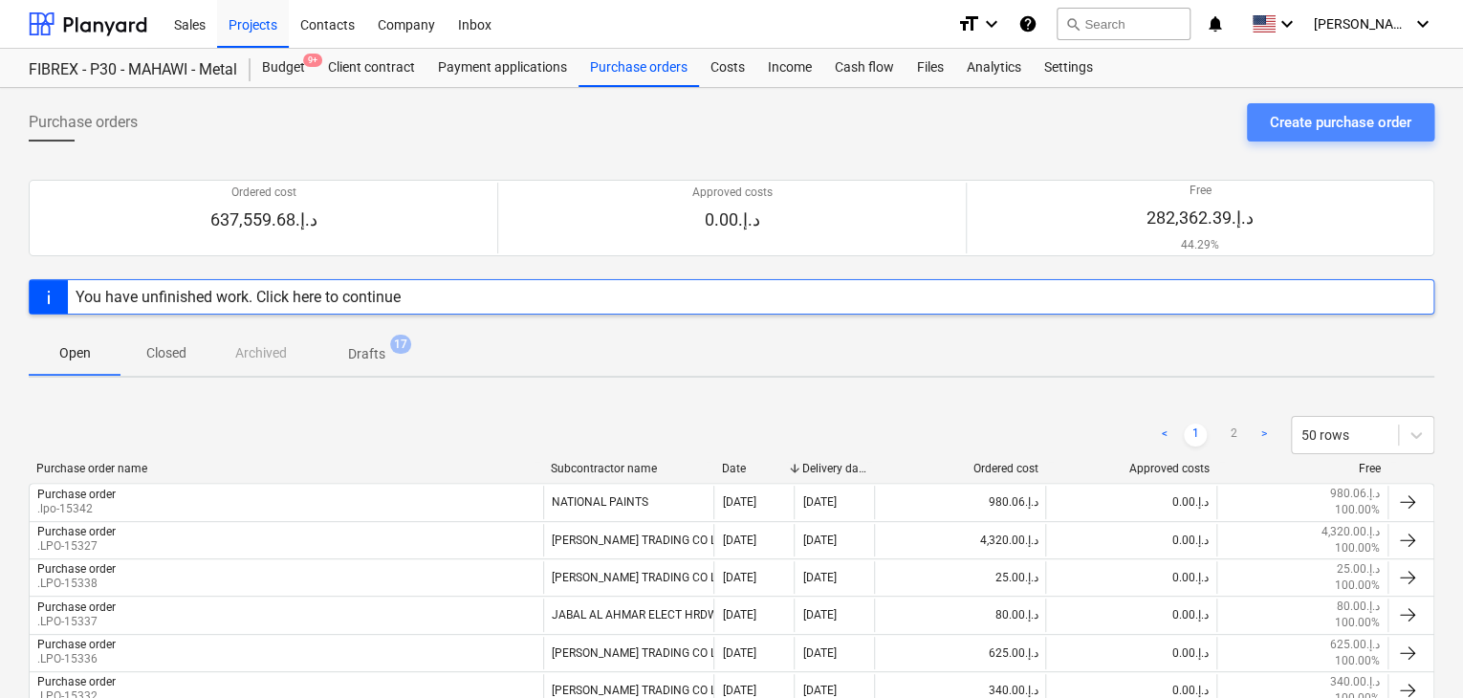
click at [1339, 112] on div "Create purchase order" at bounding box center [1341, 122] width 142 height 25
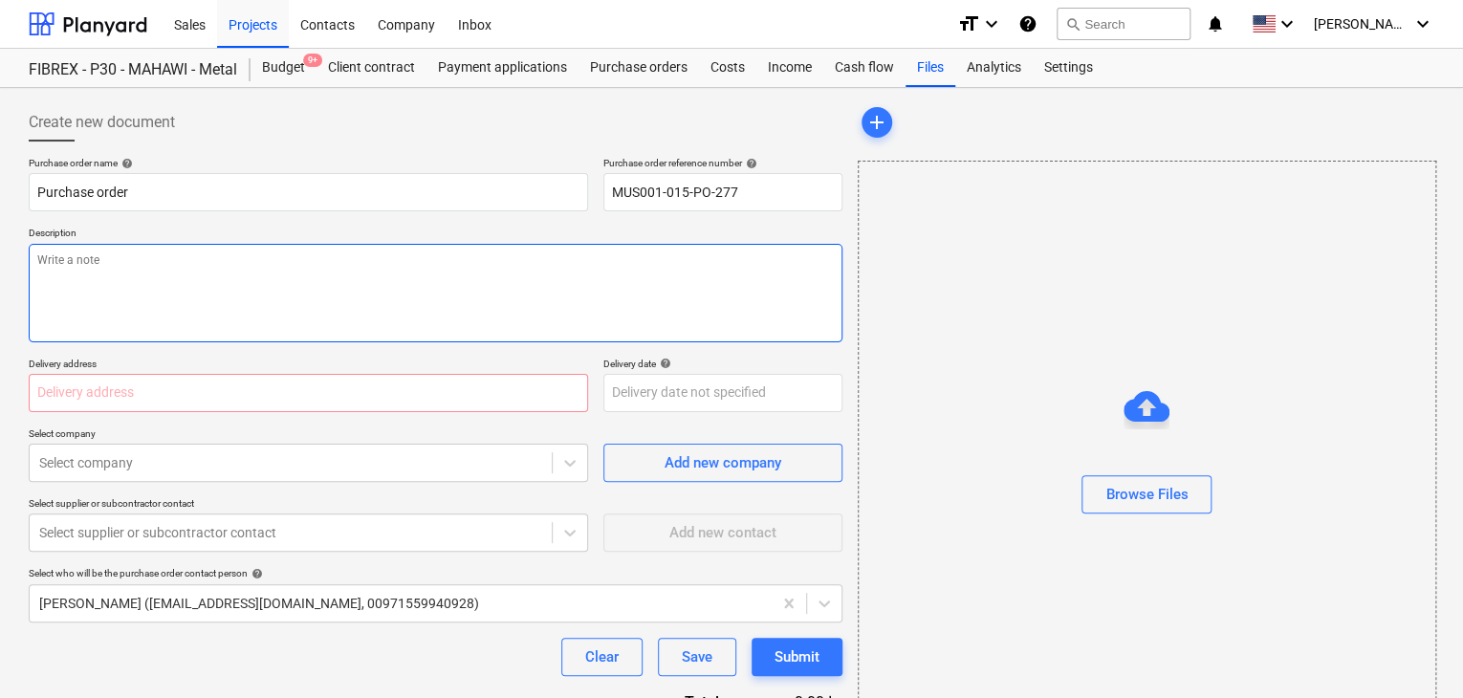
click at [663, 254] on textarea at bounding box center [436, 293] width 814 height 99
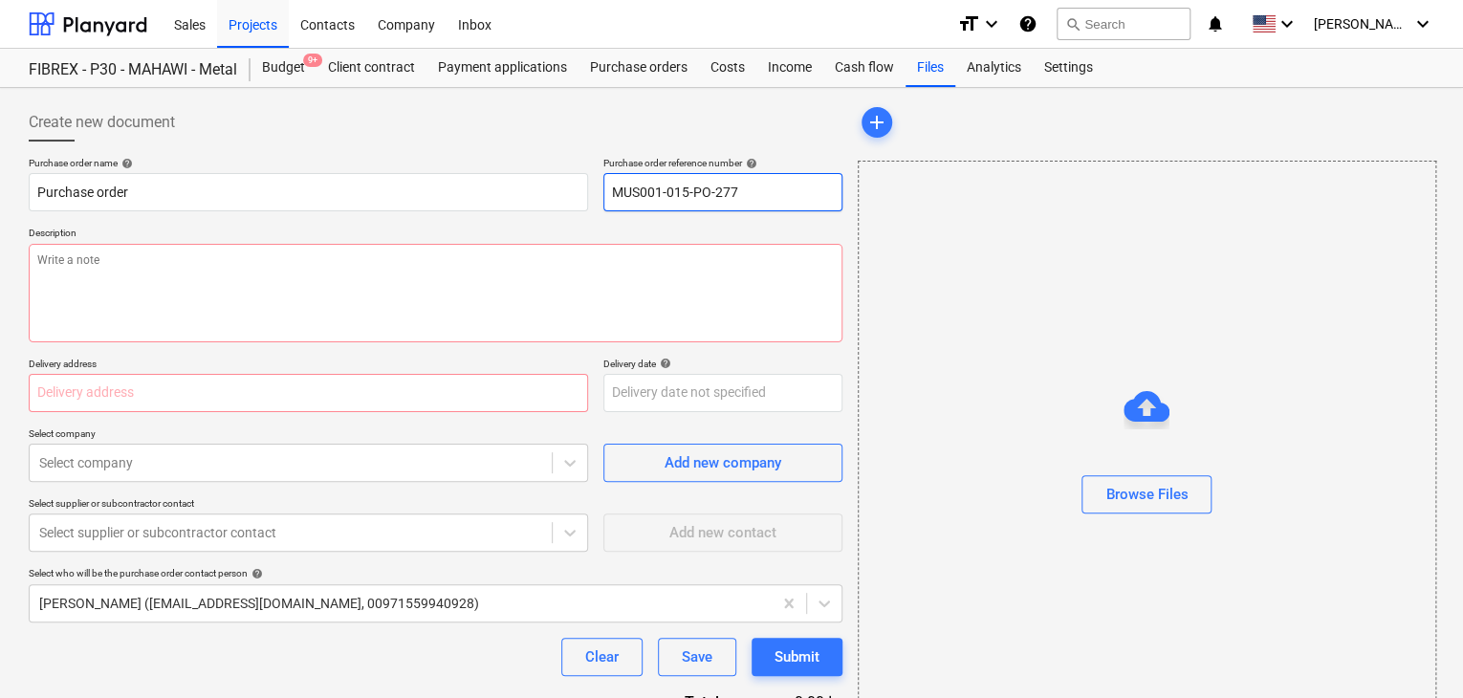
drag, startPoint x: 769, startPoint y: 189, endPoint x: 600, endPoint y: 178, distance: 169.7
click at [600, 178] on div "Purchase order name help Purchase order Purchase order reference number help MU…" at bounding box center [436, 184] width 814 height 55
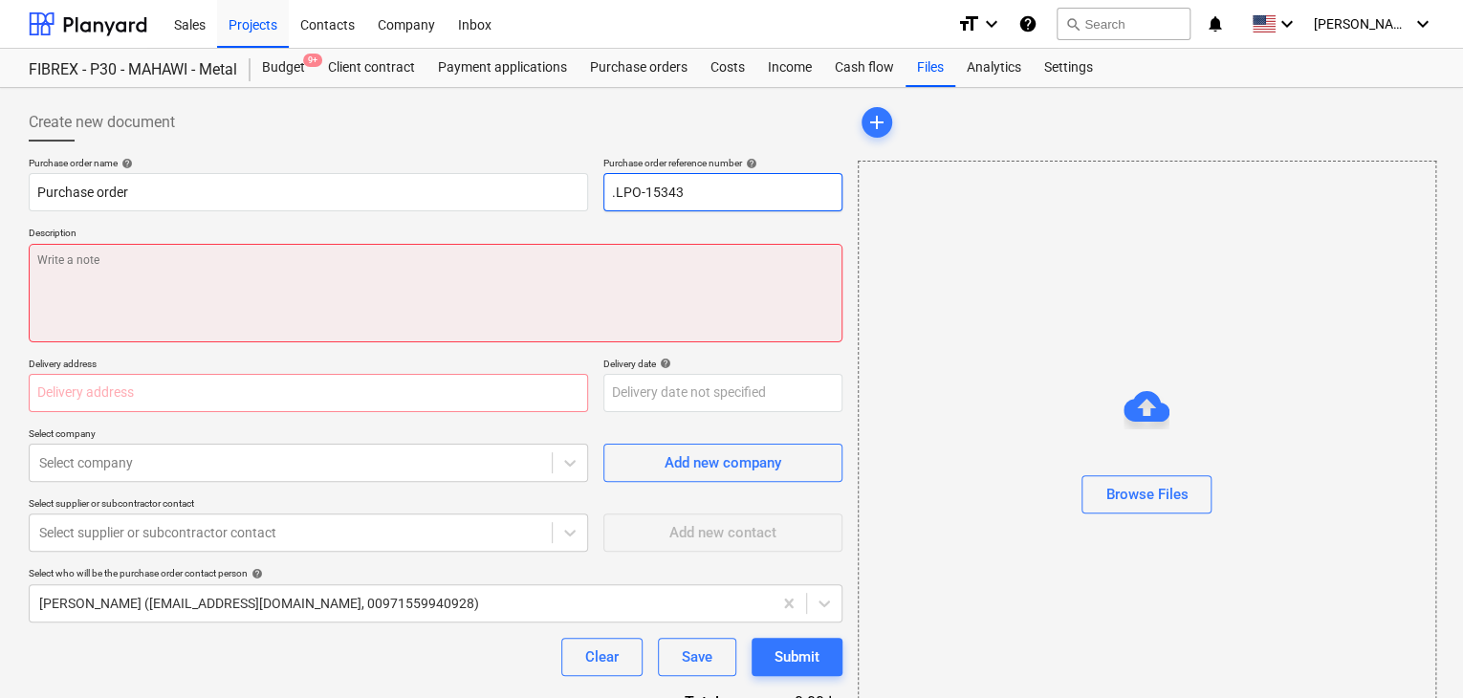
type input ".LPO-15343"
click at [108, 271] on textarea at bounding box center [436, 293] width 814 height 99
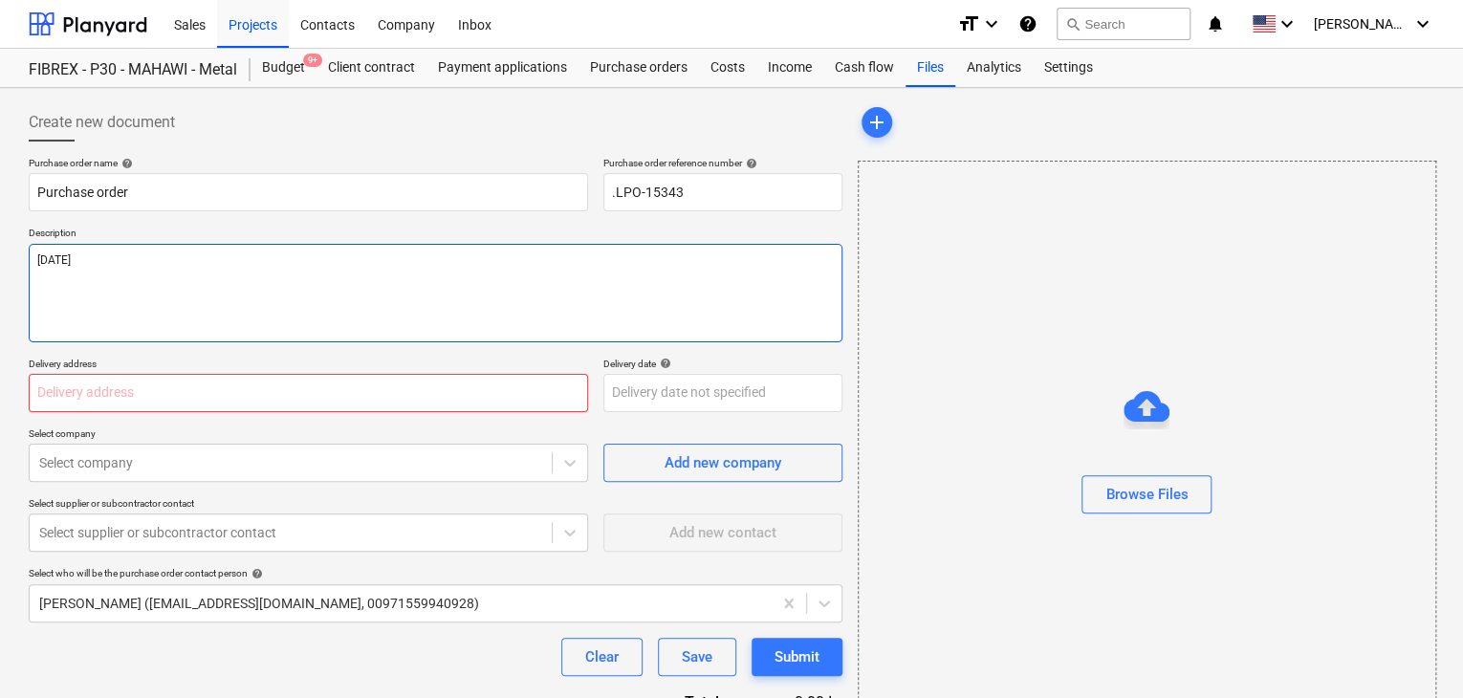
type textarea "[DATE]"
click at [75, 386] on input "text" at bounding box center [309, 393] width 560 height 38
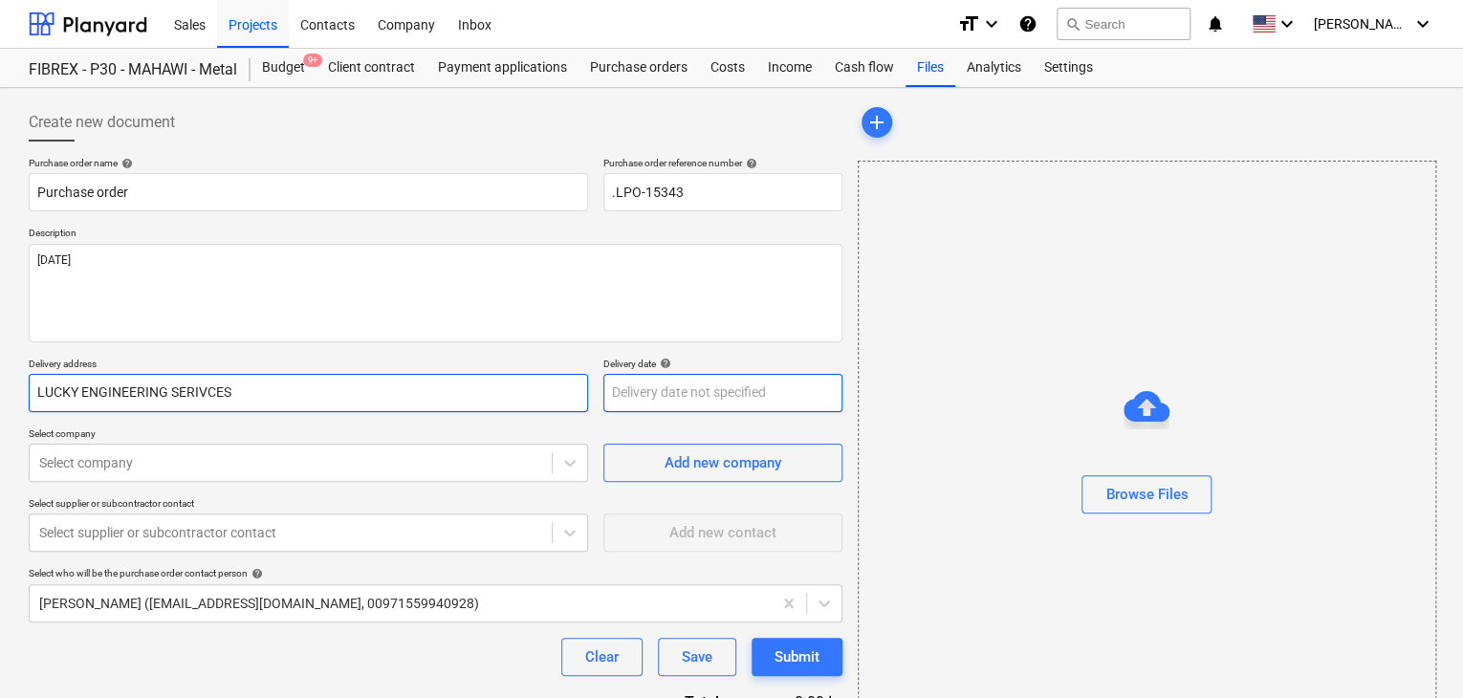
type input "LUCKY ENGINEERING SERIVCES"
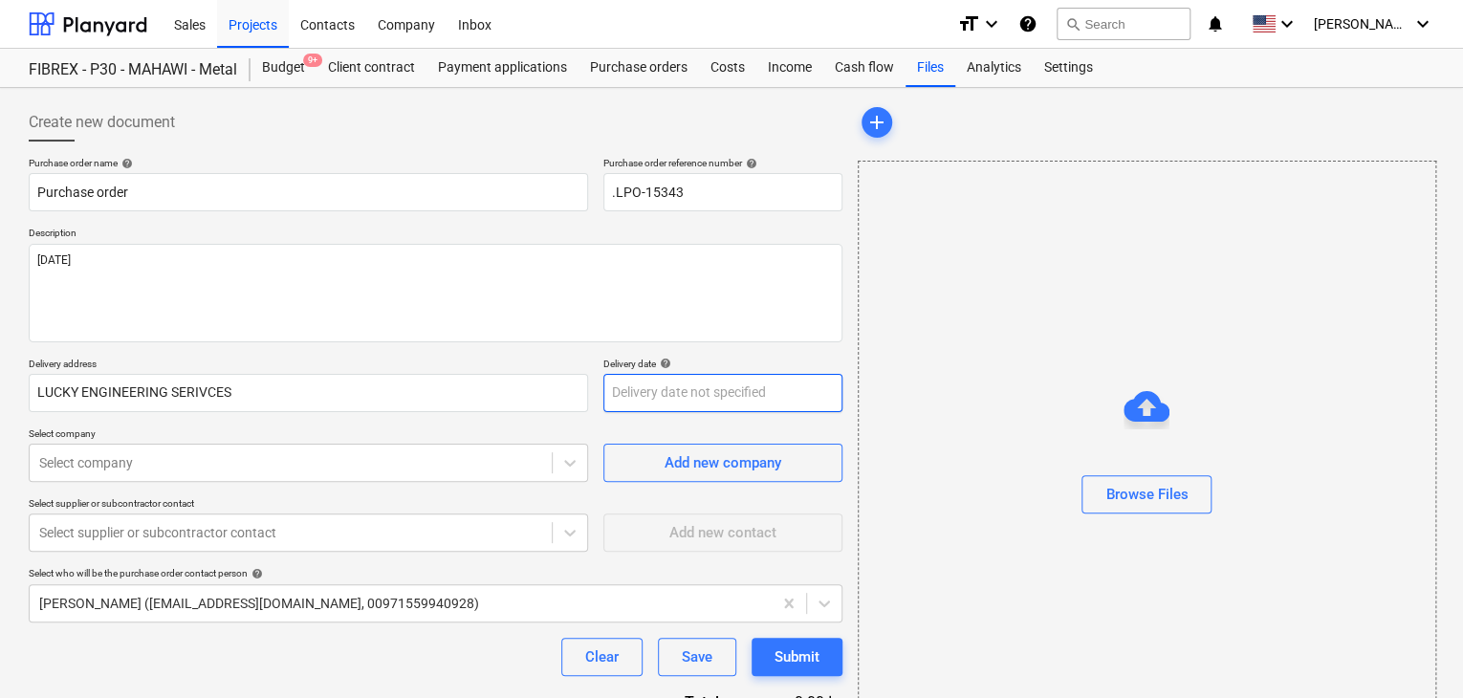
click at [643, 407] on body "Sales Projects Contacts Company Inbox format_size keyboard_arrow_down help sear…" at bounding box center [731, 349] width 1463 height 698
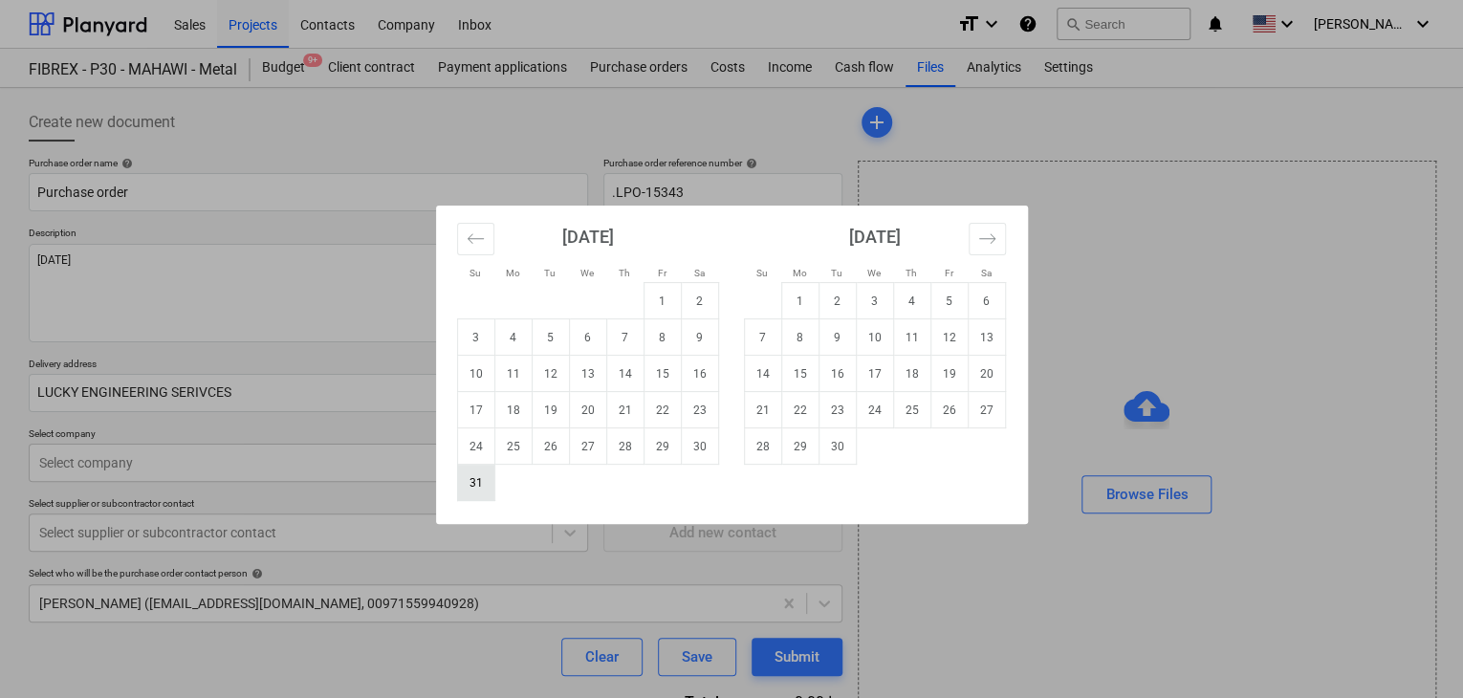
click at [473, 486] on td "31" at bounding box center [475, 483] width 37 height 36
type input "[DATE]"
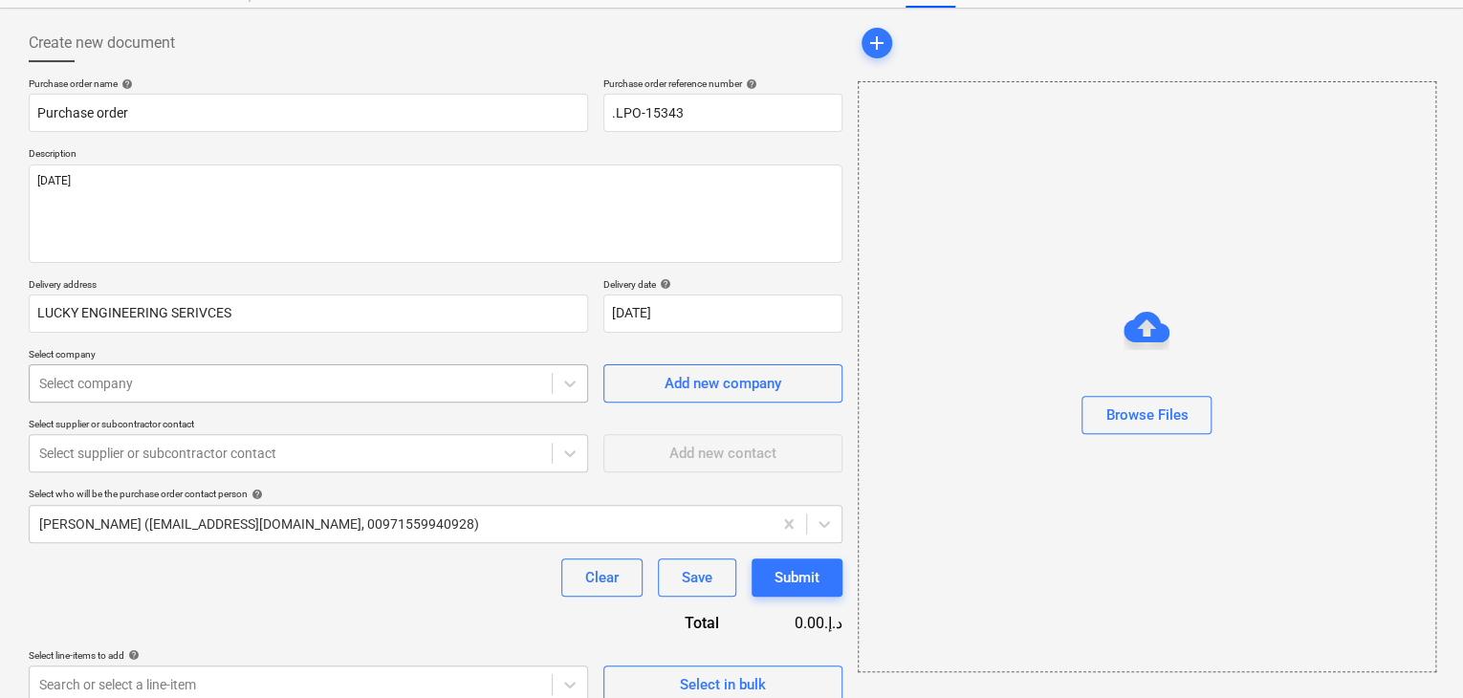
click at [258, 465] on body "Sales Projects Contacts Company Inbox format_size keyboard_arrow_down help sear…" at bounding box center [731, 270] width 1463 height 698
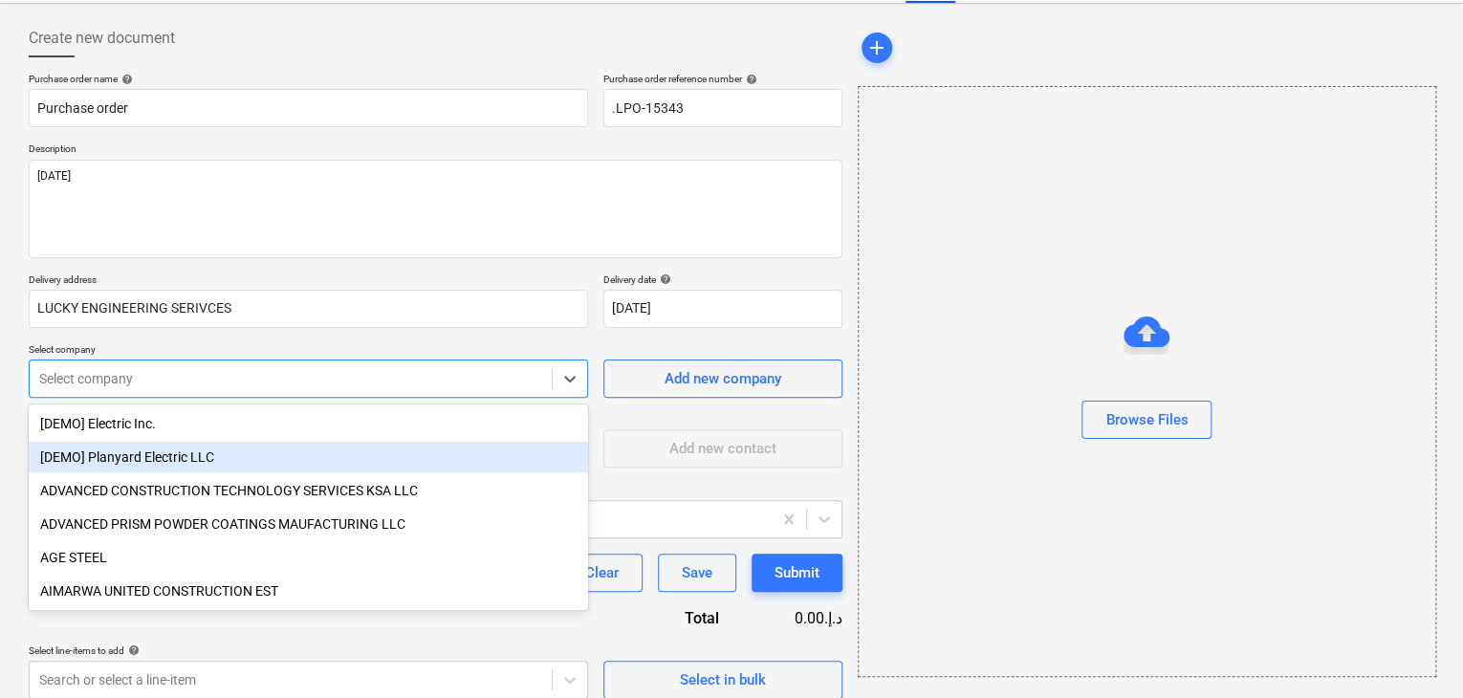
scroll to position [89, 0]
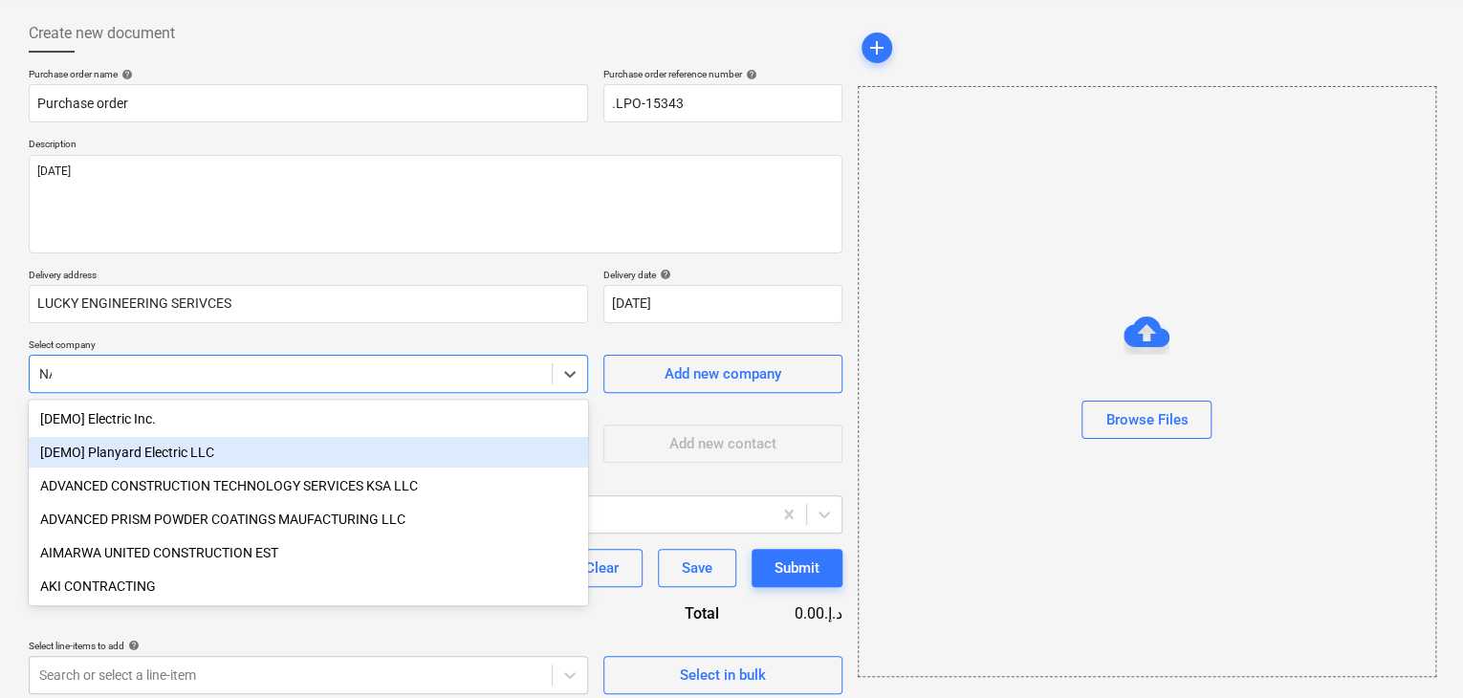
type input "NAT"
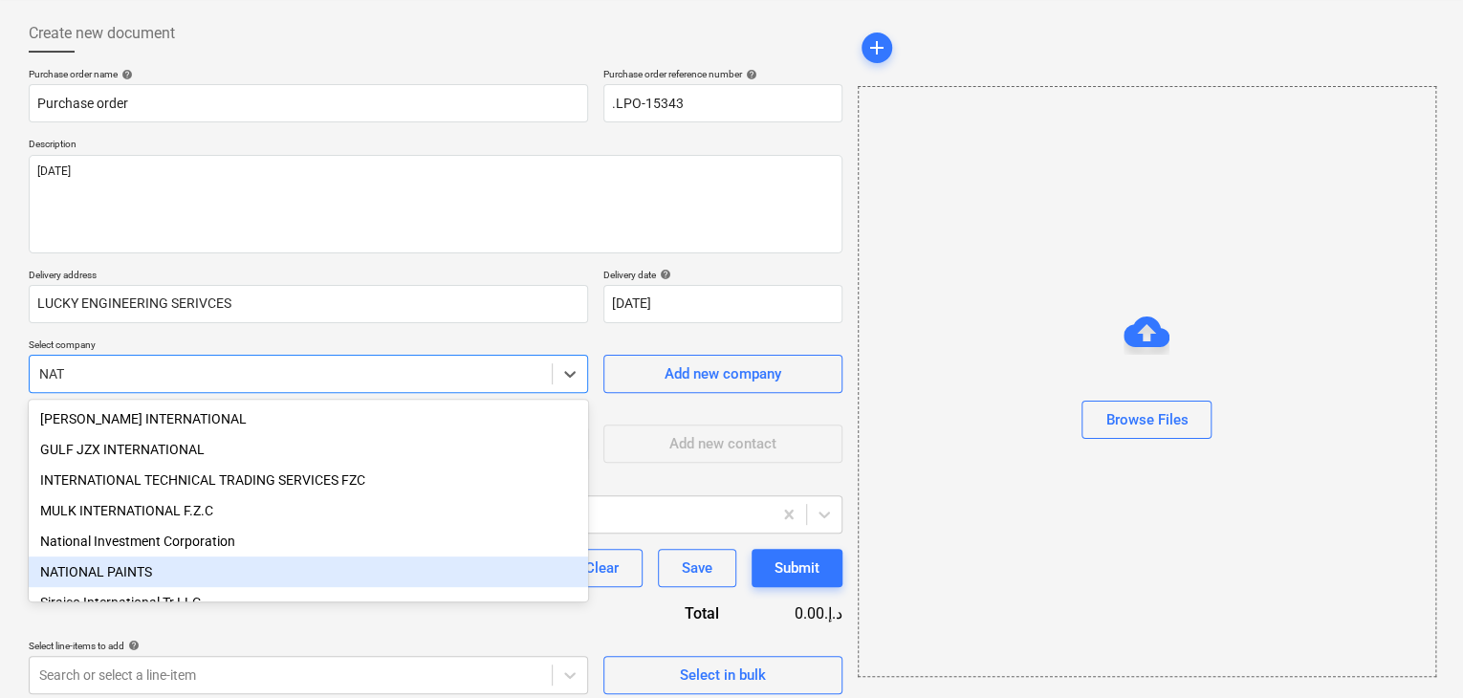
click at [131, 575] on div "NATIONAL PAINTS" at bounding box center [309, 572] width 560 height 31
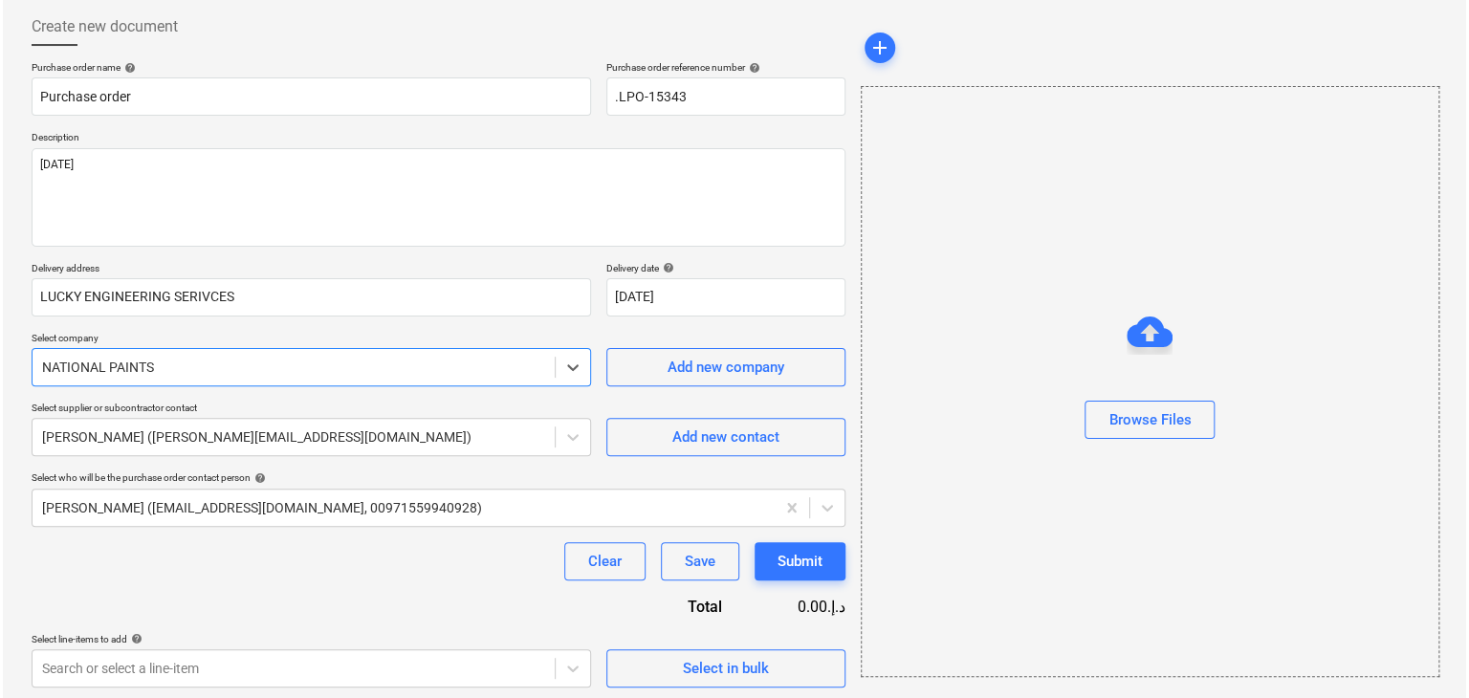
scroll to position [99, 0]
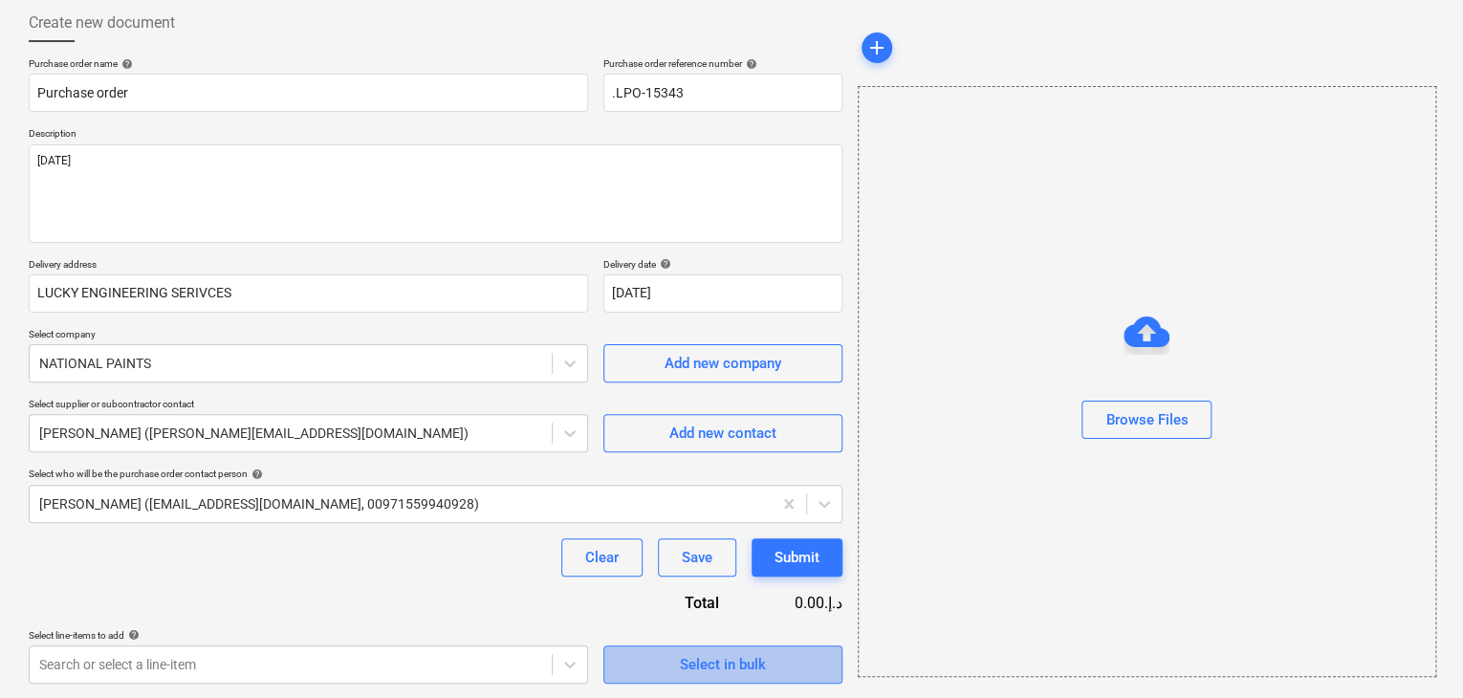
click at [637, 667] on span "Select in bulk" at bounding box center [722, 664] width 191 height 25
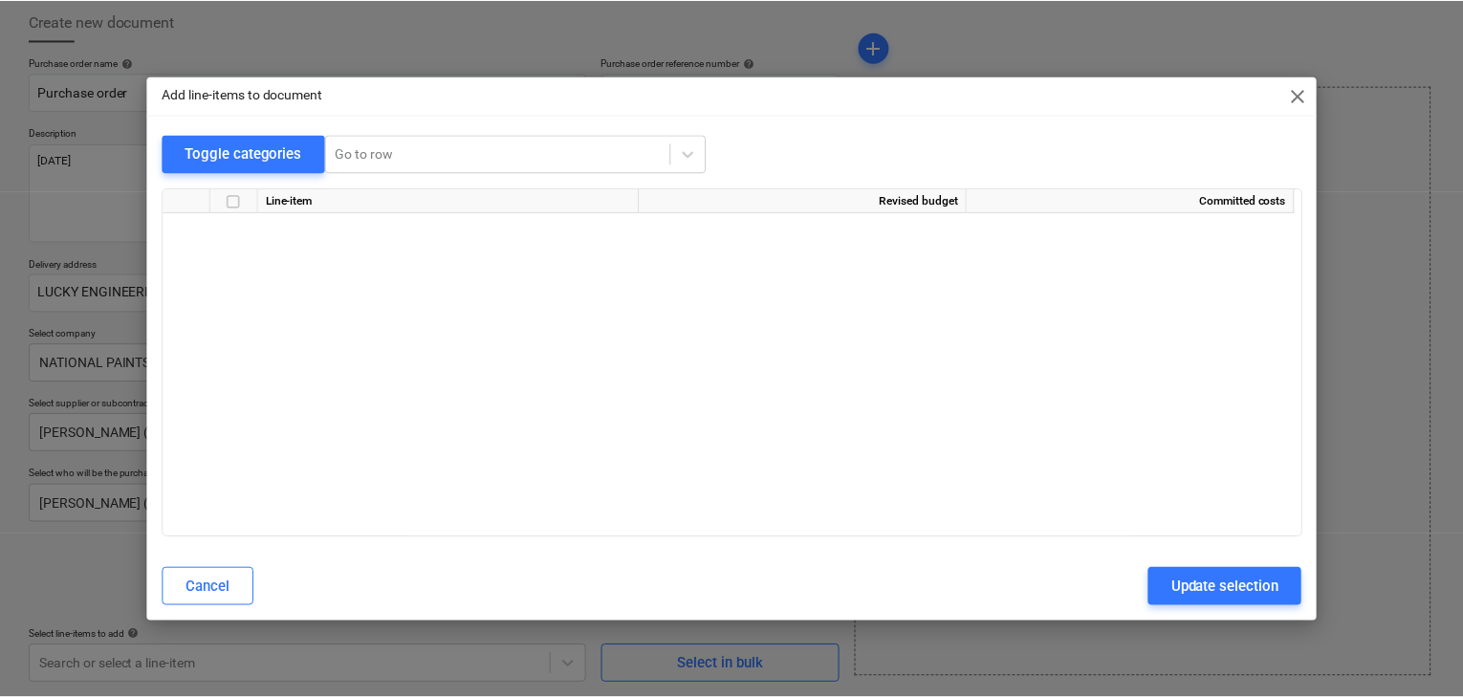
scroll to position [8214, 0]
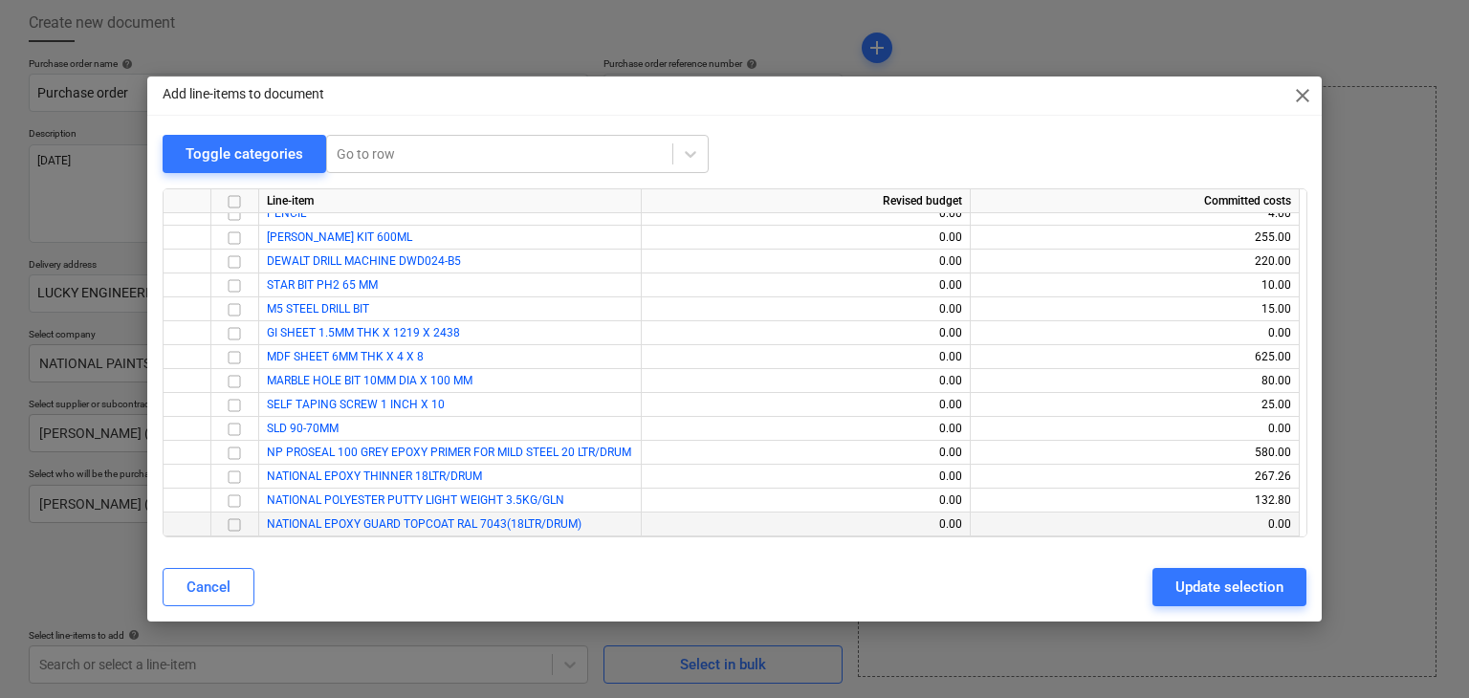
click at [234, 529] on input "checkbox" at bounding box center [234, 525] width 23 height 23
click at [1202, 582] on div "Update selection" at bounding box center [1230, 587] width 108 height 25
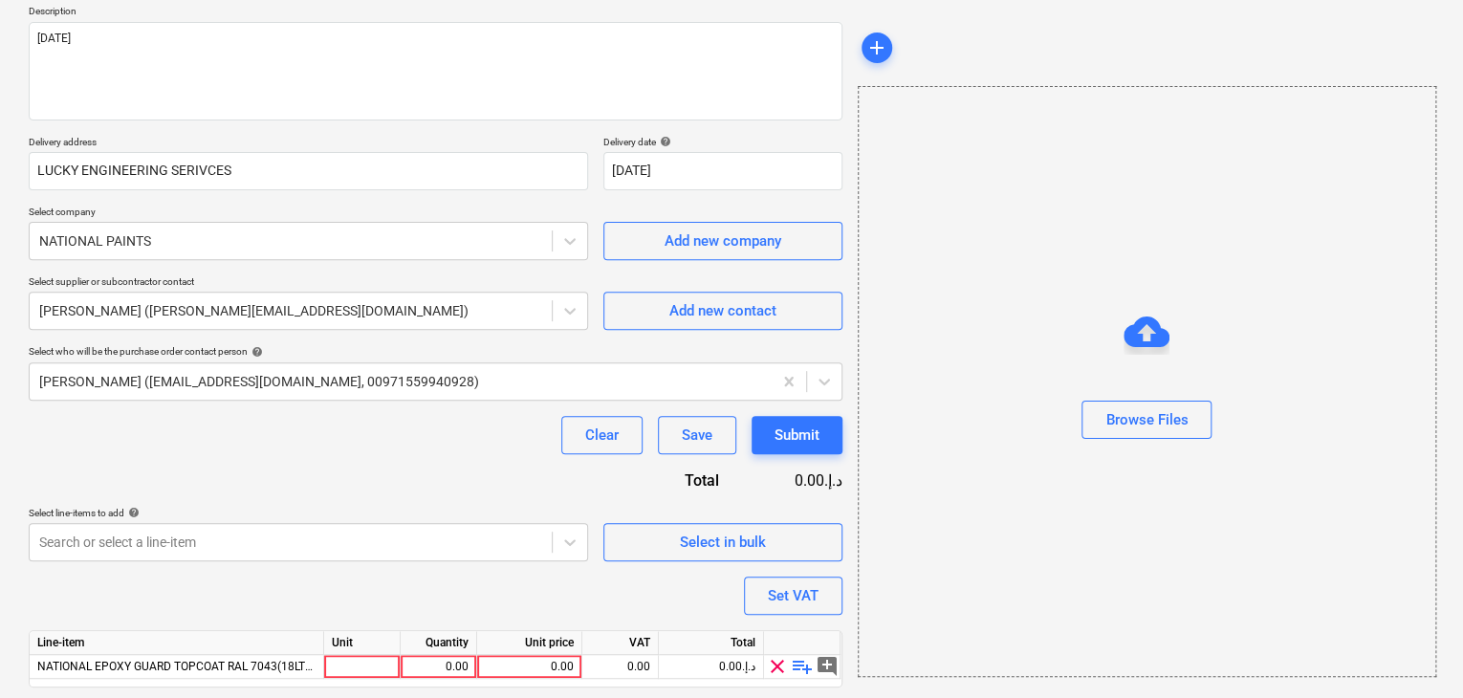
scroll to position [279, 0]
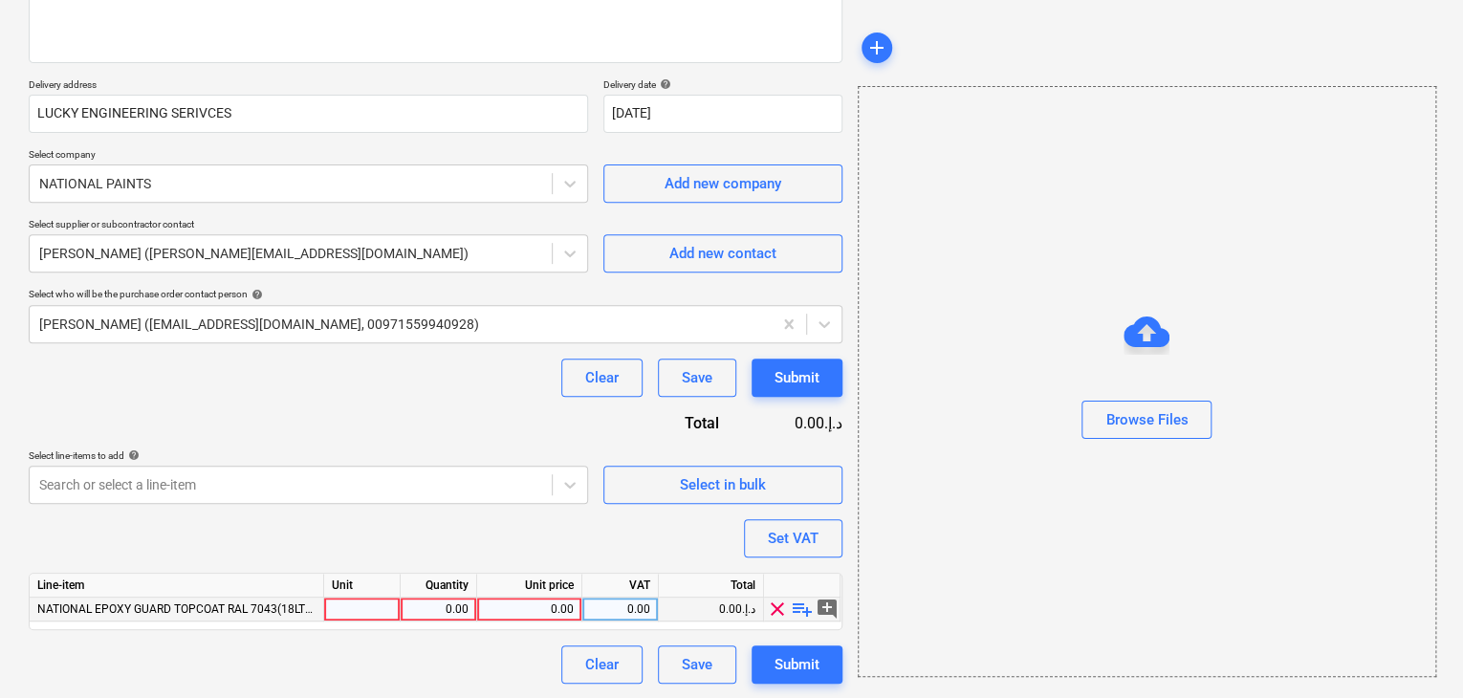
click at [363, 609] on div at bounding box center [362, 610] width 77 height 24
type input "DRUM"
click at [447, 605] on div "0.00" at bounding box center [438, 610] width 60 height 24
type input "3"
click at [535, 605] on div "0.00" at bounding box center [529, 610] width 89 height 24
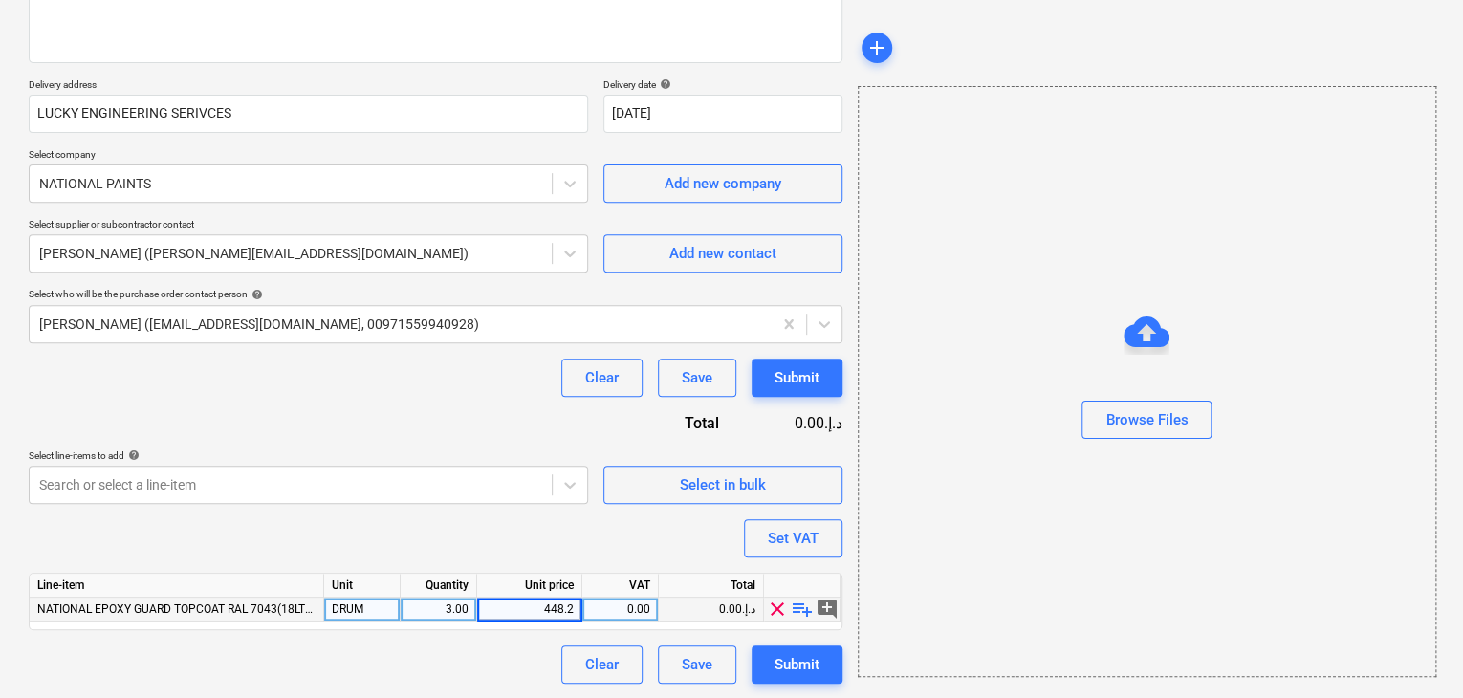
type input "448.20"
click at [1033, 589] on div "Browse Files" at bounding box center [1147, 381] width 579 height 591
click at [793, 547] on div "Set VAT" at bounding box center [793, 538] width 51 height 25
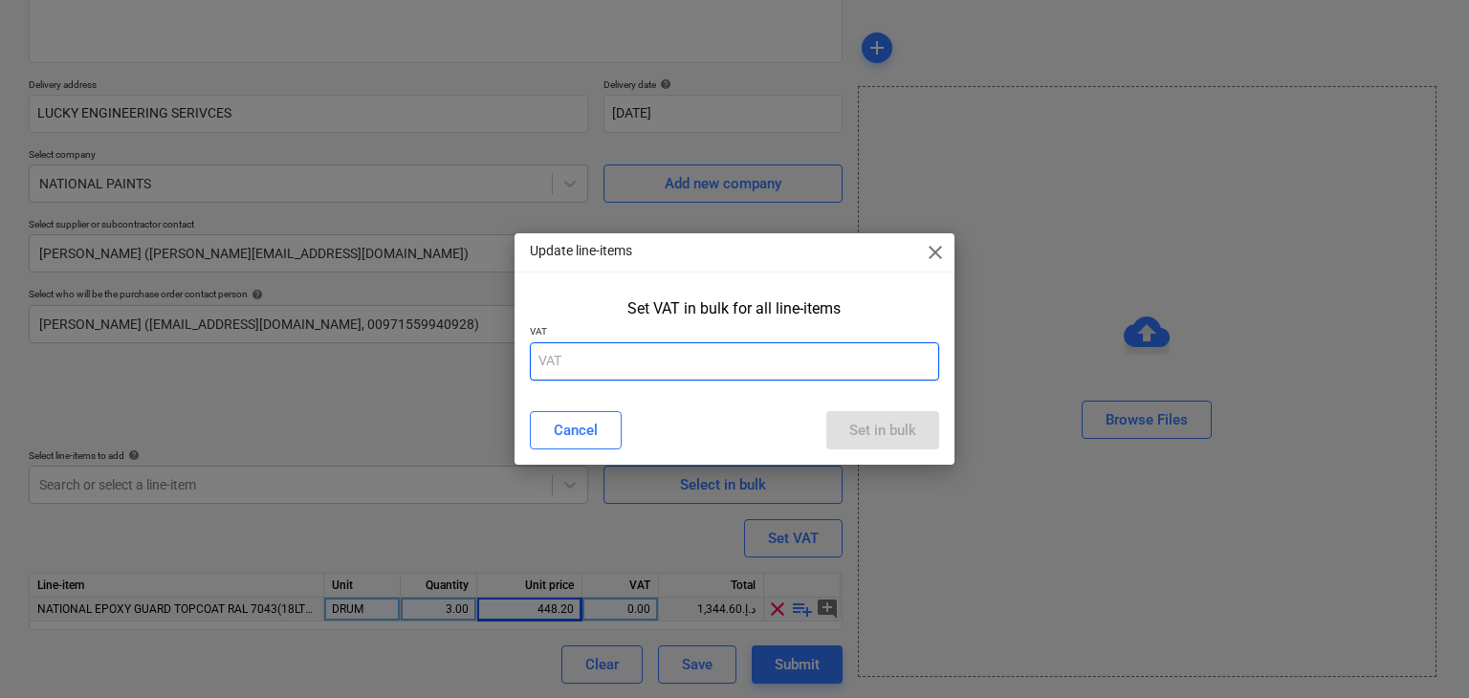
click at [617, 373] on input "text" at bounding box center [735, 361] width 410 height 38
type input "5"
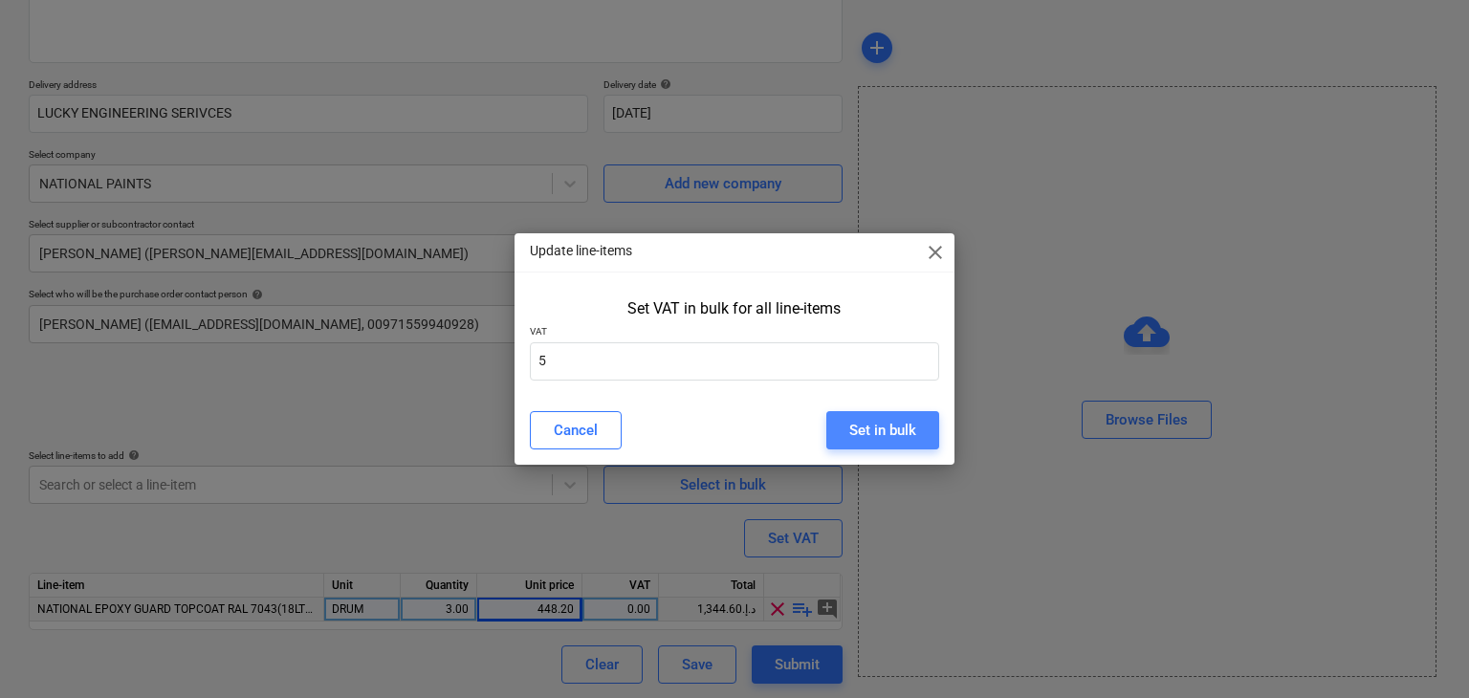
click at [877, 429] on div "Set in bulk" at bounding box center [882, 430] width 67 height 25
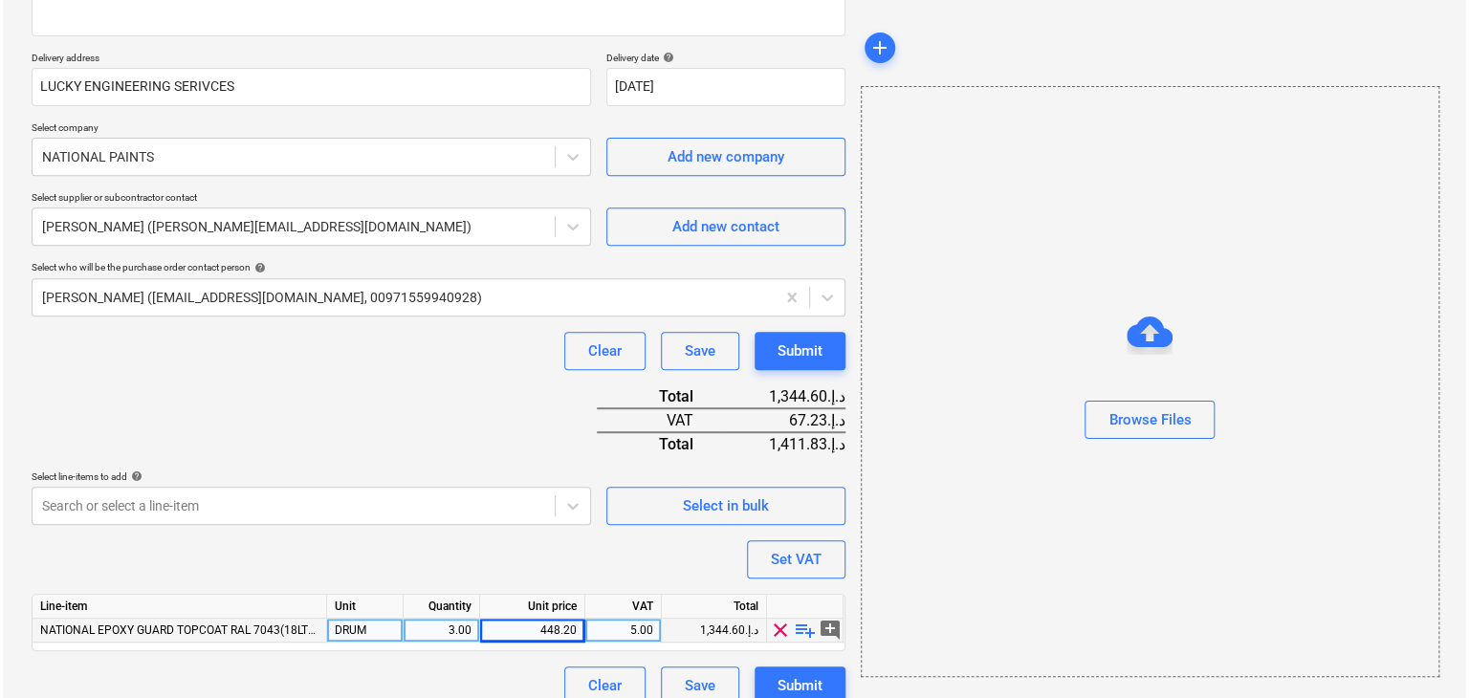
scroll to position [327, 0]
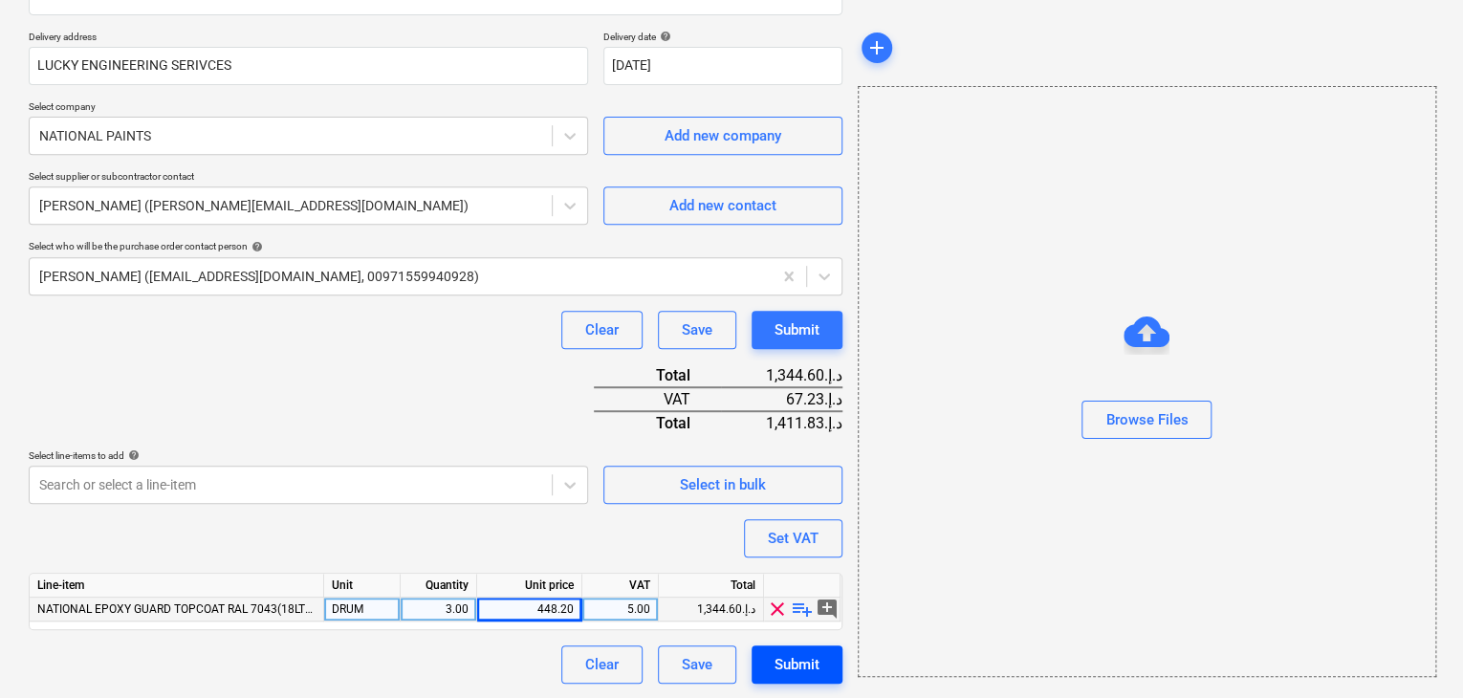
click at [796, 678] on button "Submit" at bounding box center [797, 665] width 91 height 38
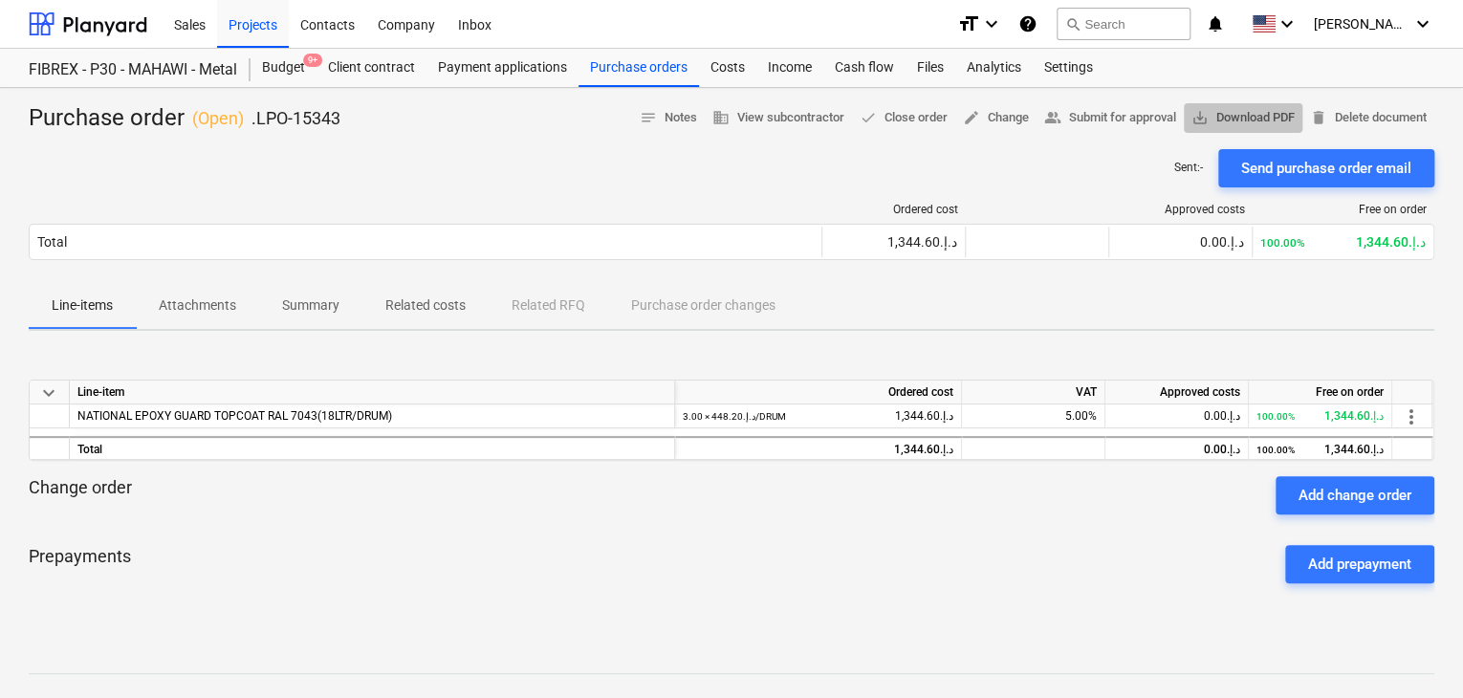
click at [1214, 109] on span "save_alt Download PDF" at bounding box center [1243, 118] width 103 height 22
click at [234, 37] on div "Projects" at bounding box center [253, 23] width 72 height 49
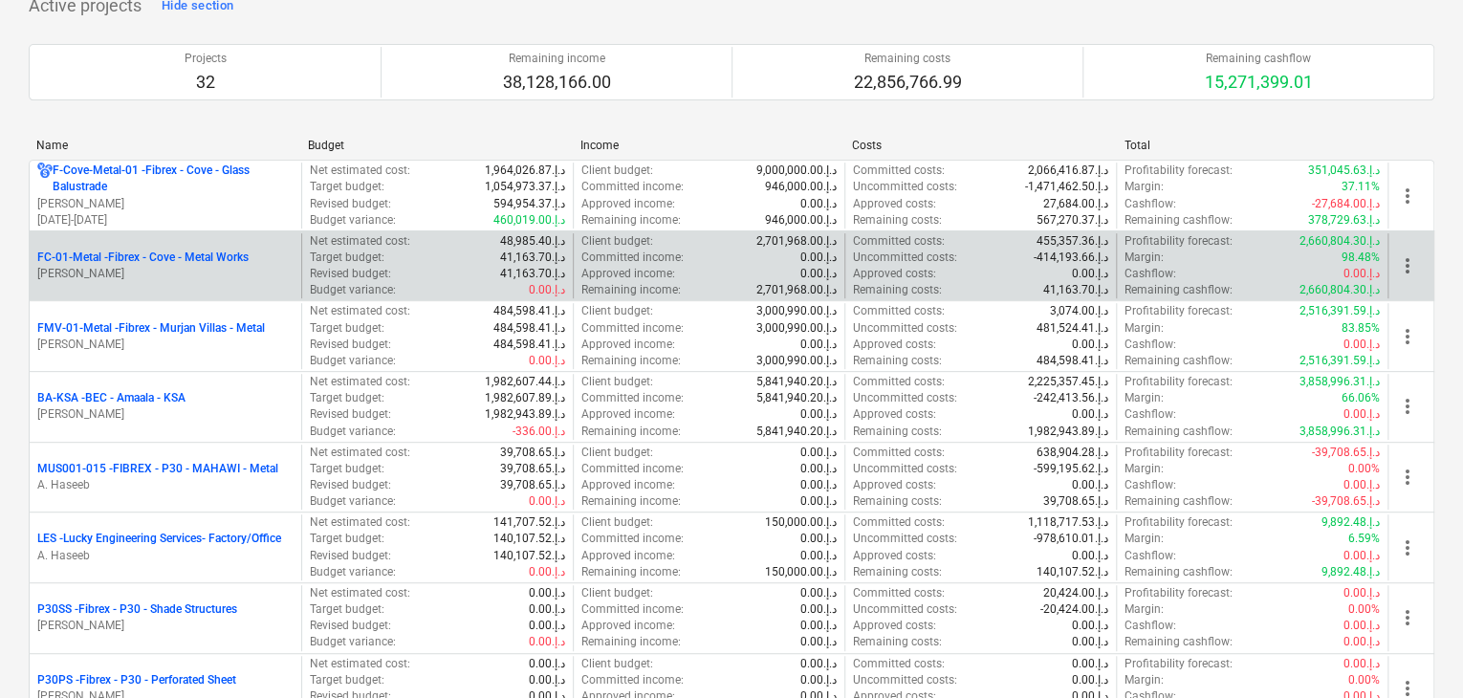
scroll to position [287, 0]
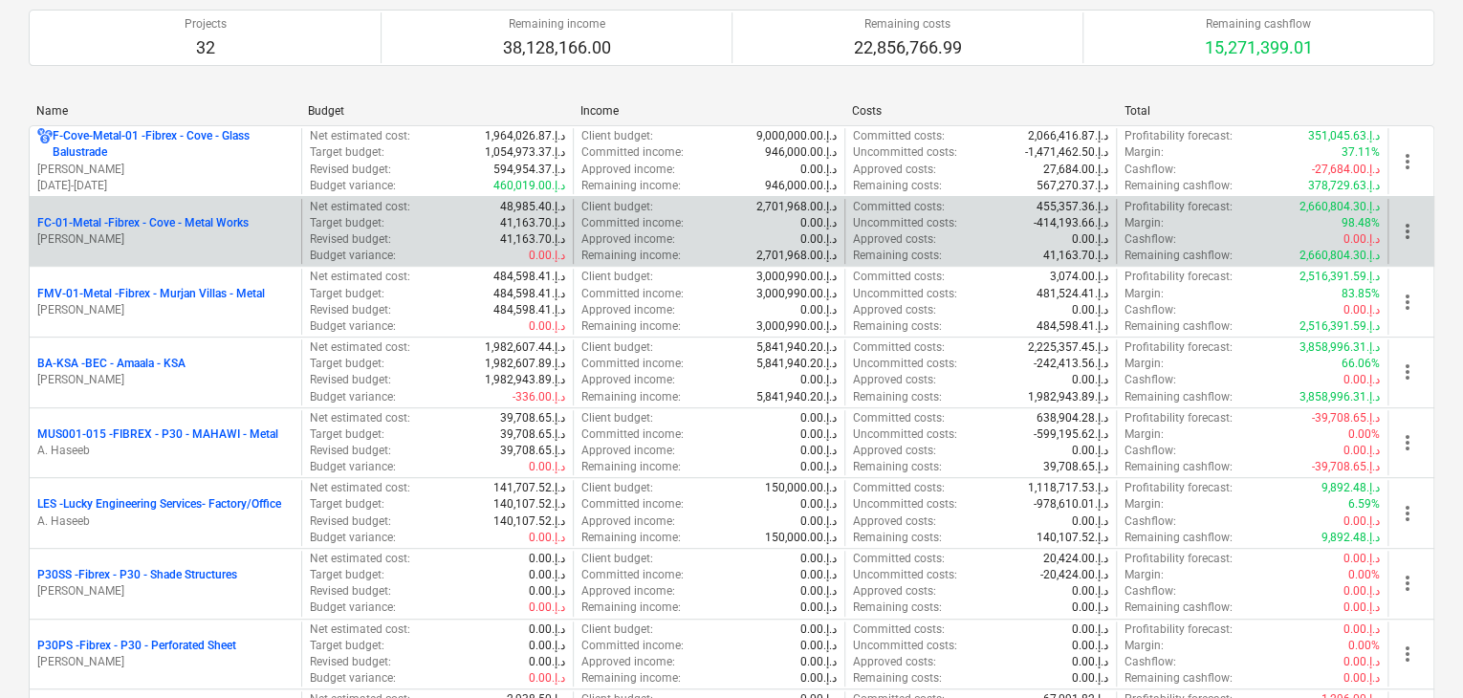
click at [163, 506] on p "LES - Lucky Engineering Services- Factory/Office" at bounding box center [159, 504] width 244 height 16
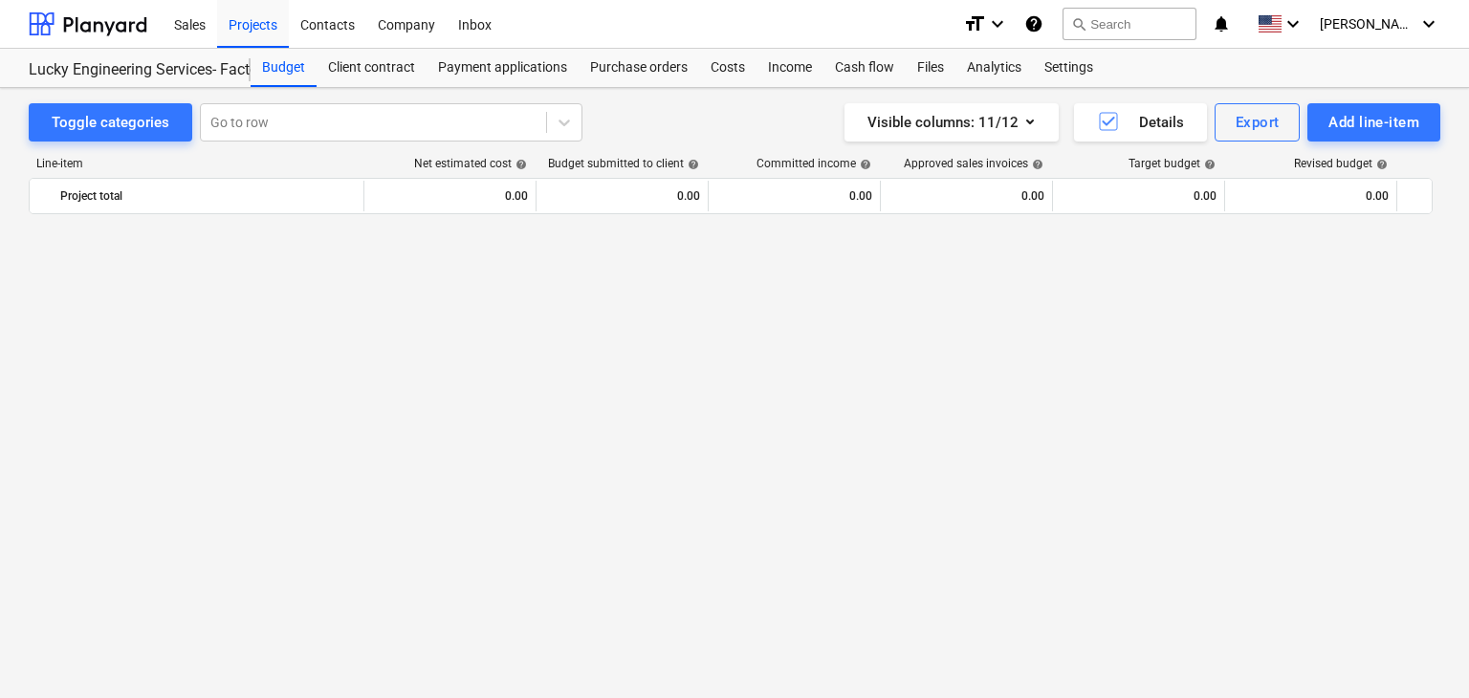
scroll to position [44195, 0]
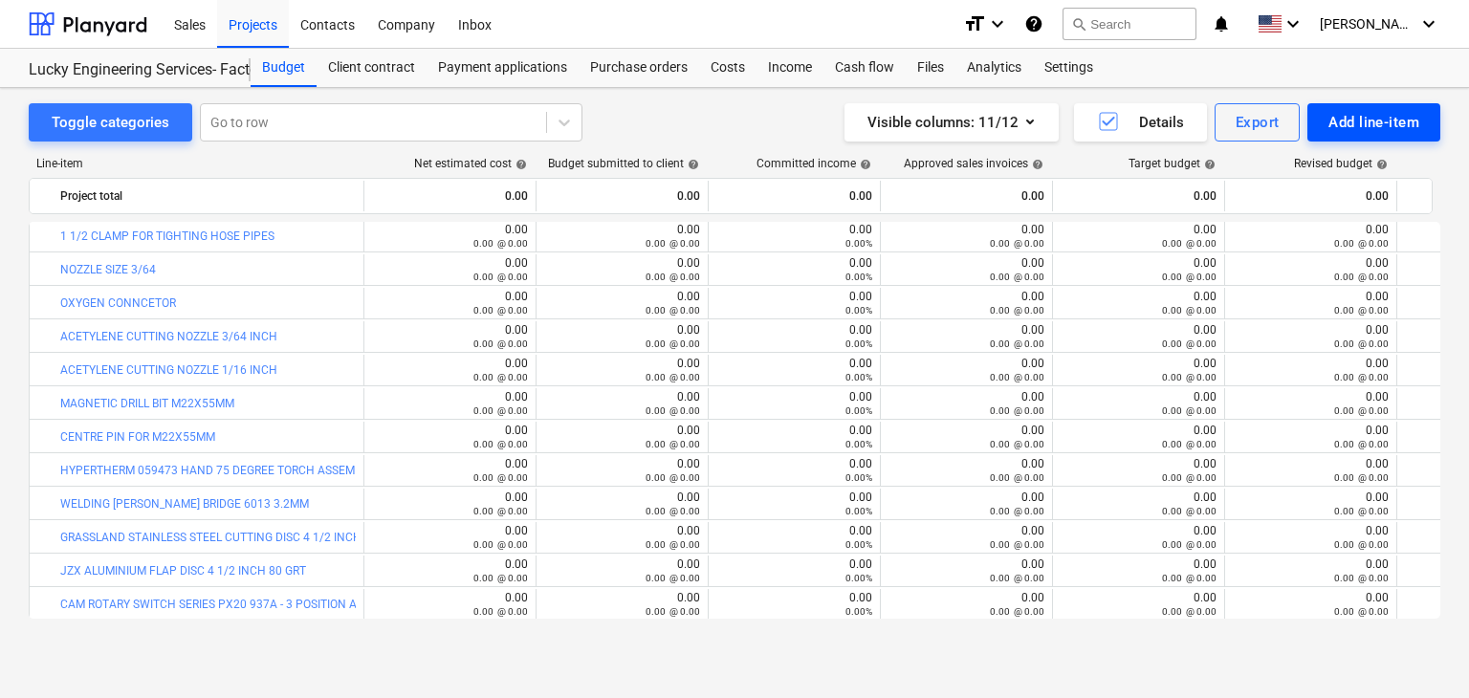
click at [1392, 124] on div "Add line-item" at bounding box center [1374, 122] width 91 height 25
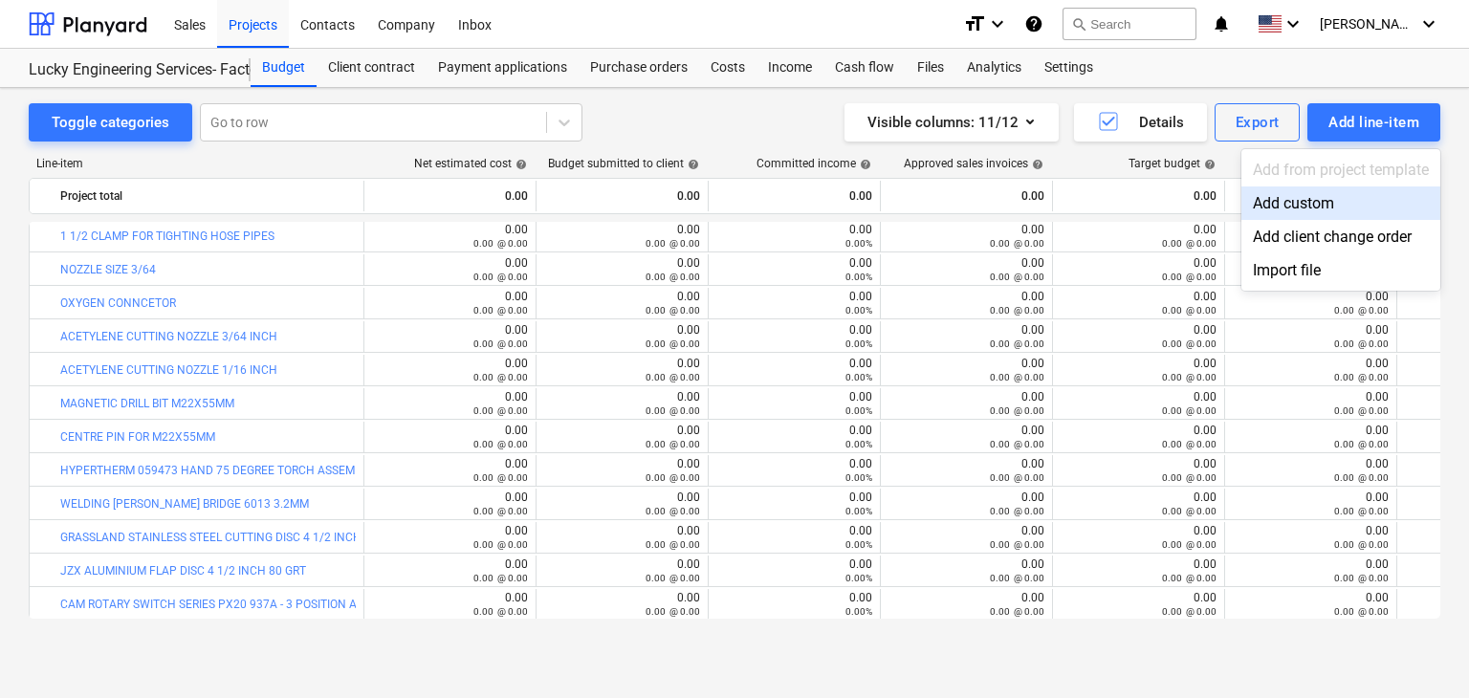
click at [1292, 199] on div "Add custom" at bounding box center [1341, 203] width 199 height 33
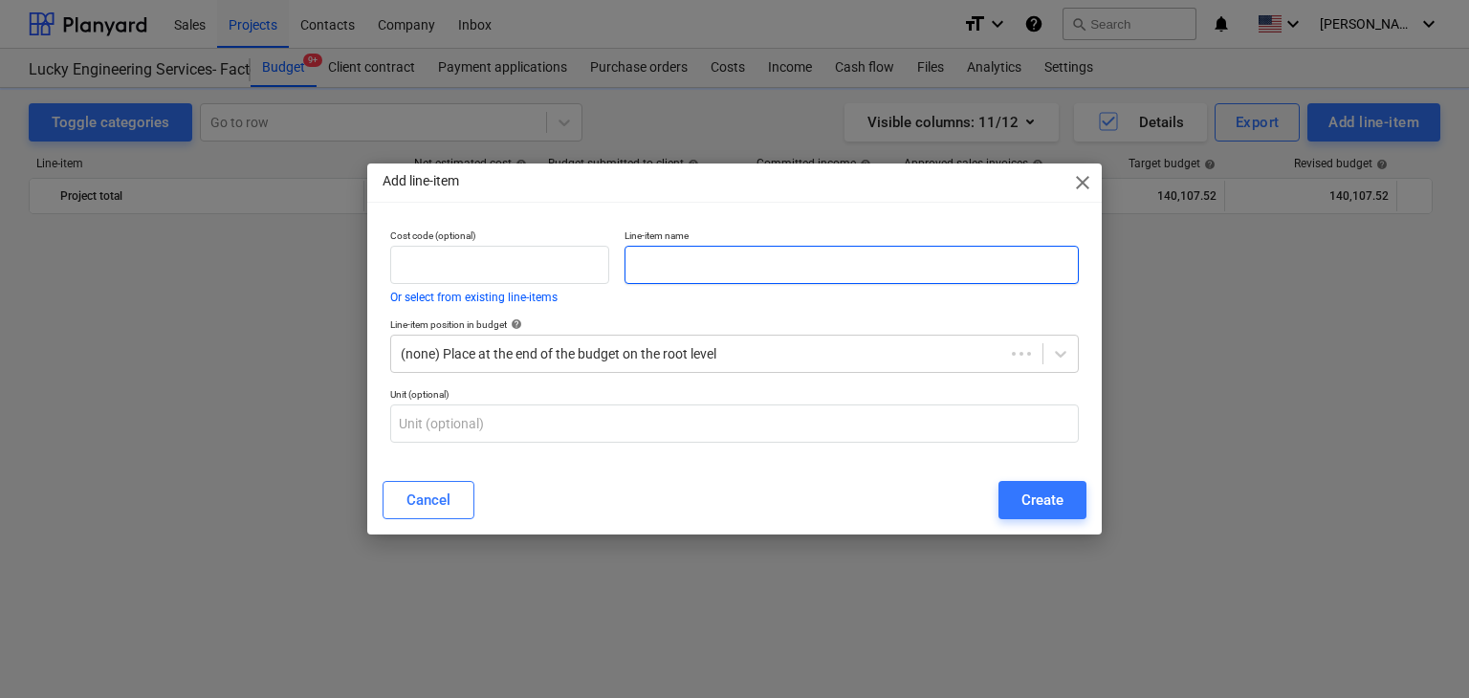
click at [794, 256] on input "text" at bounding box center [852, 265] width 454 height 38
paste input "DWE4010T FOR ARMATURE"
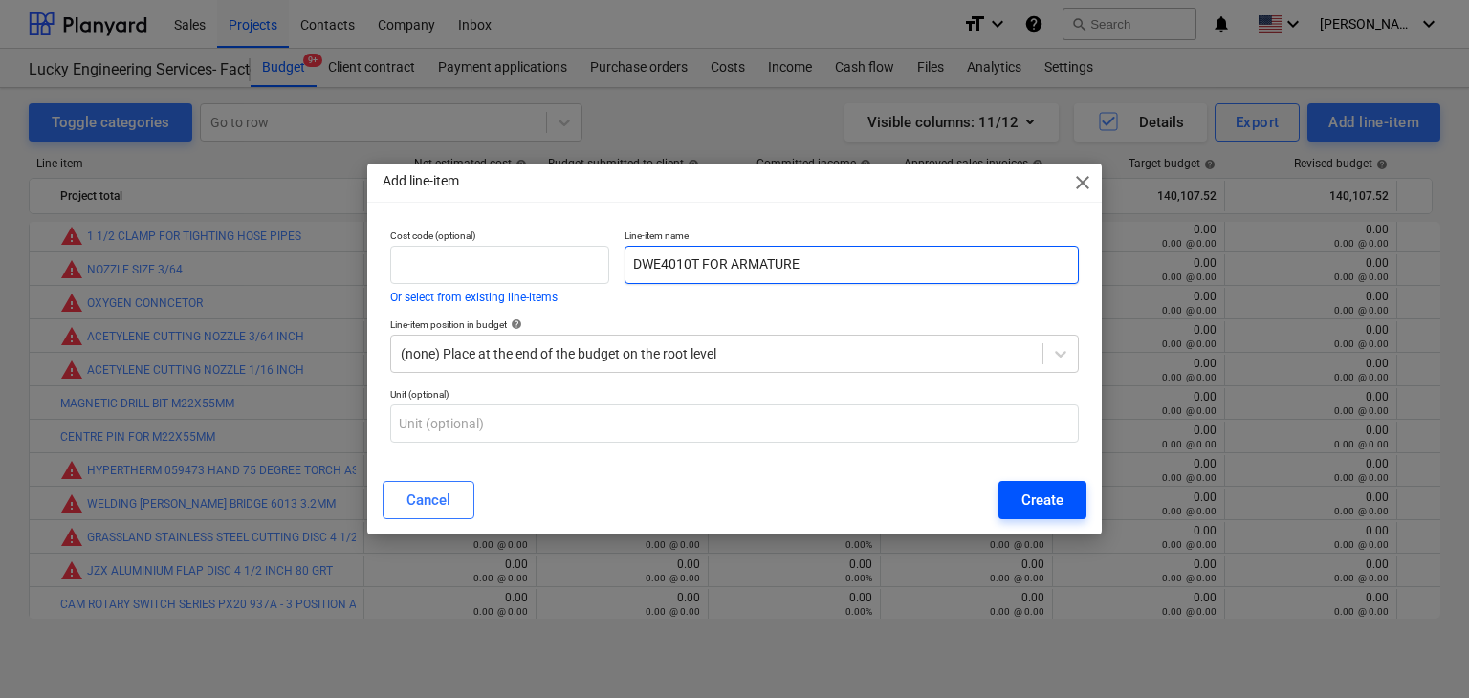
type input "DWE4010T FOR ARMATURE"
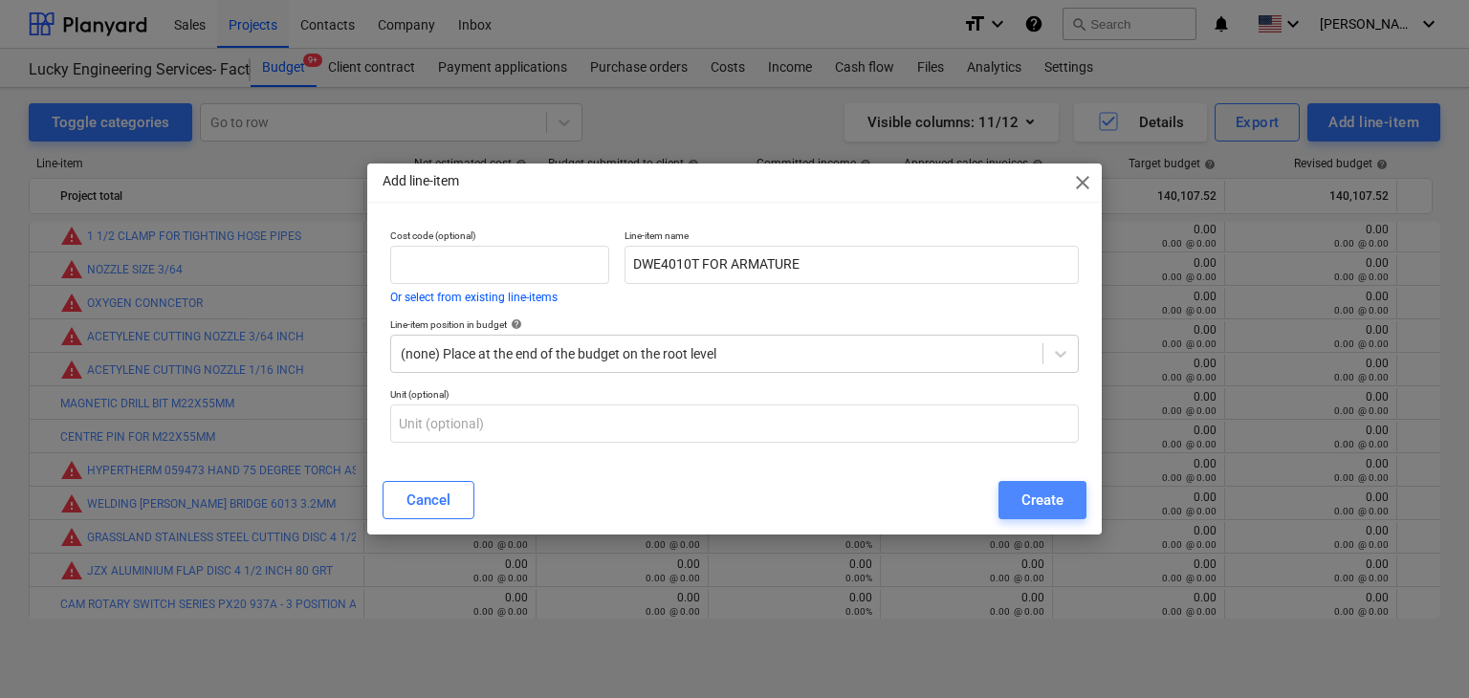
click at [1045, 496] on div "Create" at bounding box center [1043, 500] width 42 height 25
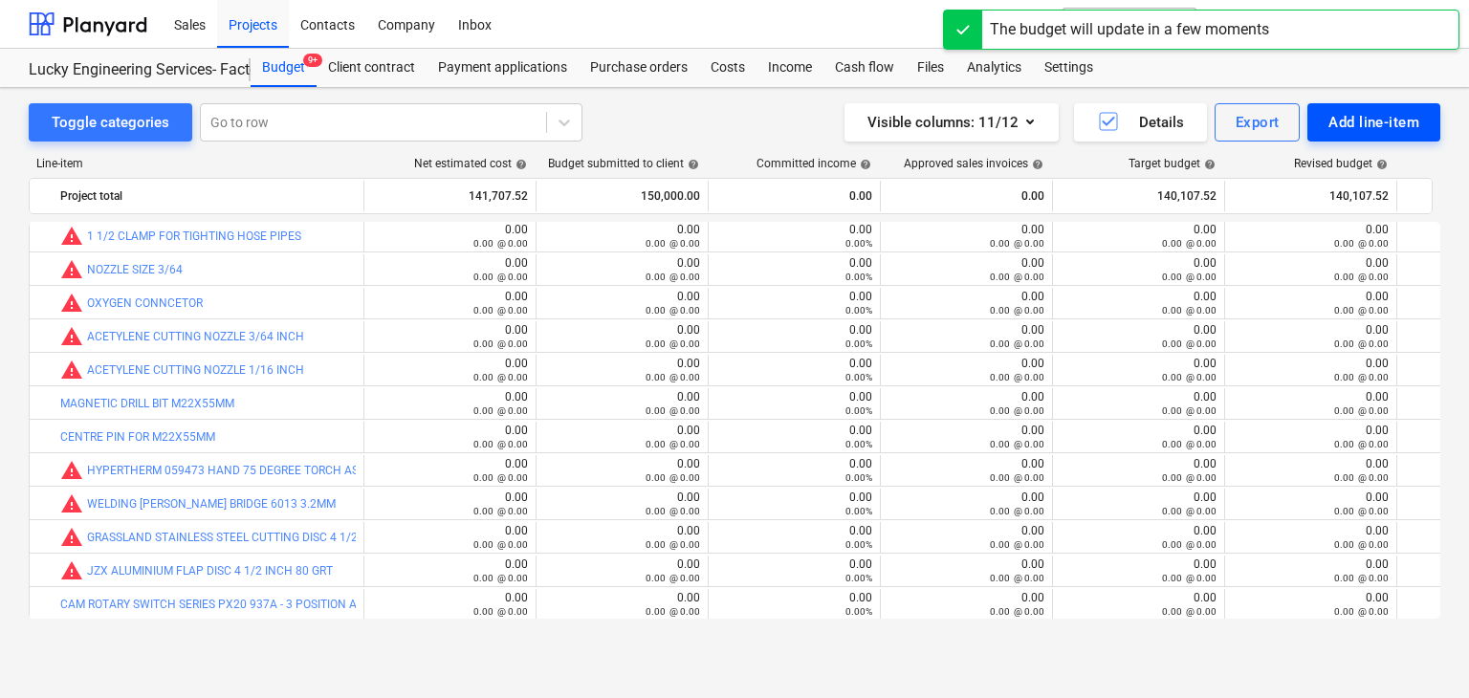
click at [1333, 112] on div "Add line-item" at bounding box center [1374, 122] width 91 height 25
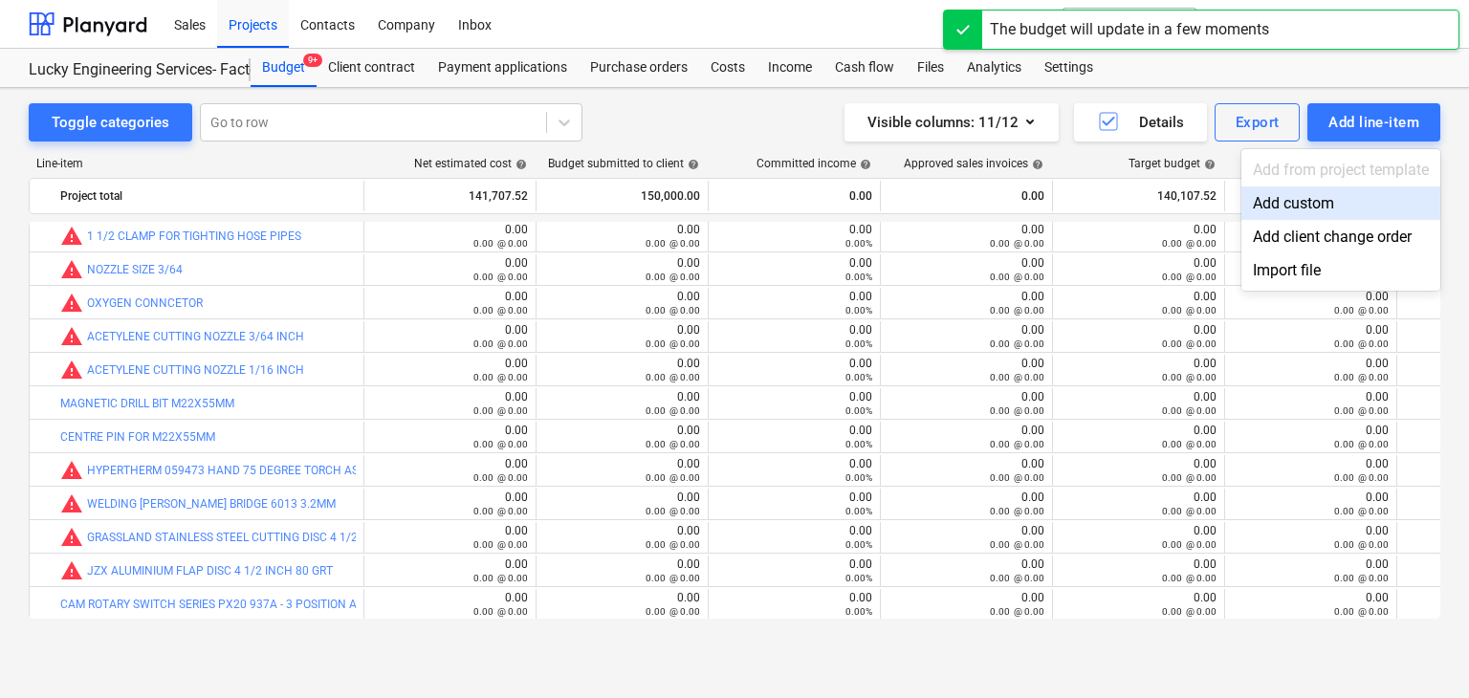
click at [1301, 190] on div "Add custom" at bounding box center [1341, 203] width 199 height 33
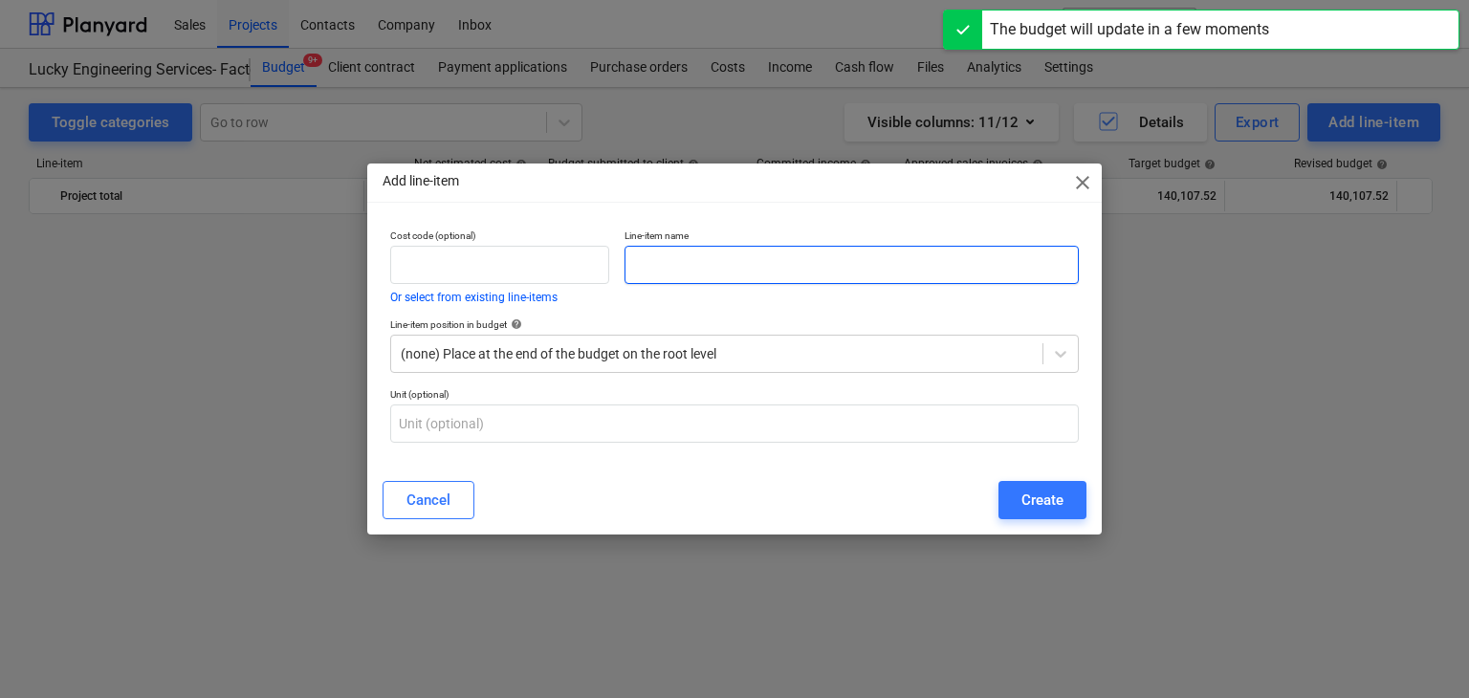
click at [769, 251] on input "text" at bounding box center [852, 265] width 454 height 38
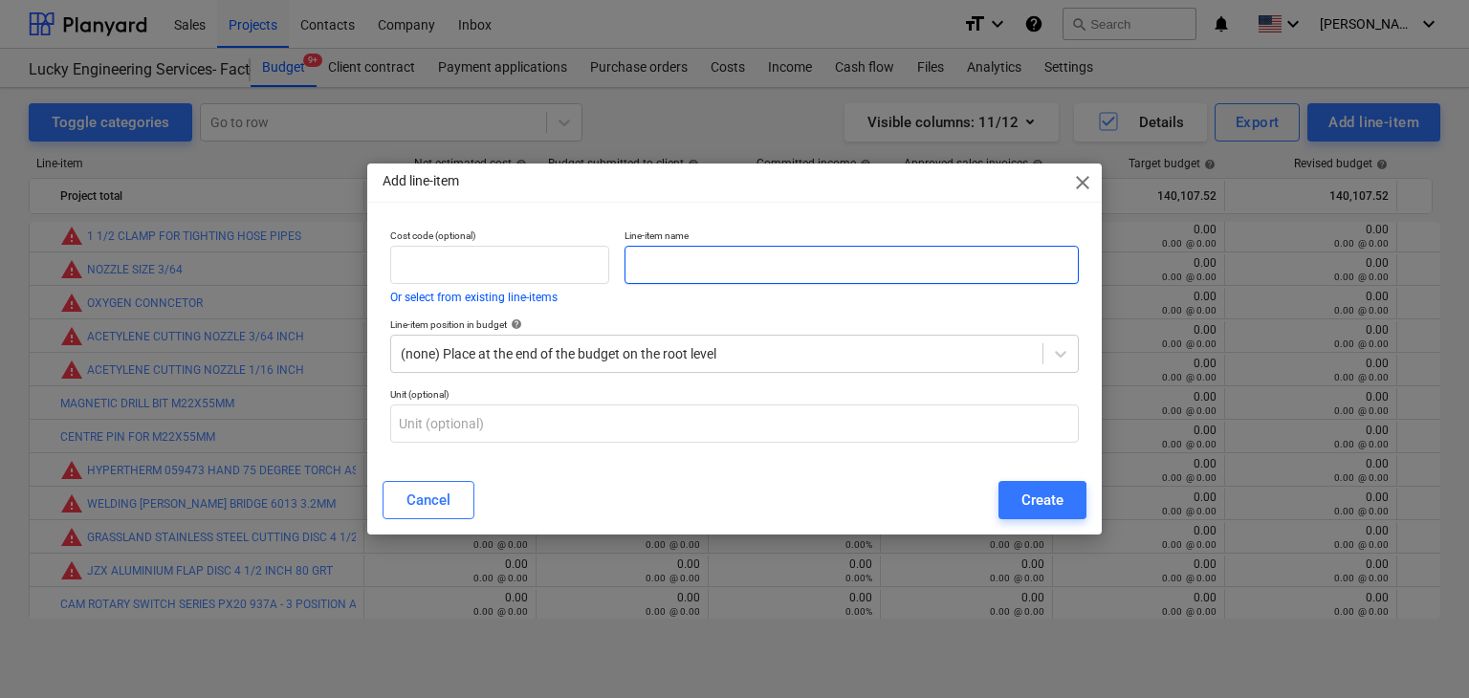
paste input "DWE4010T FOR FIELD COIL"
type input "DWE4010T FOR FIELD COIL"
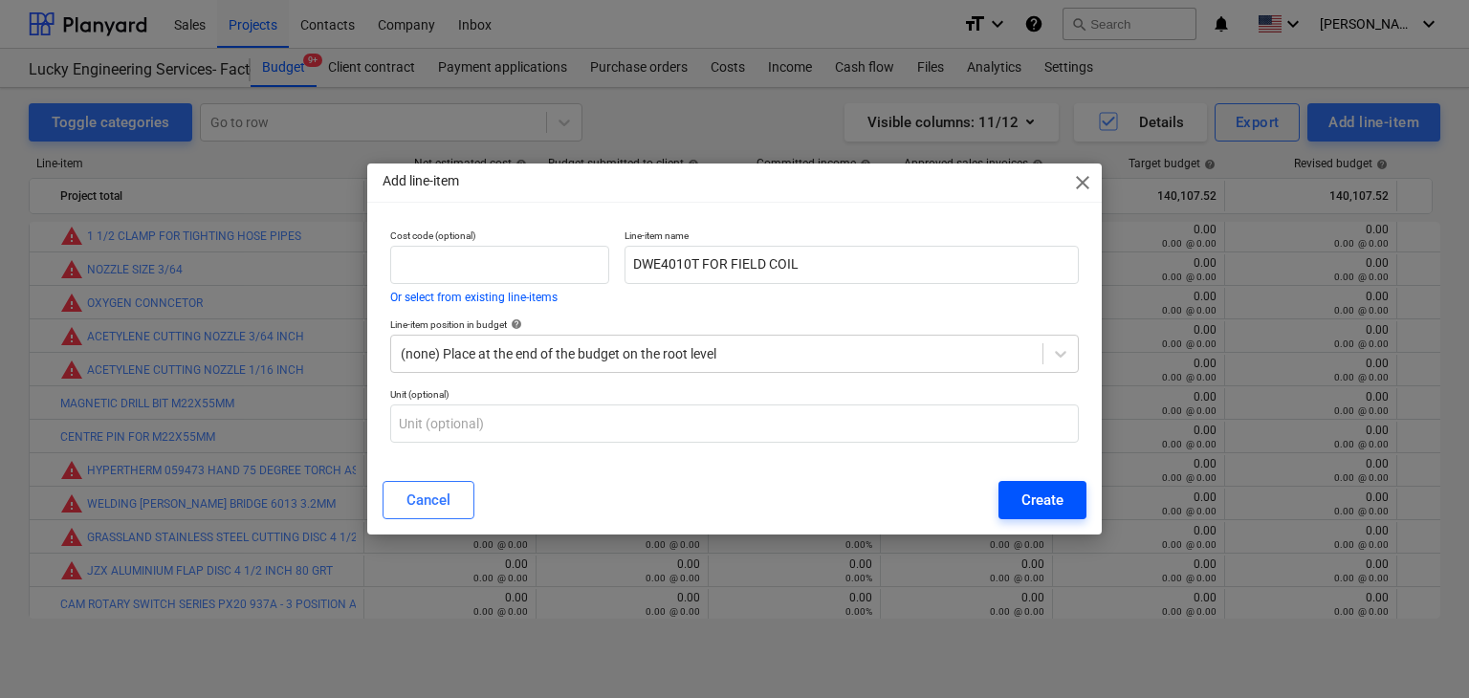
click at [1027, 501] on div "Create" at bounding box center [1043, 500] width 42 height 25
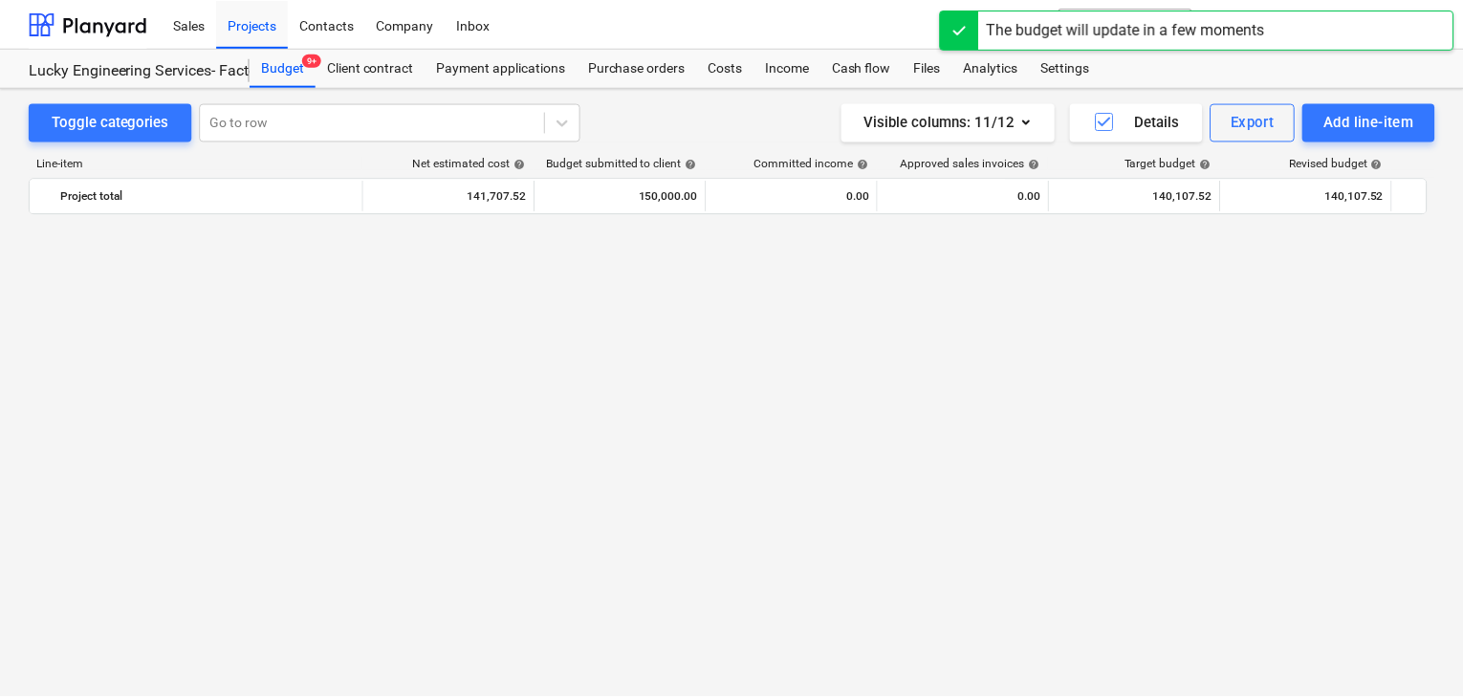
scroll to position [44195, 0]
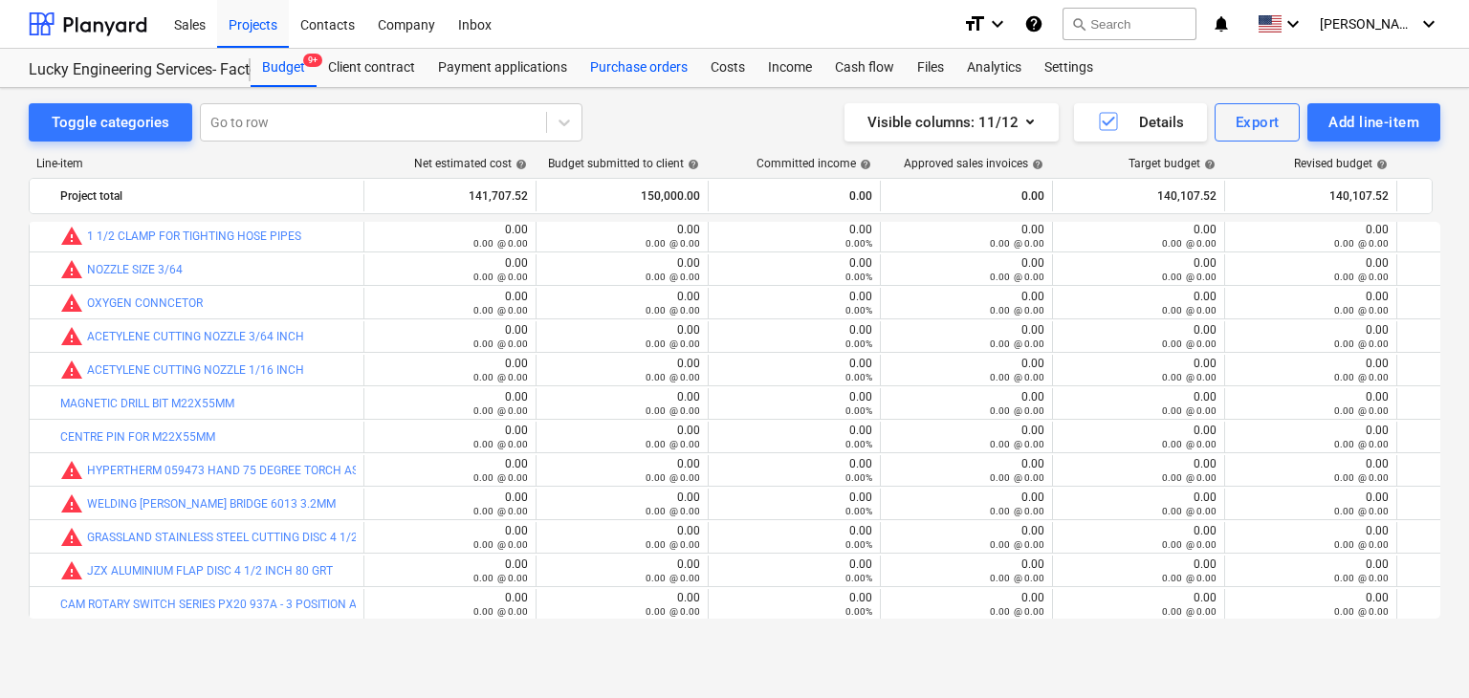
click at [640, 77] on div "Purchase orders" at bounding box center [639, 68] width 121 height 38
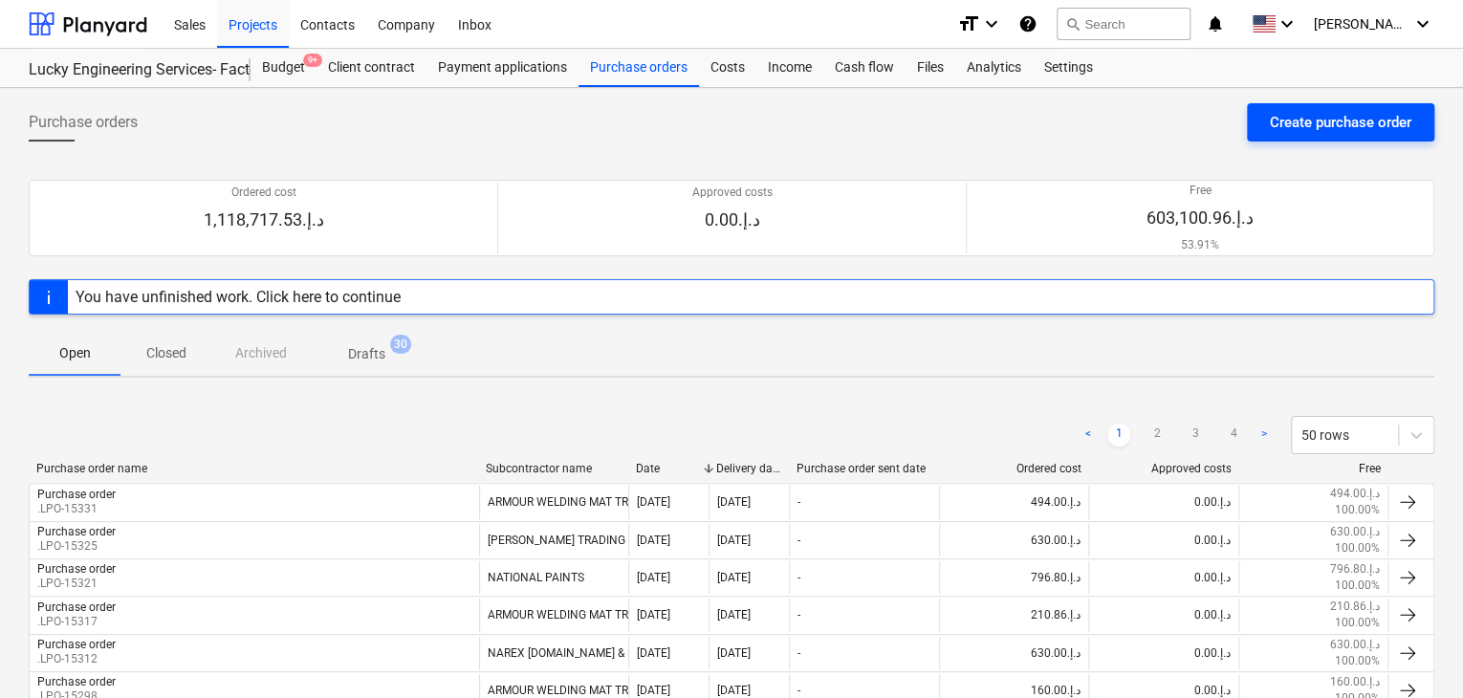
click at [1307, 133] on div "Create purchase order" at bounding box center [1341, 122] width 142 height 25
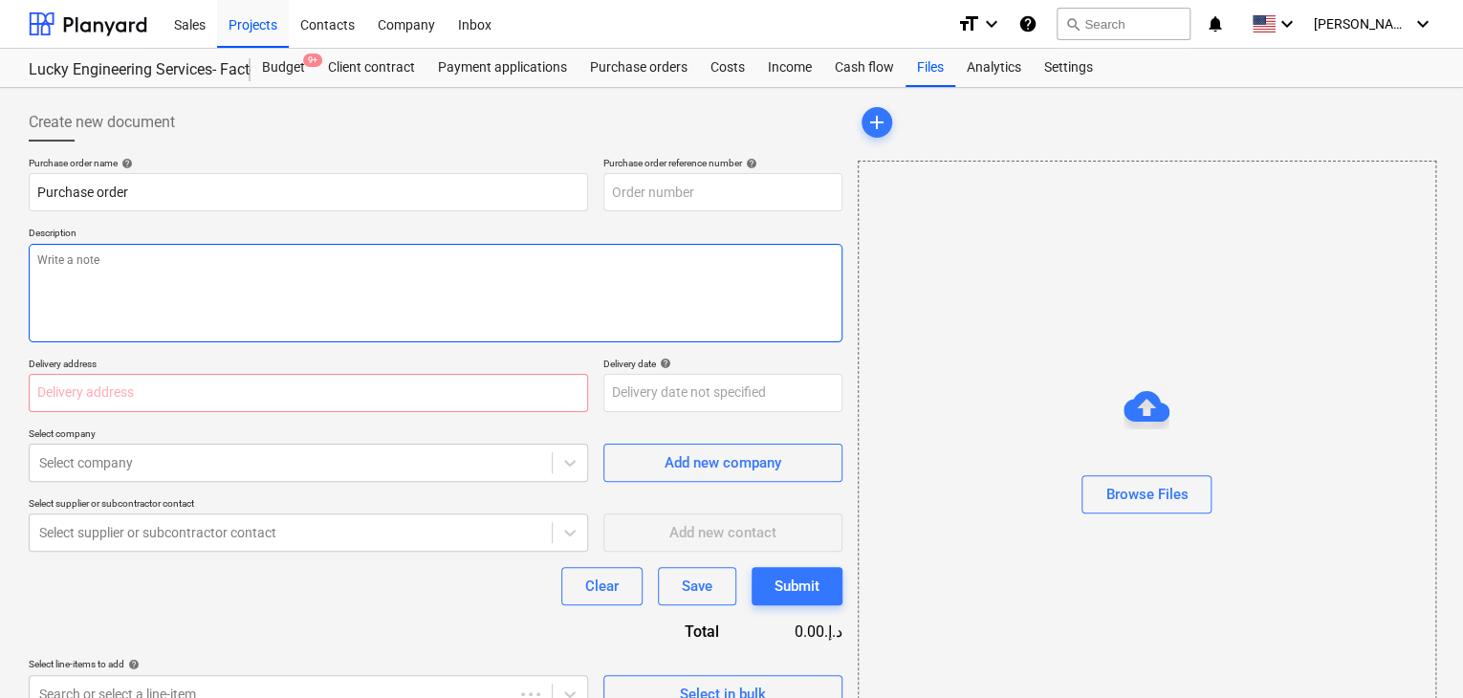
click at [672, 280] on textarea at bounding box center [436, 293] width 814 height 99
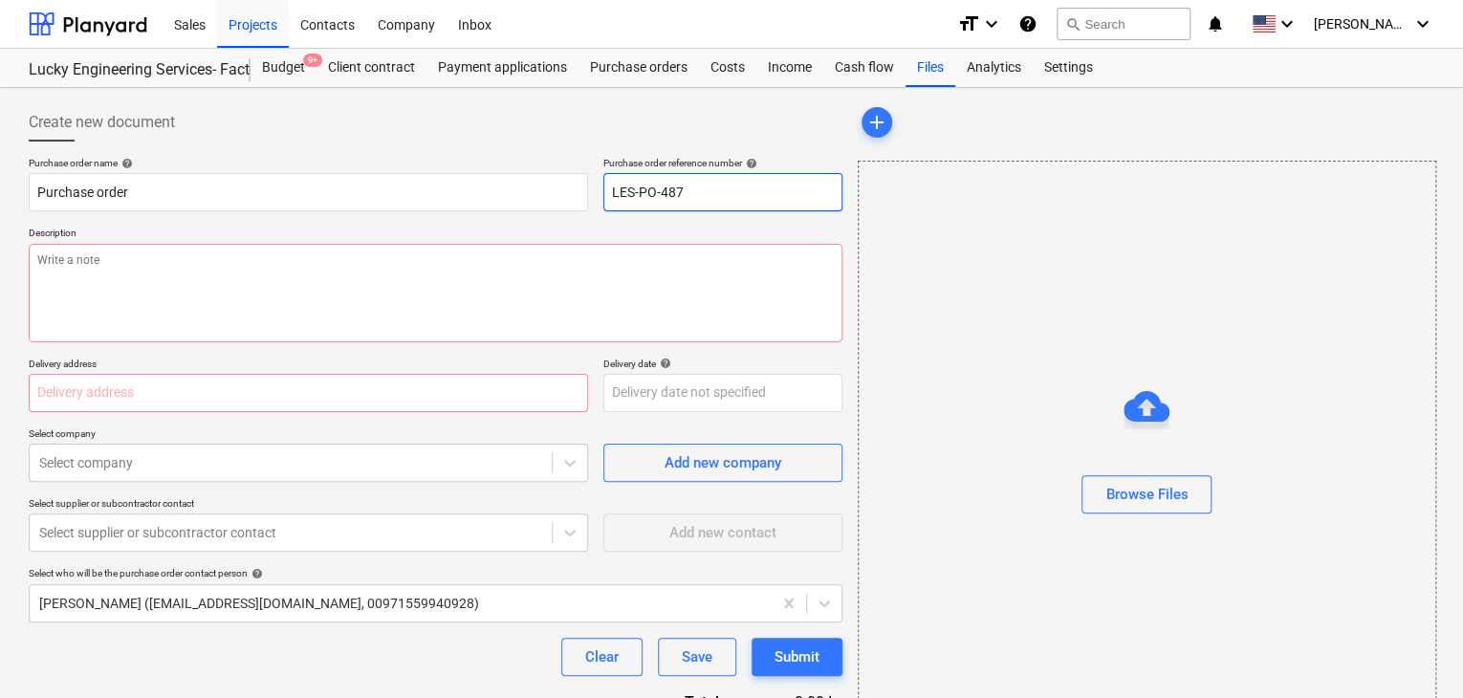
drag, startPoint x: 702, startPoint y: 185, endPoint x: 517, endPoint y: 165, distance: 185.7
click at [517, 165] on div "Purchase order name help Purchase order Purchase order reference number help LE…" at bounding box center [436, 184] width 814 height 55
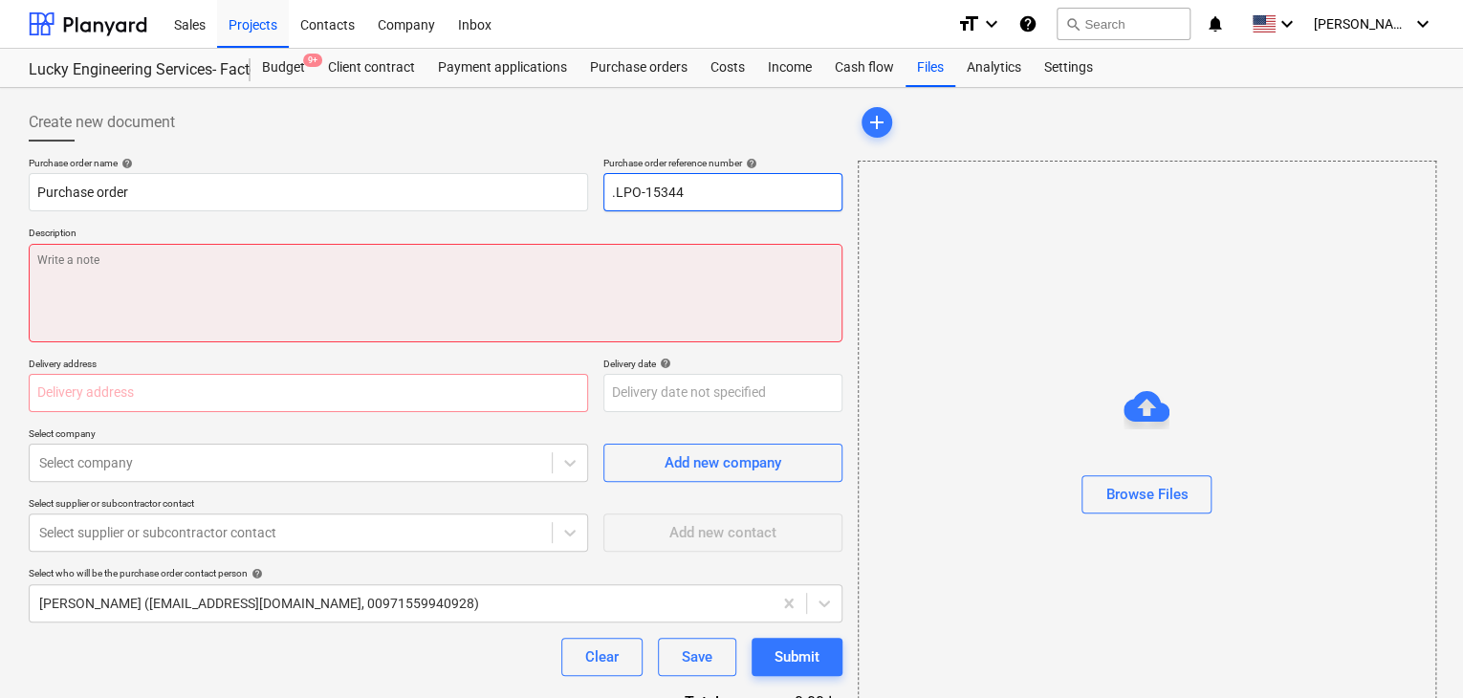
type input ".LPO-15344"
click at [220, 295] on textarea at bounding box center [436, 293] width 814 height 99
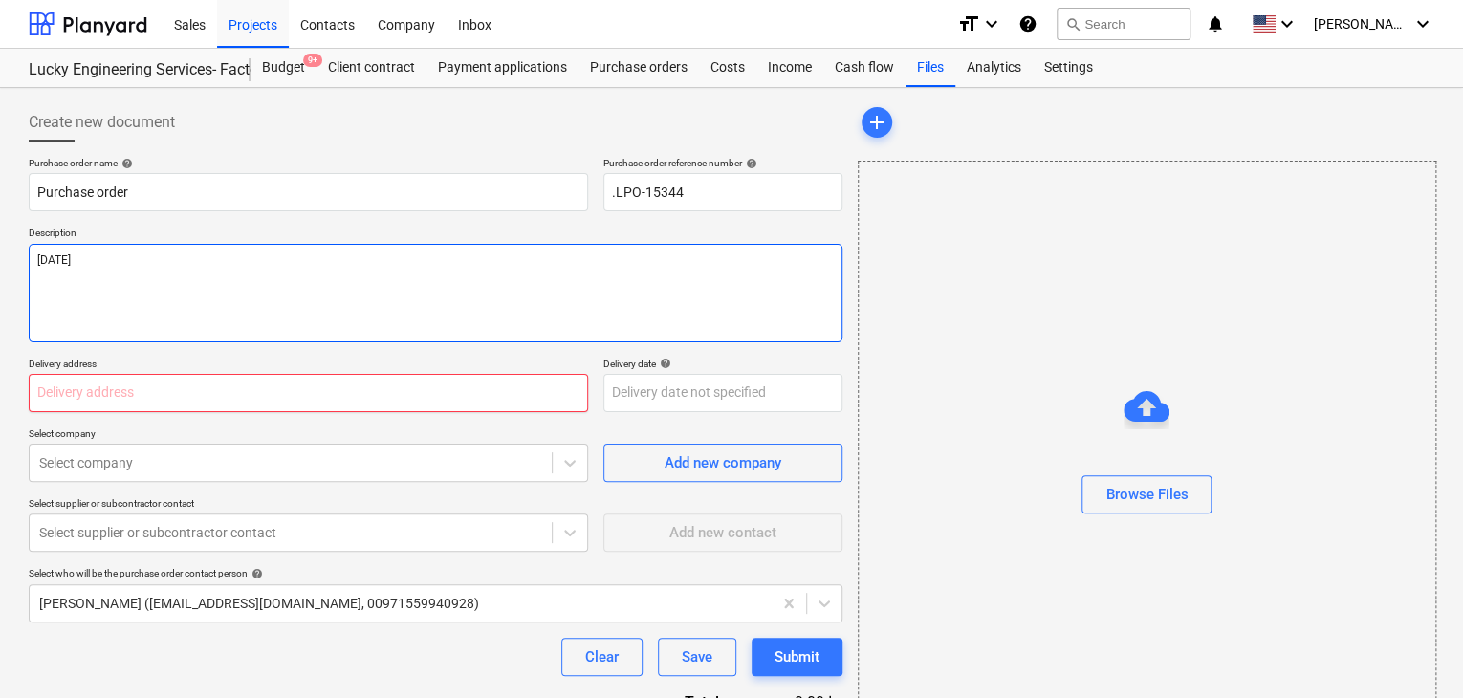
type textarea "[DATE]"
click at [140, 385] on input "text" at bounding box center [309, 393] width 560 height 38
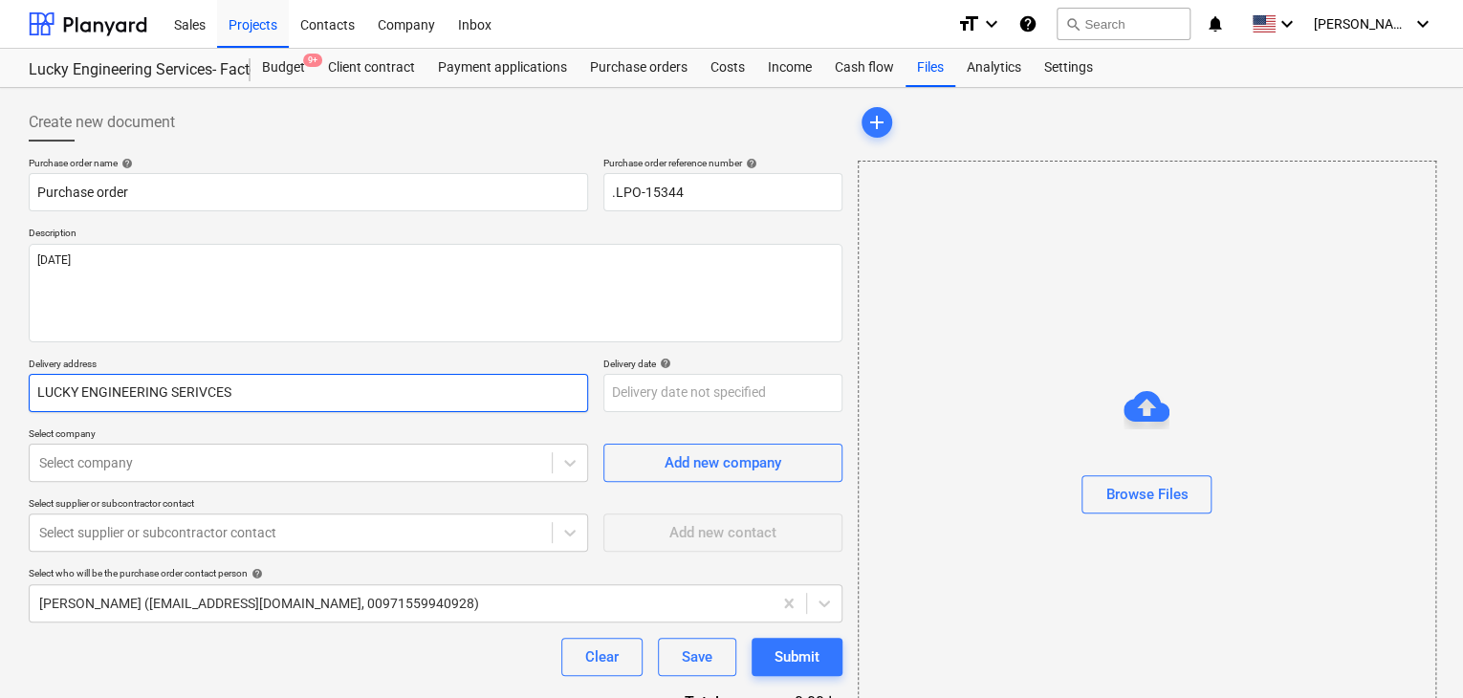
type input "LUCKY ENGINEERING SERIVCES"
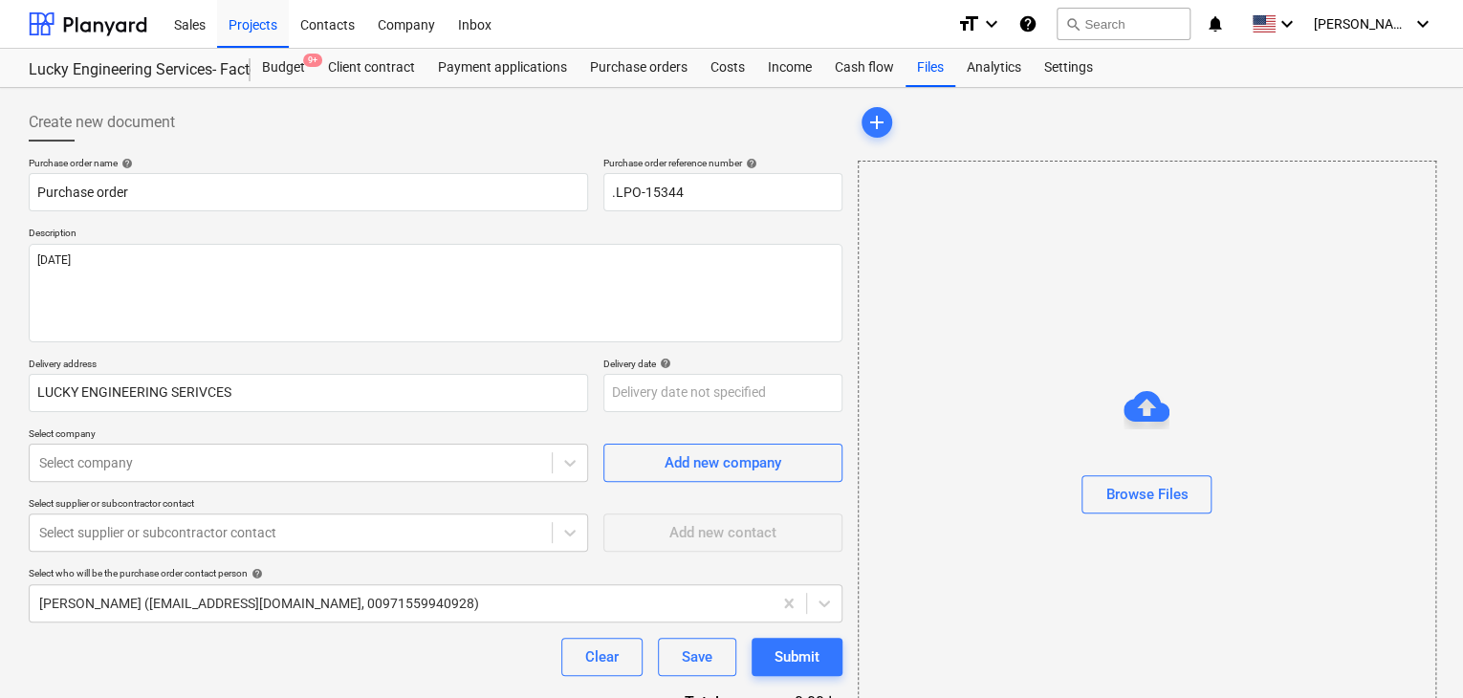
click at [660, 416] on div "Purchase order name help Purchase order Purchase order reference number help .L…" at bounding box center [436, 470] width 814 height 627
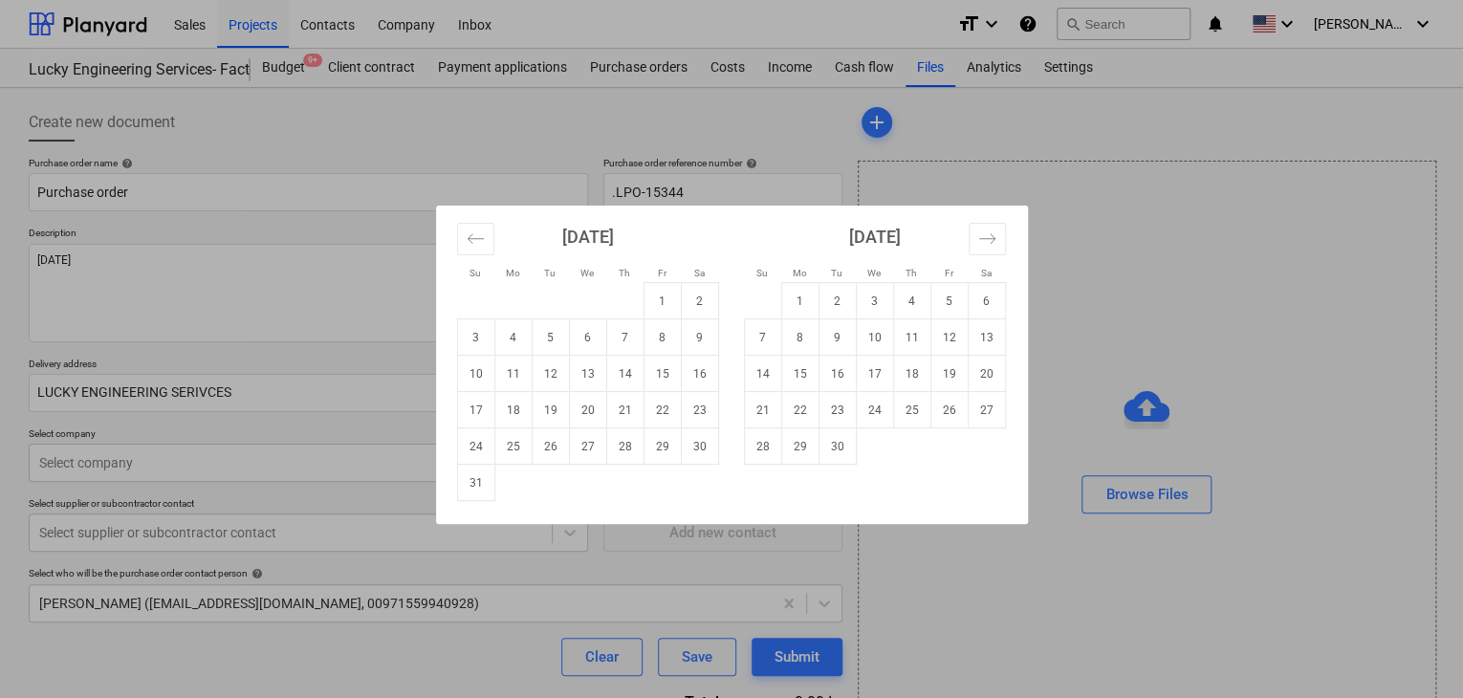
click at [655, 386] on body "Sales Projects Contacts Company Inbox format_size keyboard_arrow_down help sear…" at bounding box center [731, 349] width 1463 height 698
click at [463, 487] on td "31" at bounding box center [475, 483] width 37 height 36
type input "[DATE]"
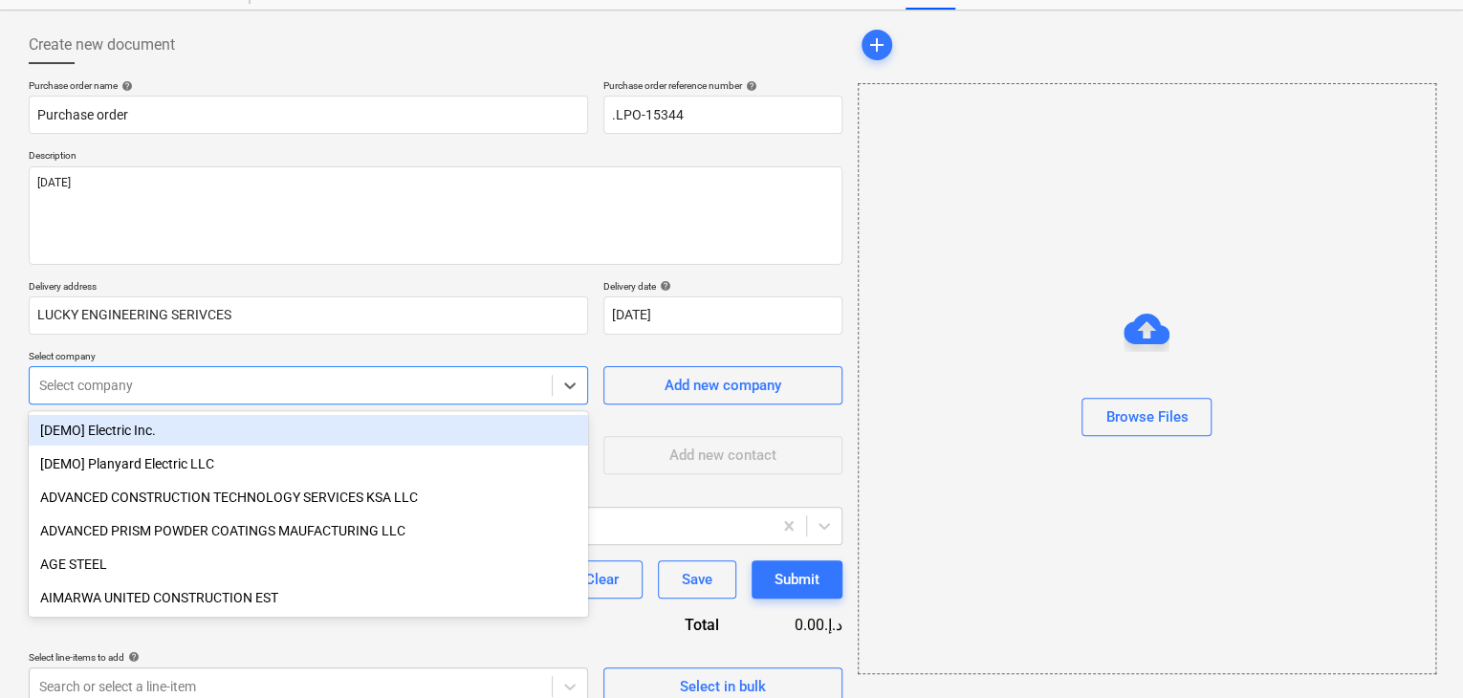
click at [352, 457] on body "Sales Projects Contacts Company Inbox format_size keyboard_arrow_down help sear…" at bounding box center [731, 272] width 1463 height 698
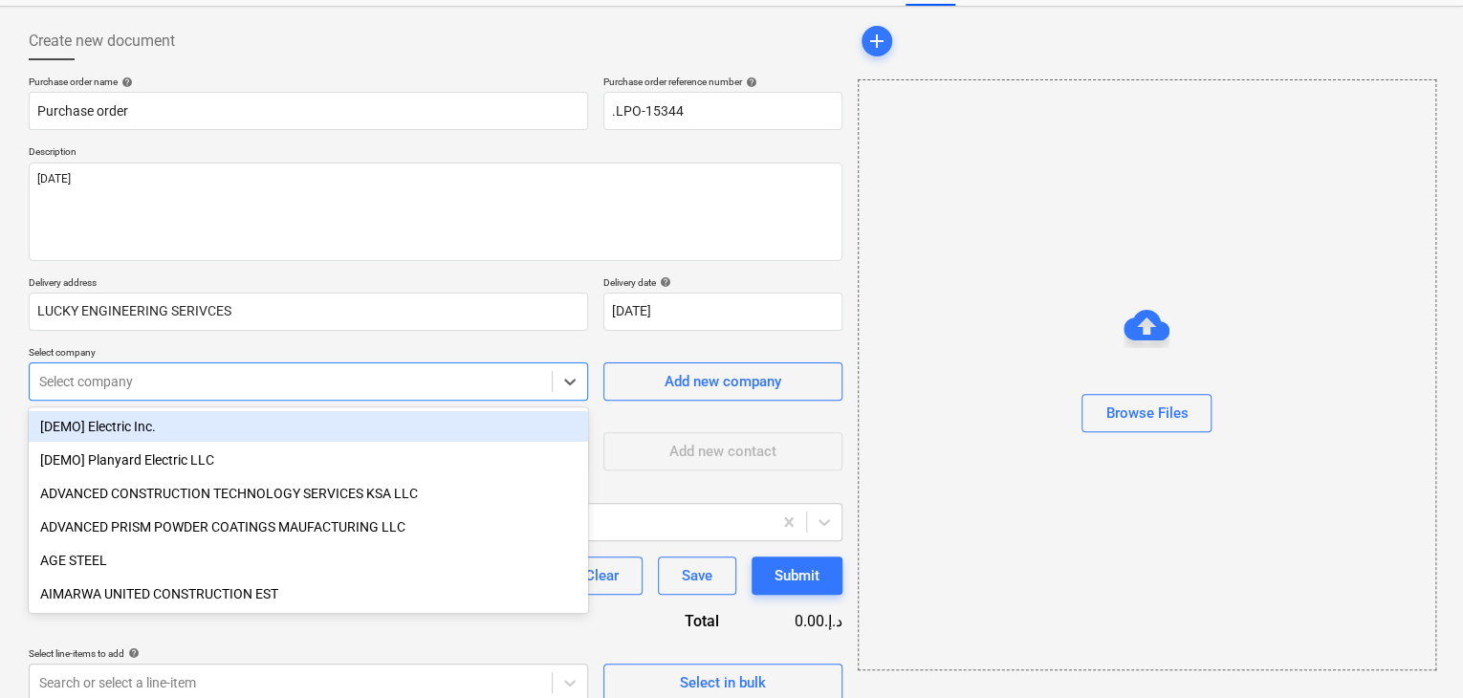
scroll to position [89, 0]
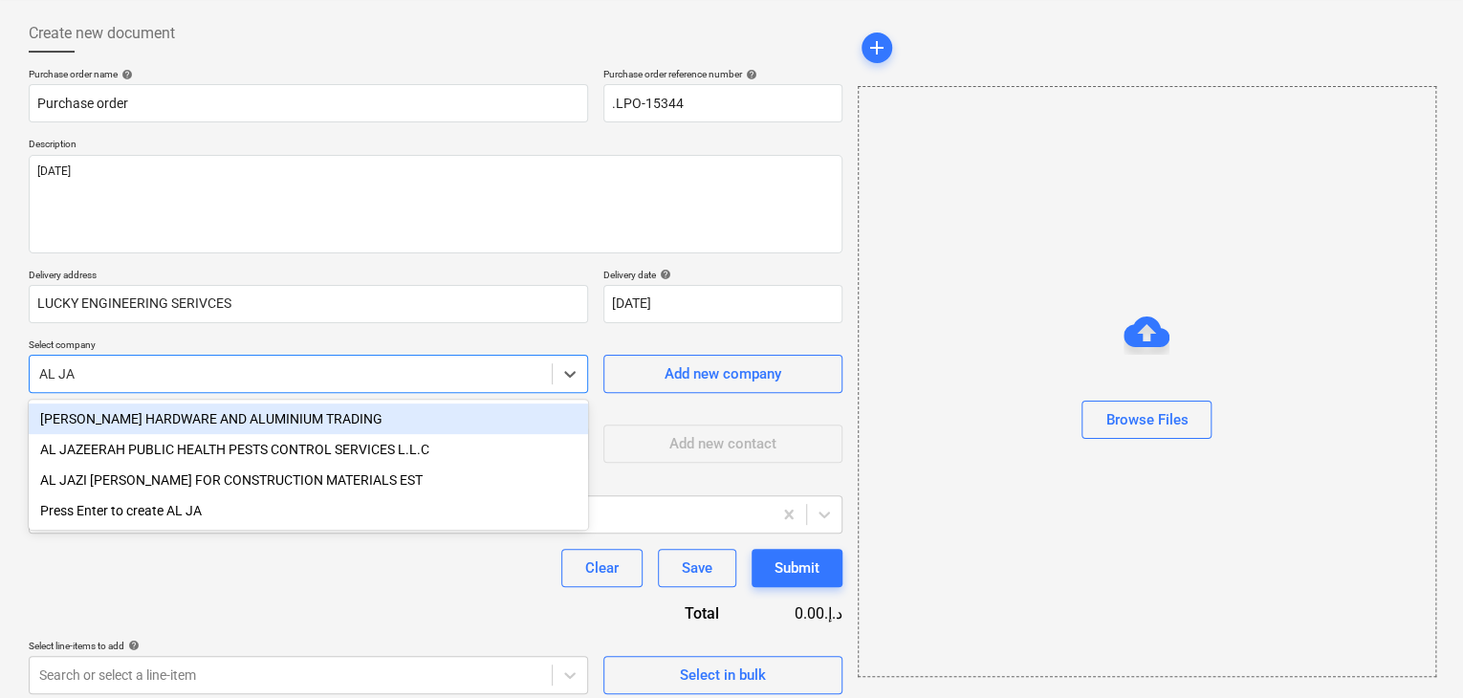
type input "AL JAW"
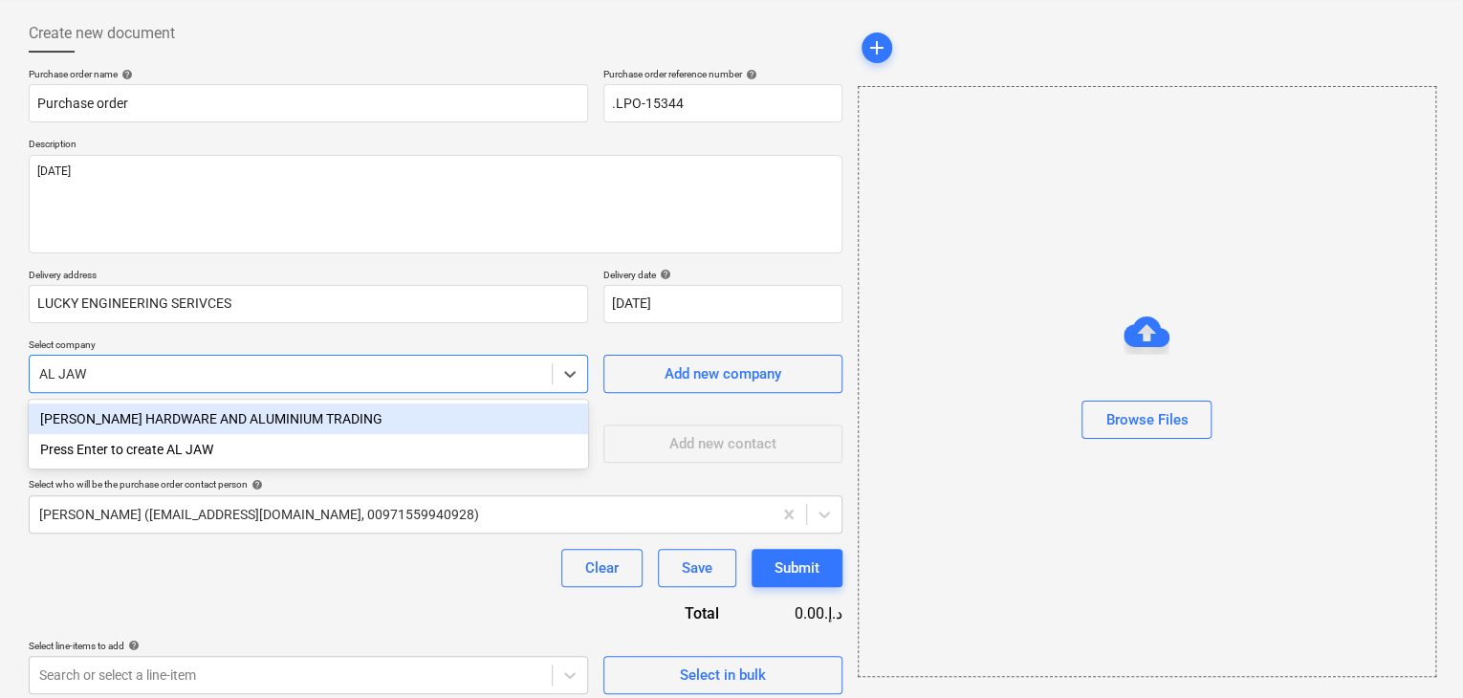
click at [372, 407] on div "[PERSON_NAME] HARDWARE AND ALUMINIUM TRADING" at bounding box center [309, 419] width 560 height 31
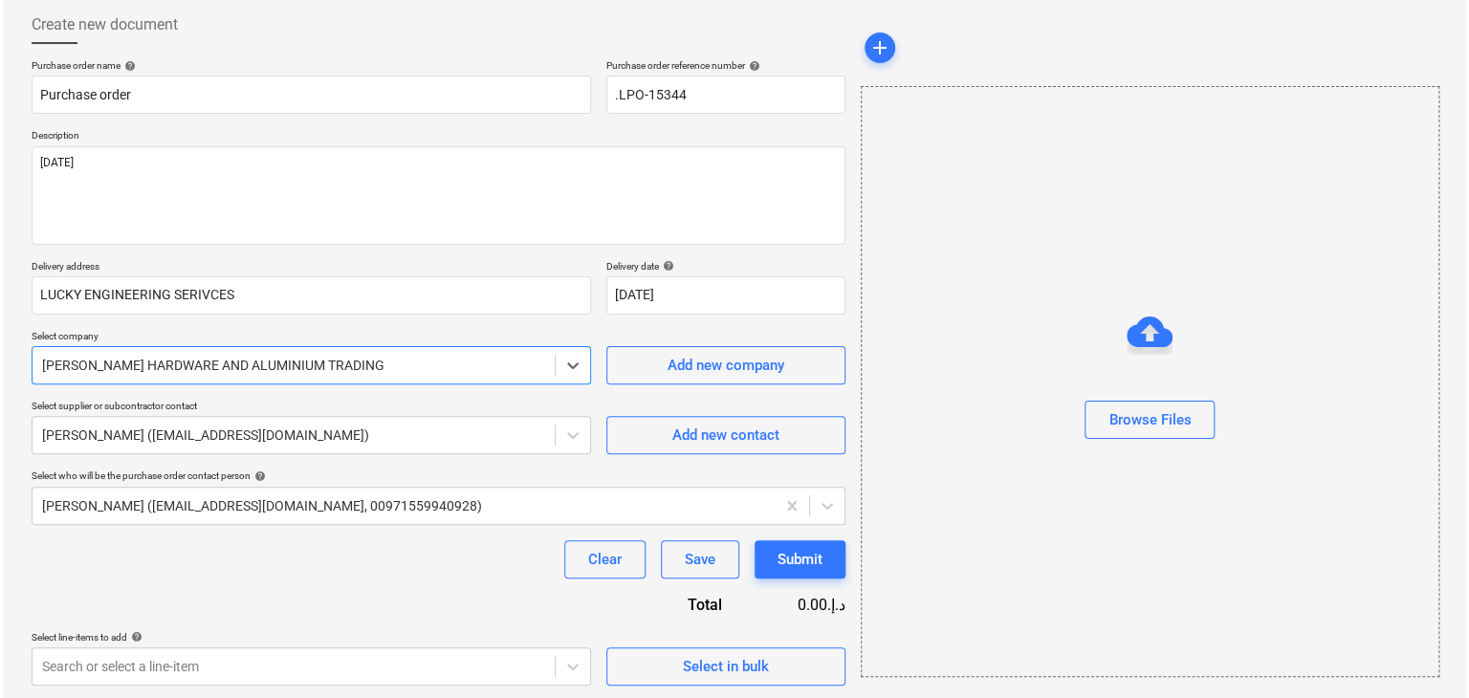
scroll to position [99, 0]
click at [623, 655] on button "Select in bulk" at bounding box center [723, 665] width 239 height 38
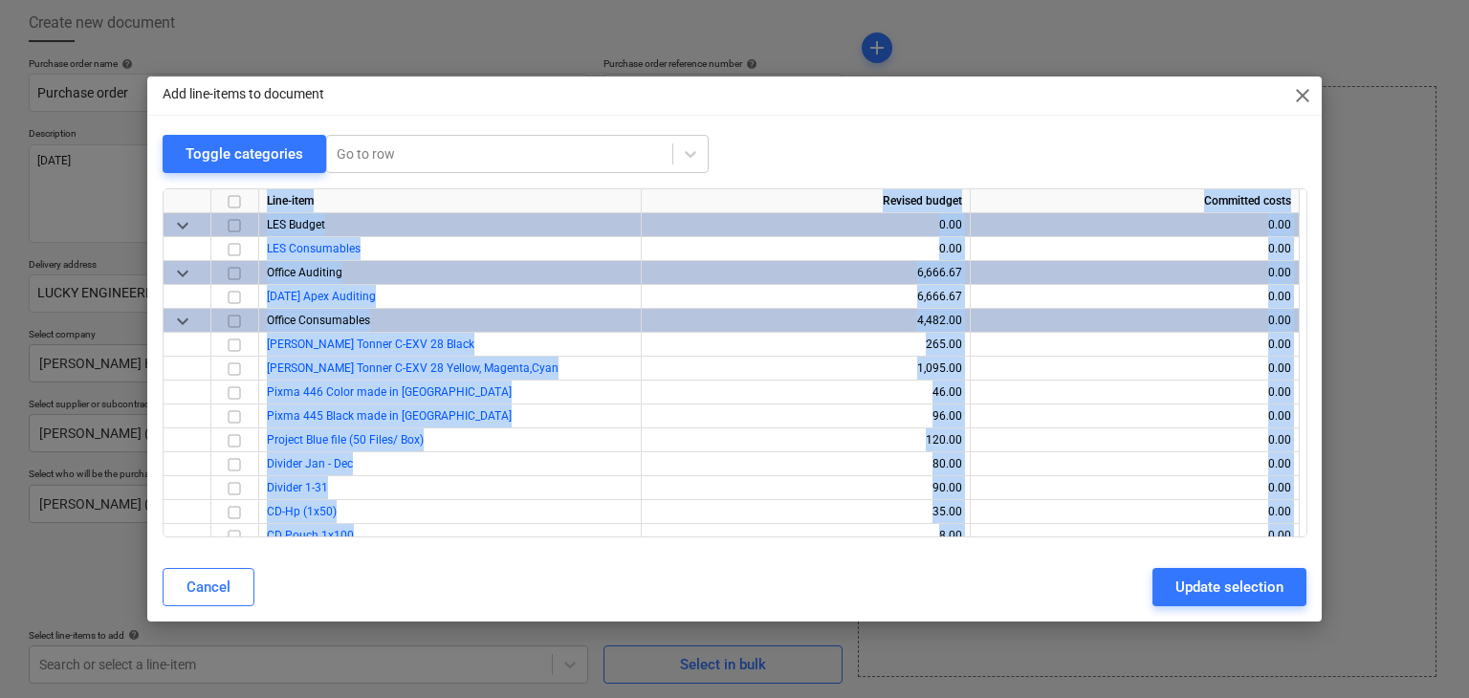
drag, startPoint x: 1299, startPoint y: 198, endPoint x: 1324, endPoint y: 485, distance: 288.0
click at [1324, 640] on div "Add line-items to document close Toggle categories Go to row Line-item Revised …" at bounding box center [734, 349] width 1469 height 698
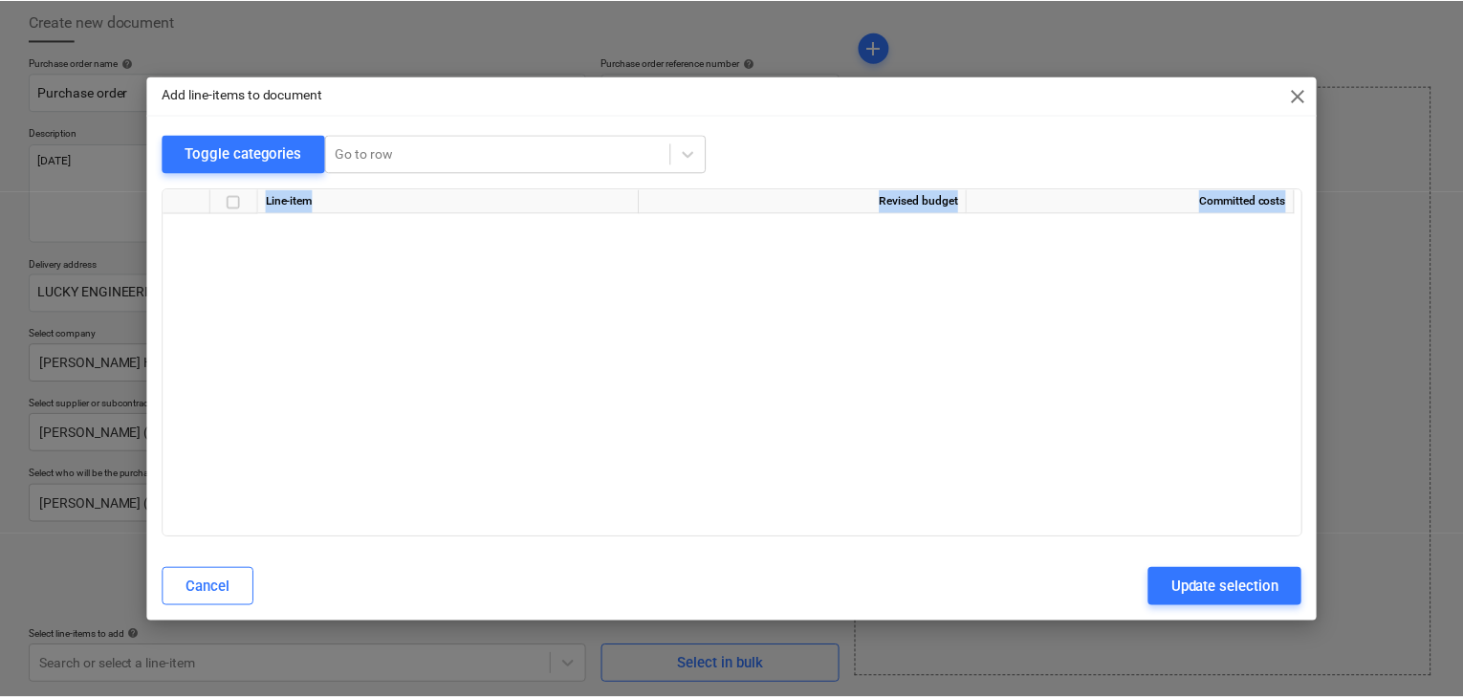
scroll to position [37745, 0]
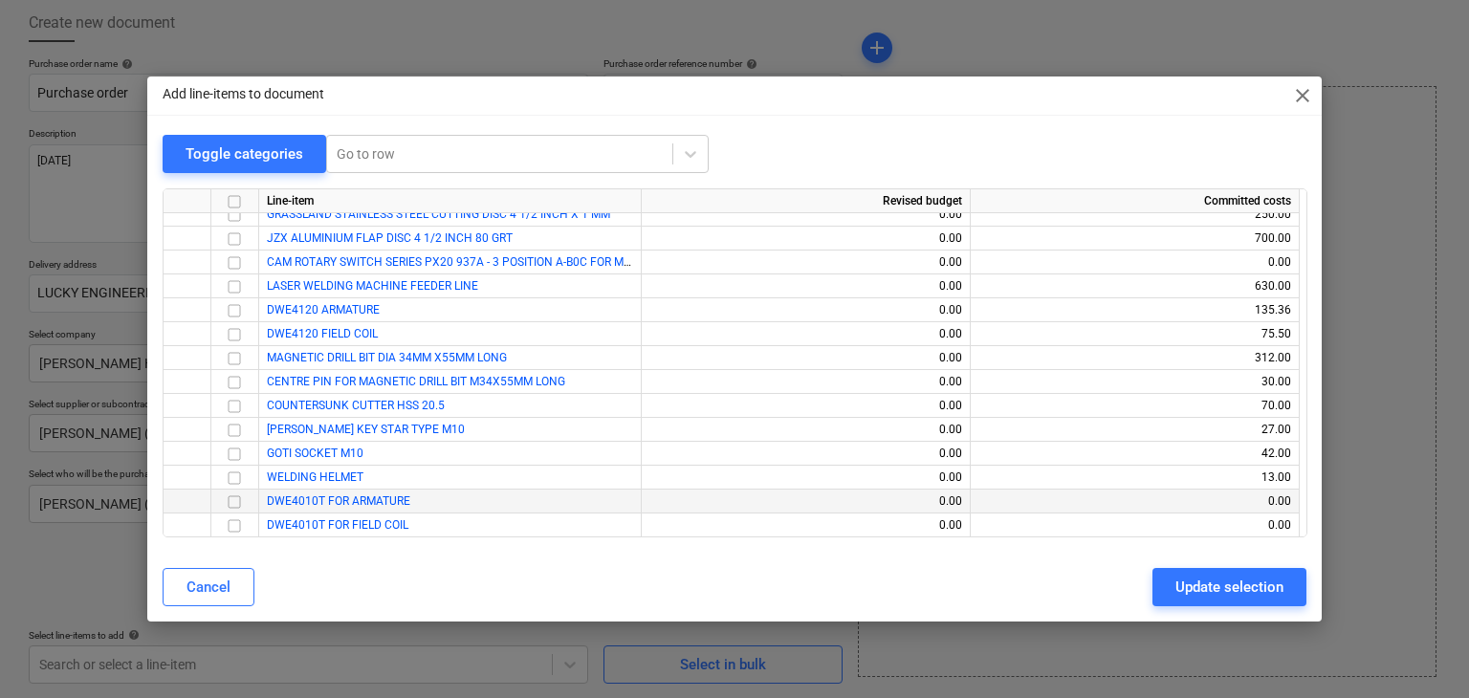
click at [249, 502] on div at bounding box center [235, 502] width 48 height 24
click at [233, 502] on input "checkbox" at bounding box center [234, 502] width 23 height 23
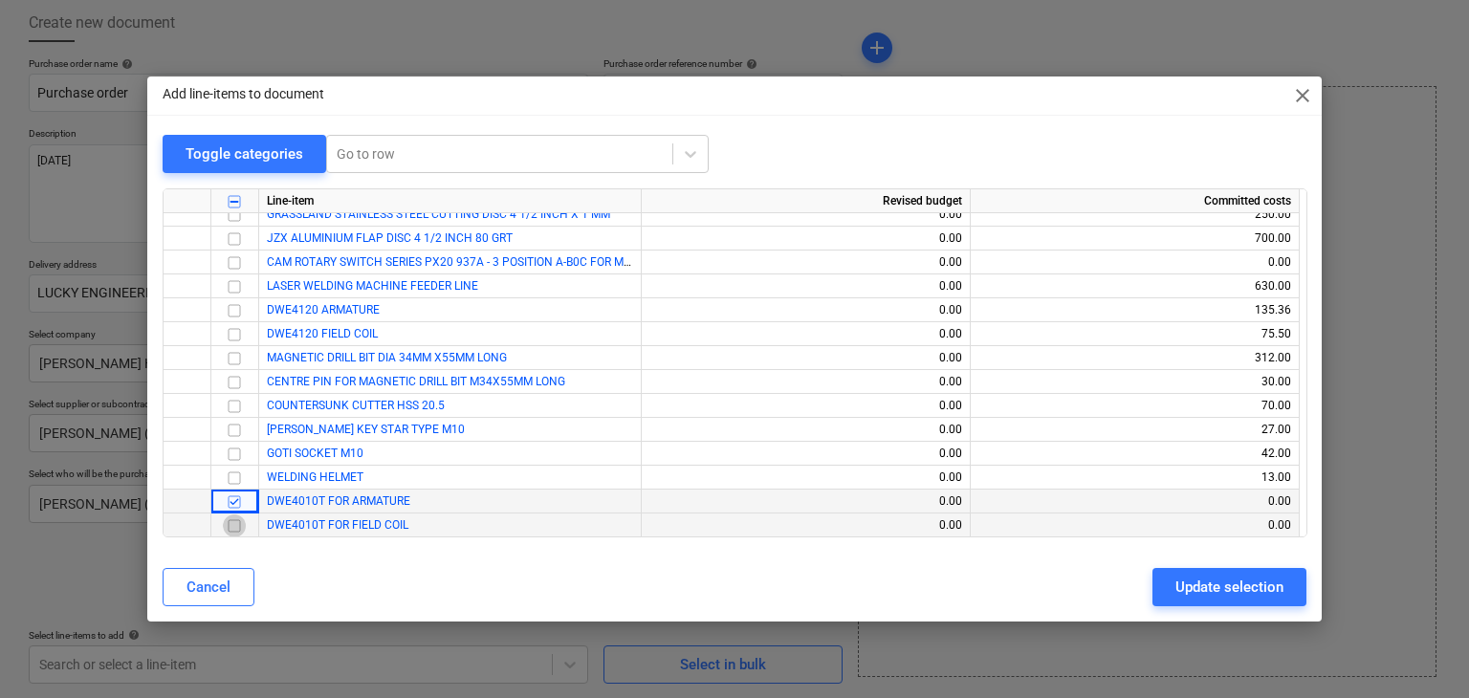
click at [231, 530] on input "checkbox" at bounding box center [234, 526] width 23 height 23
click at [1208, 594] on div "Update selection" at bounding box center [1230, 587] width 108 height 25
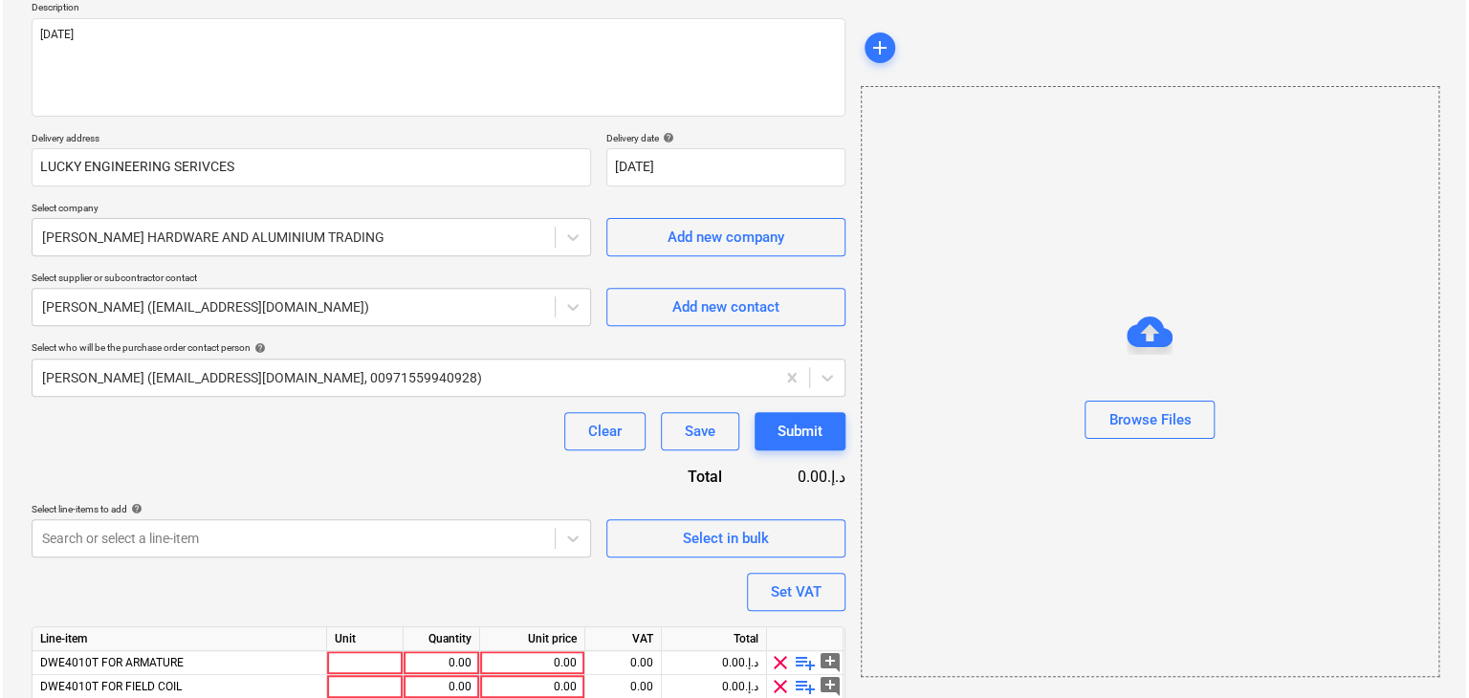
scroll to position [303, 0]
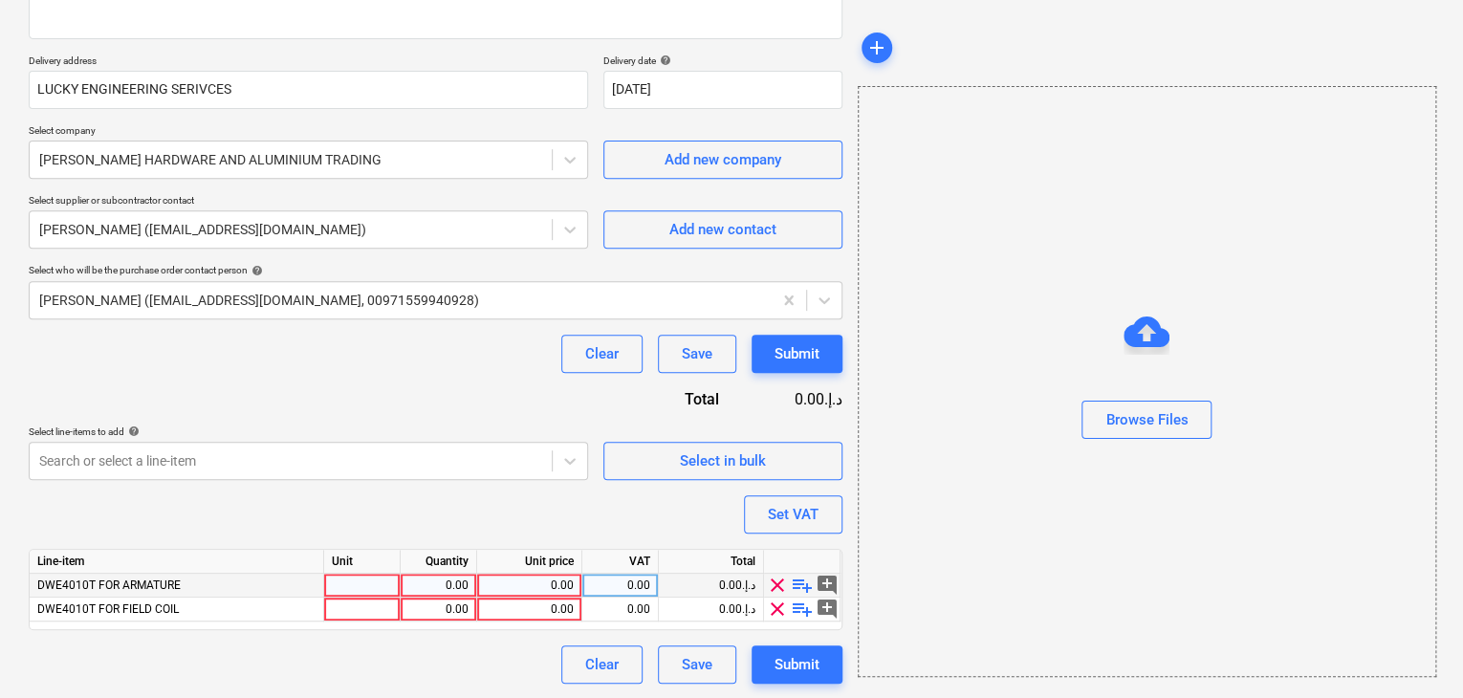
click at [349, 576] on div at bounding box center [362, 586] width 77 height 24
type input "NO"
type input "NOS"
click at [439, 575] on div "0.00" at bounding box center [438, 586] width 60 height 24
type input "1"
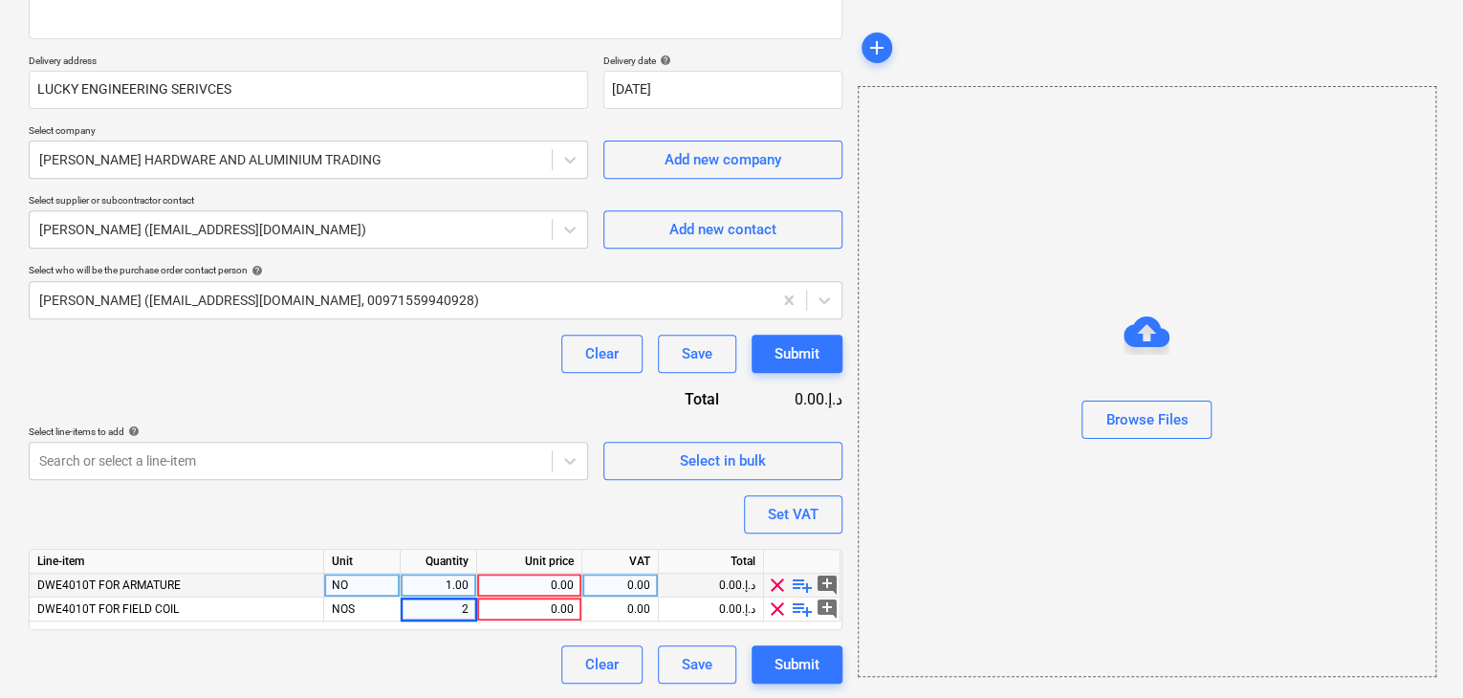
click at [509, 575] on div "0.00" at bounding box center [529, 586] width 89 height 24
type input "71"
click at [887, 555] on div "Browse Files" at bounding box center [1147, 381] width 579 height 591
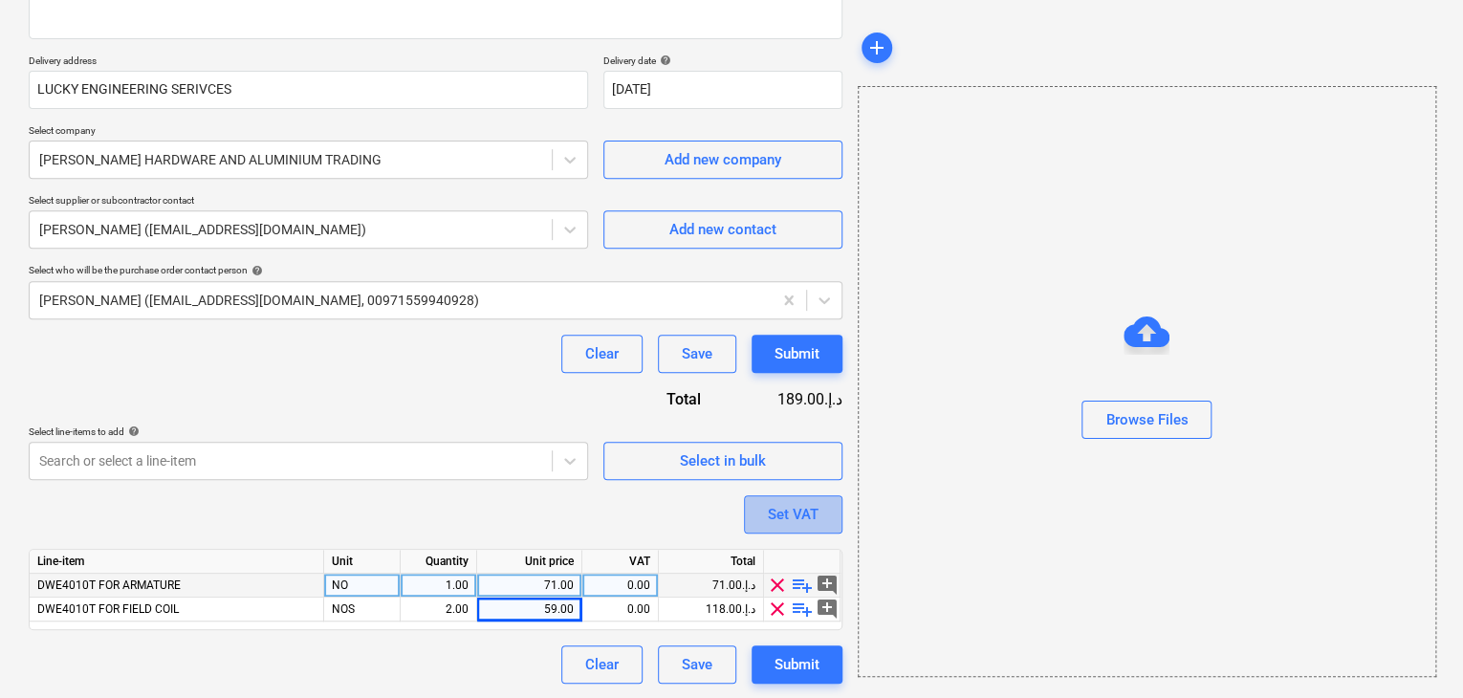
click at [784, 508] on div "Set VAT" at bounding box center [793, 514] width 51 height 25
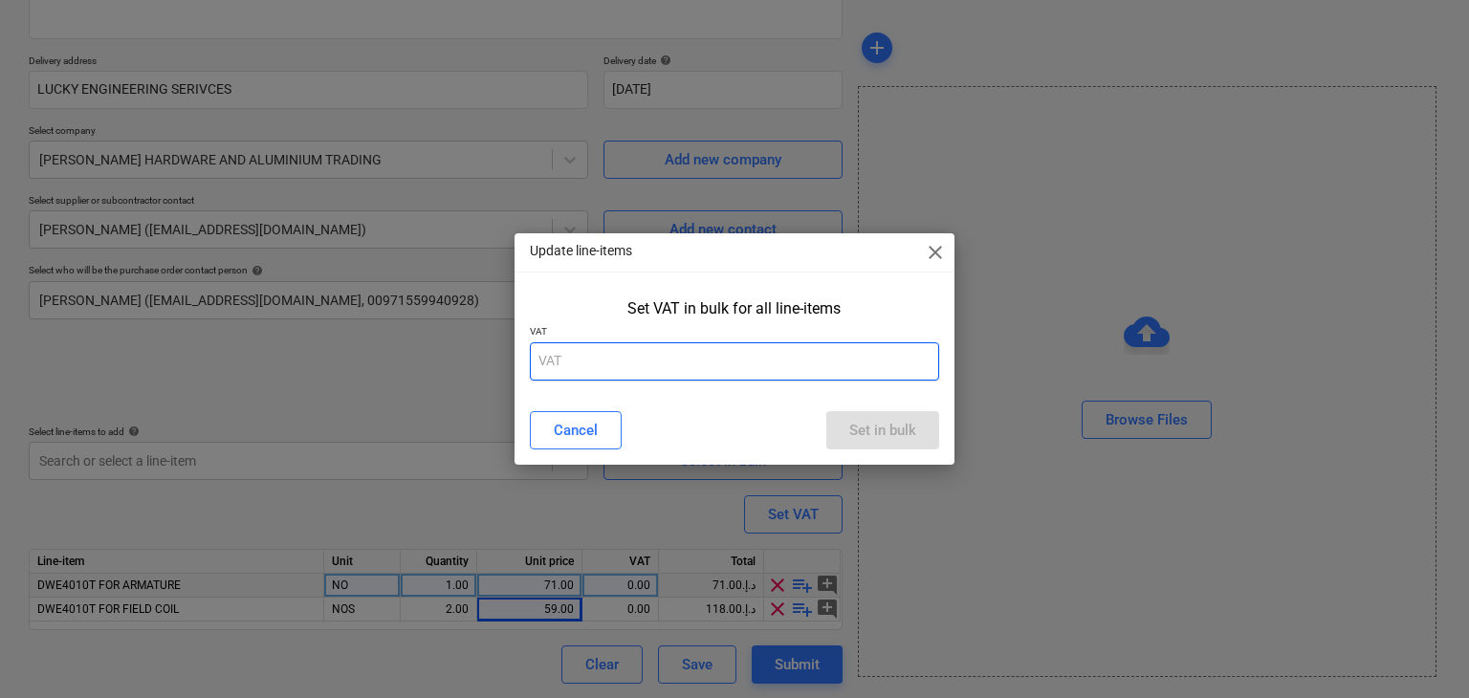
click at [644, 375] on input "text" at bounding box center [735, 361] width 410 height 38
type input "5"
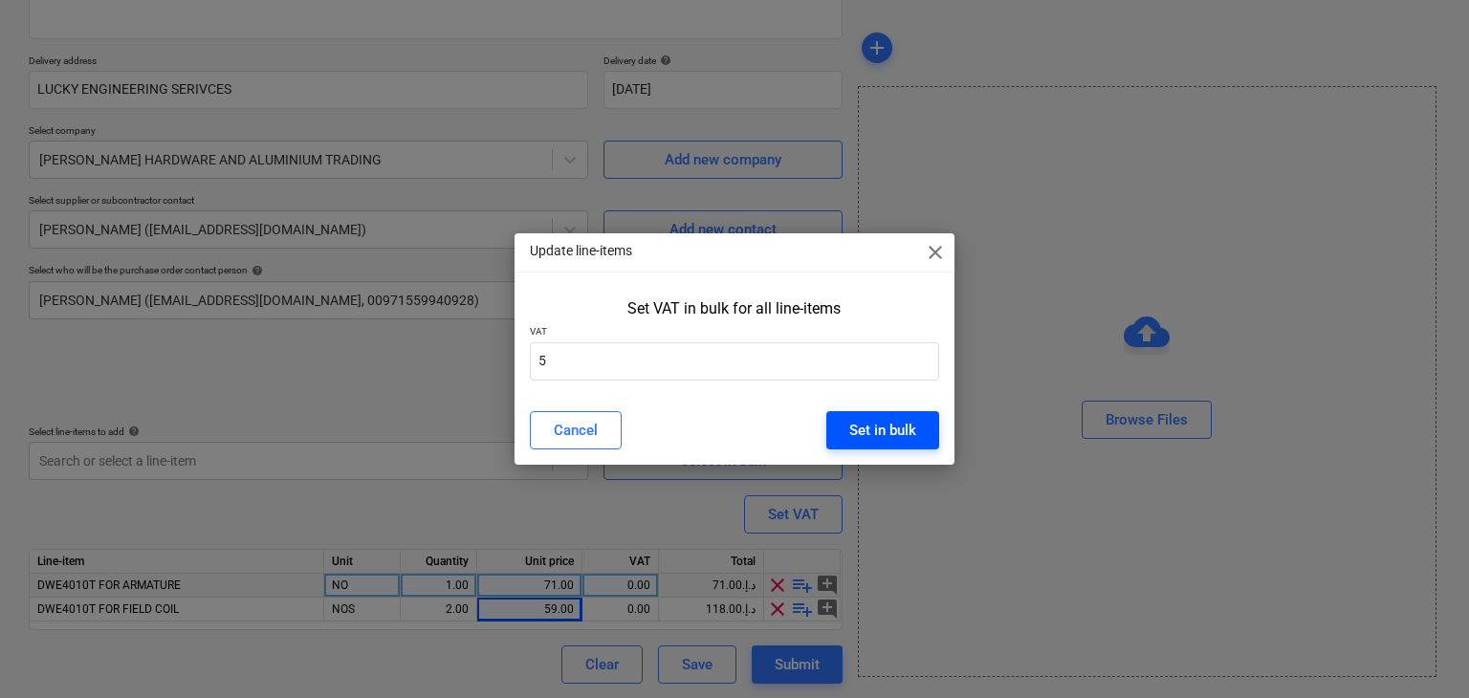
click at [879, 421] on div "Set in bulk" at bounding box center [882, 430] width 67 height 25
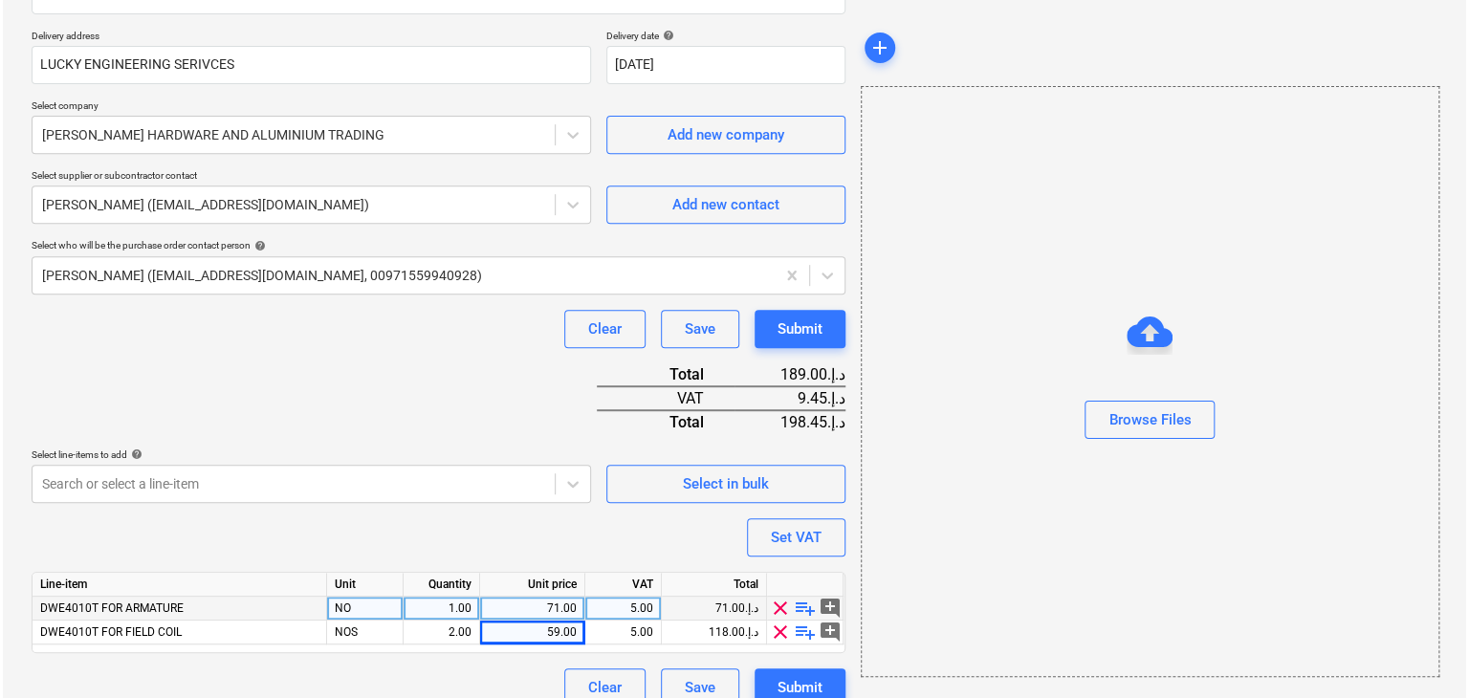
scroll to position [351, 0]
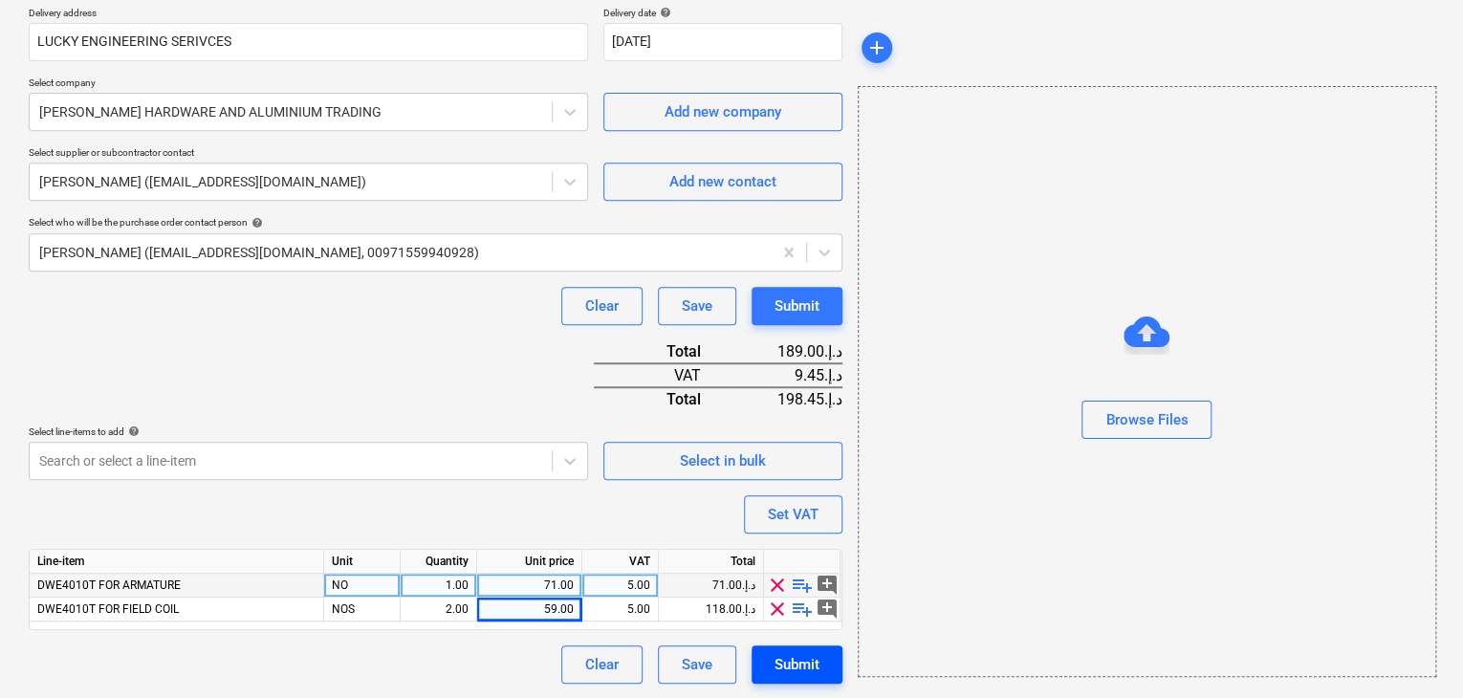
click at [803, 655] on div "Submit" at bounding box center [797, 664] width 45 height 25
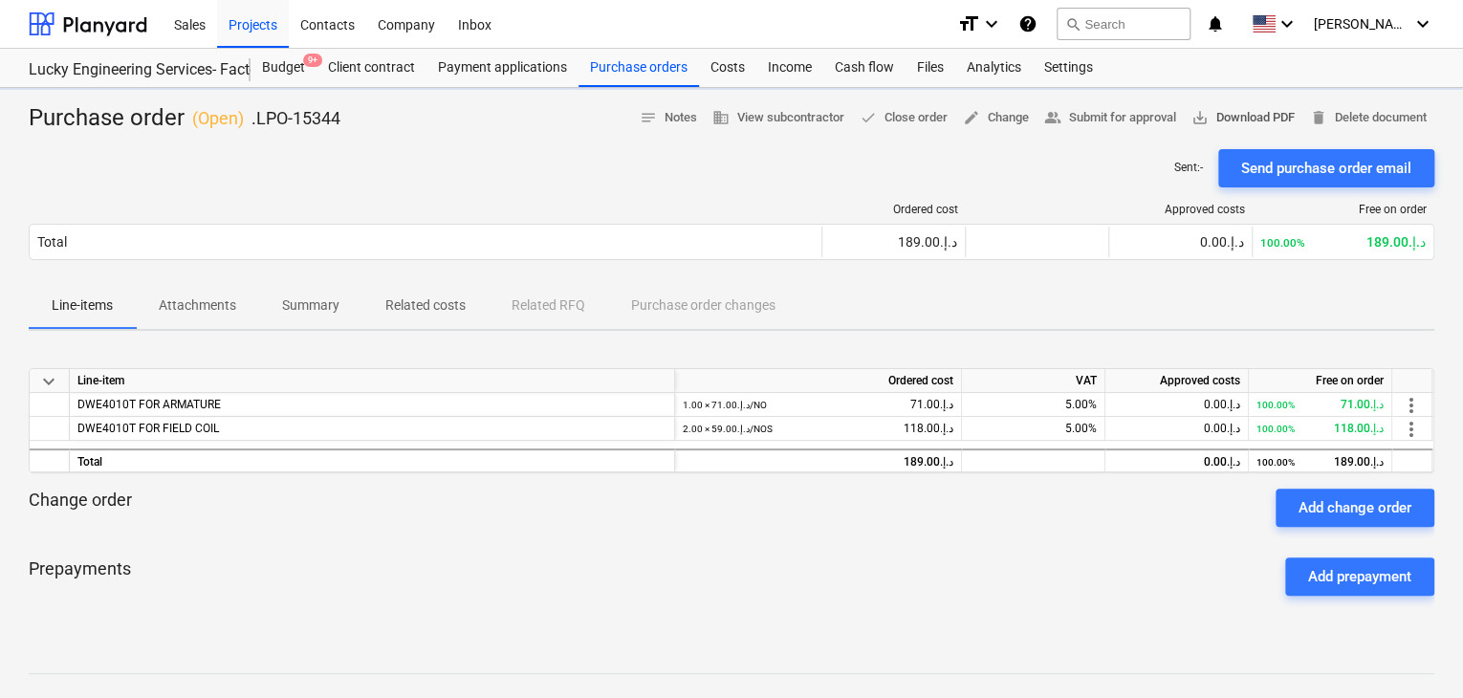
click at [1241, 103] on button "save_alt Download PDF" at bounding box center [1243, 118] width 119 height 30
